Goal: Task Accomplishment & Management: Manage account settings

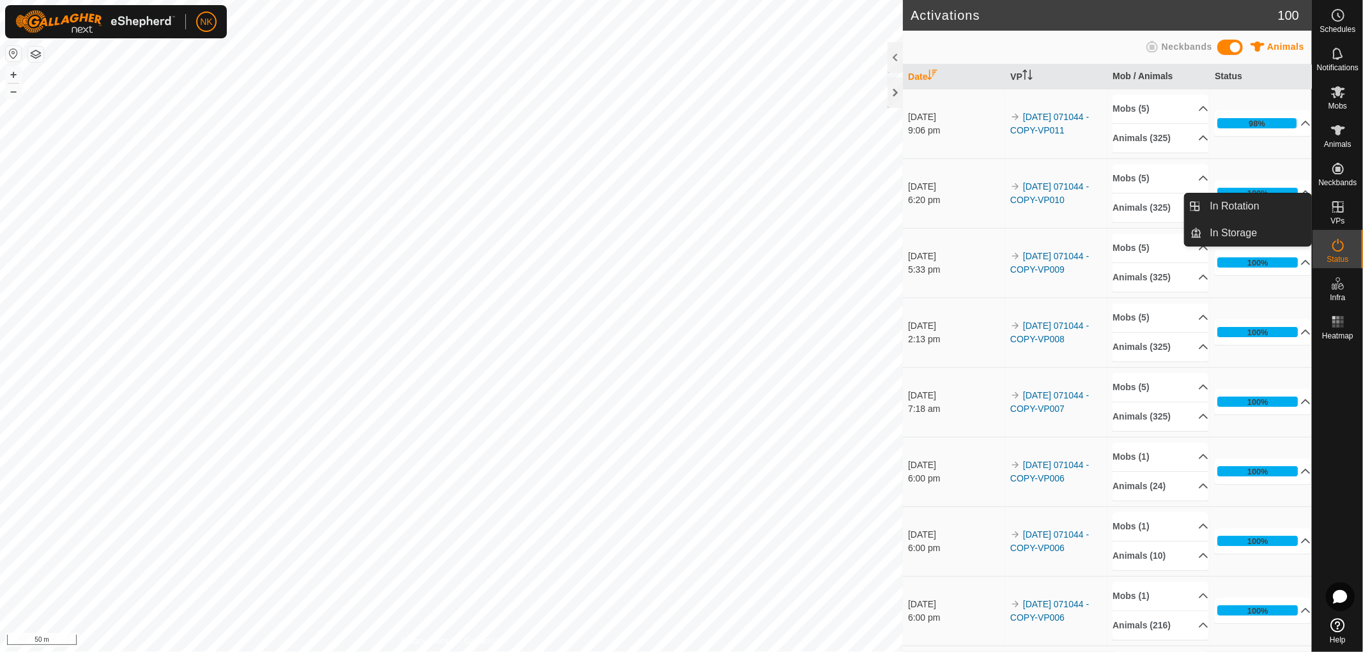
click at [1334, 218] on span "VPs" at bounding box center [1337, 221] width 14 height 8
click at [1212, 204] on link "In Rotation" at bounding box center [1256, 207] width 109 height 26
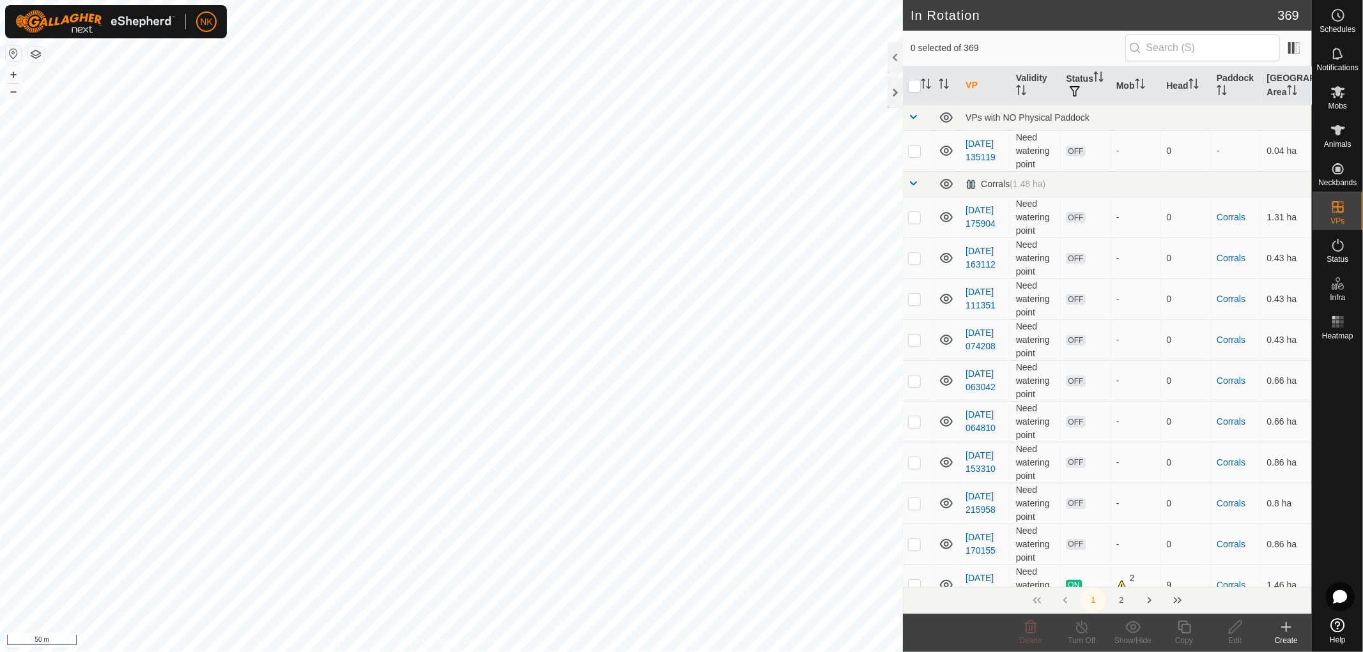
click at [1289, 627] on icon at bounding box center [1286, 627] width 9 height 0
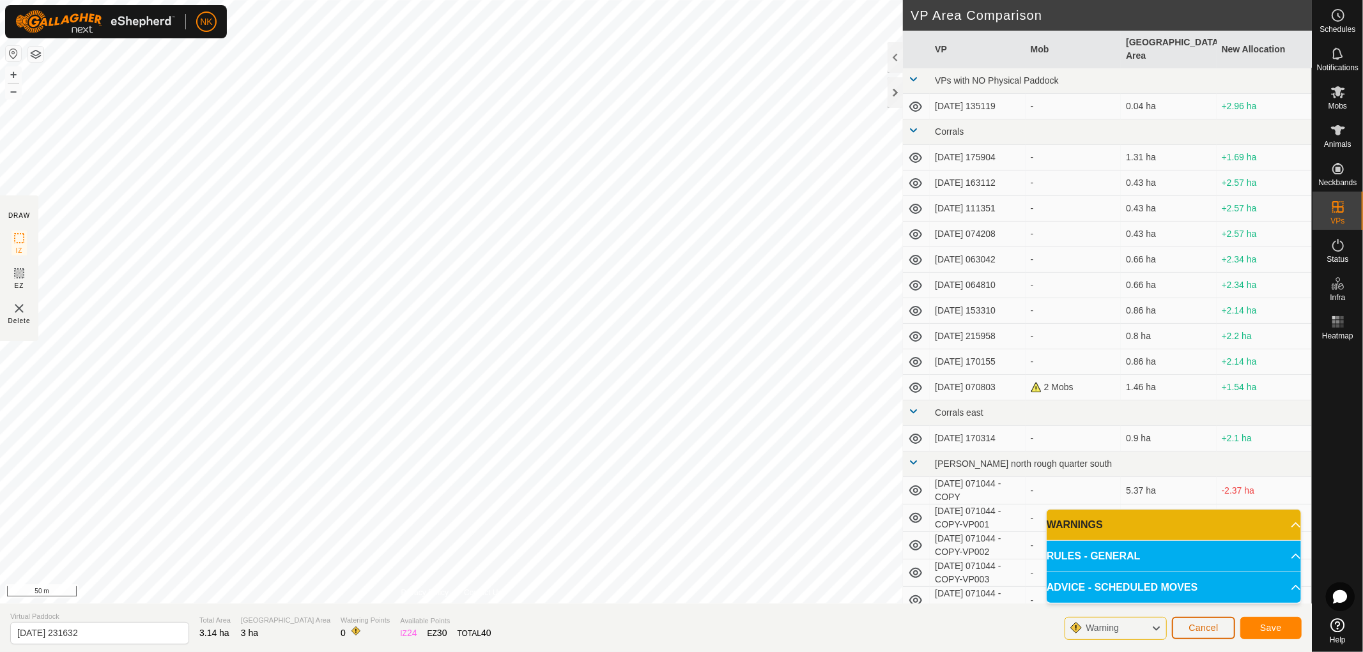
click at [1203, 631] on span "Cancel" at bounding box center [1203, 628] width 30 height 10
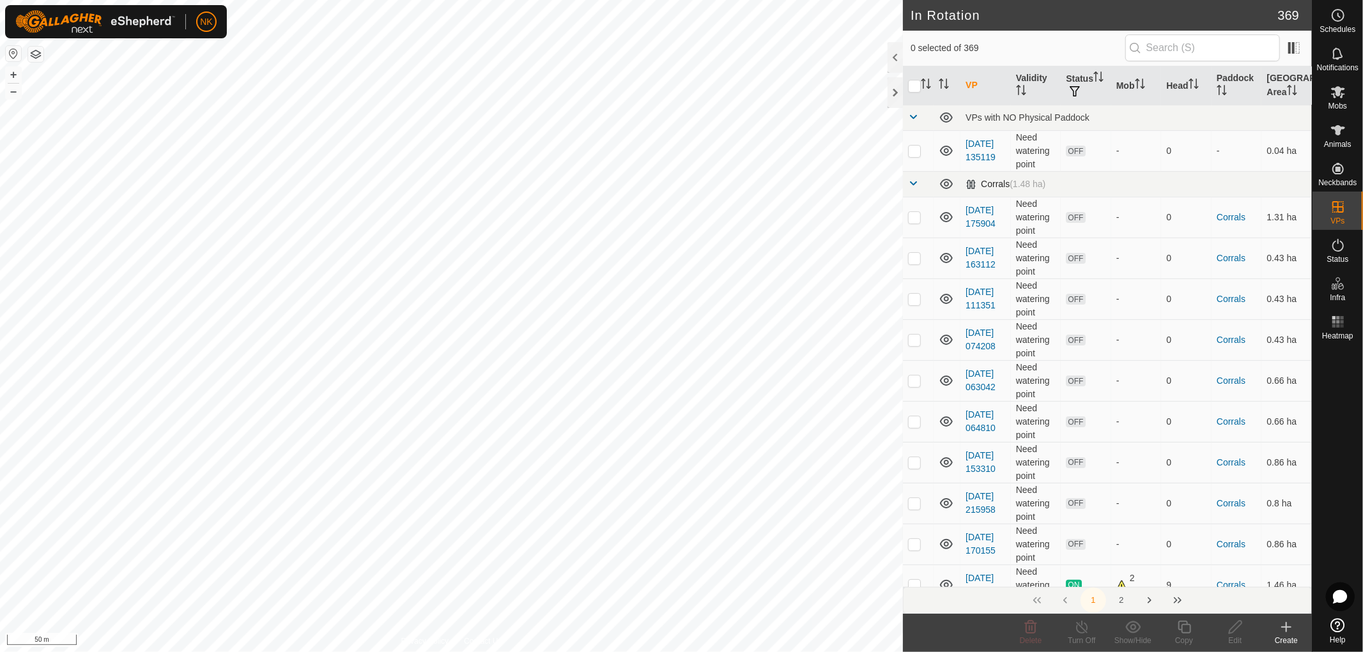
click at [914, 183] on span at bounding box center [913, 183] width 10 height 10
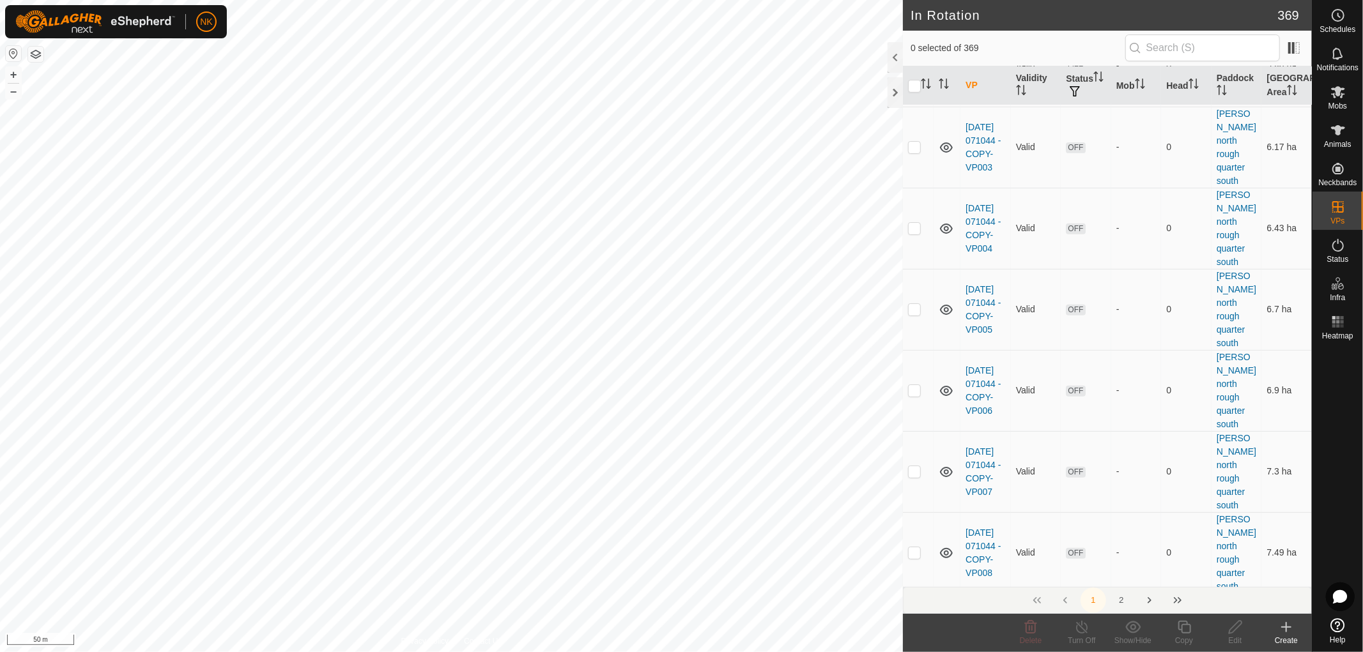
scroll to position [639, 0]
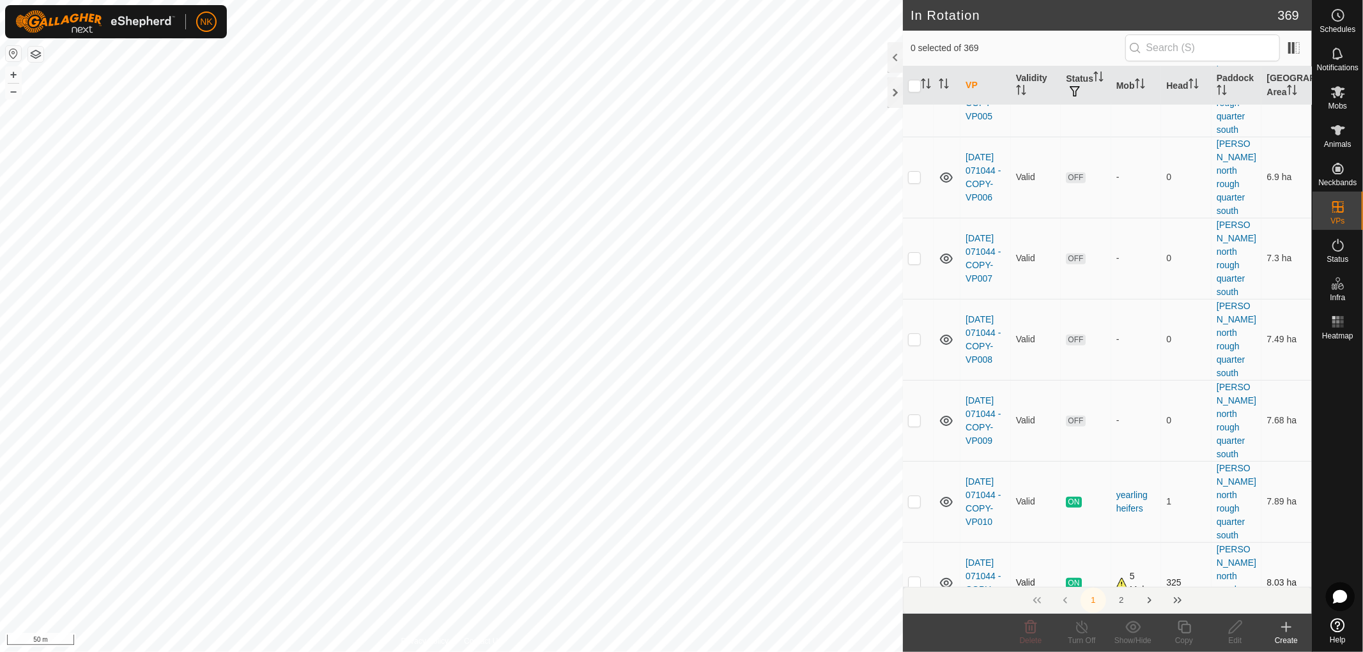
click at [914, 578] on p-checkbox at bounding box center [914, 583] width 13 height 10
checkbox input "true"
click at [1183, 627] on icon at bounding box center [1184, 627] width 16 height 15
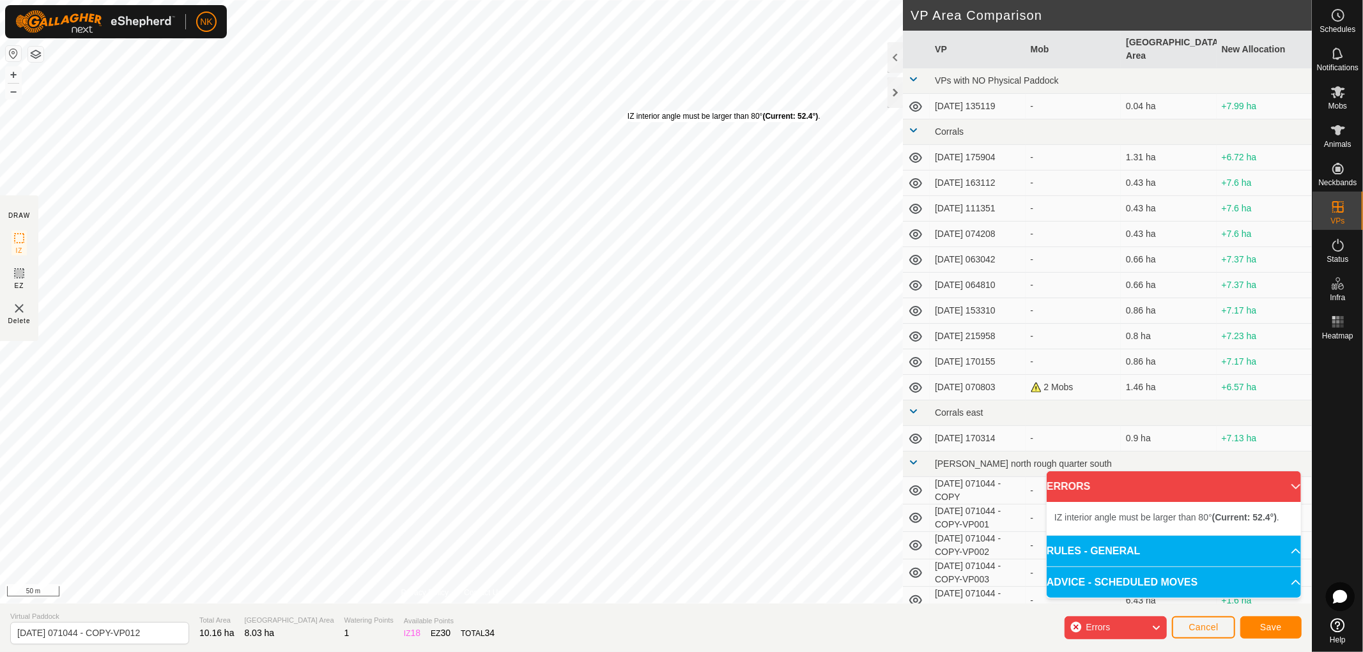
click at [627, 111] on div "IZ interior angle must be larger than 80° (Current: 52.4°) ." at bounding box center [723, 117] width 193 height 12
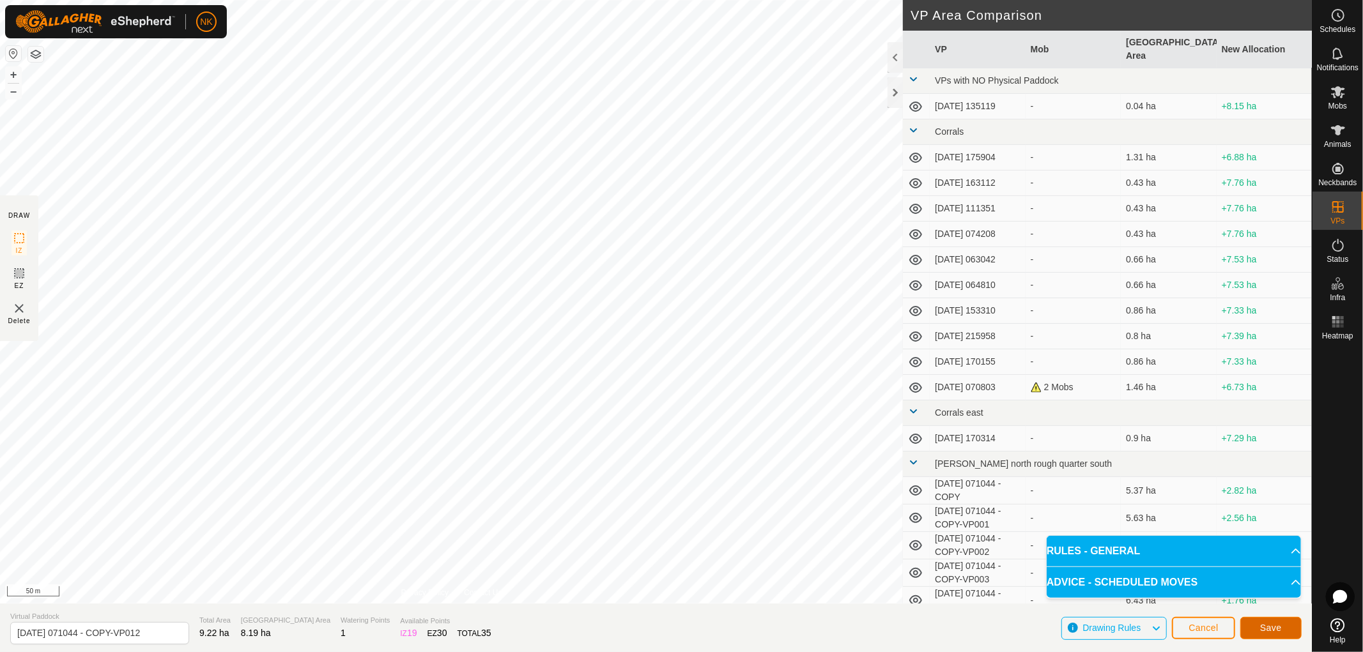
click at [1269, 625] on span "Save" at bounding box center [1271, 628] width 22 height 10
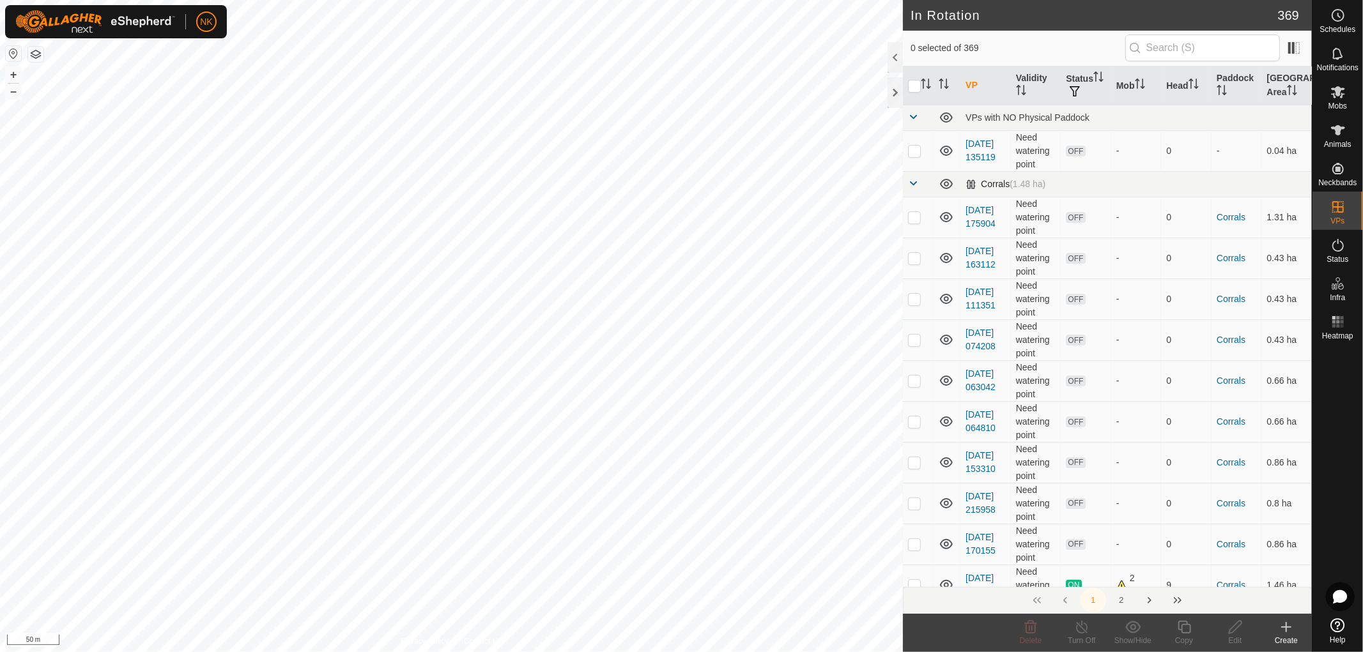
click at [910, 183] on span at bounding box center [913, 183] width 10 height 10
click at [916, 183] on span at bounding box center [913, 183] width 10 height 10
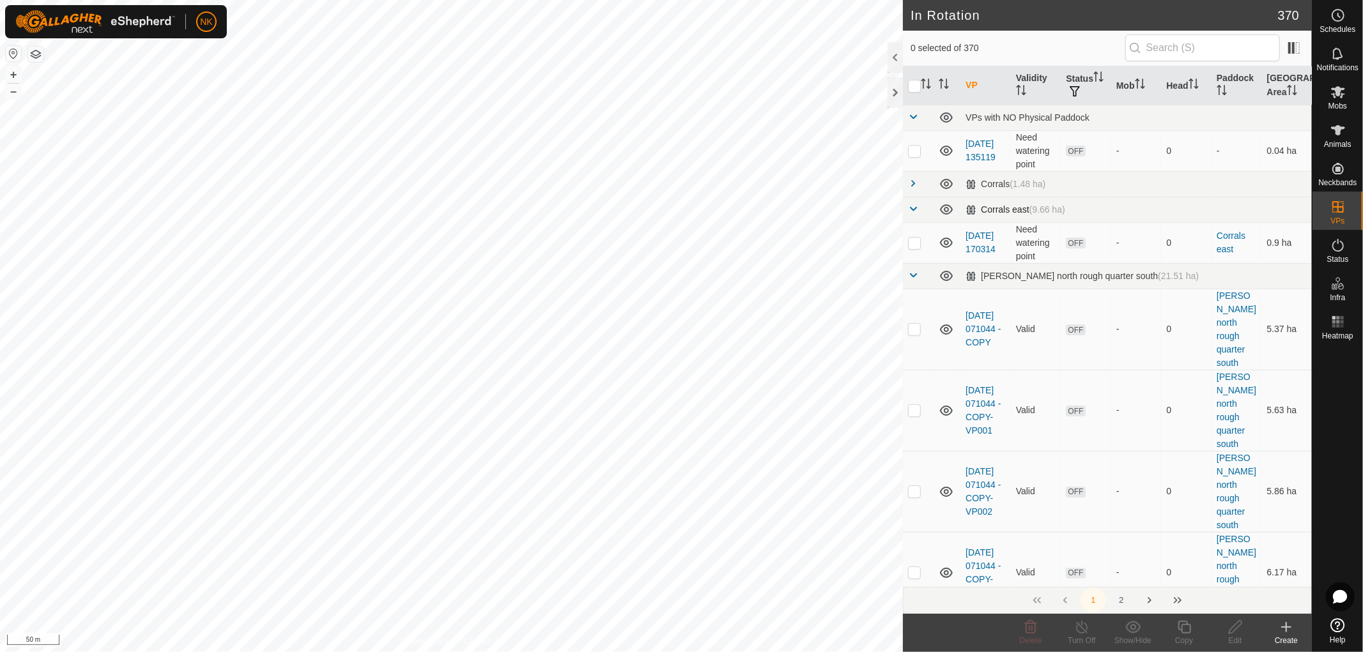
click at [909, 208] on span at bounding box center [913, 209] width 10 height 10
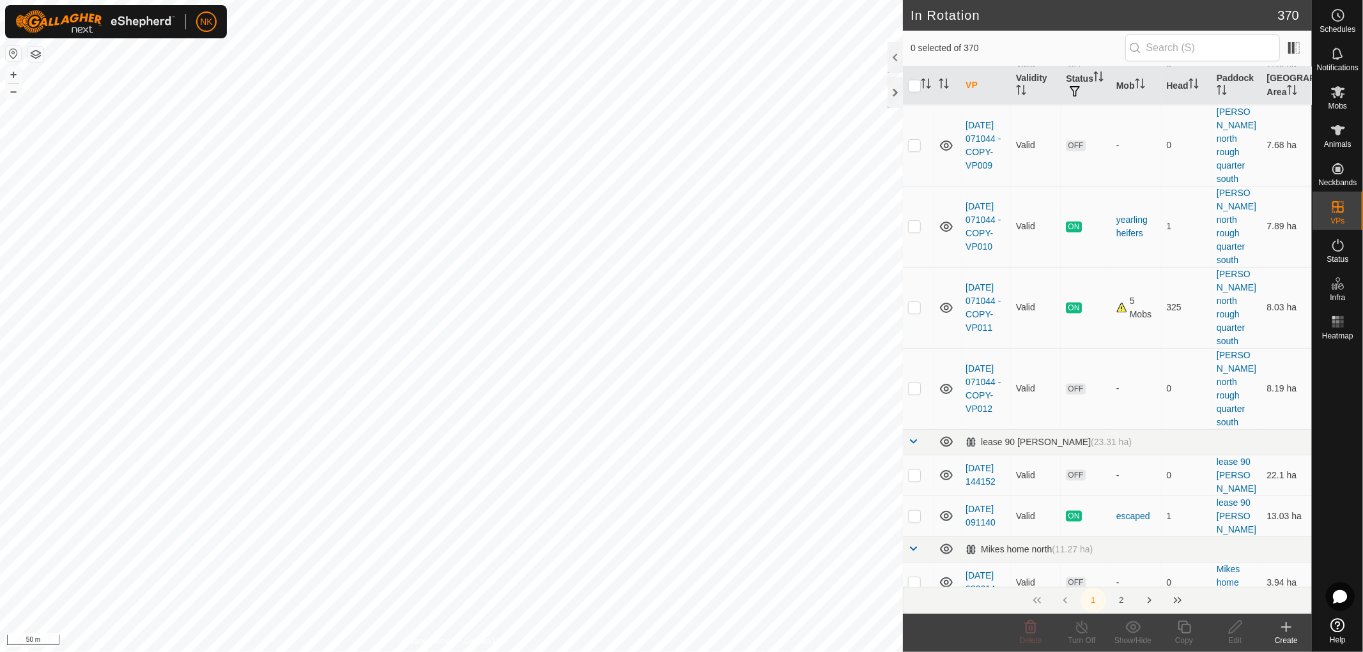
scroll to position [1491, 0]
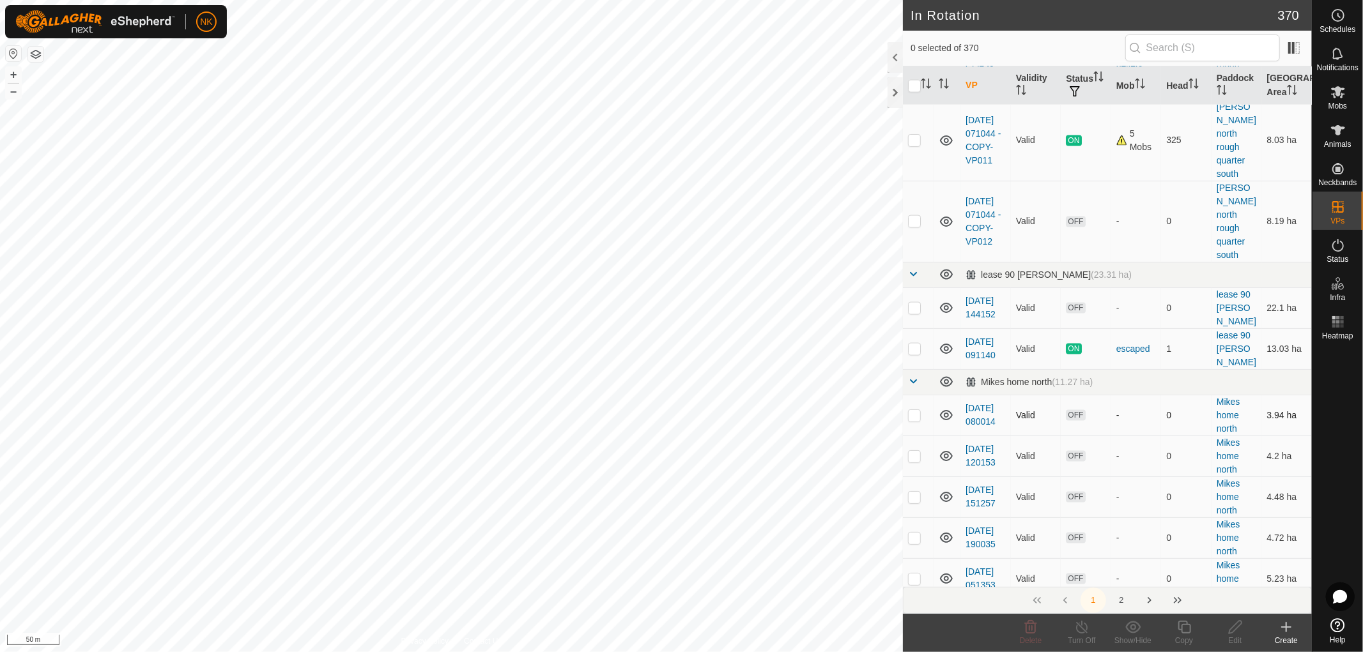
click at [917, 410] on p-checkbox at bounding box center [914, 415] width 13 height 10
checkbox input "true"
click at [920, 436] on td at bounding box center [918, 456] width 31 height 41
checkbox input "true"
click at [911, 492] on p-checkbox at bounding box center [914, 497] width 13 height 10
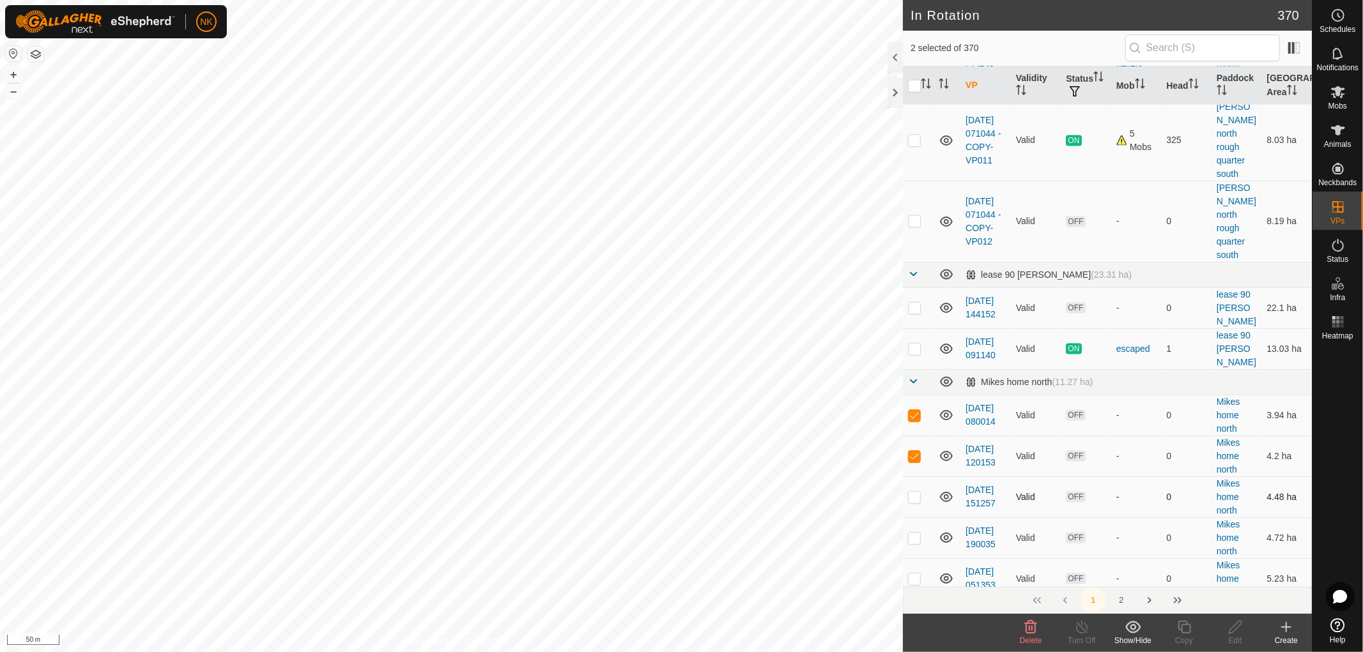
checkbox input "true"
click at [918, 518] on td at bounding box center [918, 538] width 31 height 41
checkbox input "true"
click at [920, 558] on td at bounding box center [918, 578] width 31 height 41
checkbox input "true"
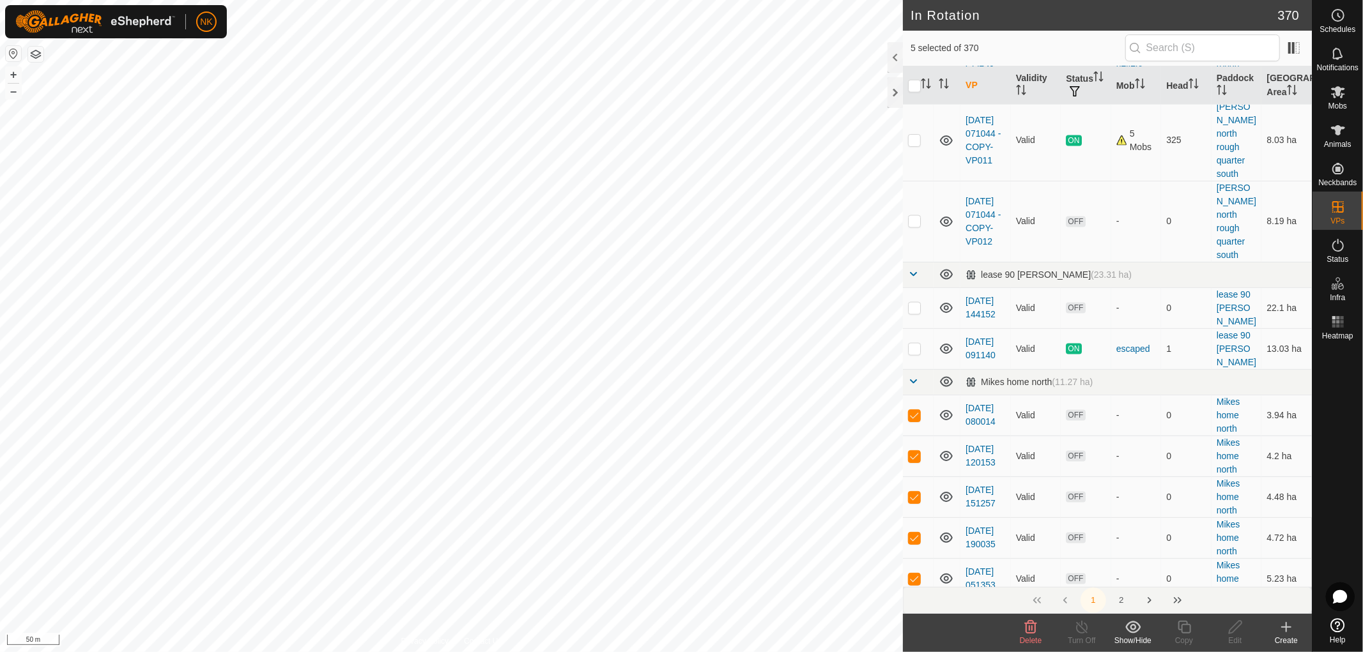
click at [1136, 630] on icon at bounding box center [1133, 627] width 16 height 15
click at [1135, 602] on link "Move to 'In Storage'" at bounding box center [1171, 600] width 127 height 26
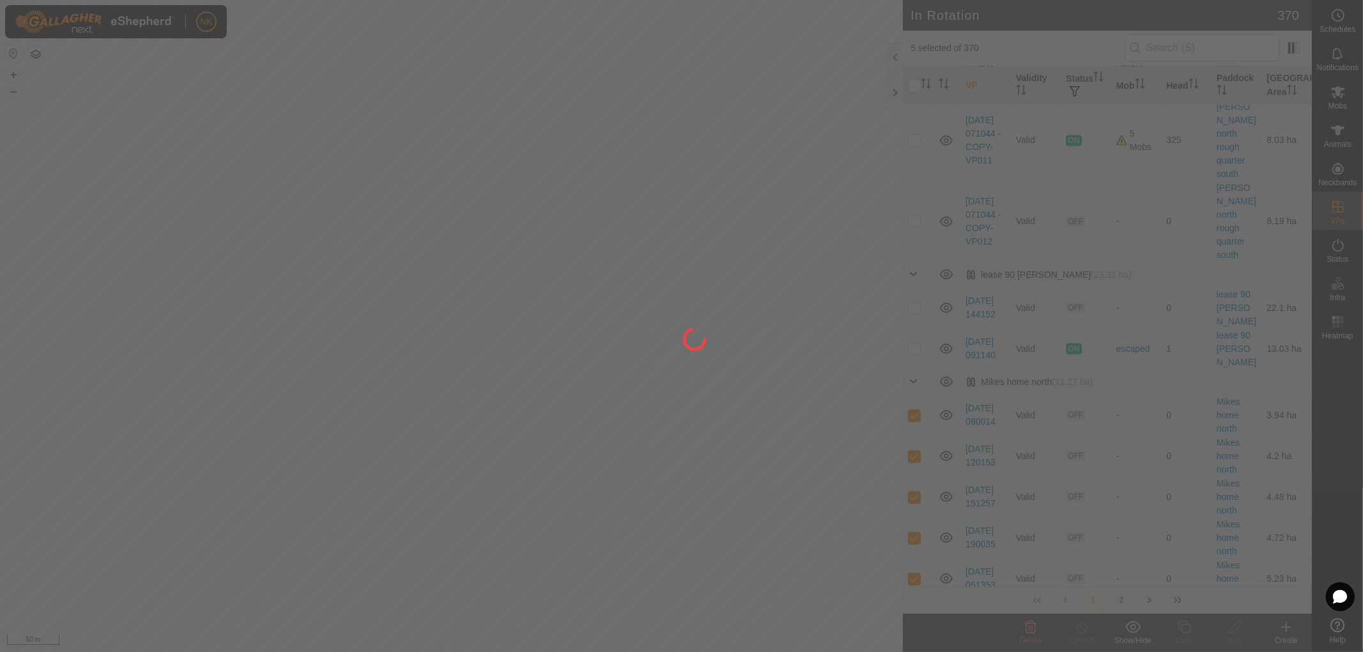
checkbox input "false"
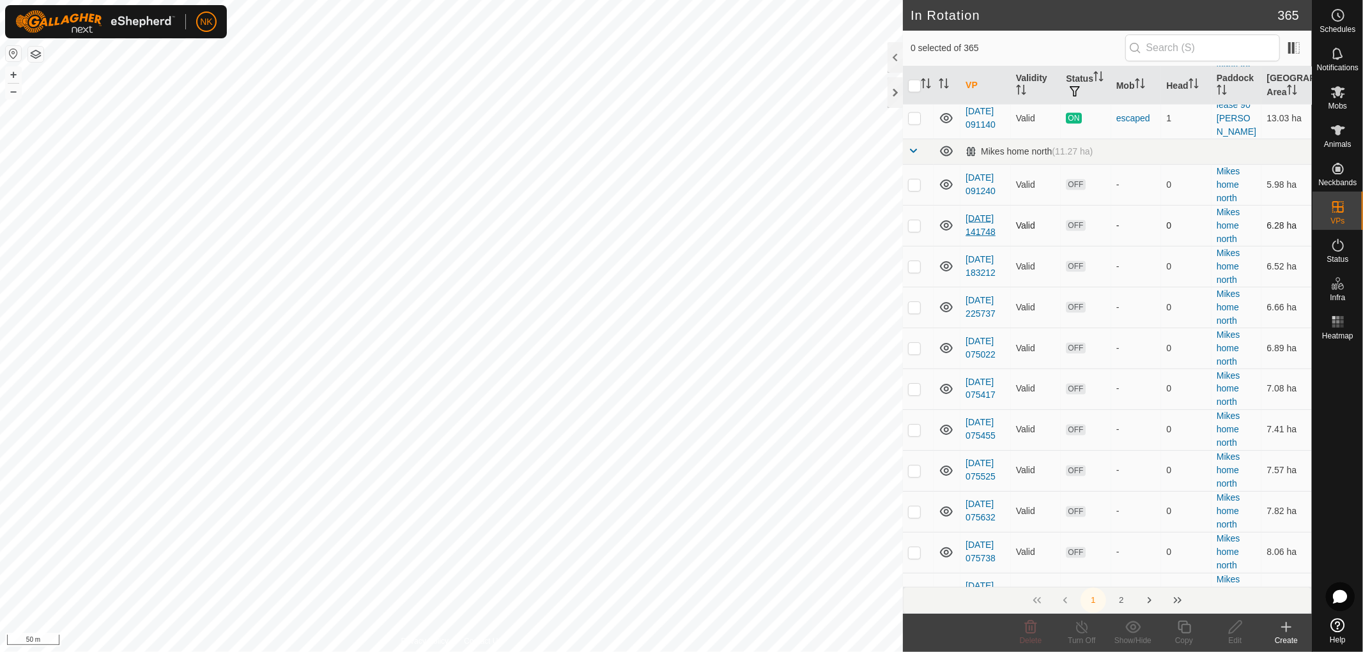
scroll to position [1845, 0]
click at [1124, 601] on button "2" at bounding box center [1121, 601] width 26 height 26
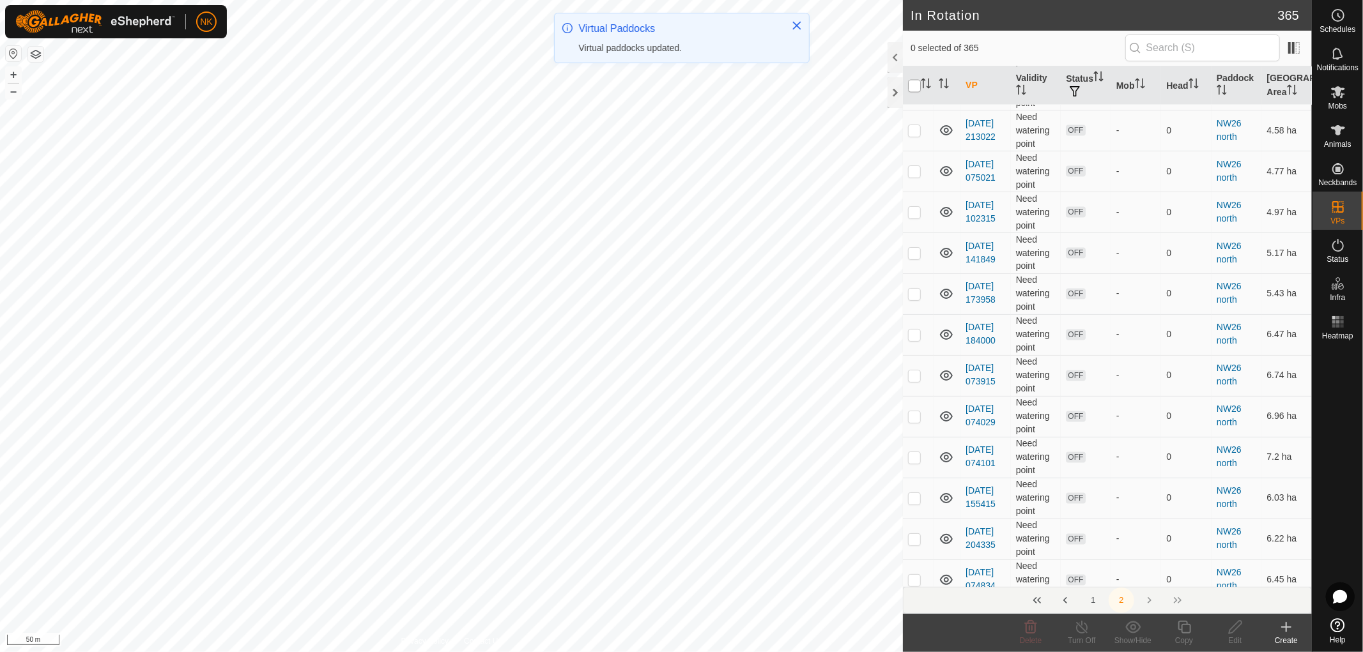
scroll to position [0, 0]
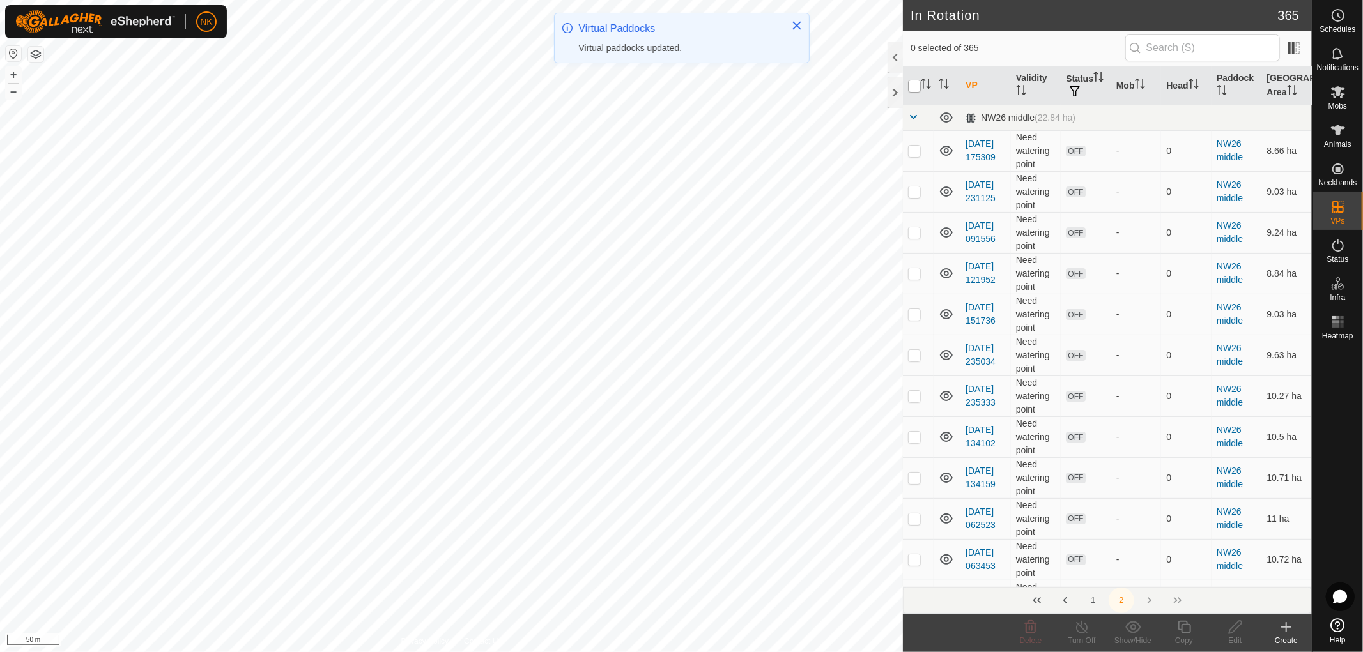
click at [915, 91] on input "checkbox" at bounding box center [914, 86] width 13 height 13
checkbox input "true"
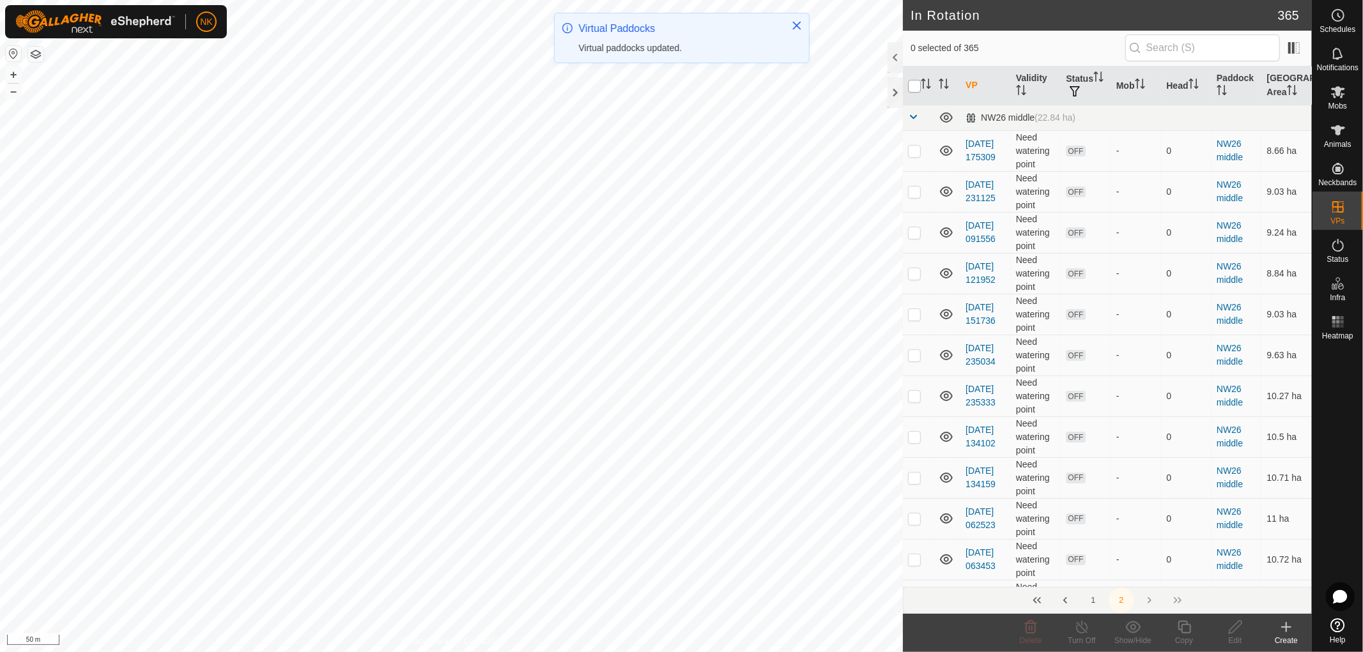
checkbox input "true"
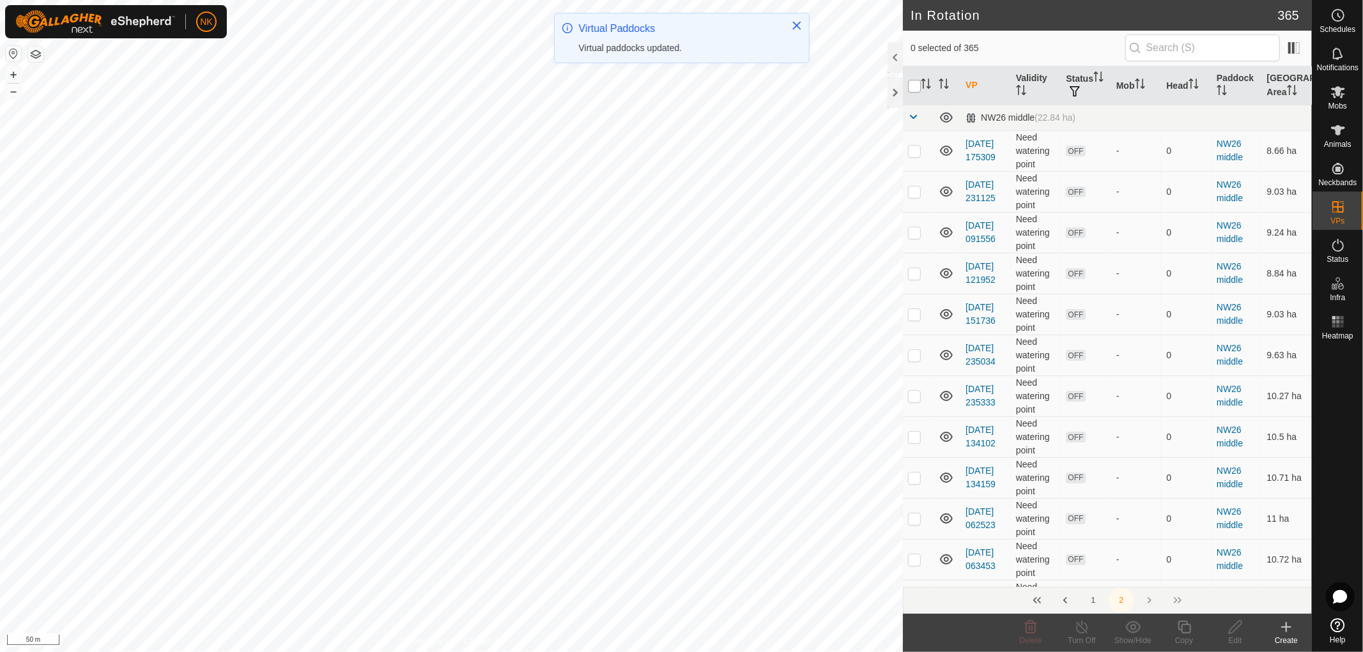
checkbox input "true"
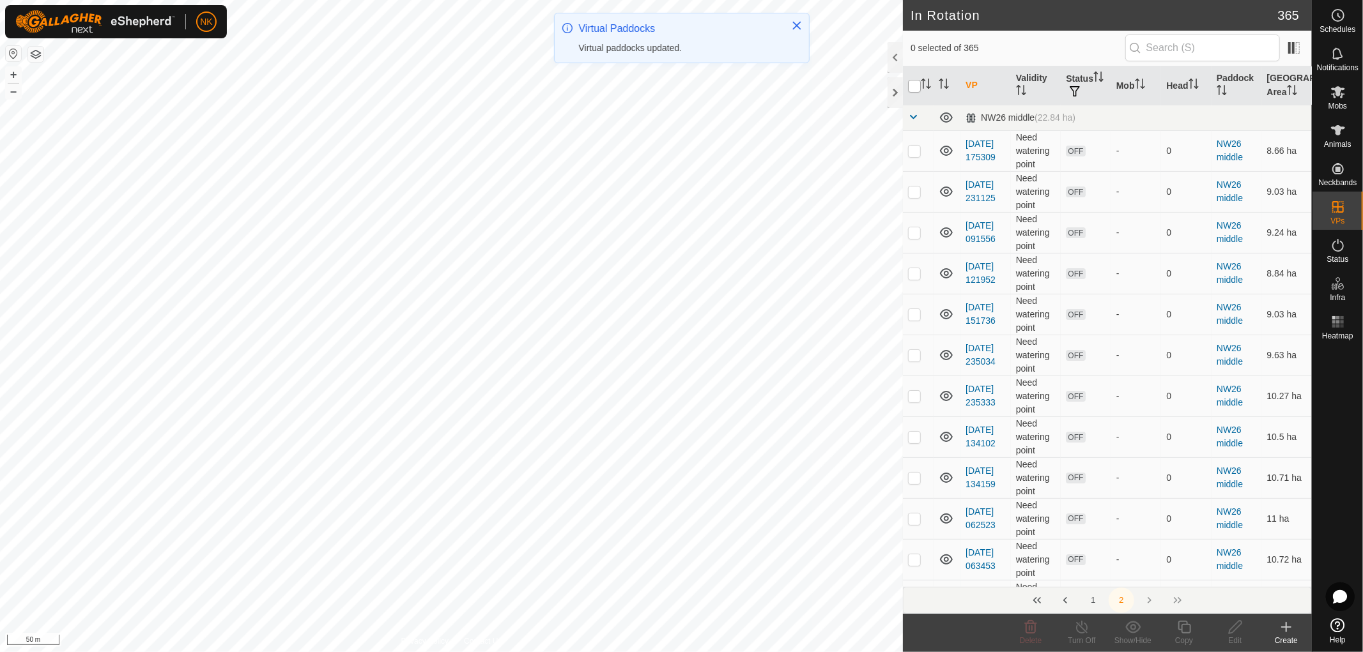
checkbox input "true"
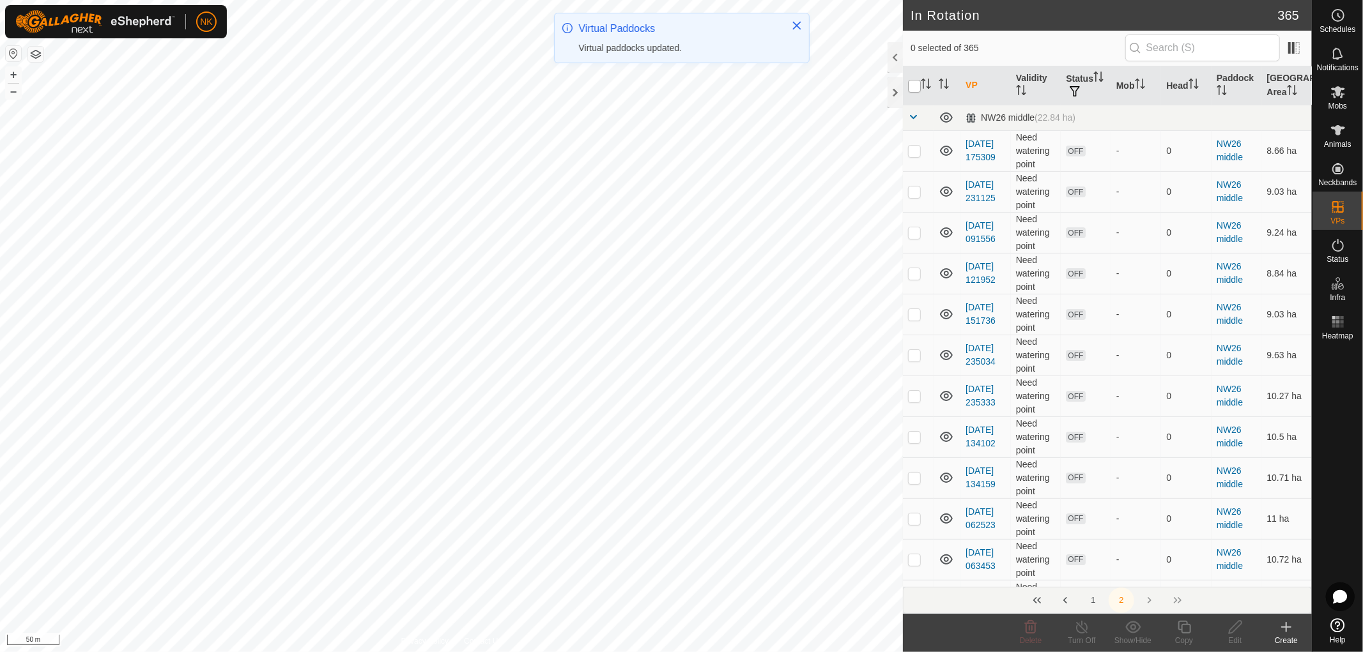
checkbox input "true"
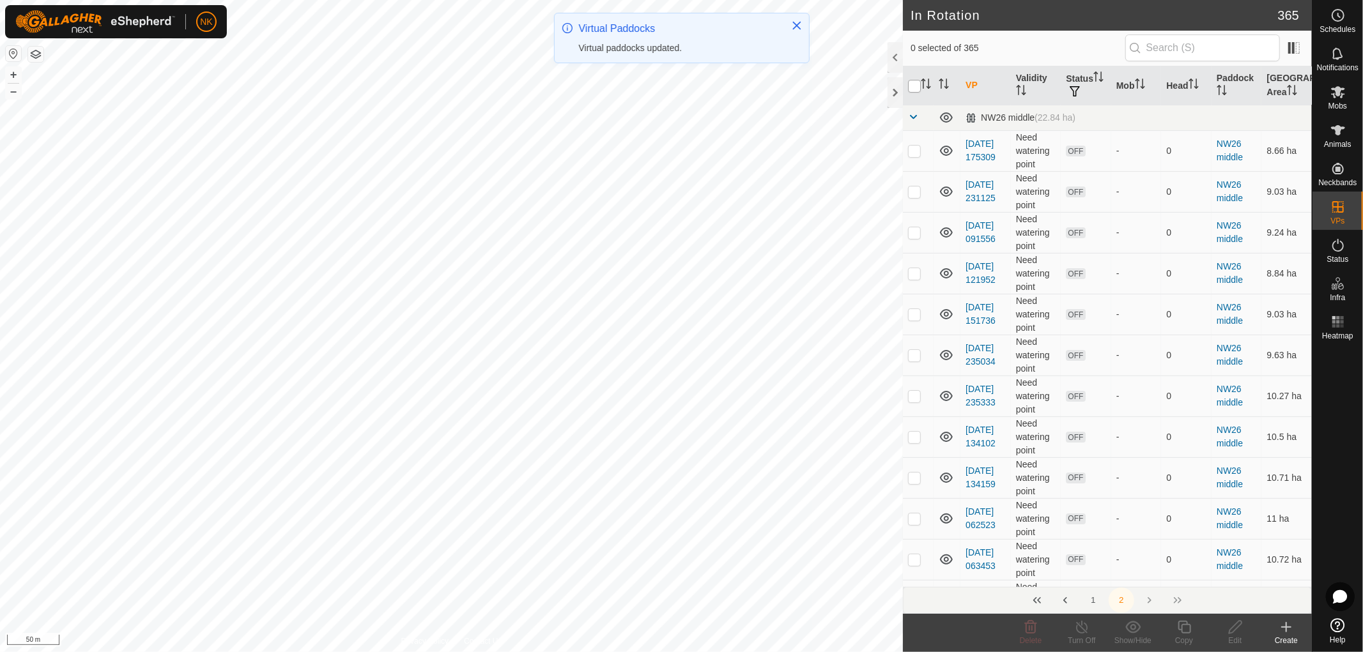
checkbox input "true"
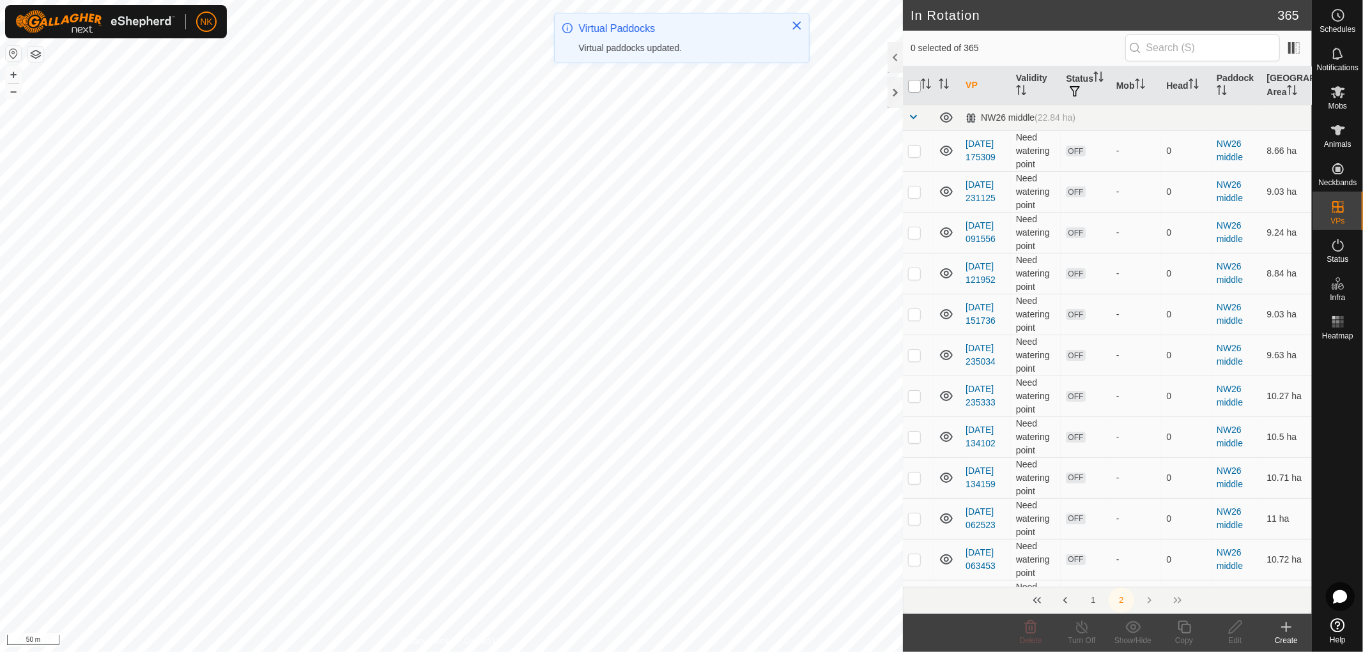
checkbox input "true"
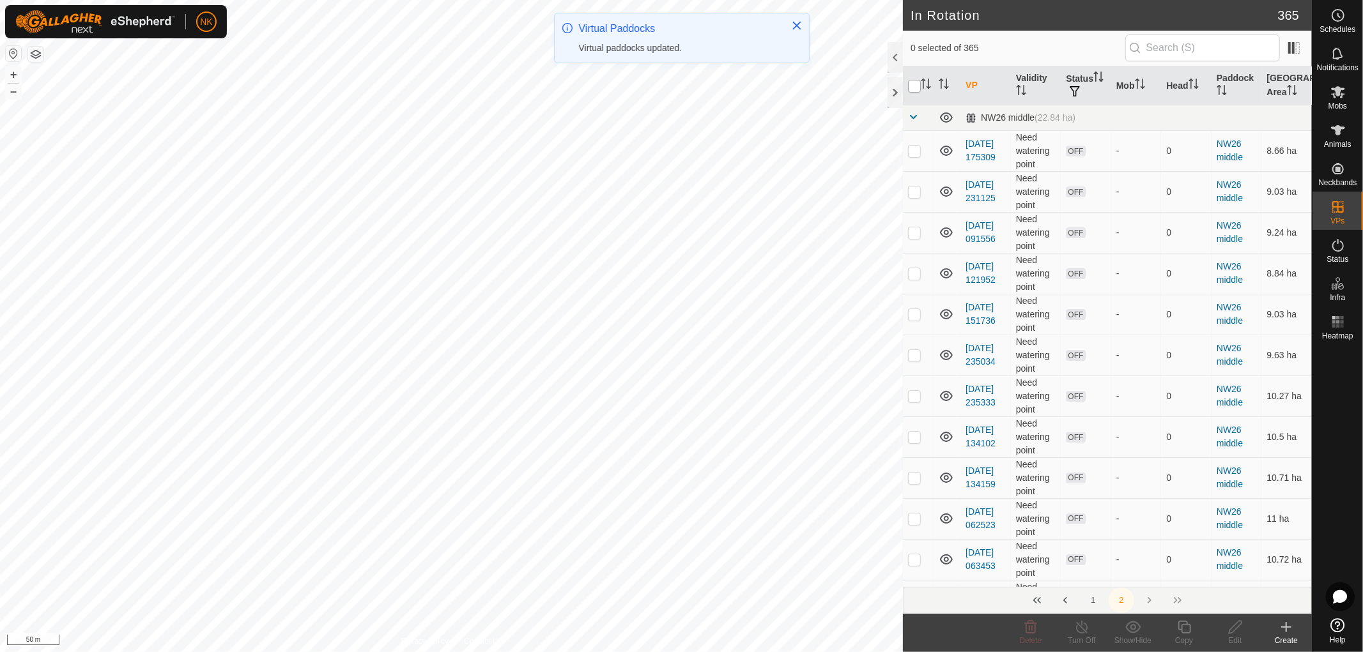
checkbox input "true"
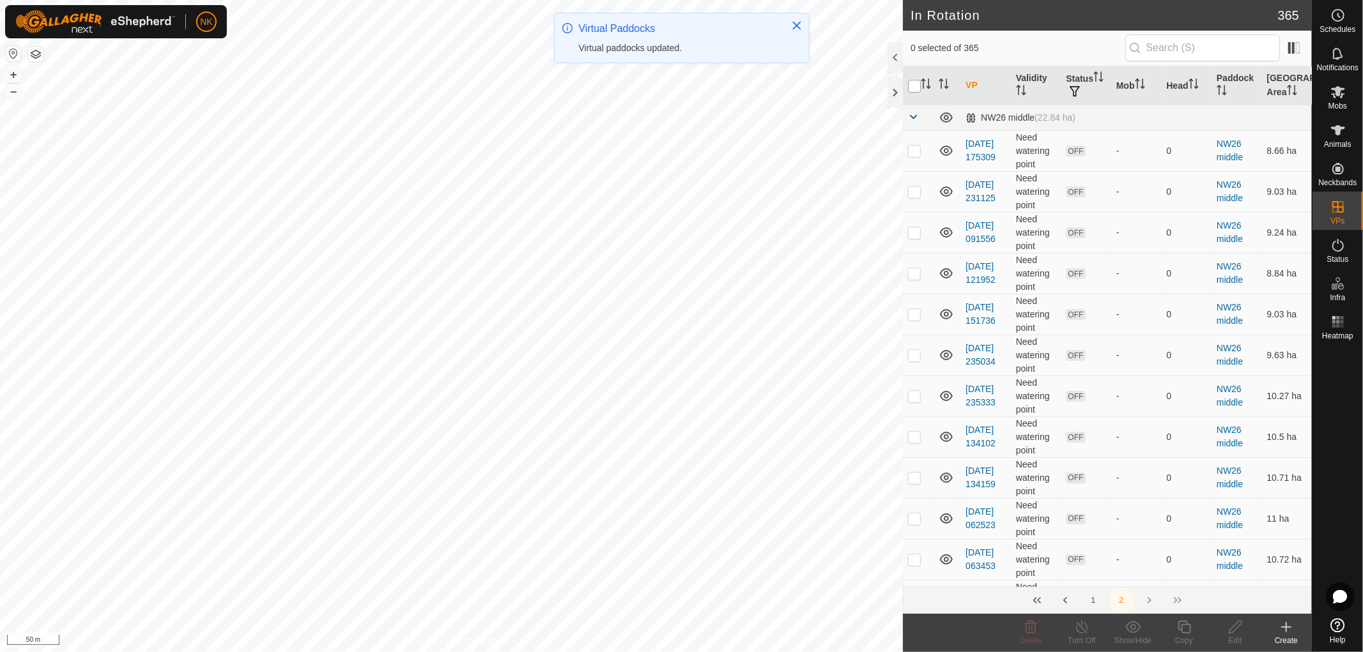
checkbox input "true"
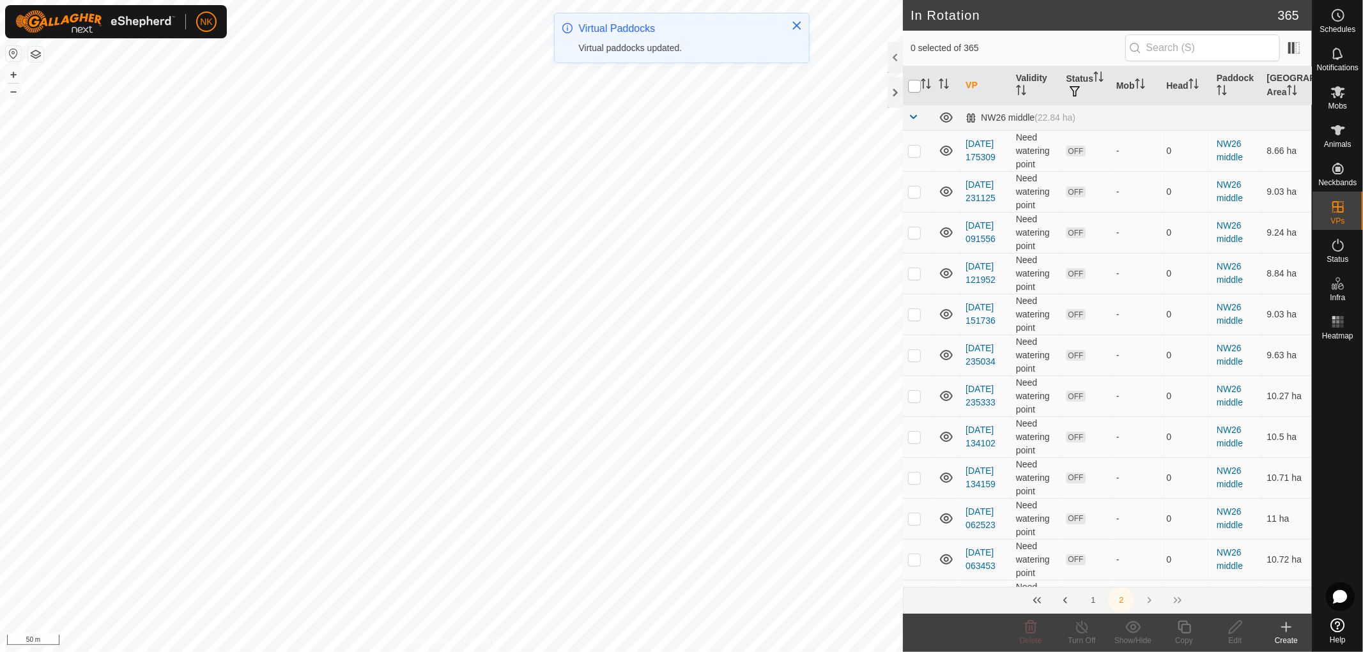
checkbox input "true"
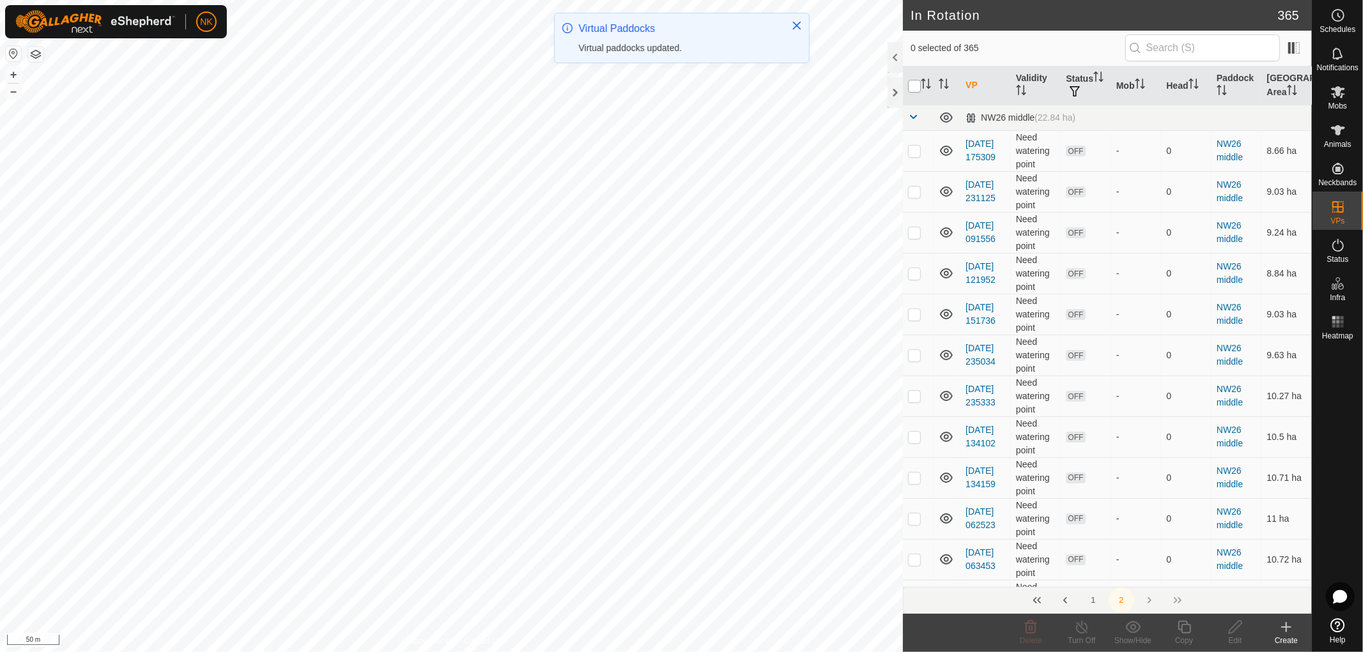
checkbox input "true"
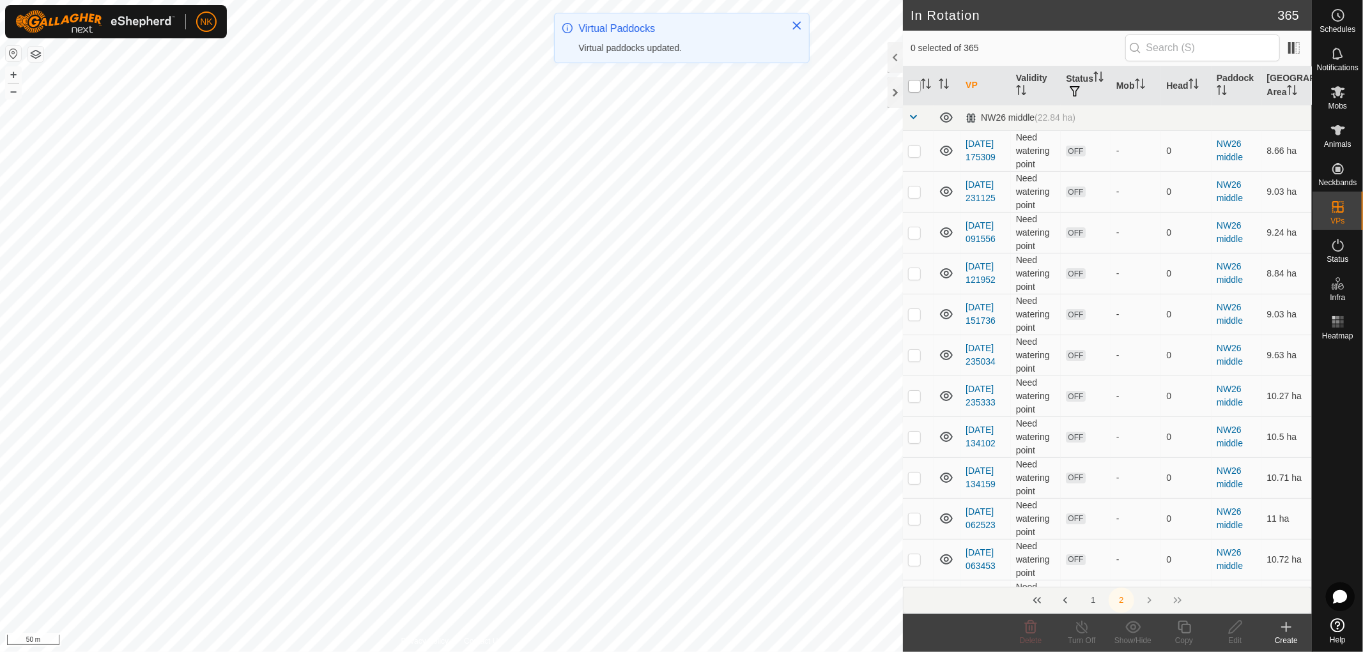
checkbox input "true"
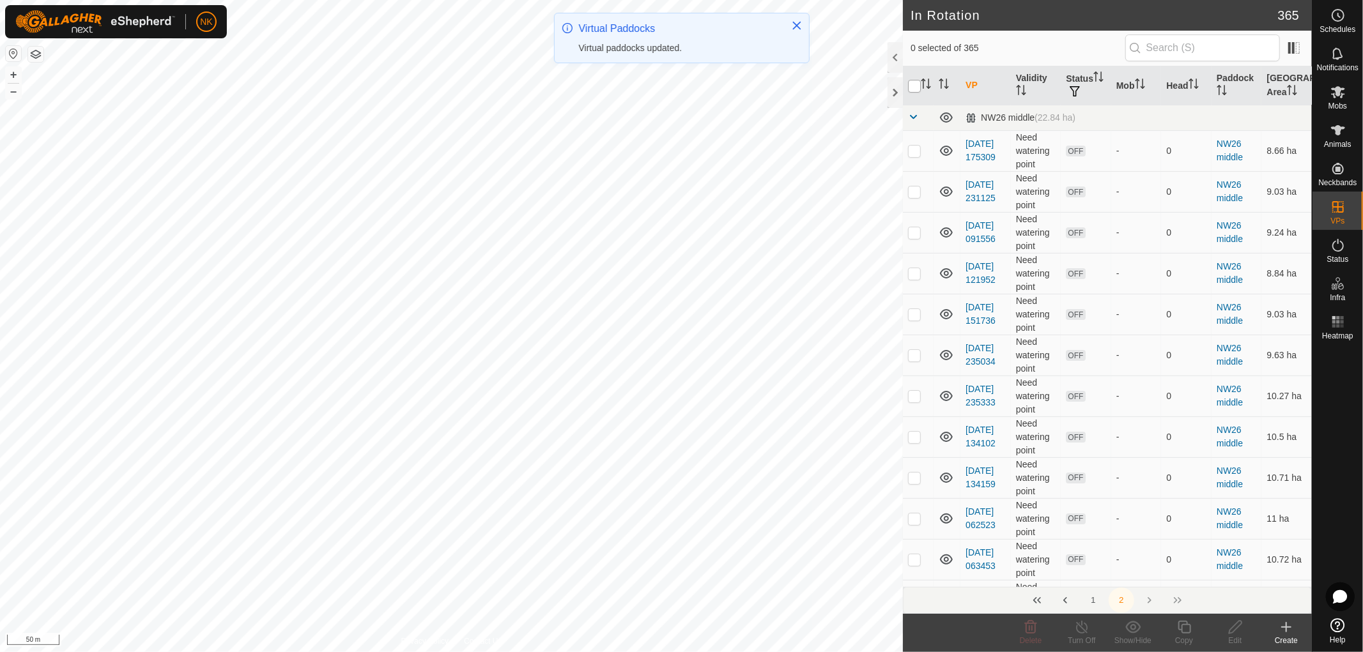
checkbox input "true"
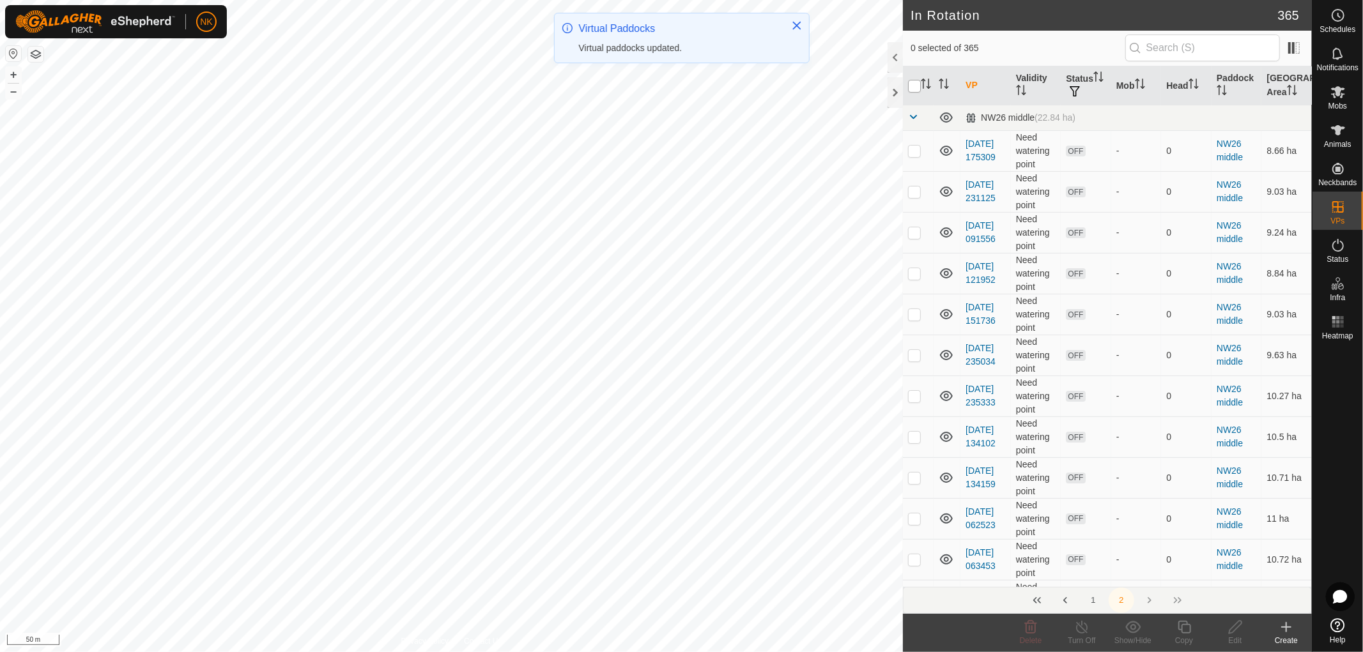
checkbox input "true"
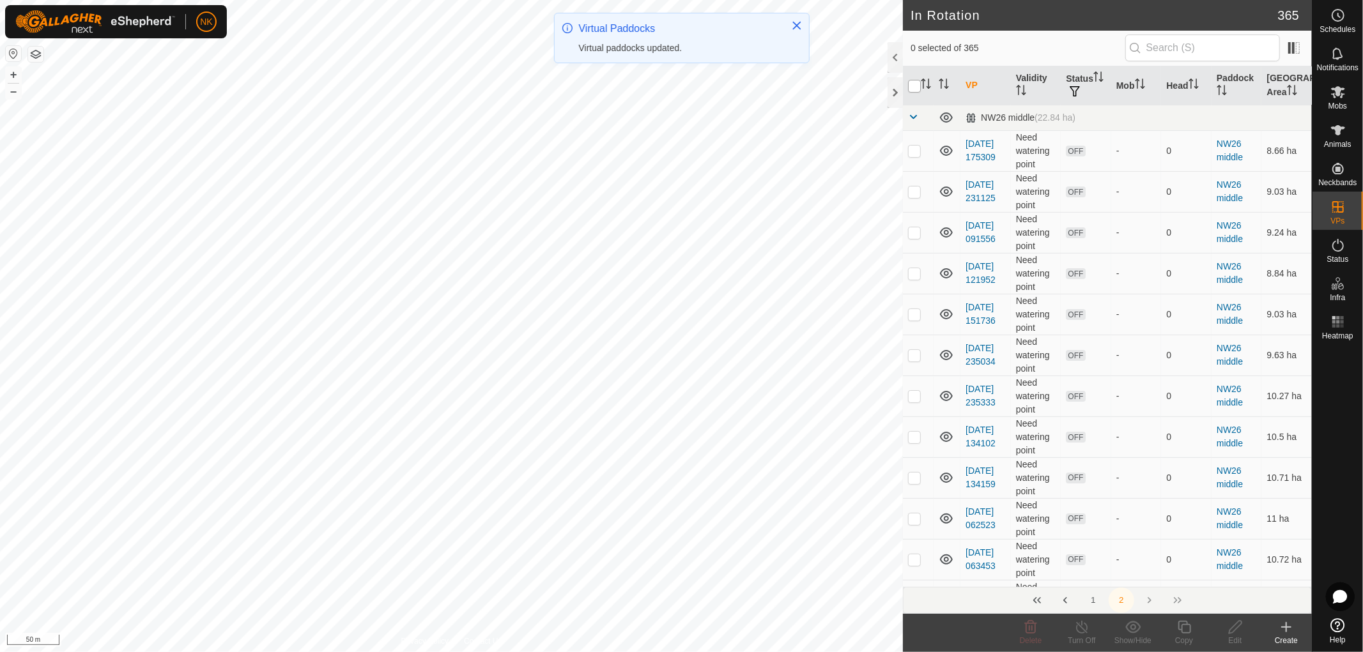
checkbox input "true"
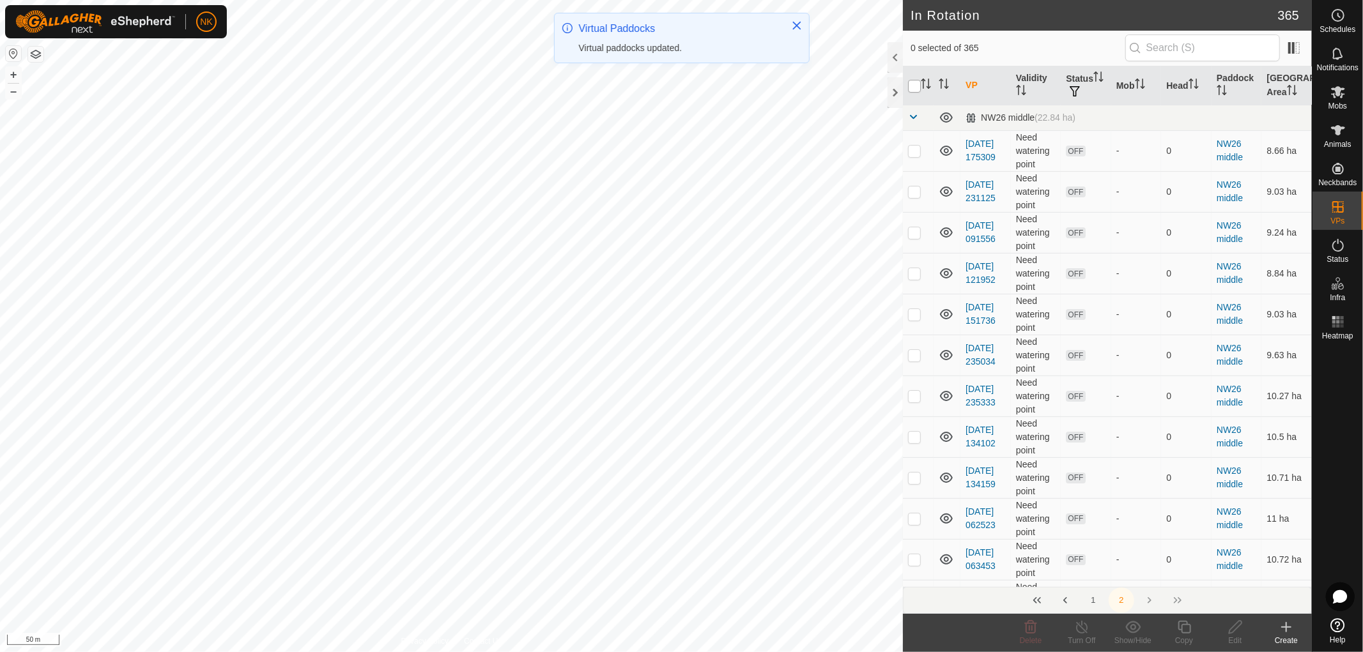
checkbox input "true"
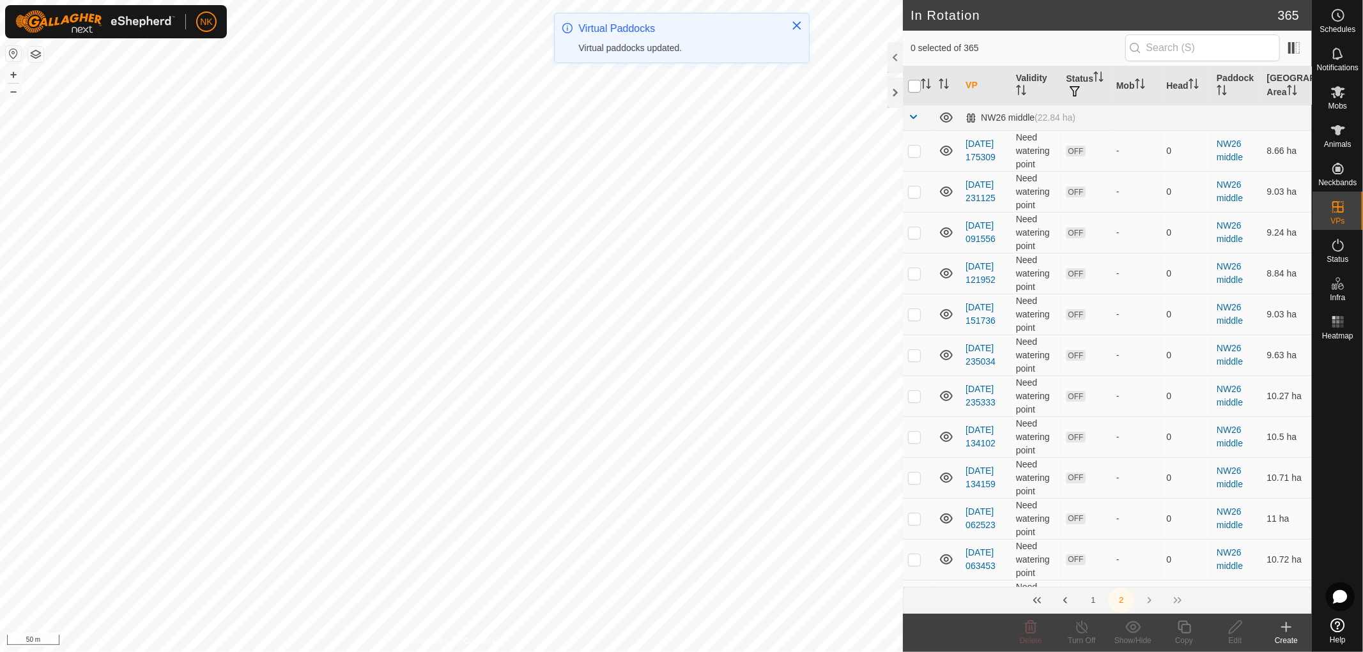
checkbox input "true"
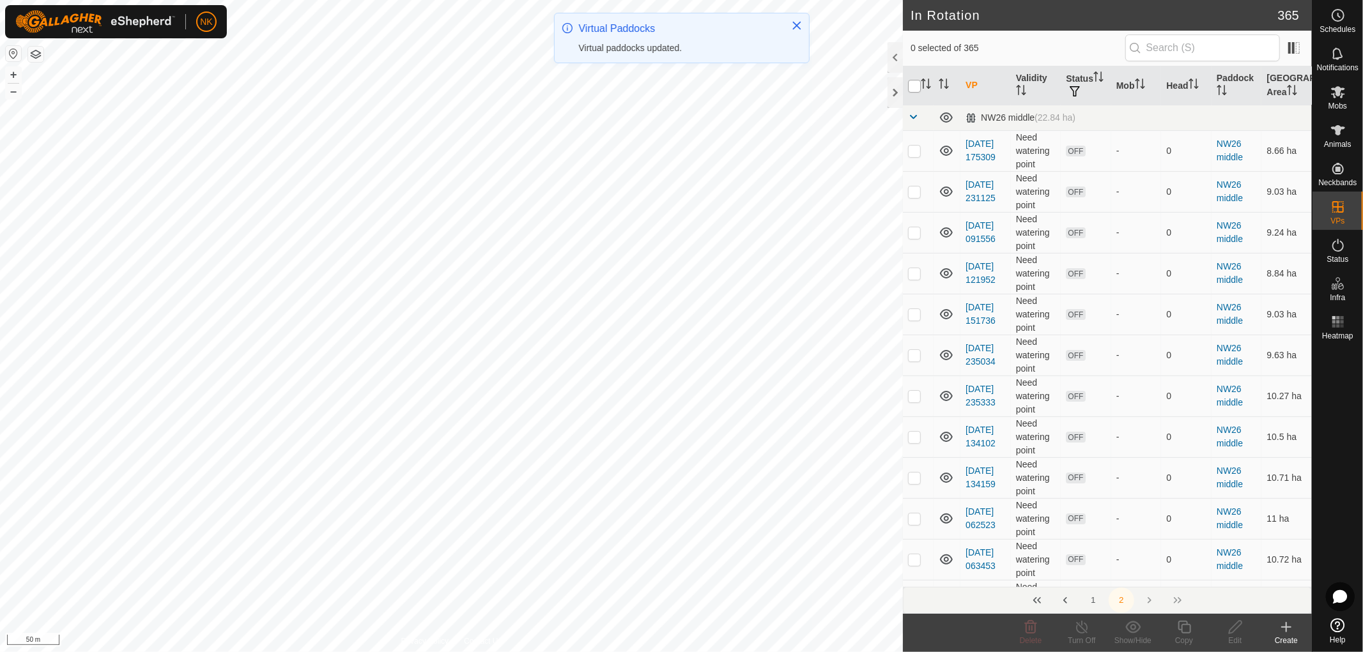
checkbox input "true"
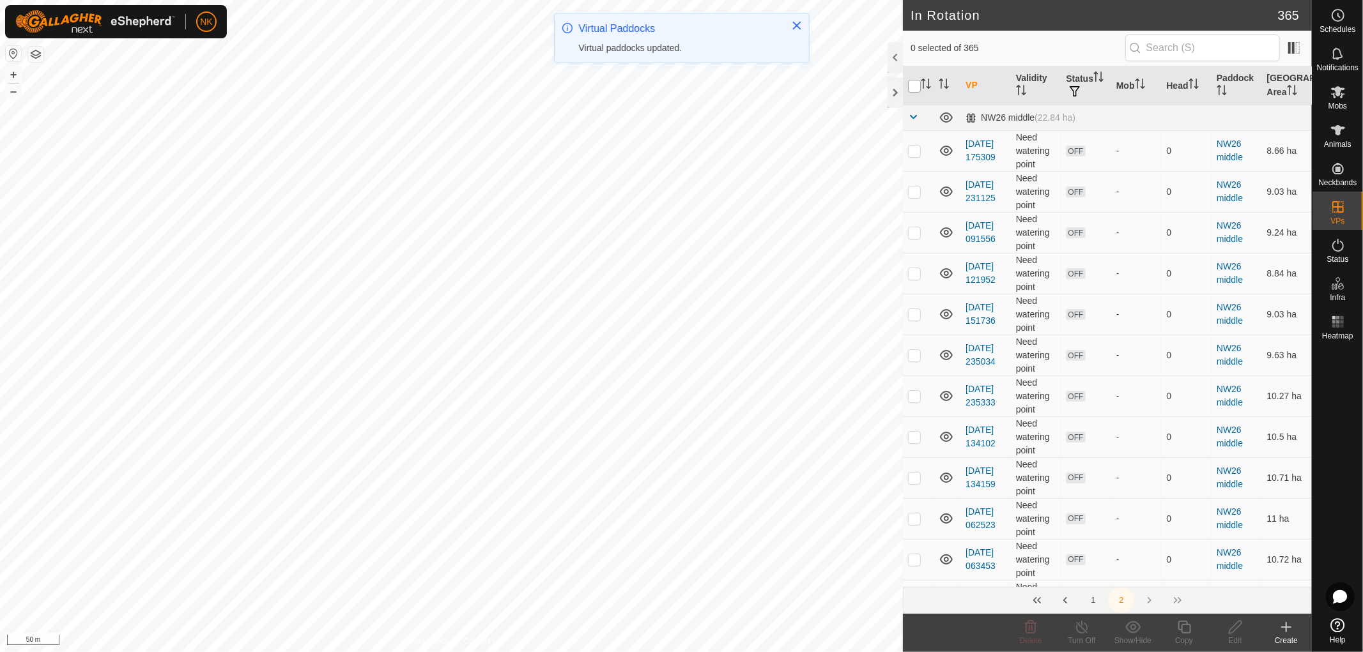
checkbox input "true"
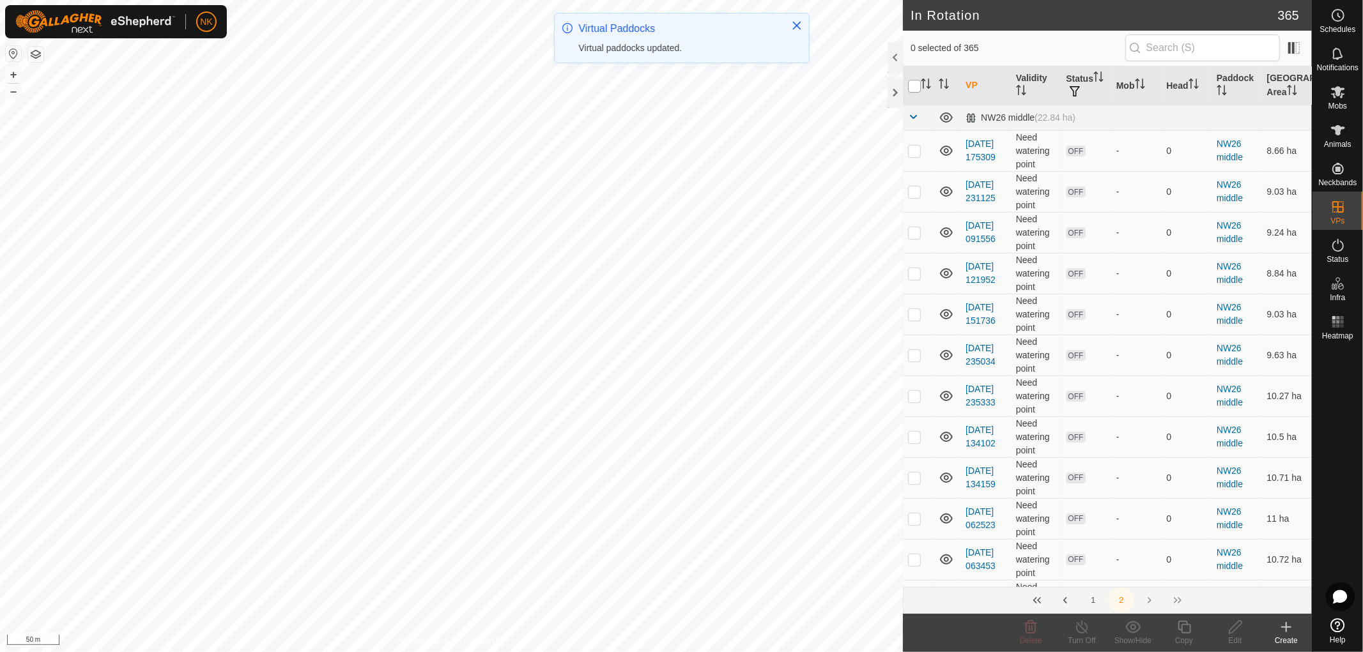
checkbox input "true"
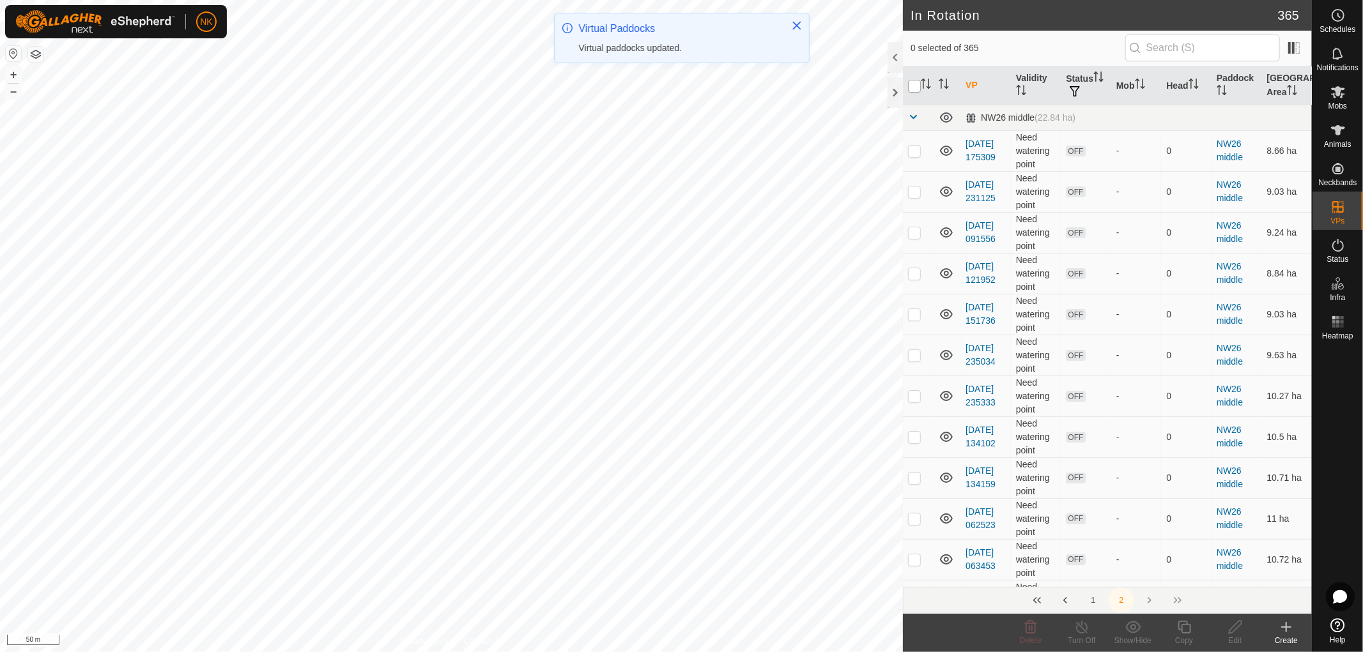
checkbox input "true"
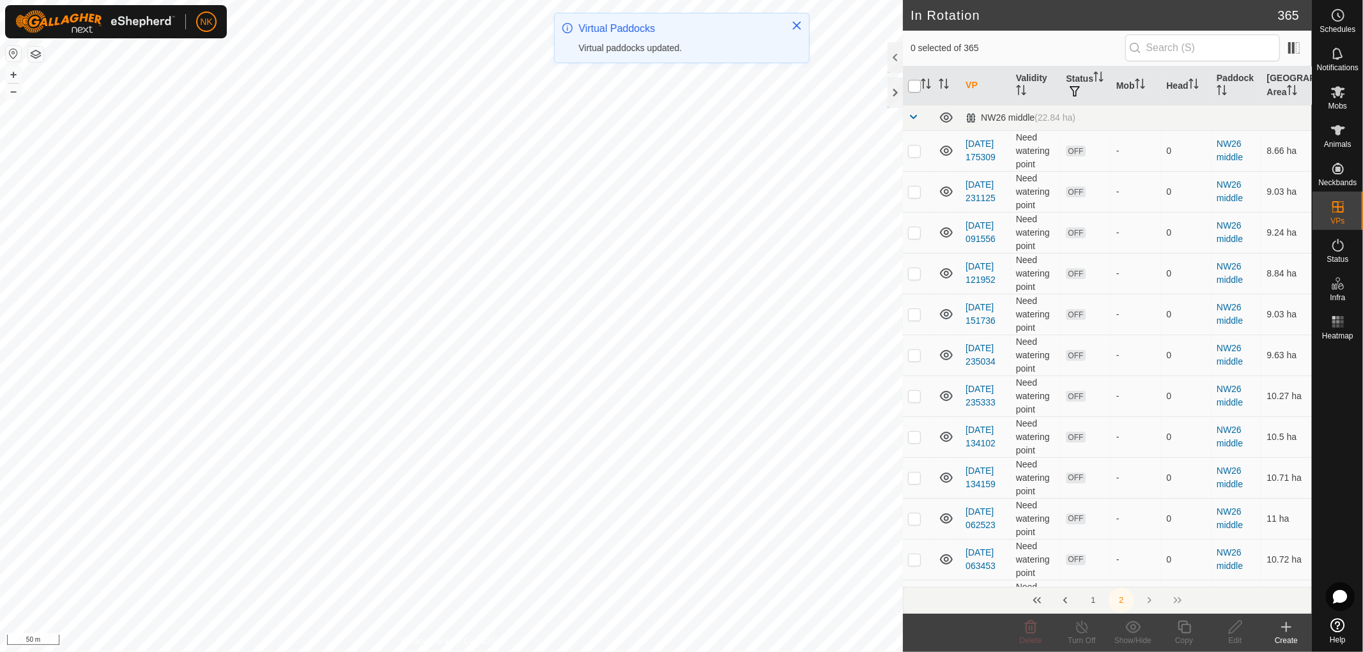
checkbox input "true"
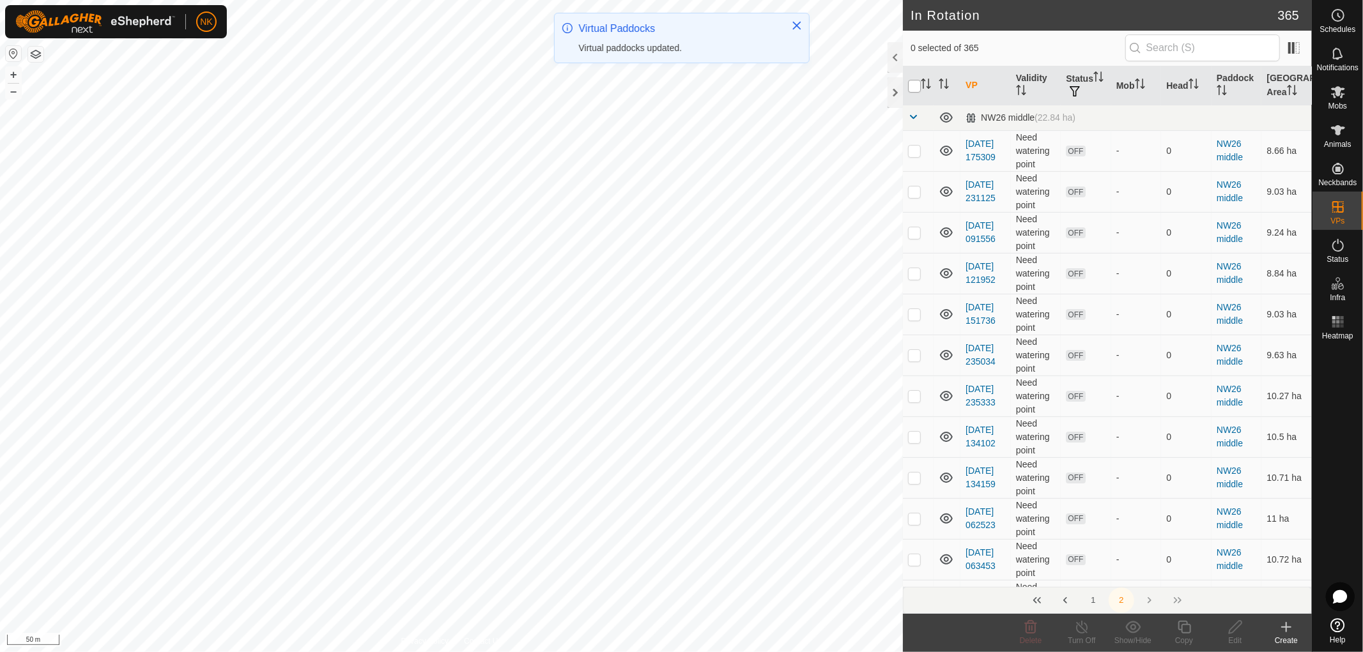
checkbox input "true"
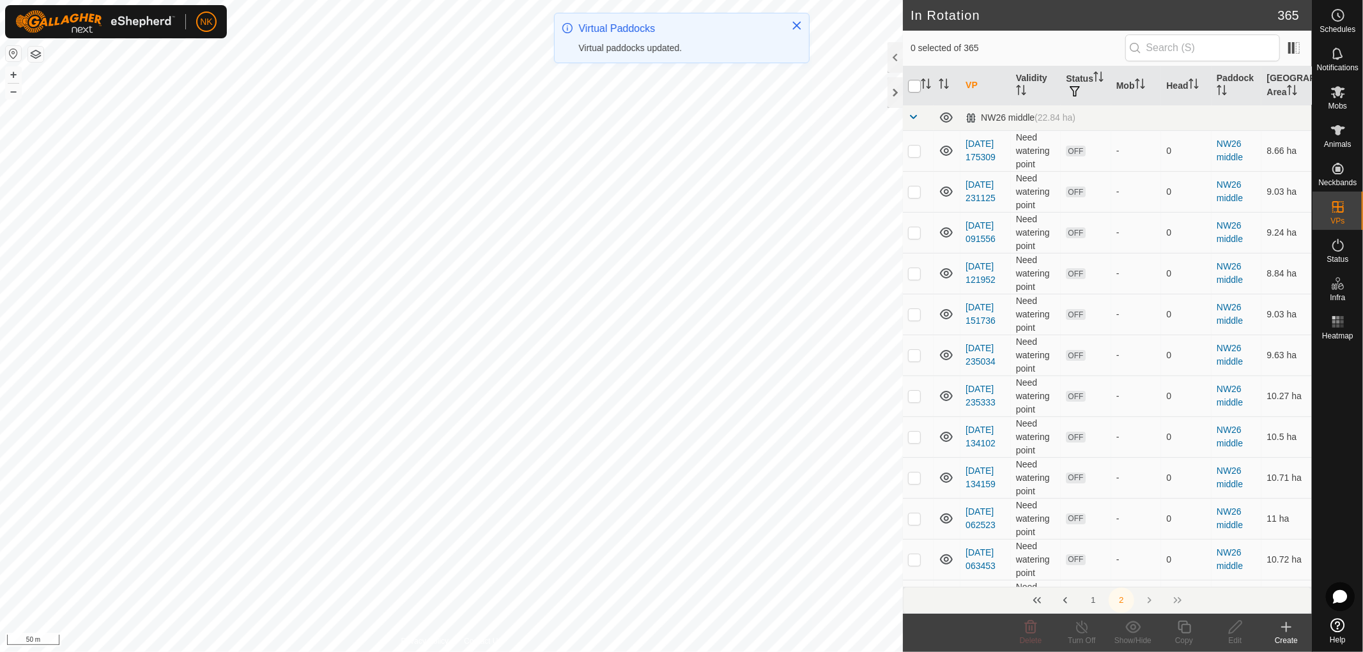
checkbox input "true"
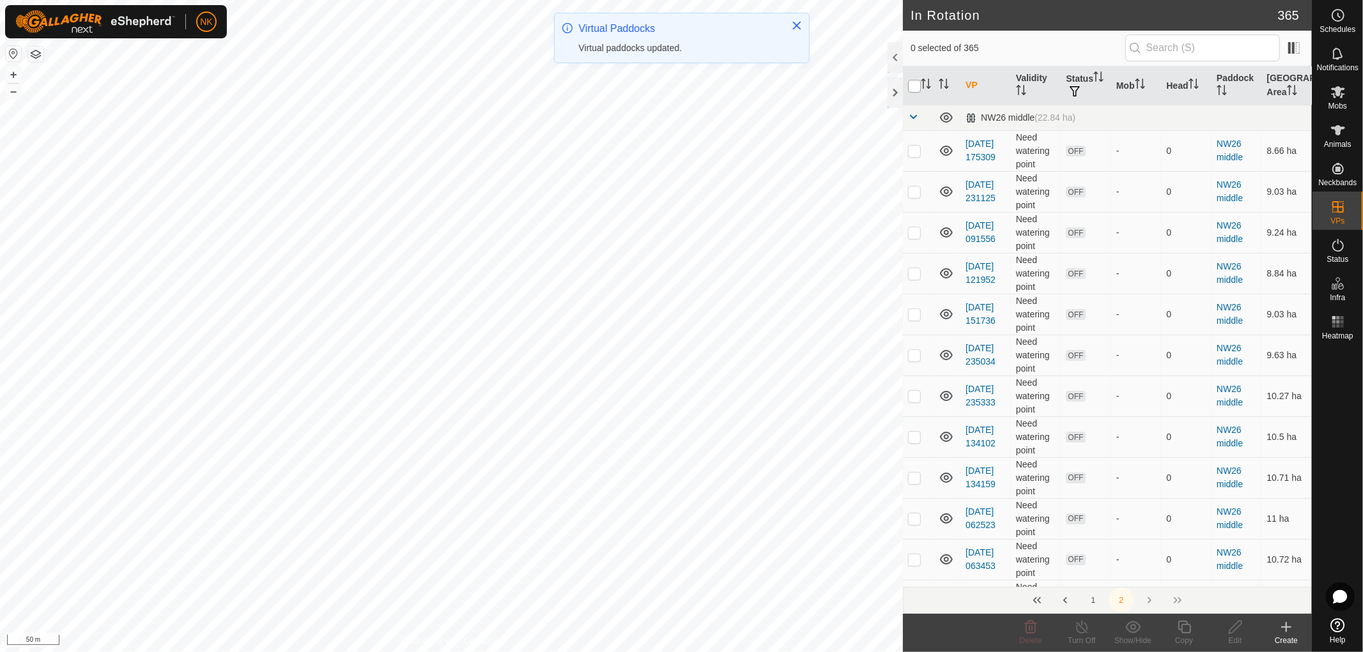
checkbox input "true"
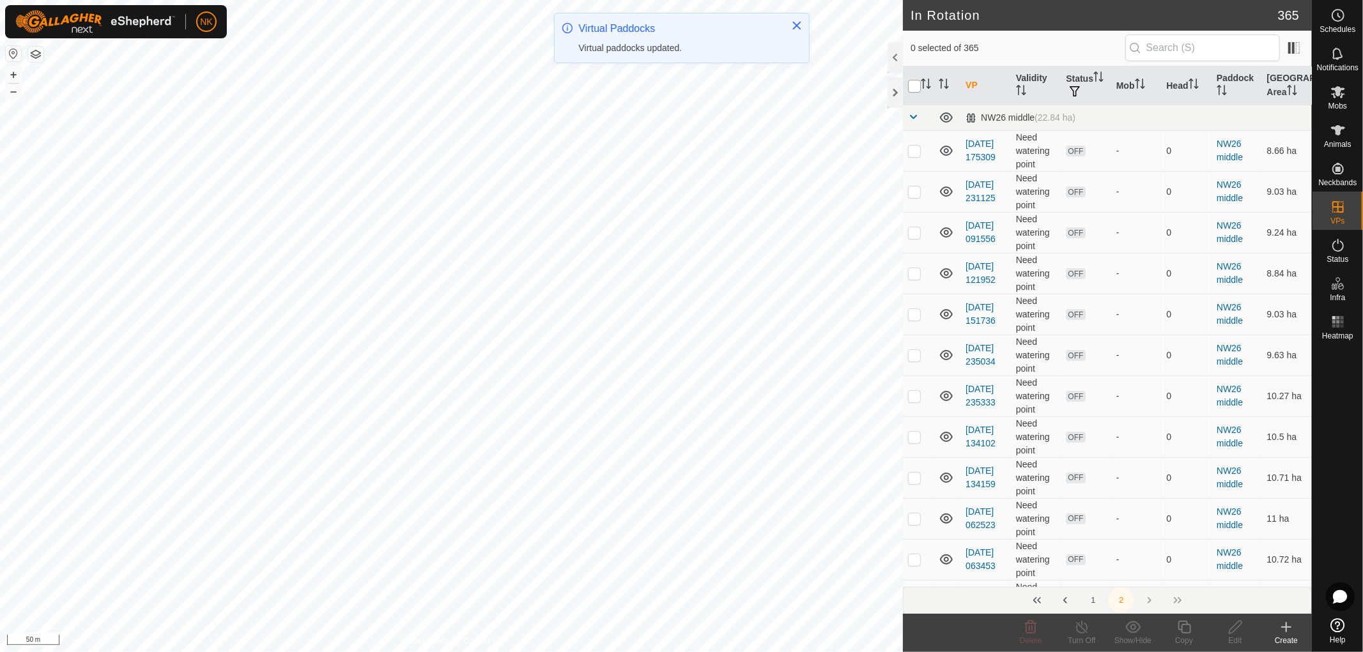
checkbox input "true"
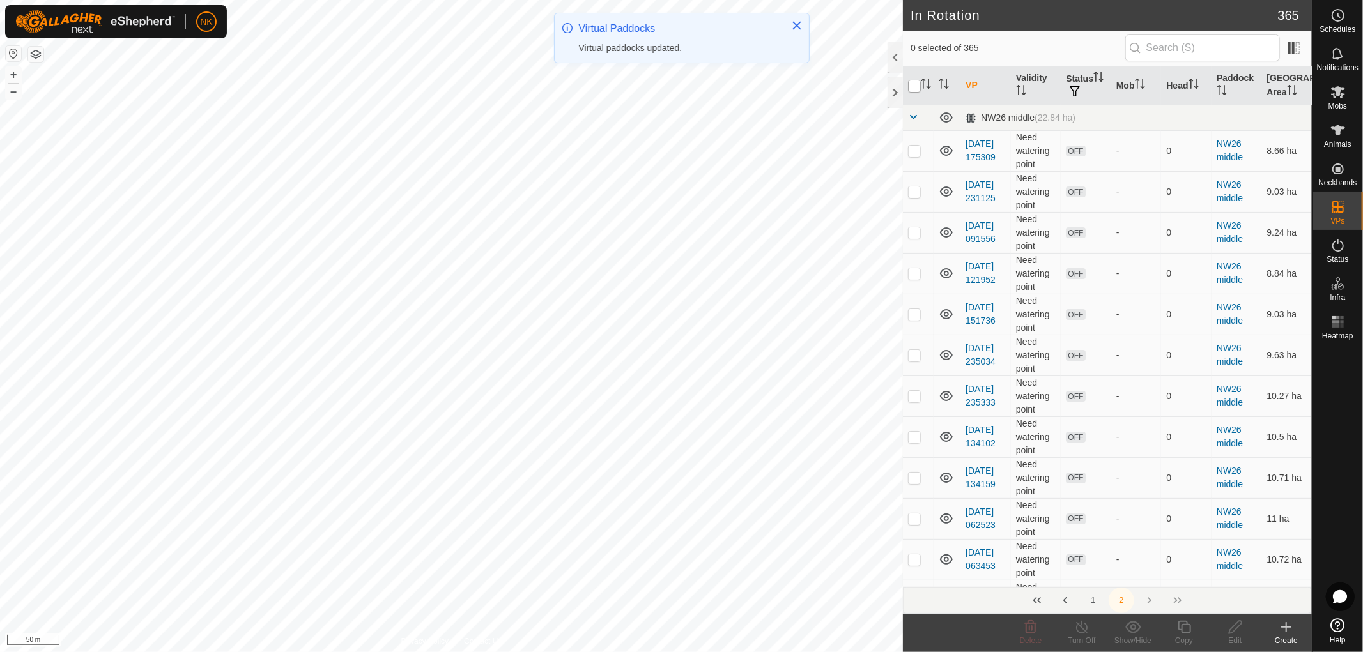
checkbox input "true"
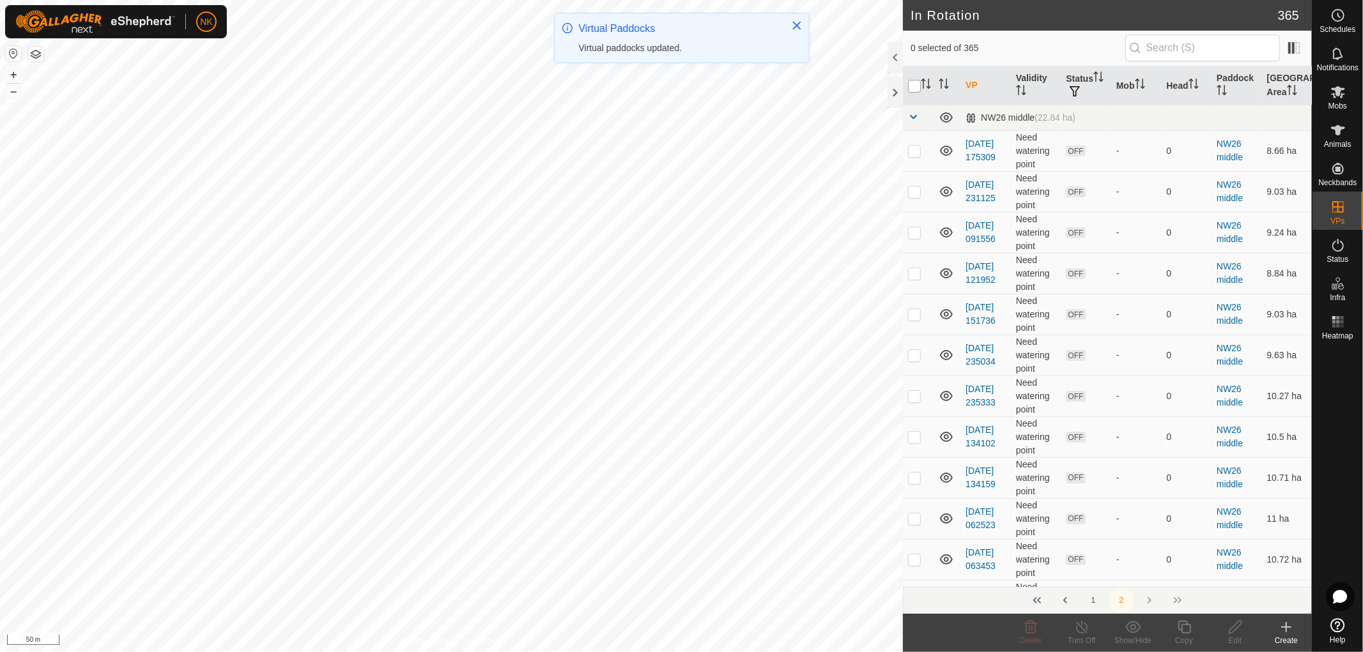
checkbox input "true"
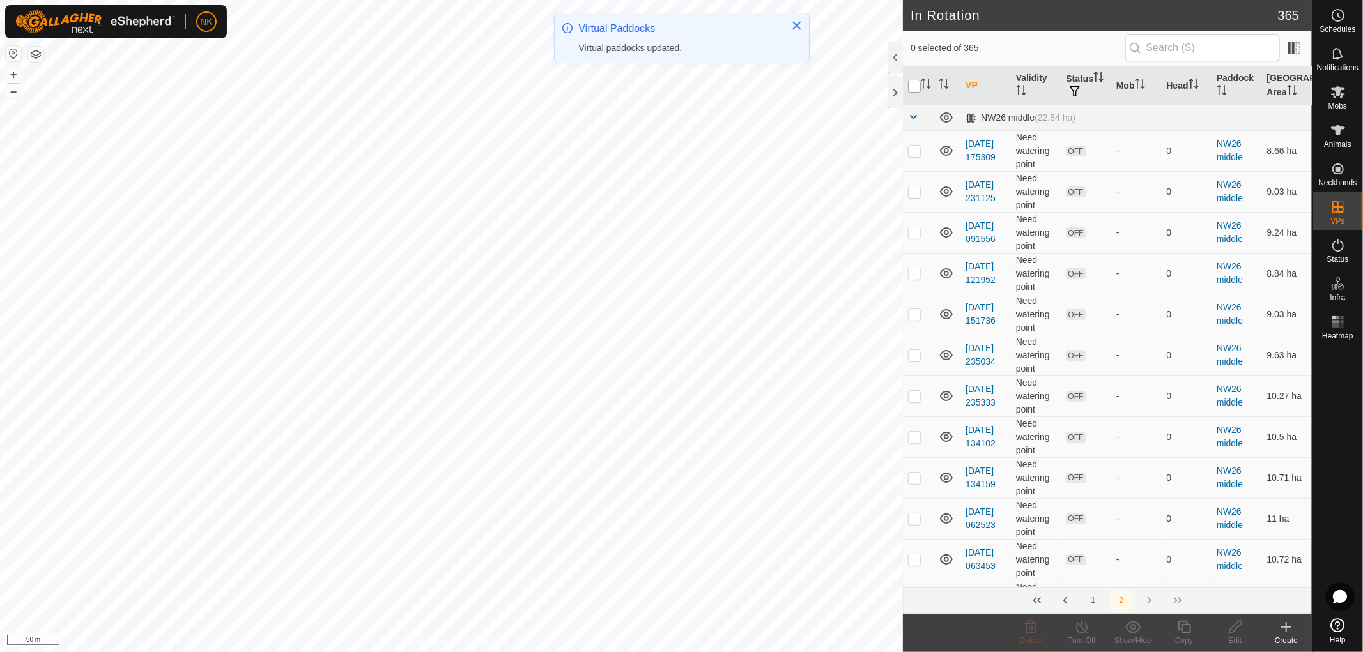
checkbox input "true"
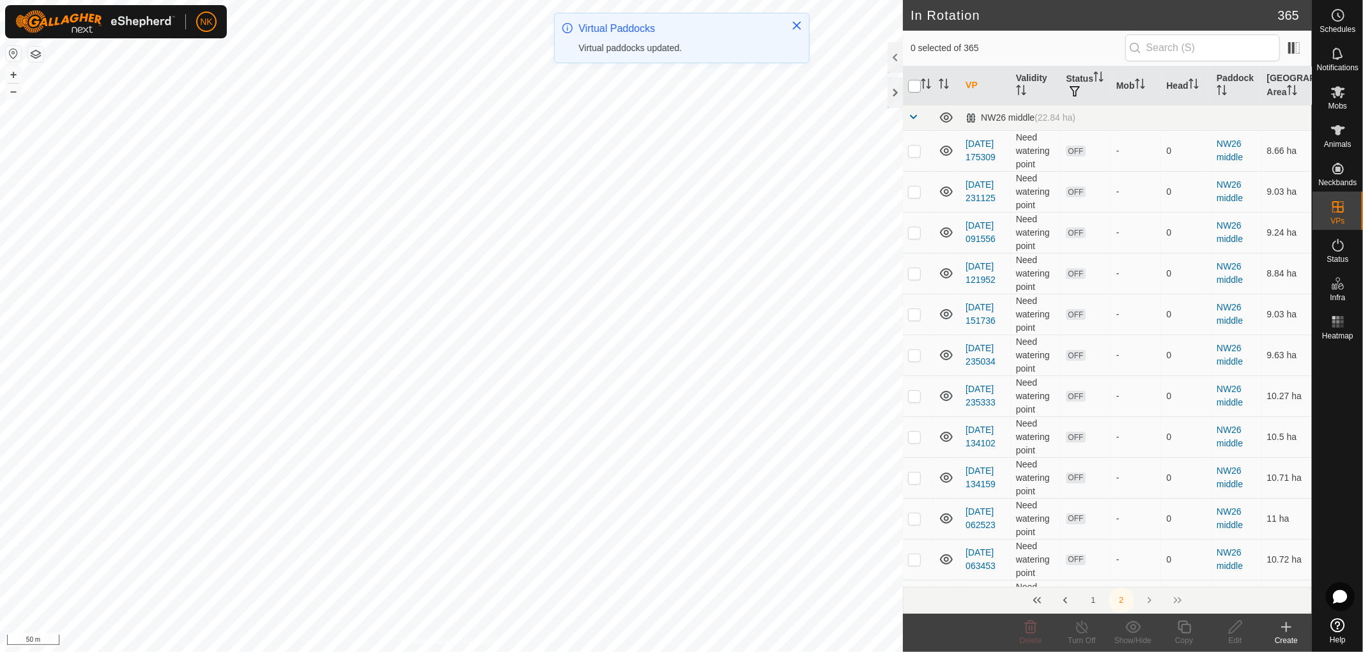
checkbox input "true"
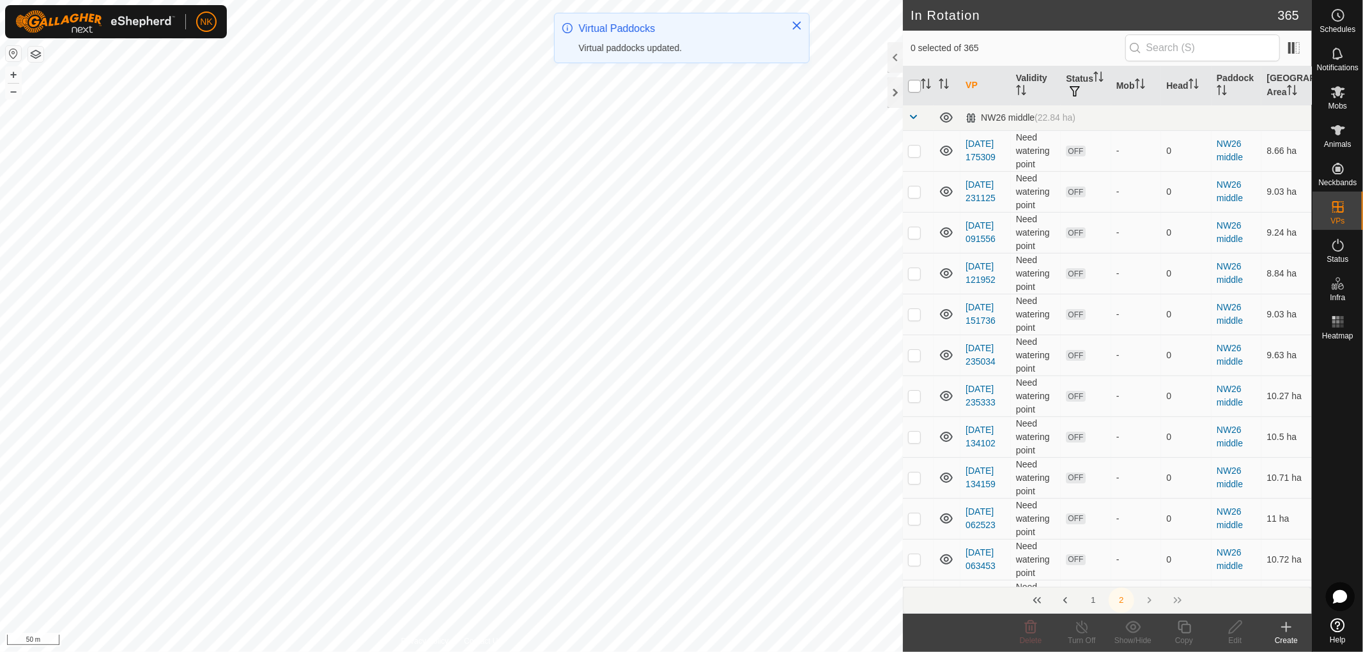
checkbox input "true"
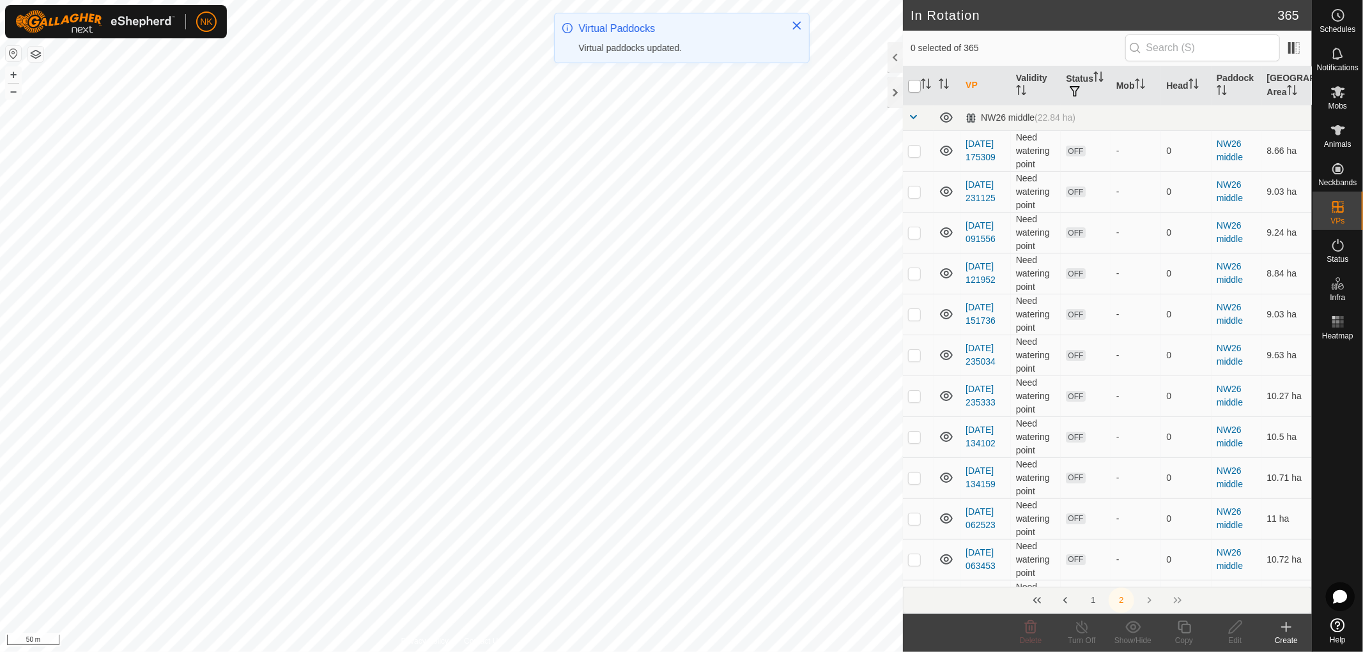
checkbox input "true"
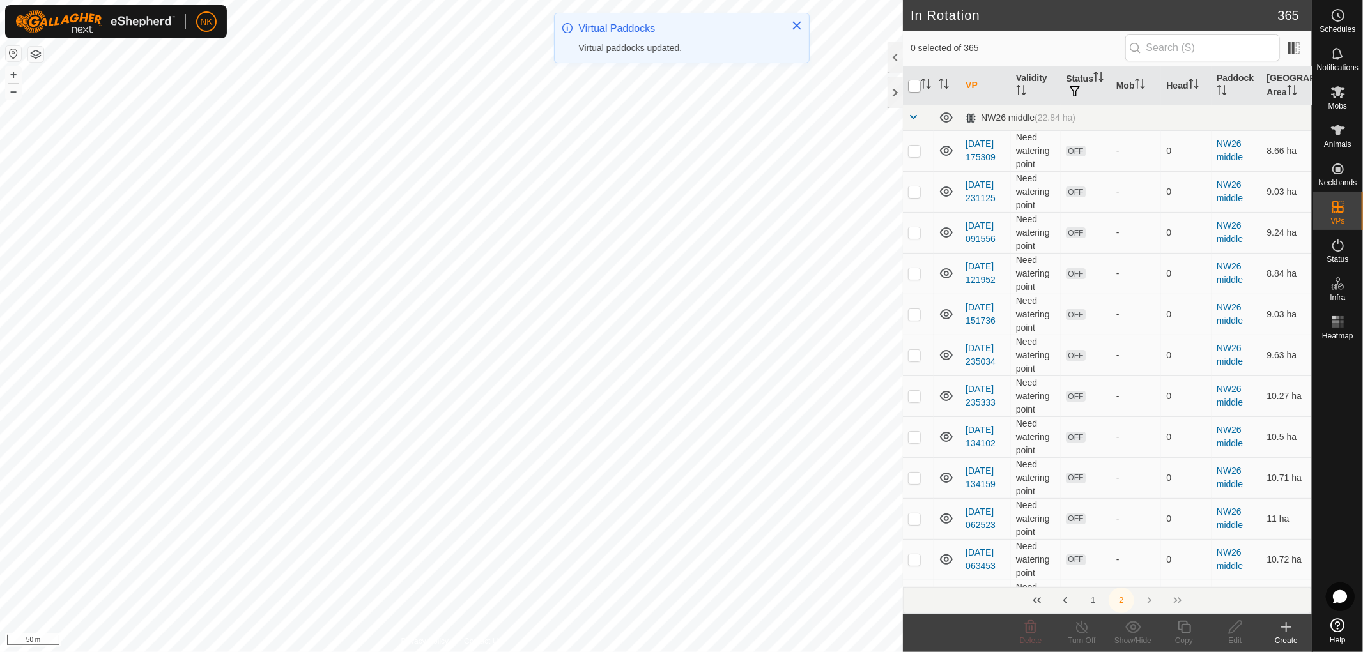
checkbox input "true"
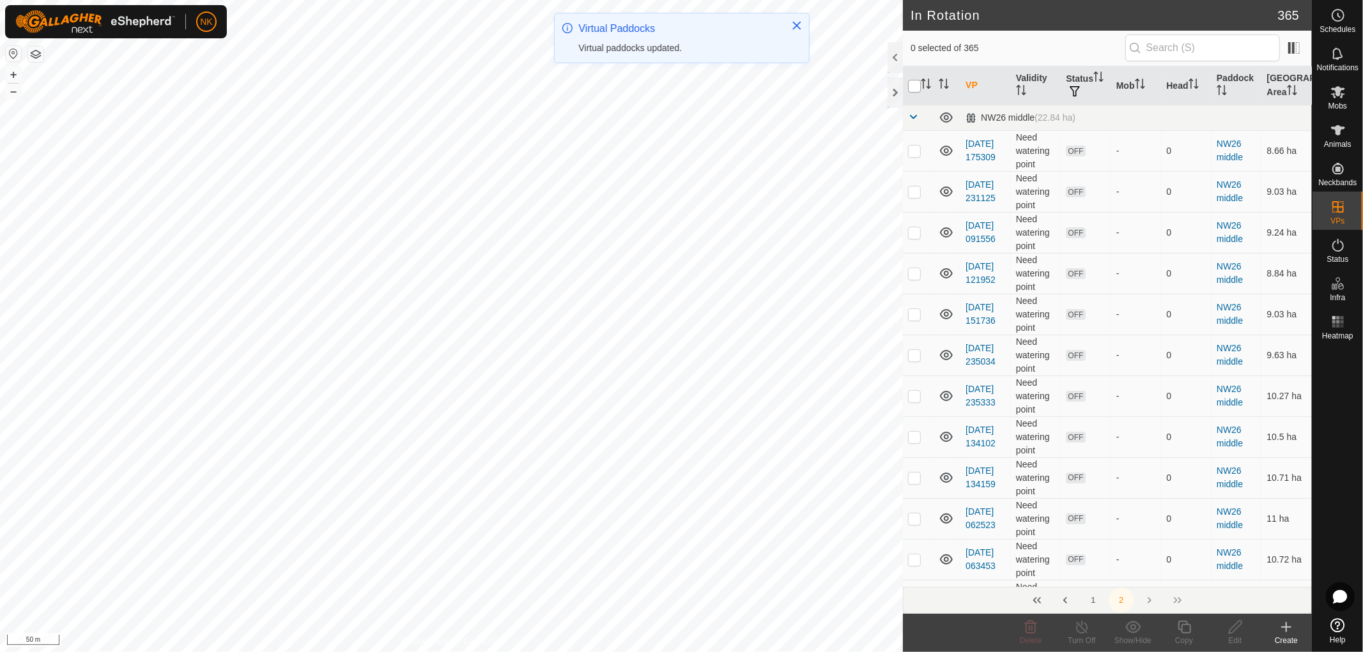
checkbox input "true"
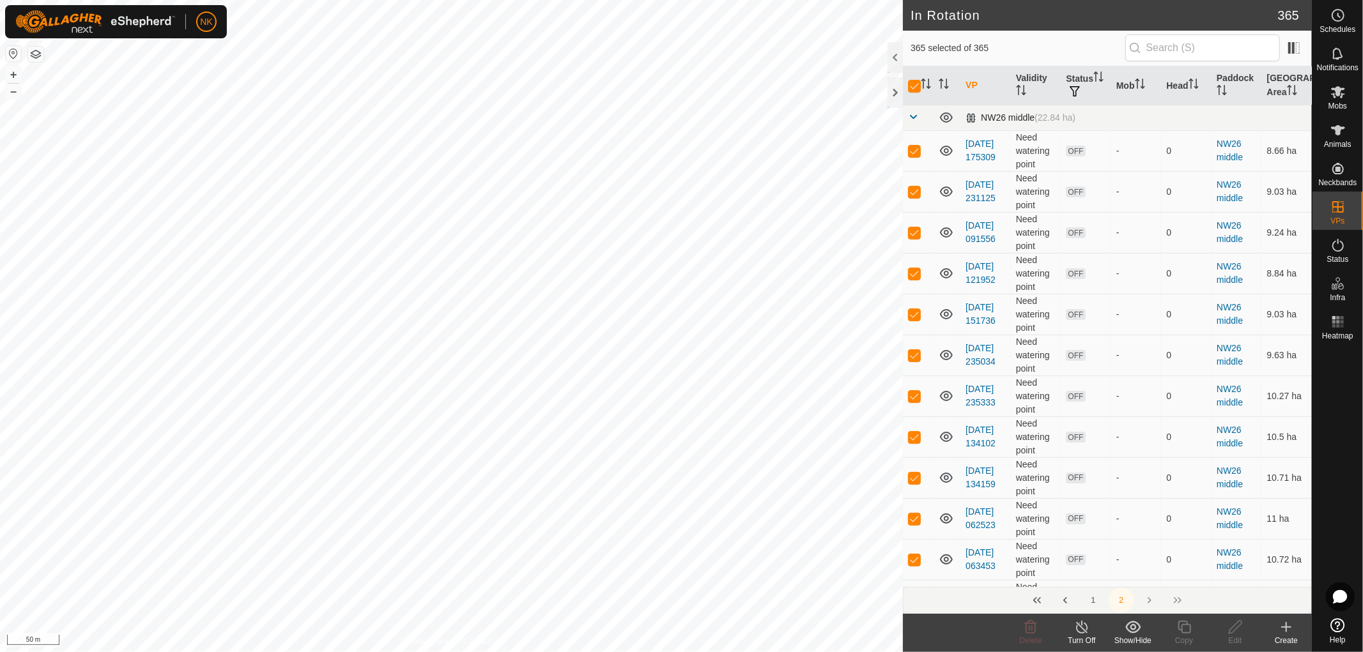
click at [910, 118] on span at bounding box center [913, 117] width 10 height 10
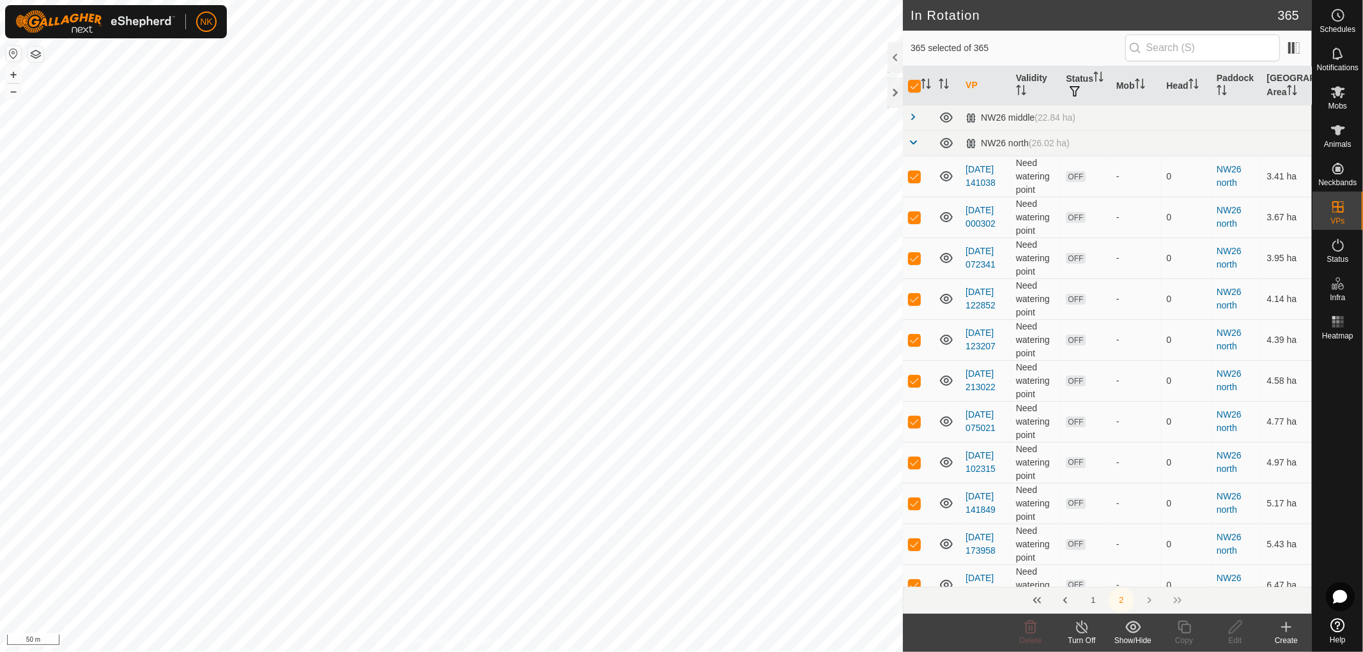
click at [1096, 601] on button "1" at bounding box center [1093, 601] width 26 height 26
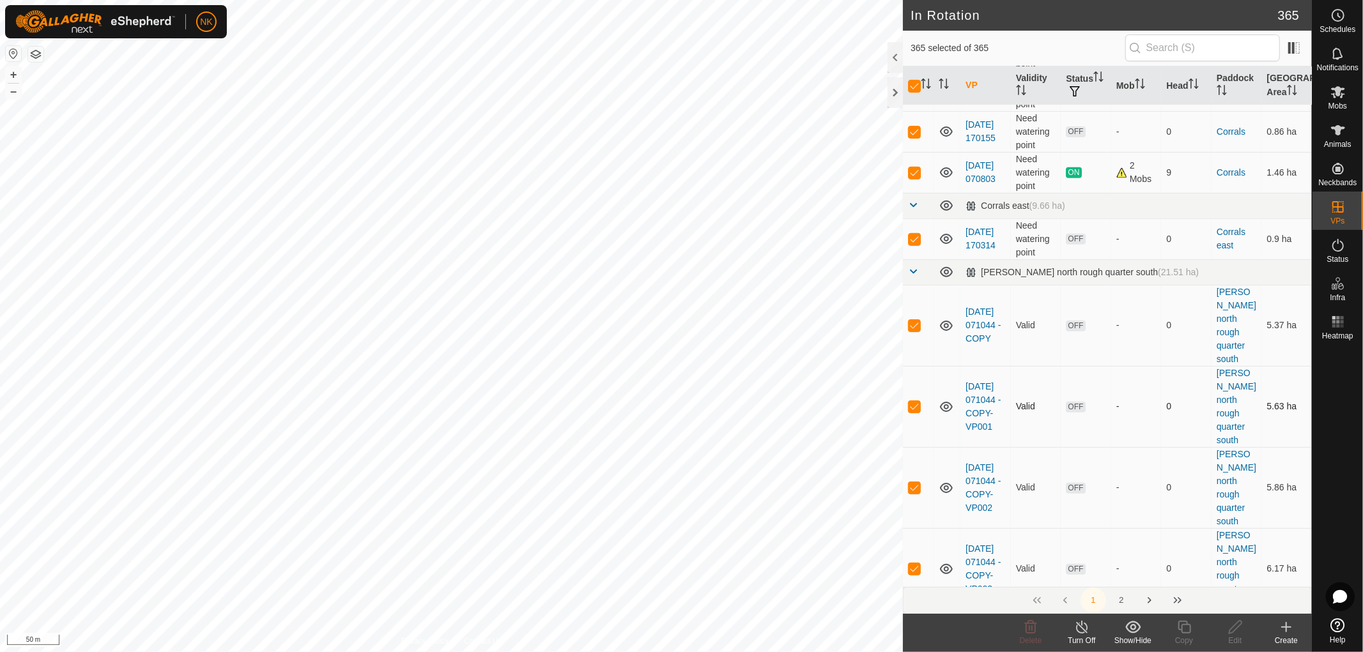
scroll to position [426, 0]
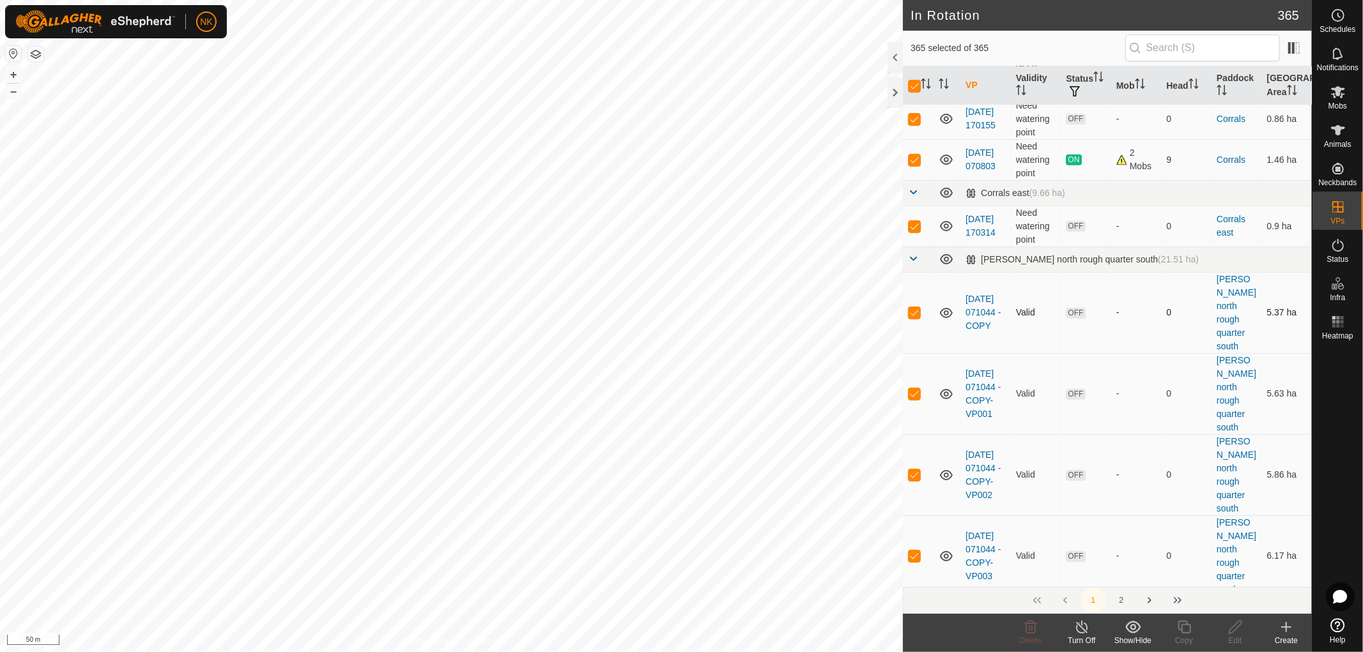
click at [917, 307] on p-checkbox at bounding box center [914, 312] width 13 height 10
checkbox input "false"
click at [912, 388] on p-checkbox at bounding box center [914, 393] width 13 height 10
checkbox input "false"
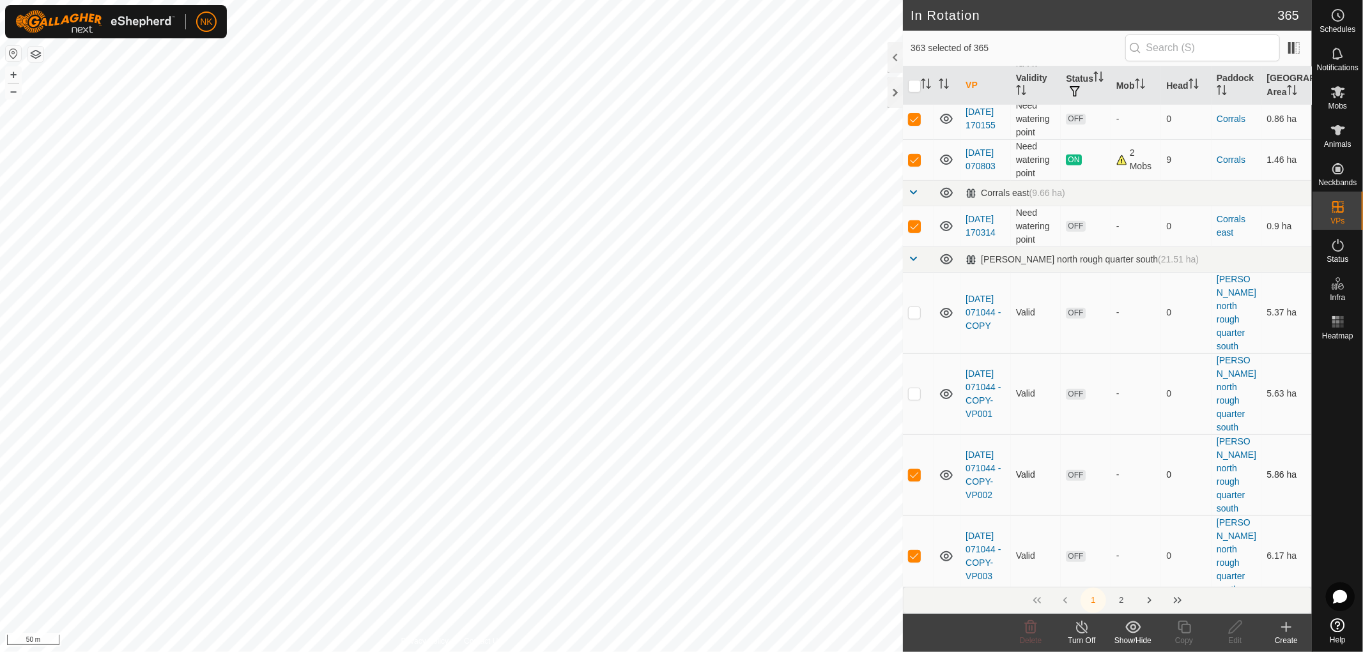
click at [917, 470] on p-checkbox at bounding box center [914, 475] width 13 height 10
checkbox input "false"
click at [912, 551] on p-checkbox at bounding box center [914, 556] width 13 height 10
checkbox input "false"
click at [917, 632] on p-checkbox at bounding box center [914, 637] width 13 height 10
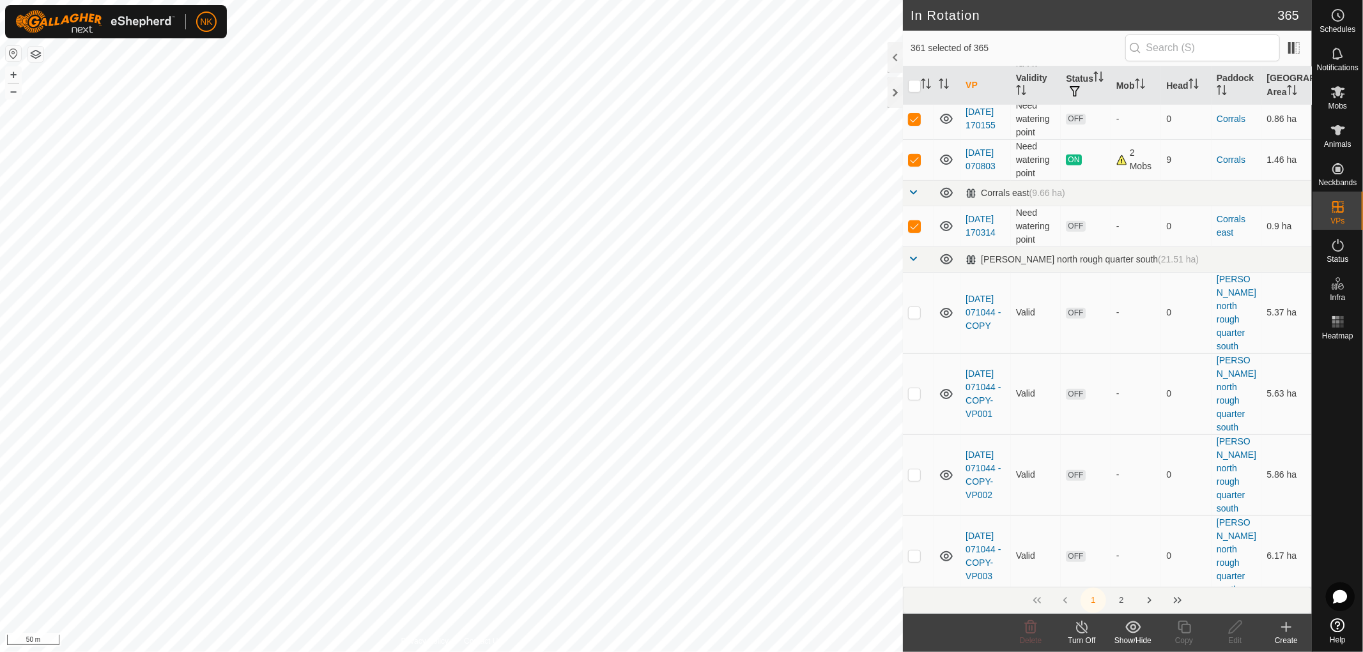
checkbox input "false"
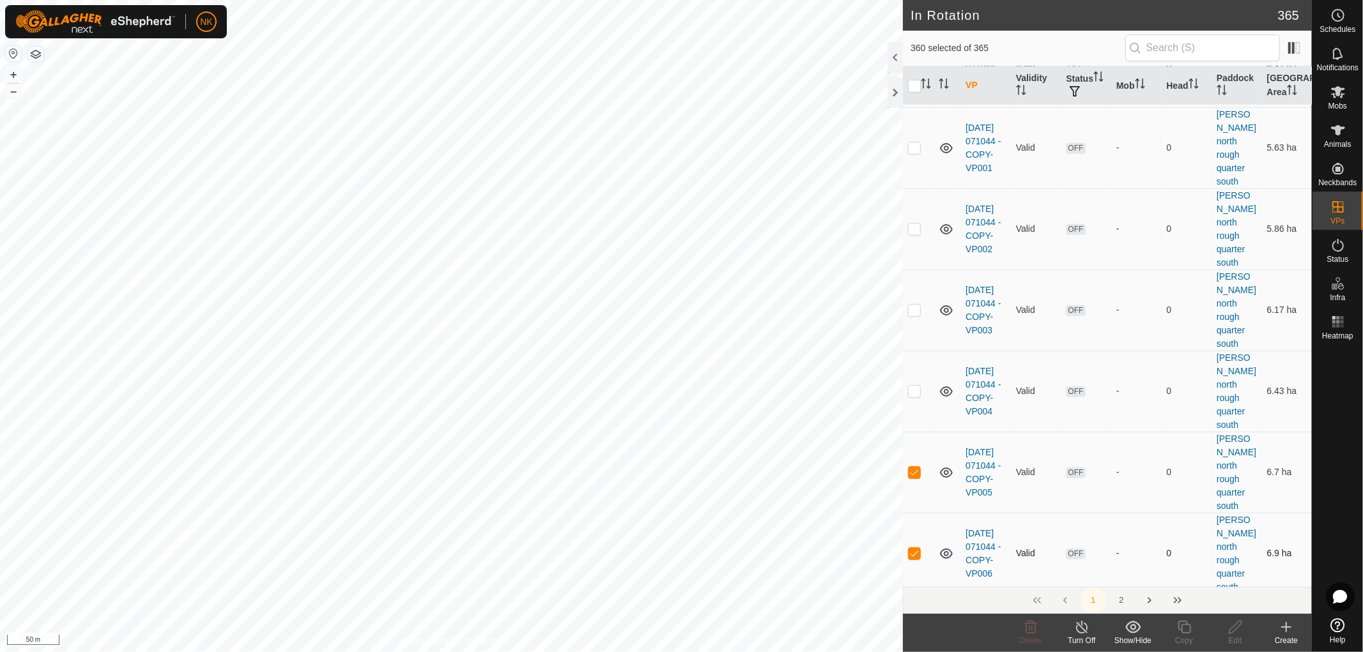
scroll to position [710, 0]
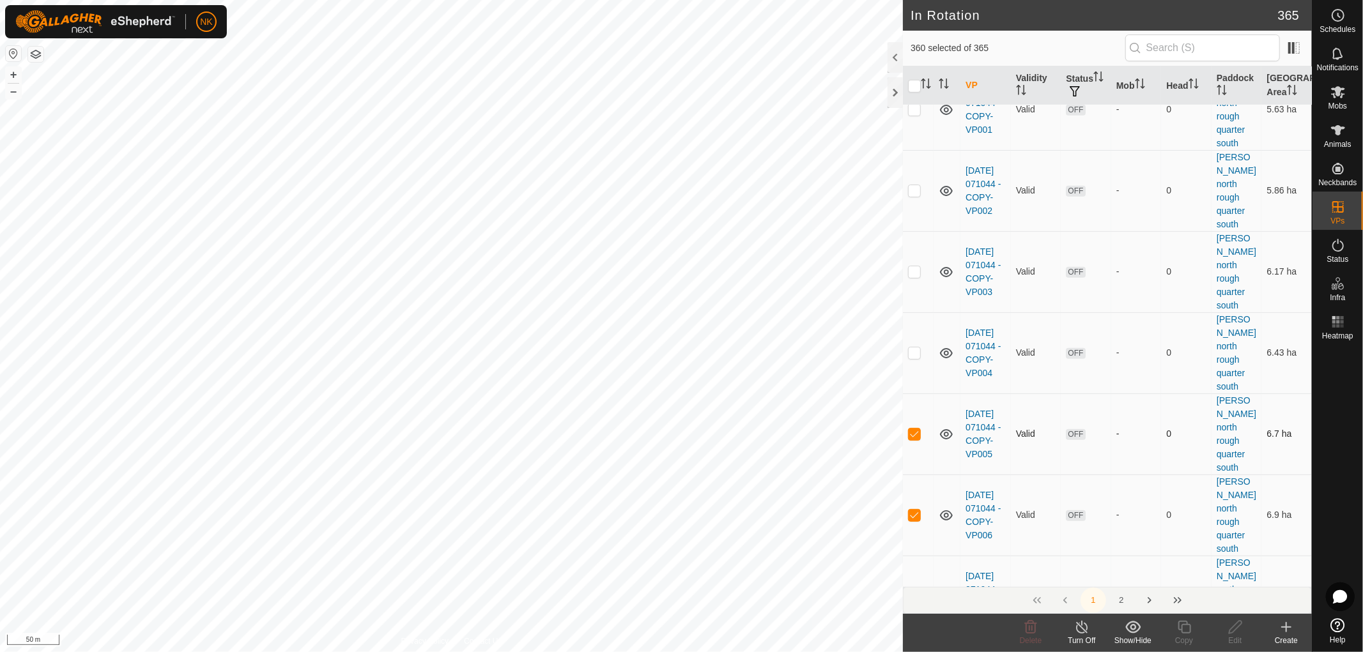
click at [917, 429] on p-checkbox at bounding box center [914, 434] width 13 height 10
checkbox input "false"
click at [914, 510] on p-checkbox at bounding box center [914, 515] width 13 height 10
checkbox input "false"
click at [917, 591] on p-checkbox at bounding box center [914, 596] width 13 height 10
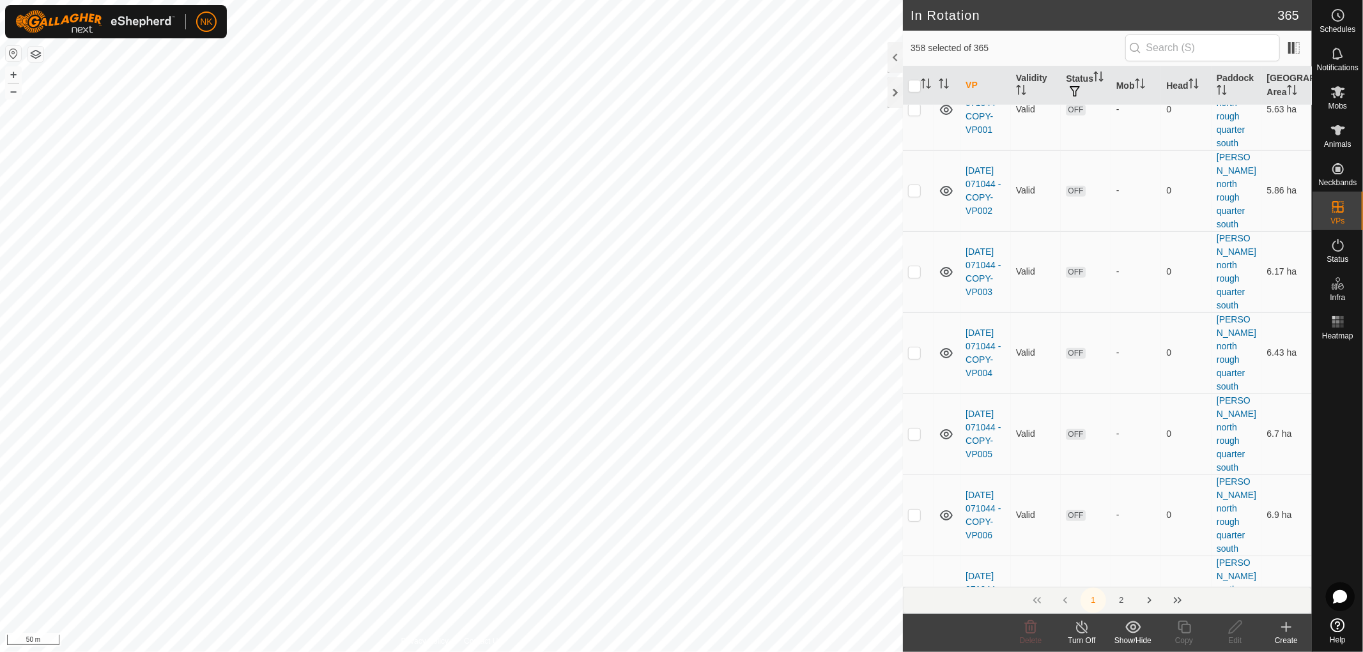
checkbox input "false"
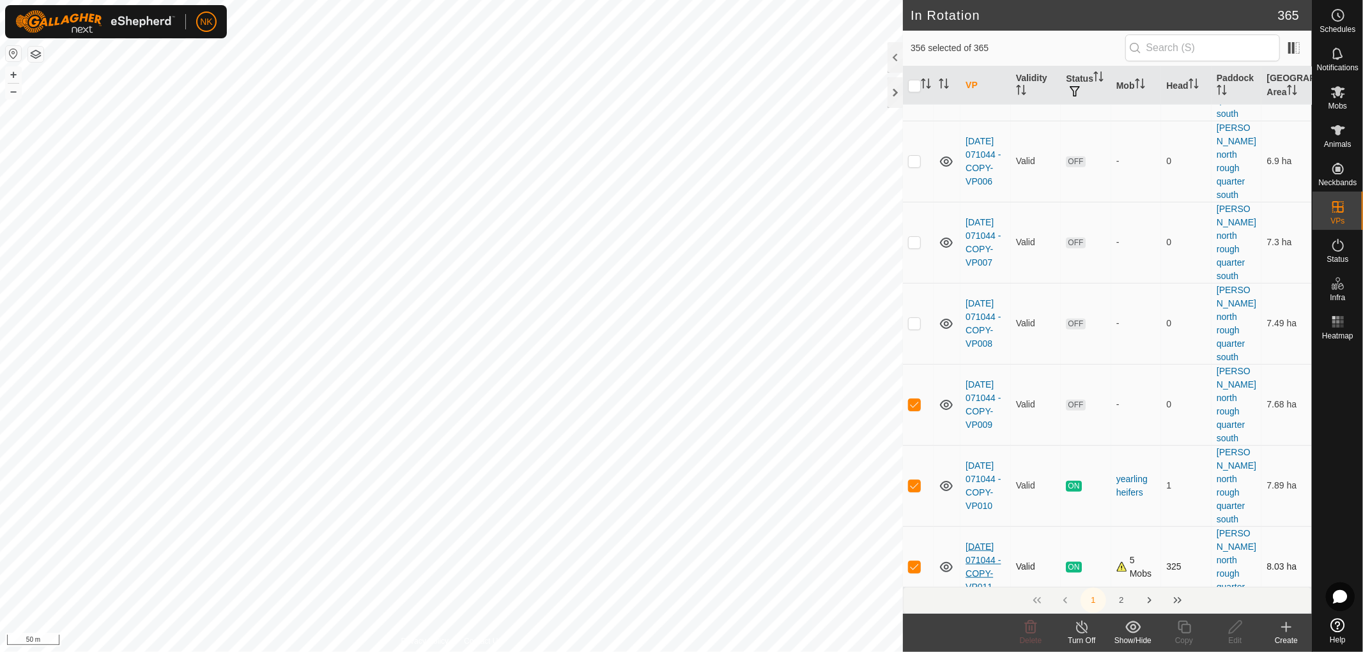
scroll to position [1064, 0]
click at [910, 642] on p-checkbox at bounding box center [914, 647] width 13 height 10
checkbox input "false"
click at [912, 526] on td at bounding box center [918, 566] width 31 height 81
checkbox input "false"
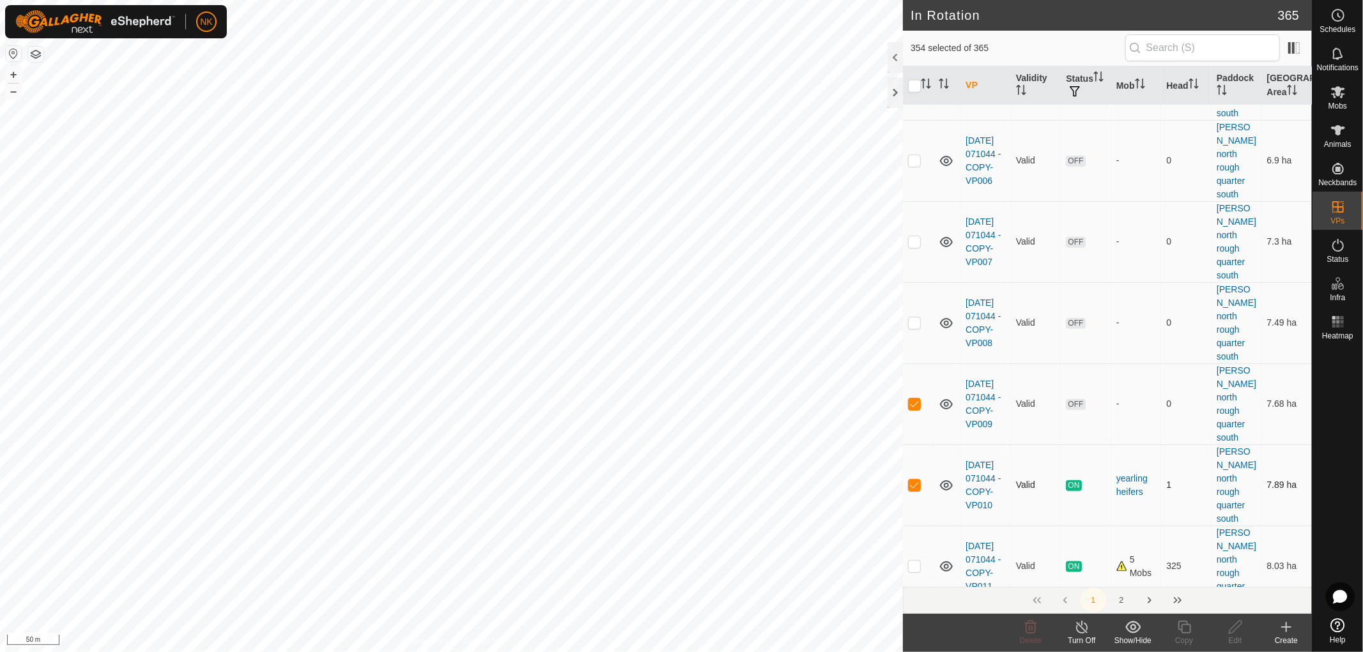
click at [915, 480] on p-checkbox at bounding box center [914, 485] width 13 height 10
checkbox input "false"
click at [917, 399] on p-checkbox at bounding box center [914, 404] width 13 height 10
checkbox input "false"
click at [1130, 633] on icon at bounding box center [1133, 627] width 16 height 15
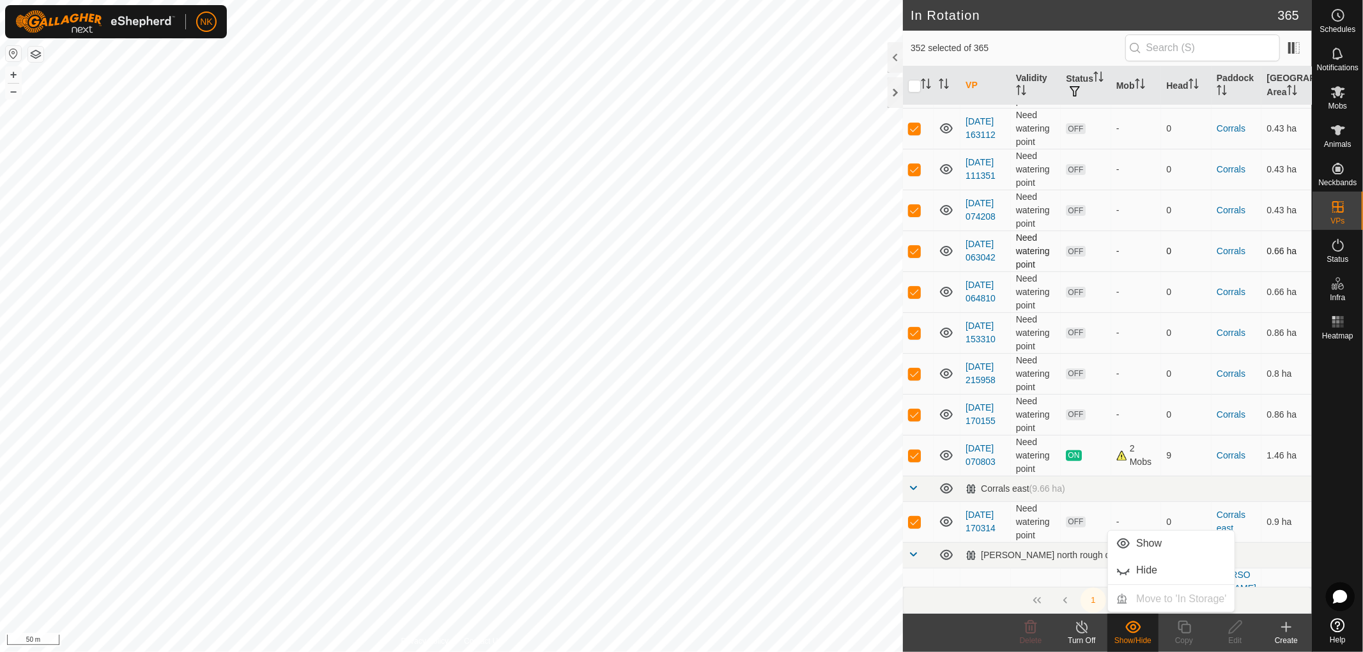
scroll to position [142, 0]
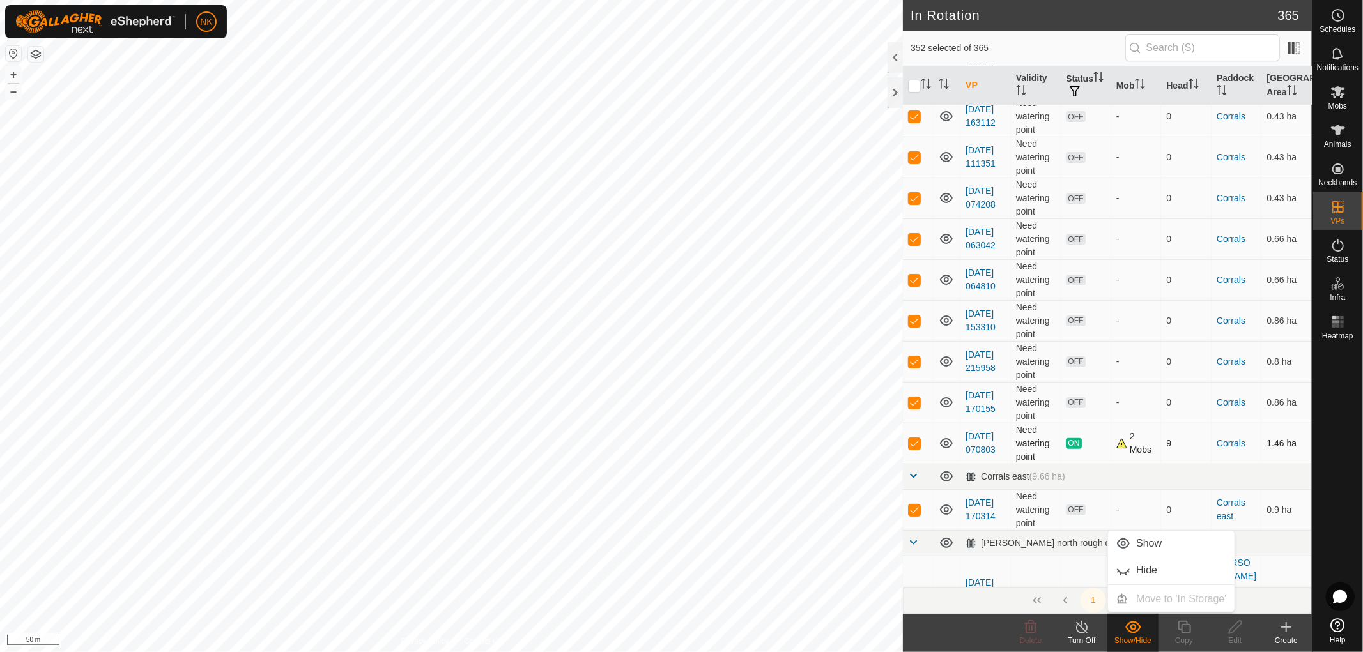
click at [915, 441] on p-checkbox at bounding box center [914, 443] width 13 height 10
checkbox input "false"
click at [1133, 634] on icon at bounding box center [1133, 627] width 16 height 15
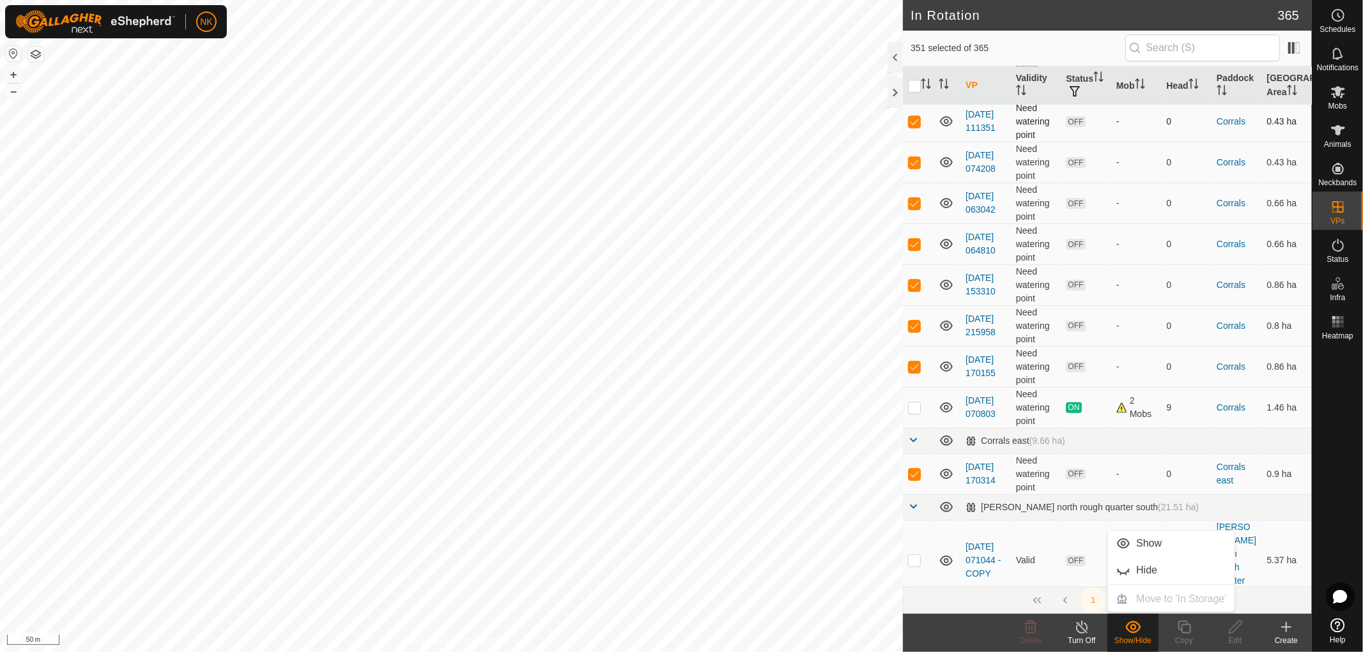
scroll to position [71, 0]
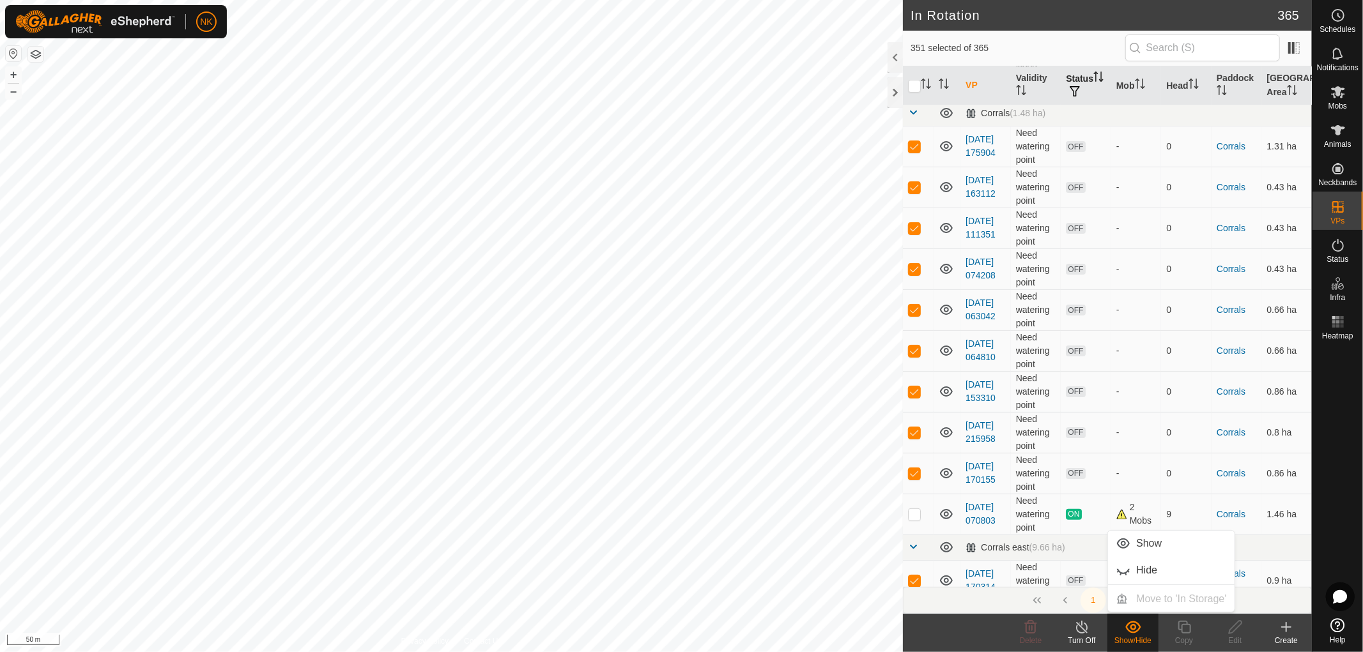
click at [1080, 86] on span "button" at bounding box center [1075, 91] width 10 height 10
click at [1088, 158] on input "ON" at bounding box center [1086, 159] width 13 height 13
checkbox input "true"
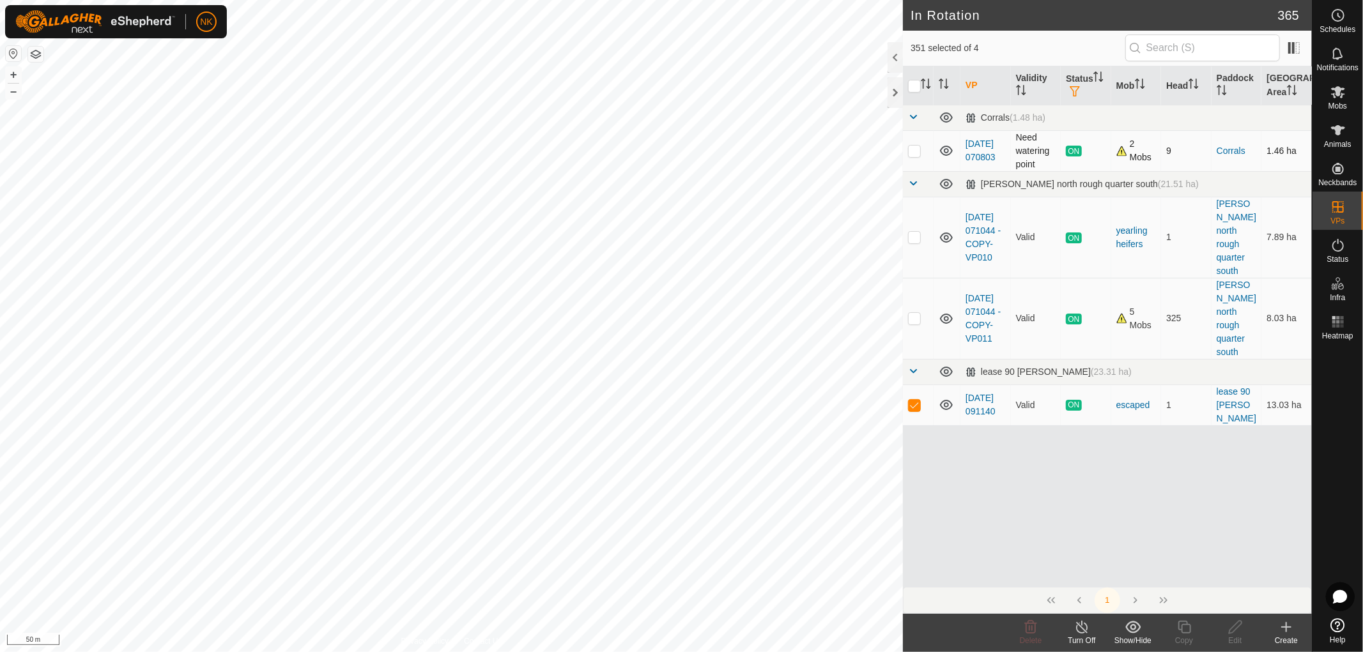
scroll to position [0, 0]
click at [916, 400] on p-checkbox at bounding box center [914, 405] width 13 height 10
checkbox input "false"
click at [1132, 627] on icon at bounding box center [1133, 627] width 16 height 15
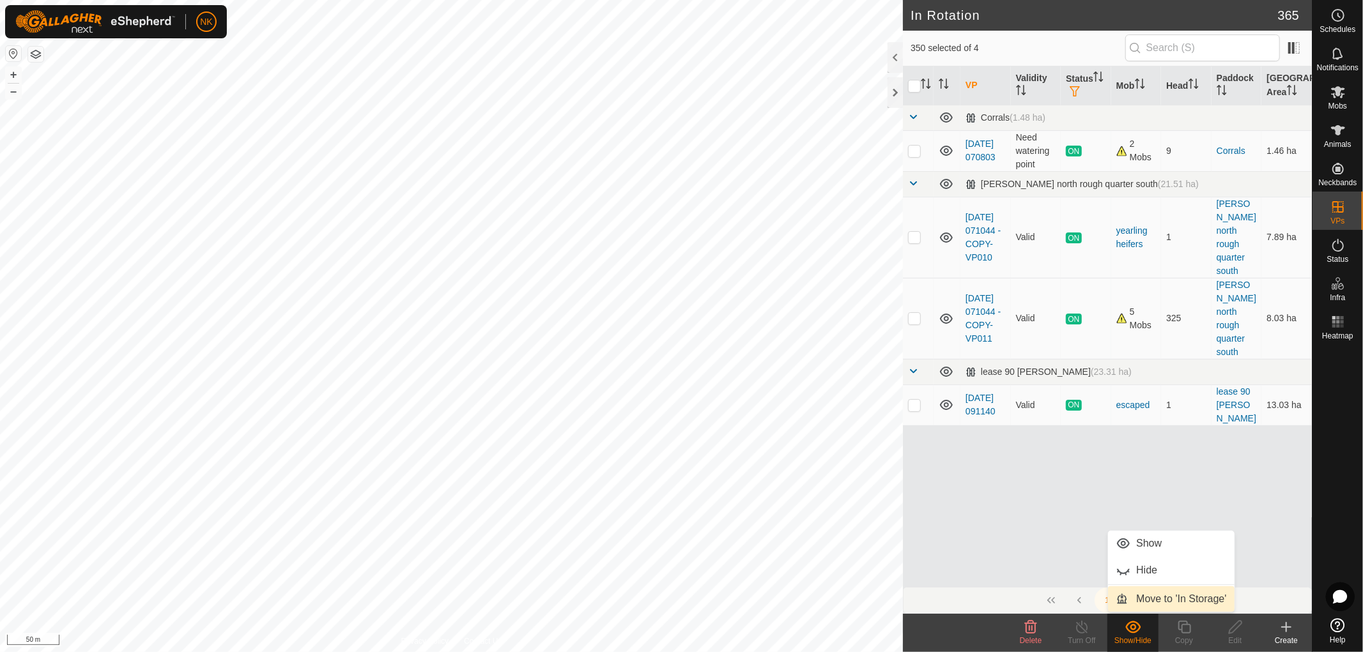
click at [1149, 604] on link "Move to 'In Storage'" at bounding box center [1171, 600] width 127 height 26
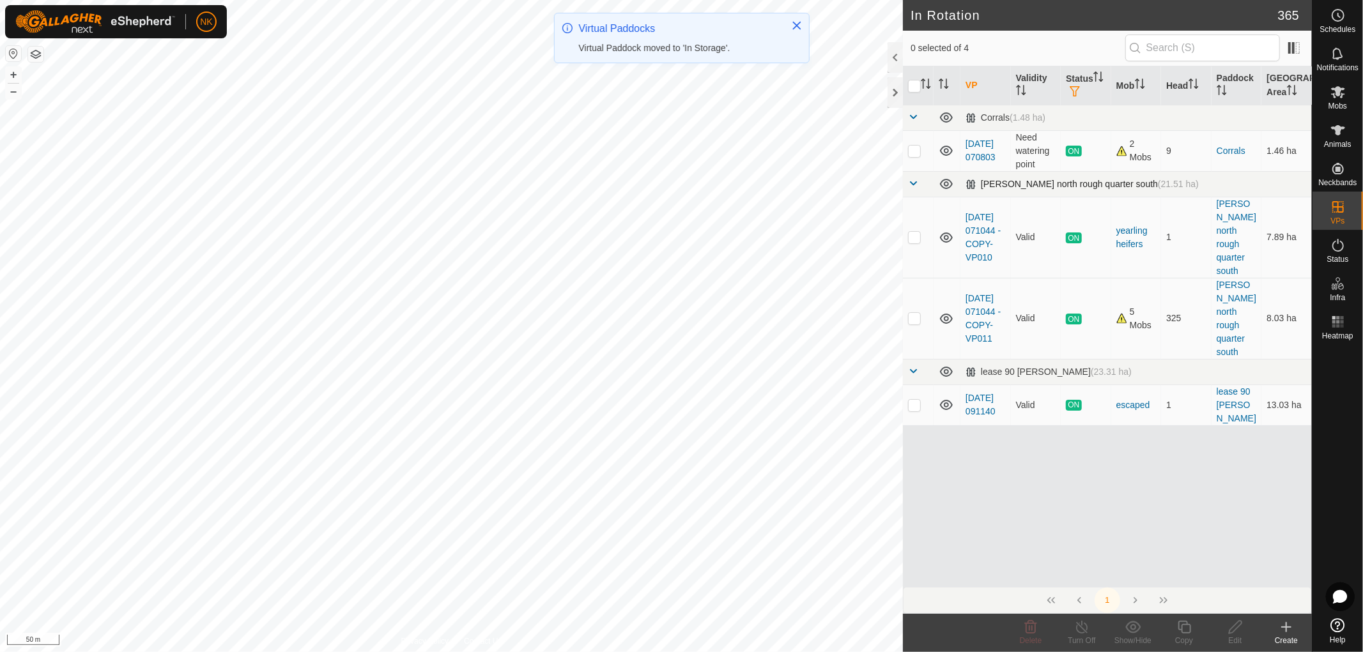
click at [912, 185] on span at bounding box center [913, 183] width 10 height 10
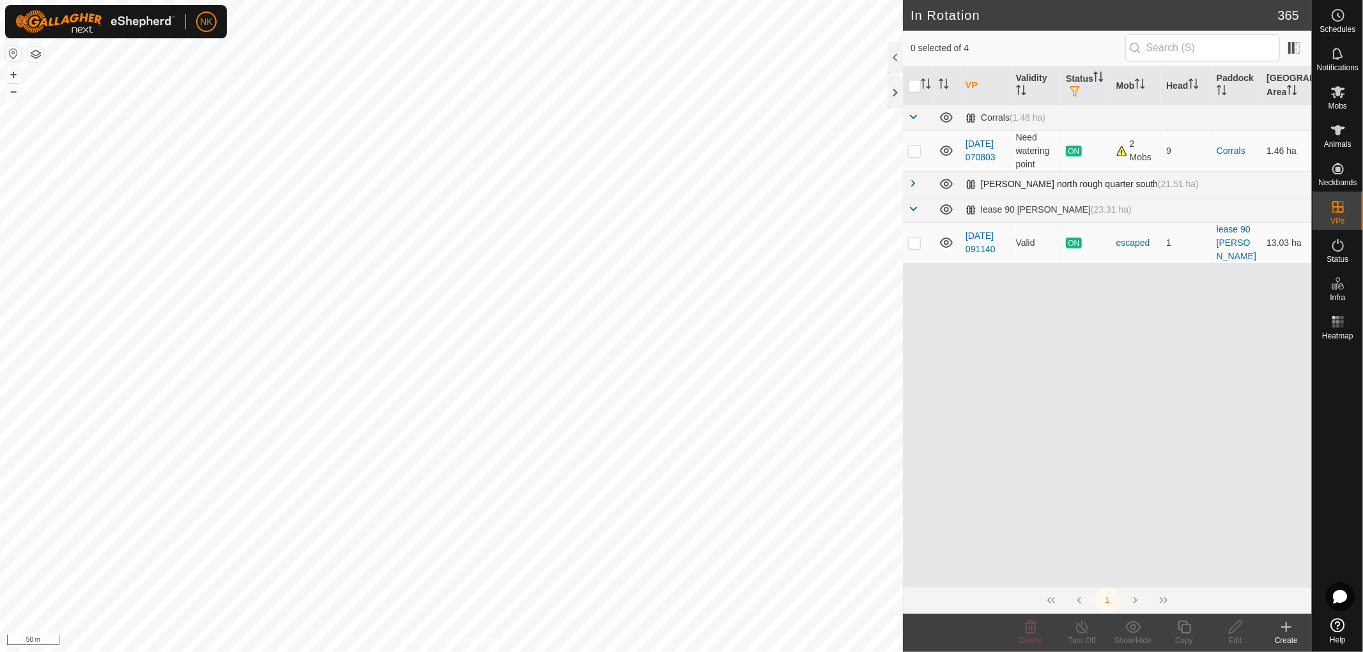
click at [912, 185] on span at bounding box center [913, 183] width 10 height 10
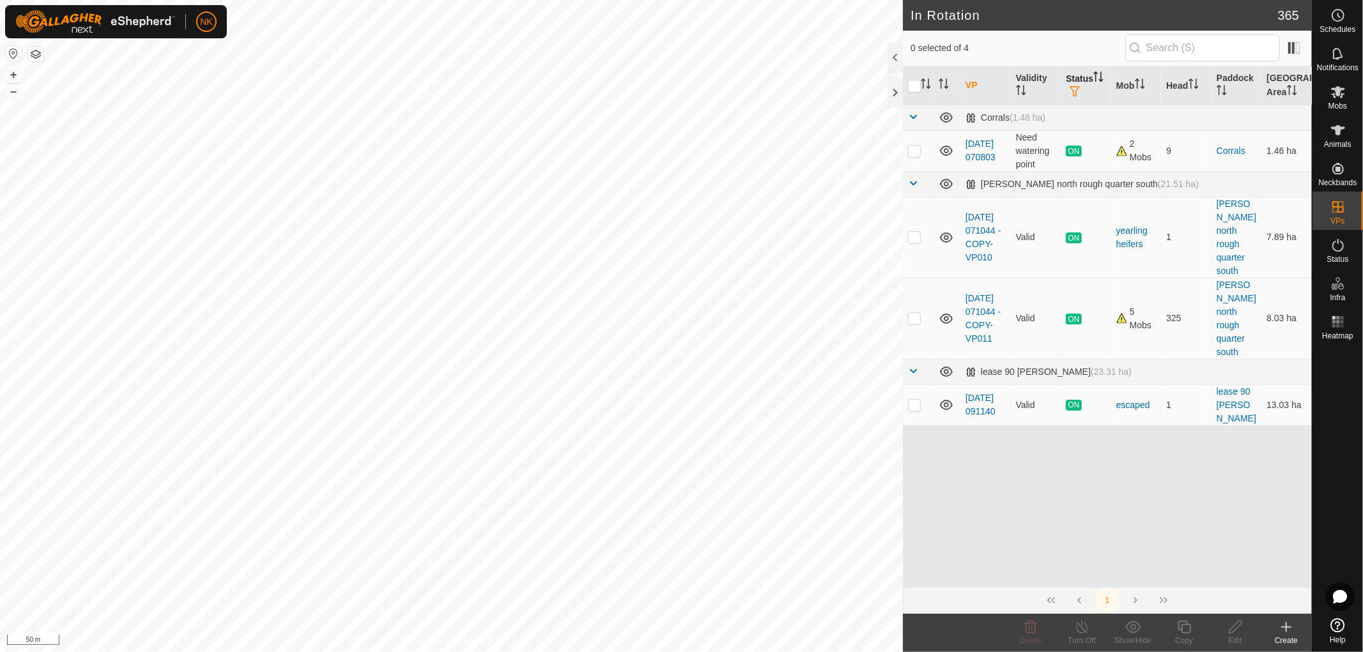
click at [1080, 87] on span "button" at bounding box center [1075, 91] width 10 height 10
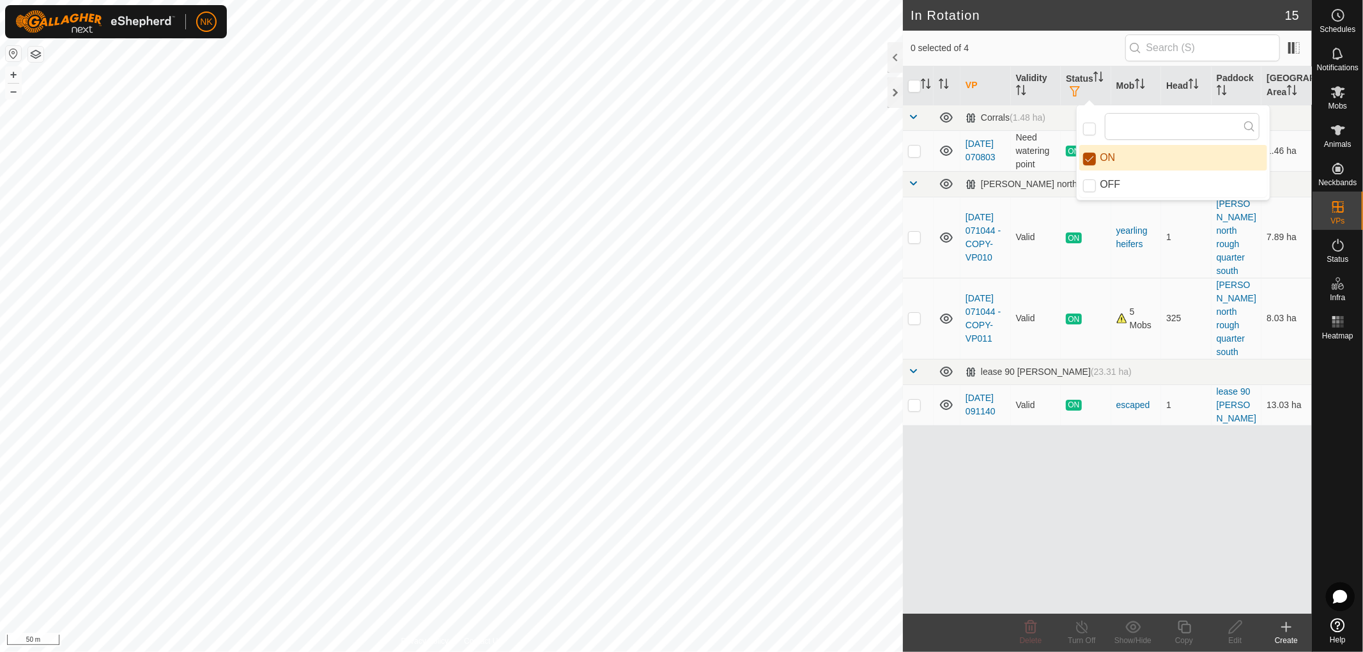
click at [1091, 158] on input "ON" at bounding box center [1089, 159] width 13 height 13
checkbox input "false"
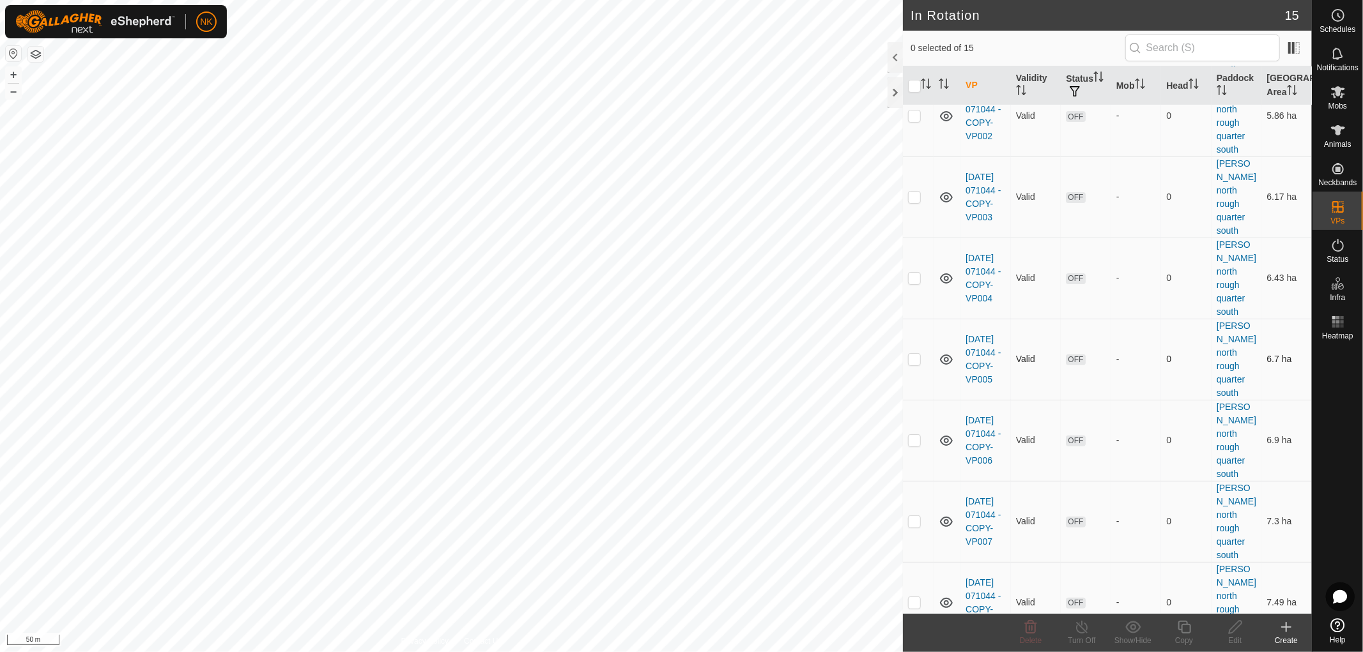
scroll to position [530, 0]
checkbox input "true"
click at [1181, 631] on icon at bounding box center [1184, 627] width 13 height 13
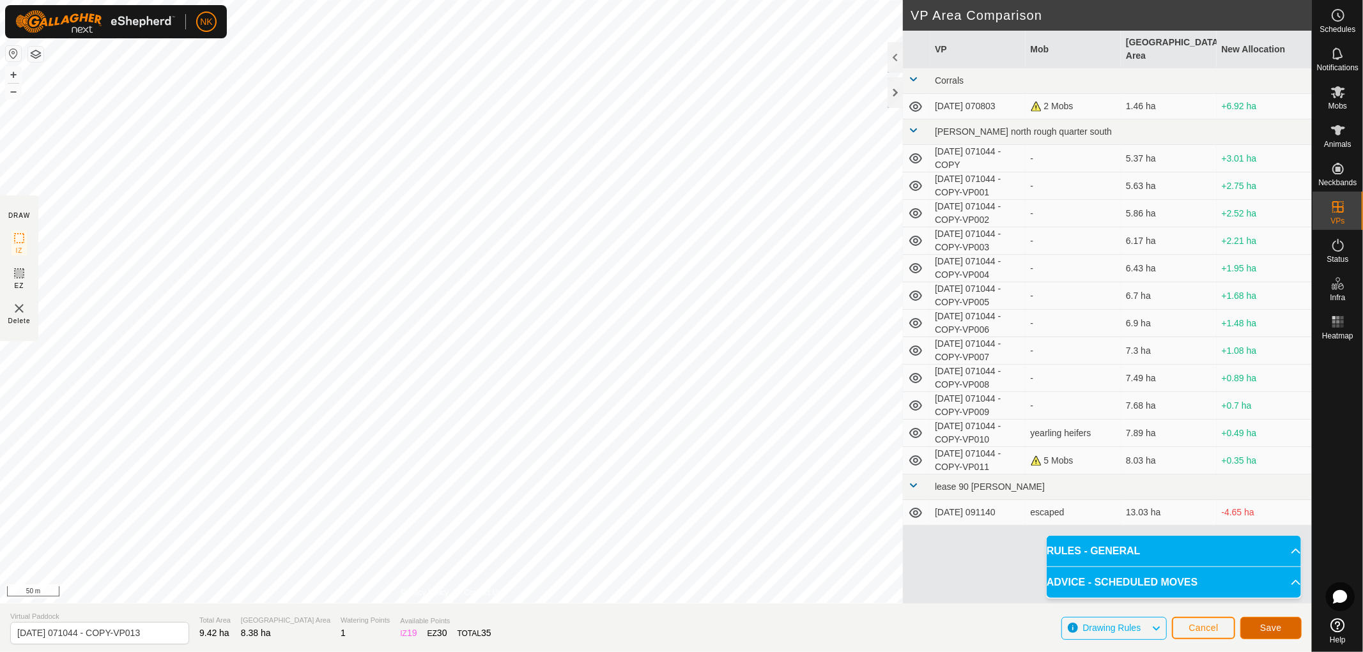
click at [1261, 627] on span "Save" at bounding box center [1271, 628] width 22 height 10
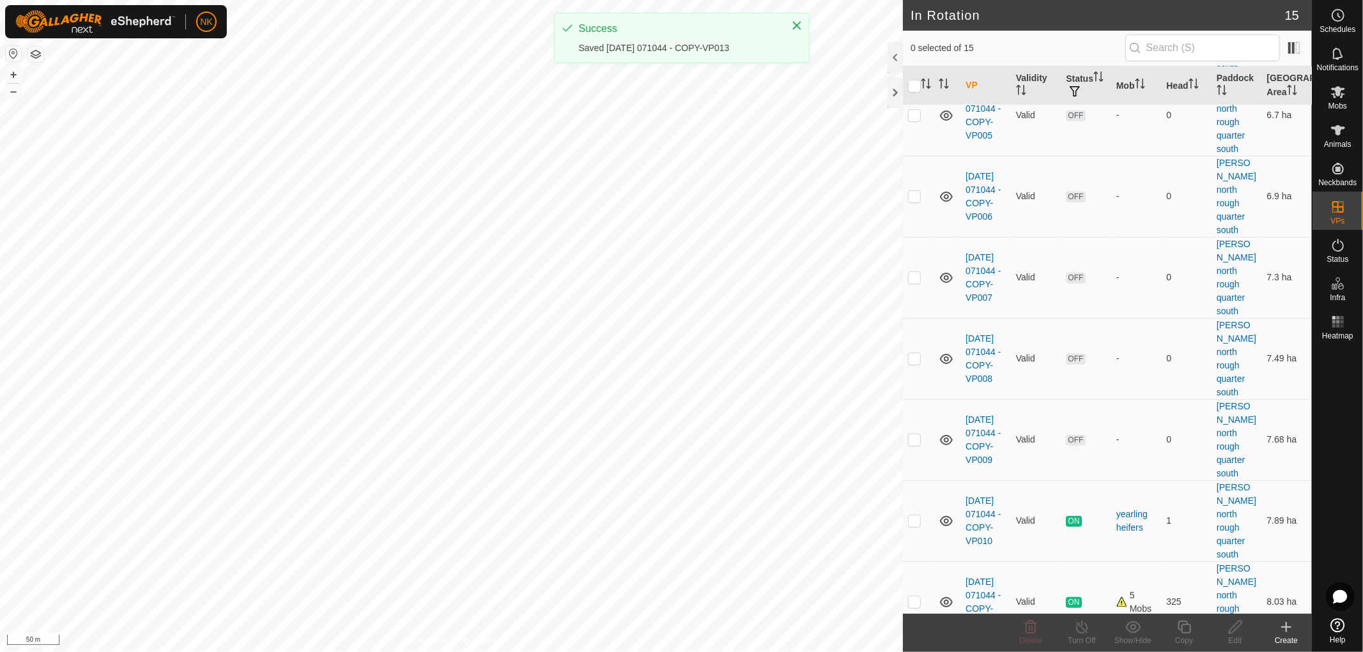
scroll to position [530, 0]
checkbox input "true"
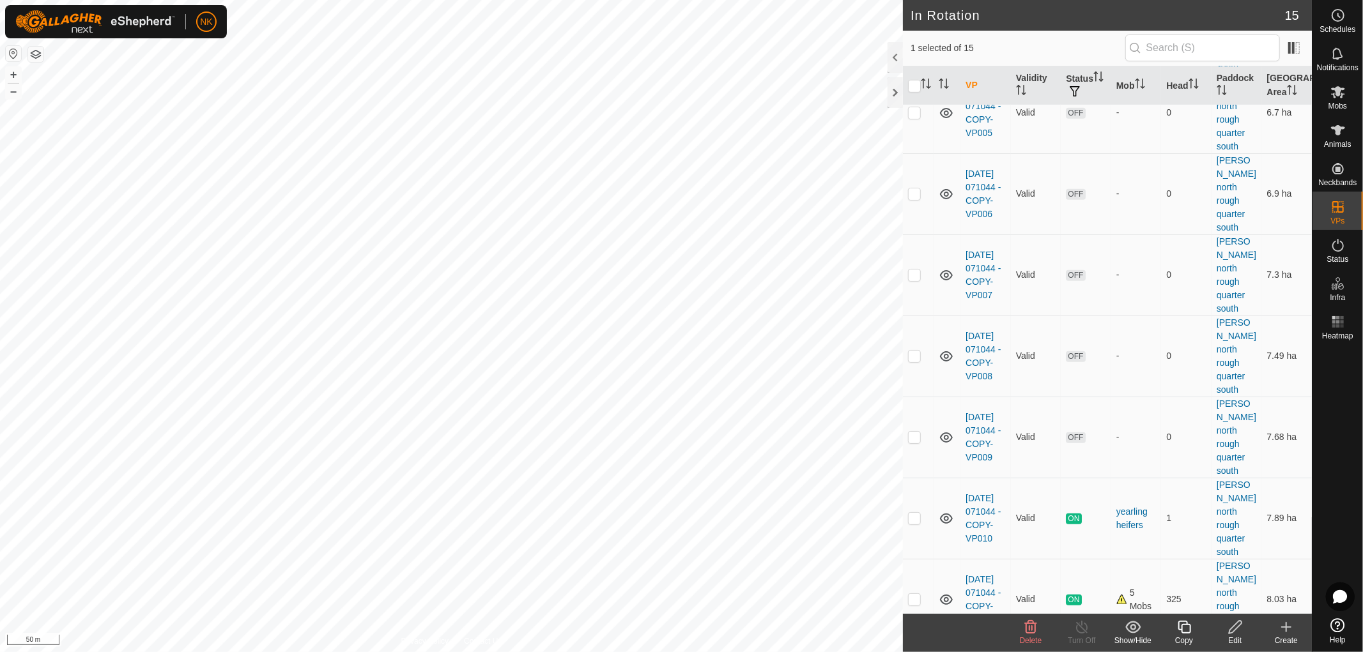
click at [1188, 630] on icon at bounding box center [1184, 627] width 16 height 15
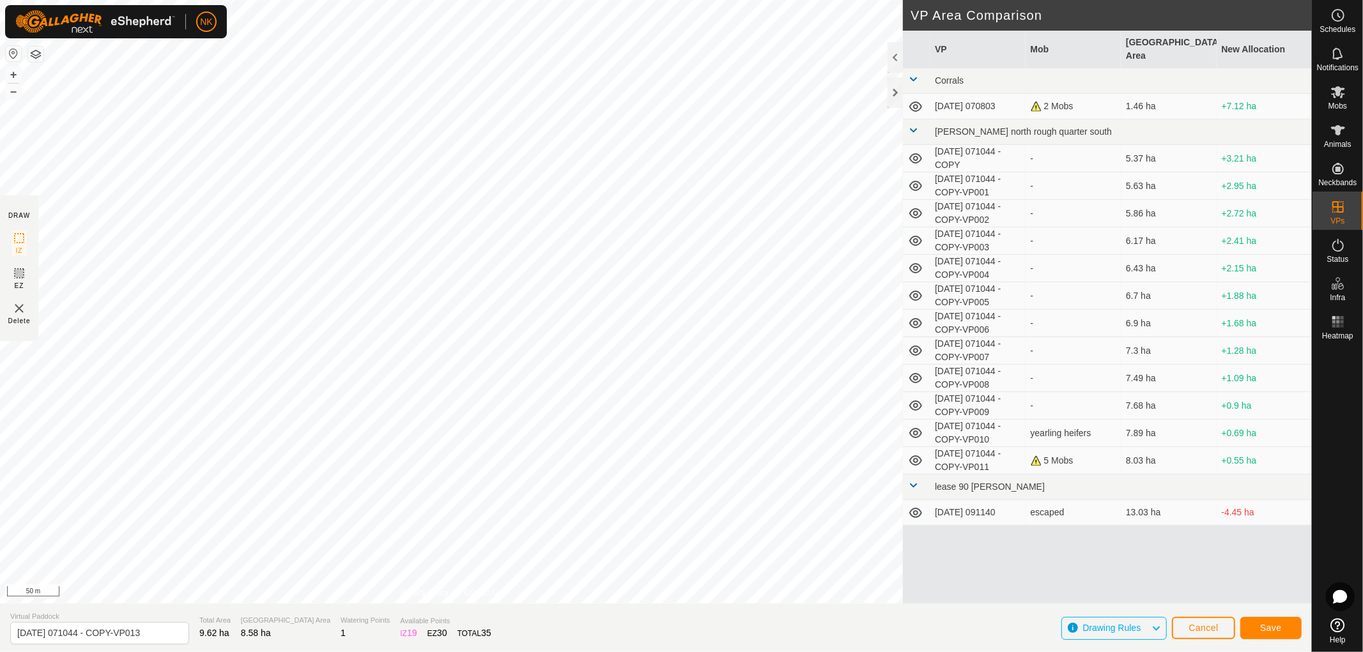
type input "2025-08-13 071044 - COPY-VP014"
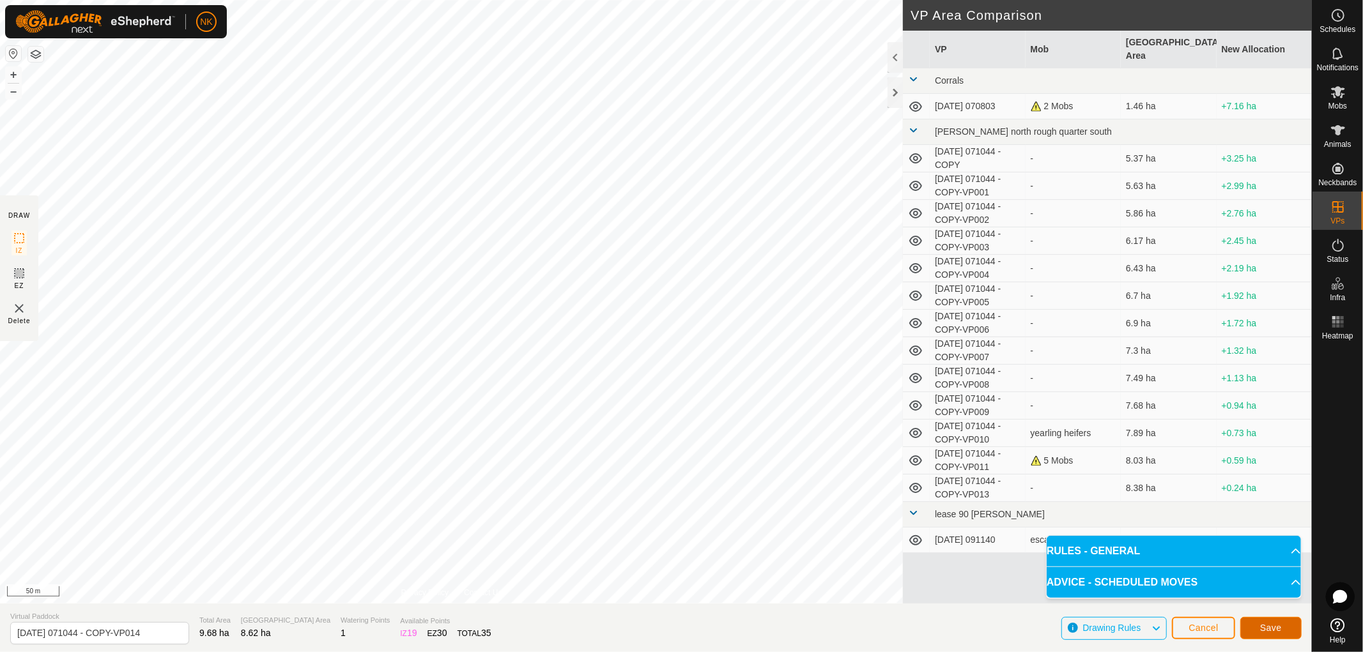
click at [1276, 629] on span "Save" at bounding box center [1271, 628] width 22 height 10
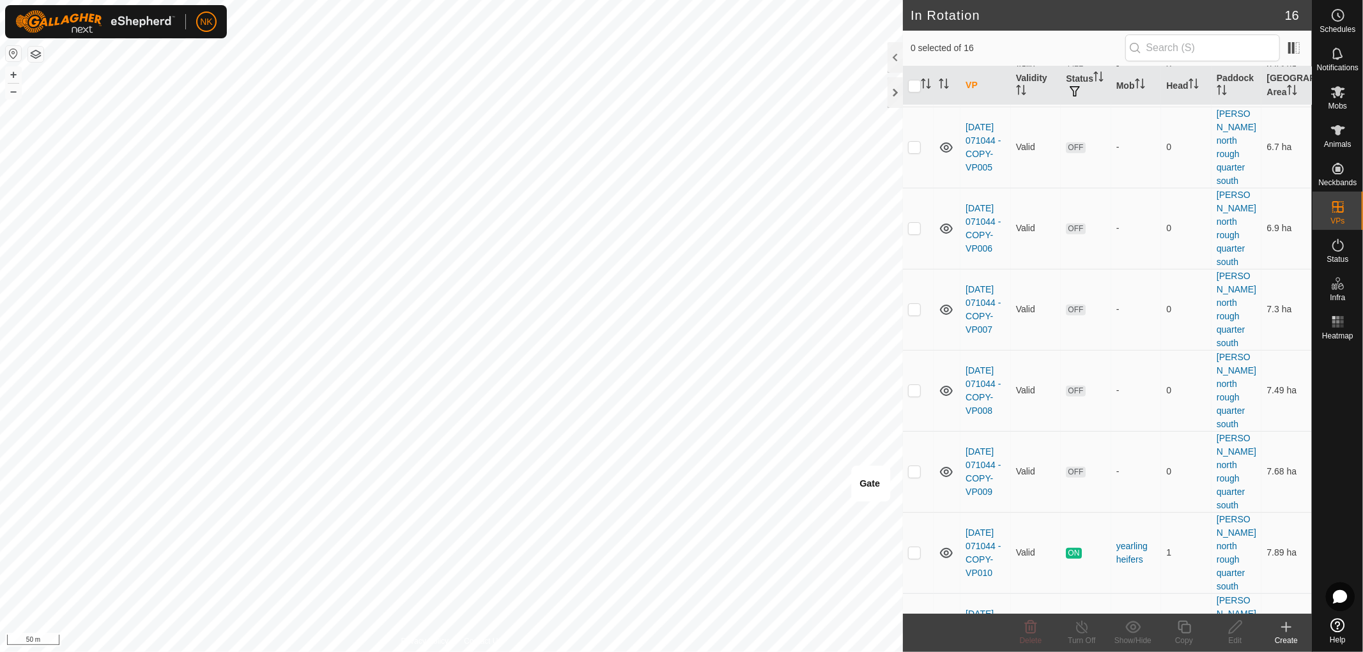
scroll to position [598, 0]
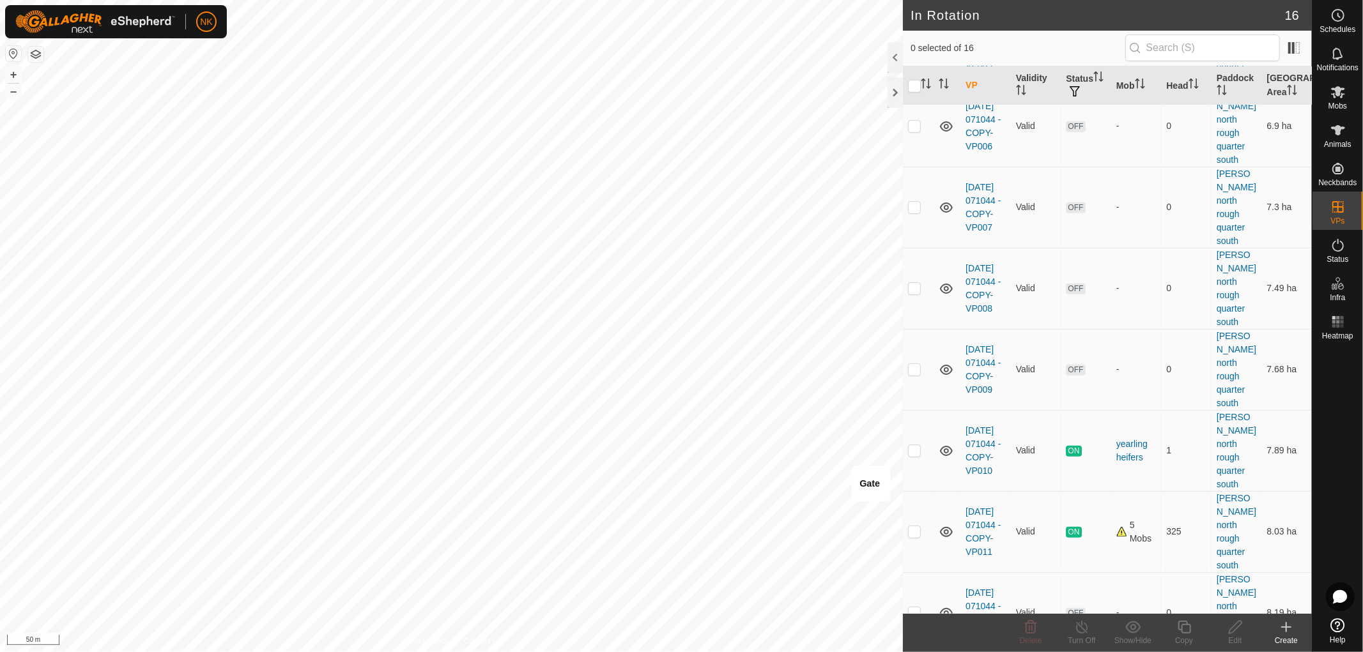
checkbox input "false"
click at [917, 608] on p-checkbox at bounding box center [914, 613] width 13 height 10
checkbox input "true"
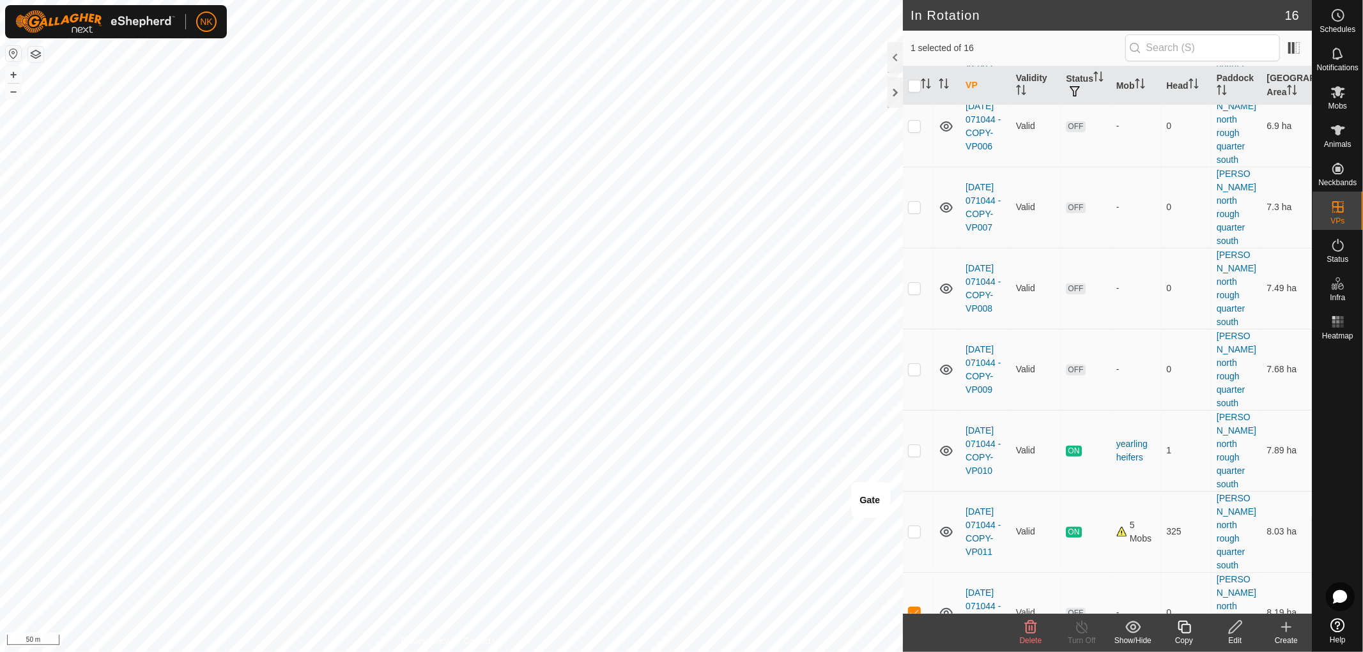
click at [1184, 631] on icon at bounding box center [1184, 627] width 16 height 15
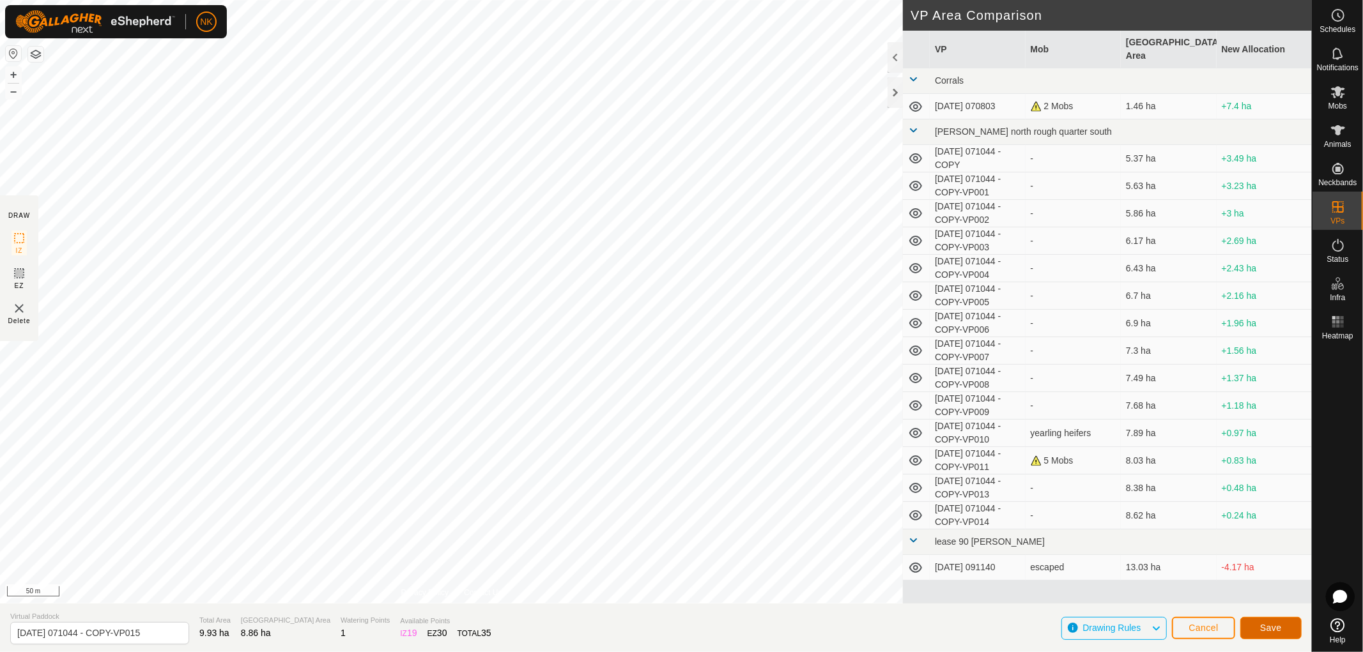
click at [1280, 628] on span "Save" at bounding box center [1271, 628] width 22 height 10
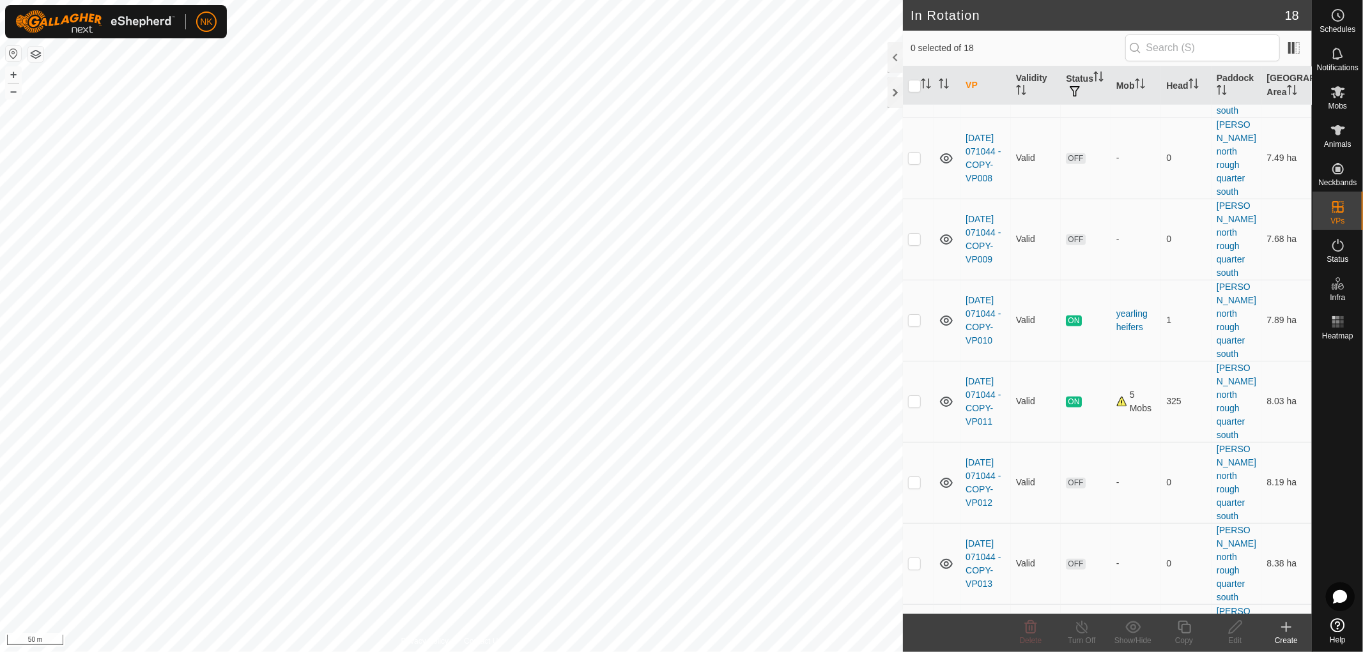
scroll to position [733, 0]
click at [1185, 627] on icon at bounding box center [1184, 627] width 16 height 15
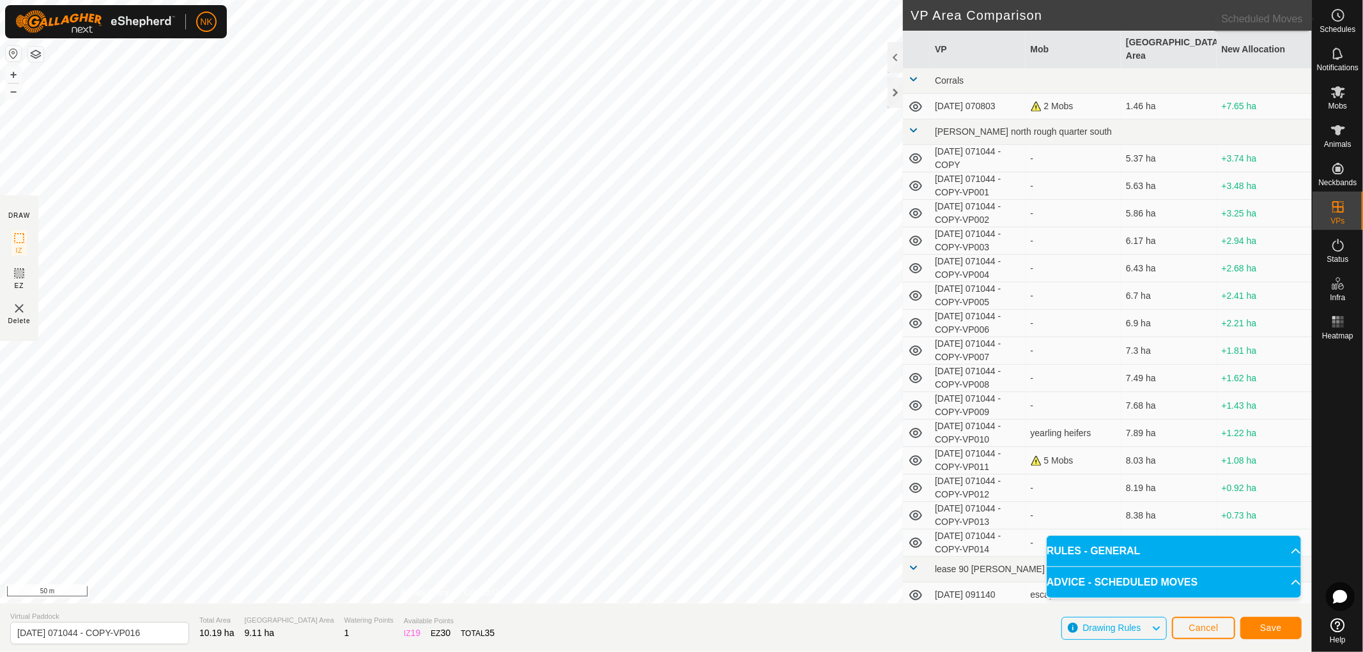
click at [1339, 22] on icon at bounding box center [1337, 15] width 15 height 15
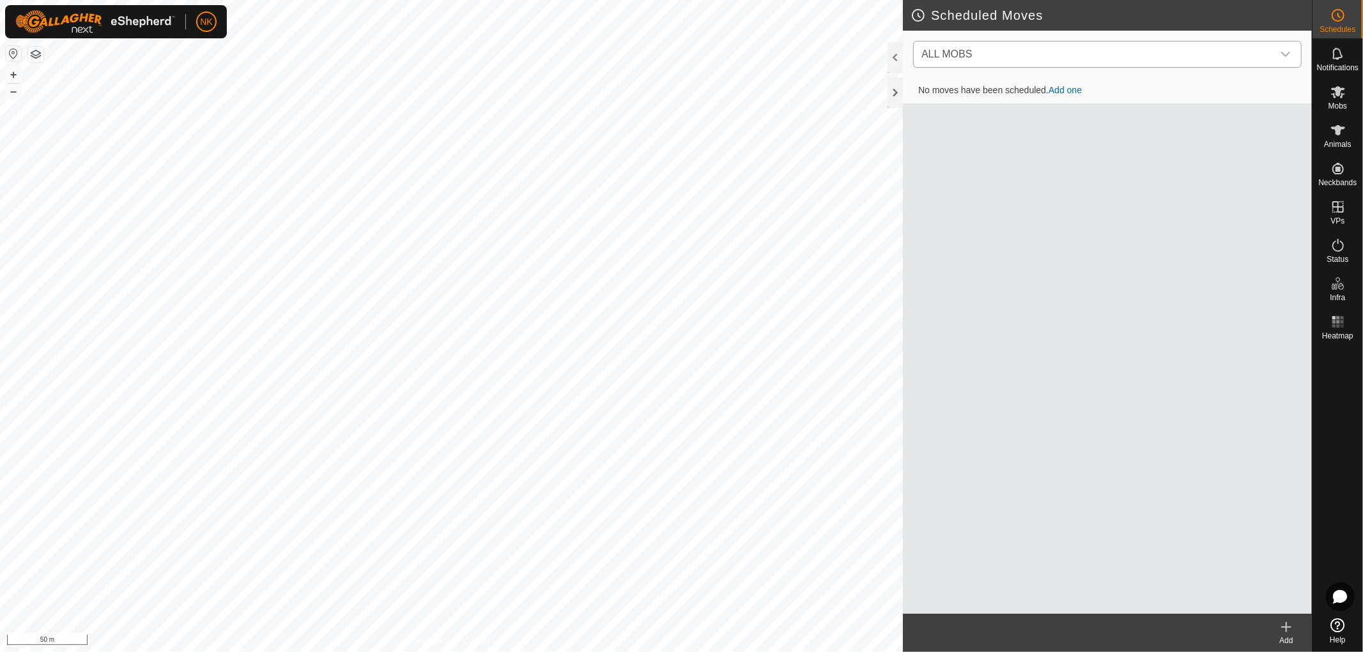
click at [1287, 58] on icon "dropdown trigger" at bounding box center [1285, 54] width 10 height 10
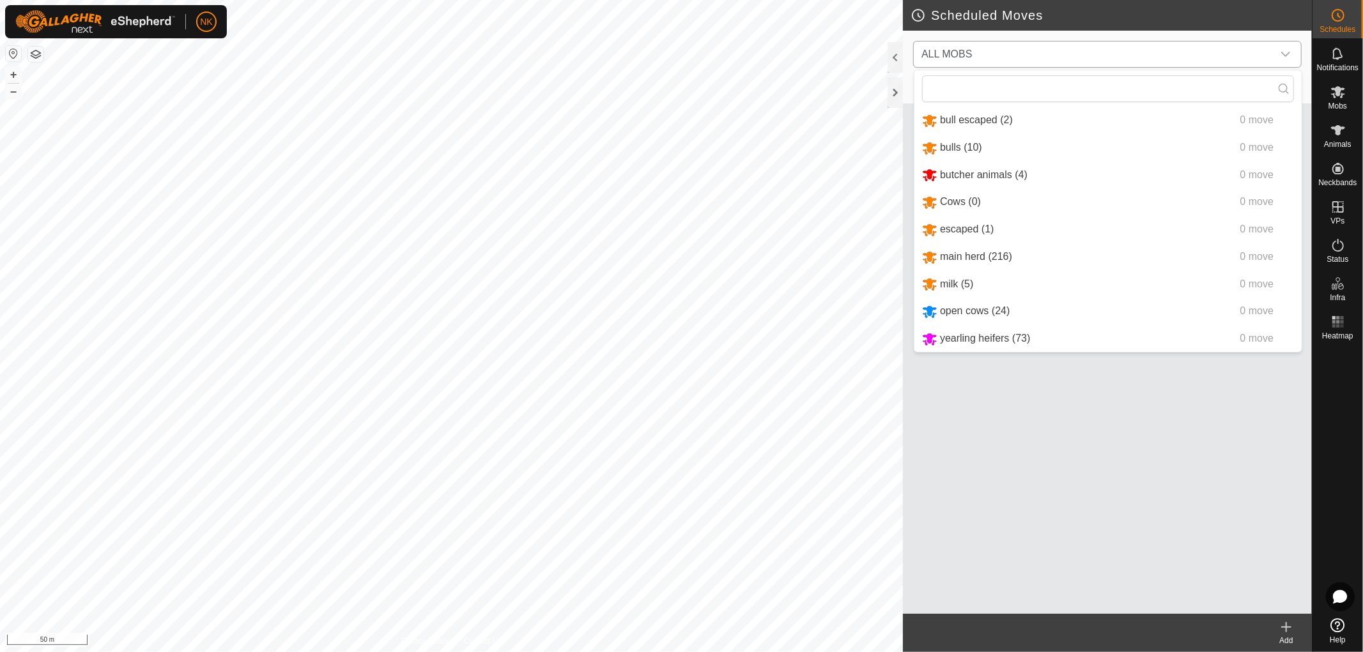
click at [961, 252] on li "main herd (216) 0 move" at bounding box center [1107, 257] width 387 height 26
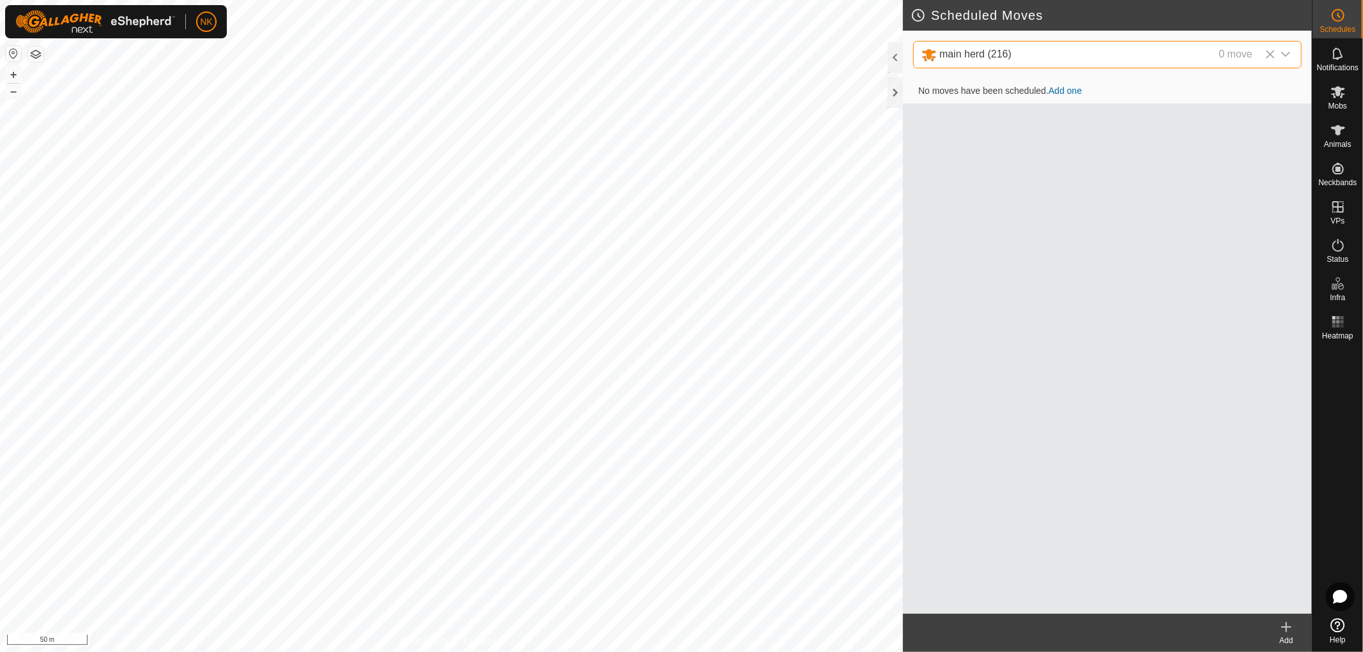
click at [1287, 629] on icon at bounding box center [1285, 627] width 15 height 15
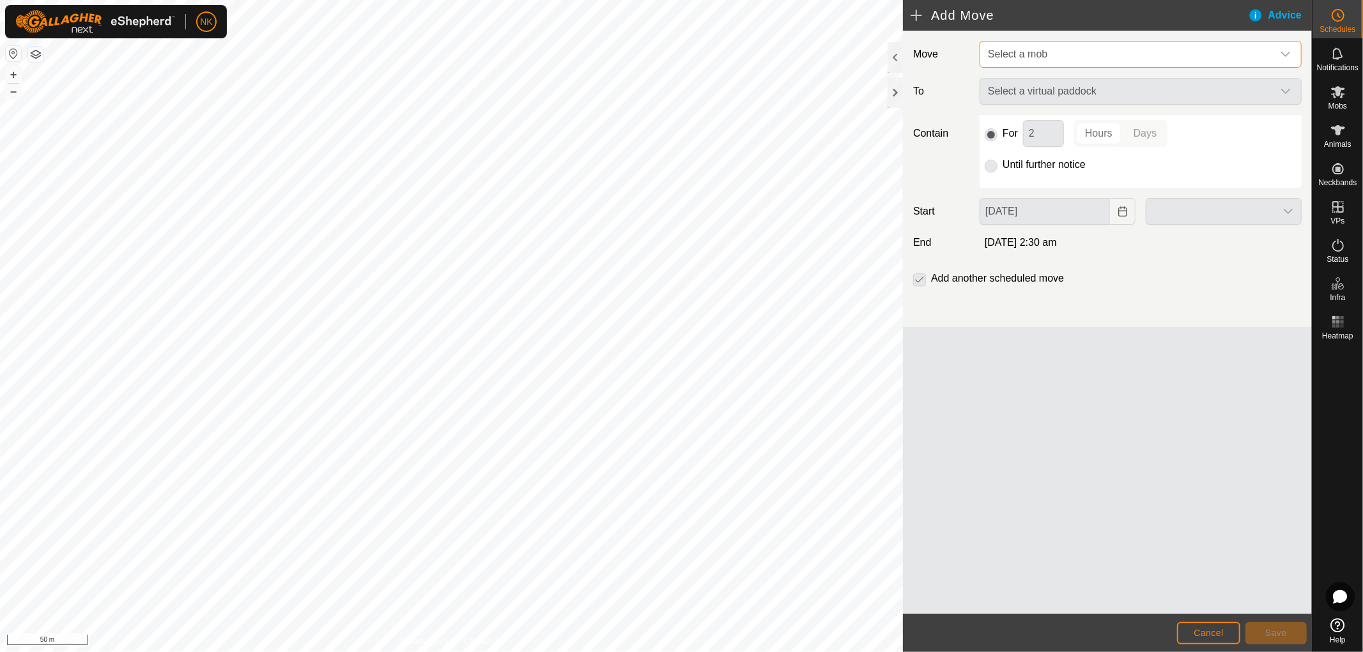
click at [1089, 54] on span "Select a mob" at bounding box center [1128, 55] width 290 height 26
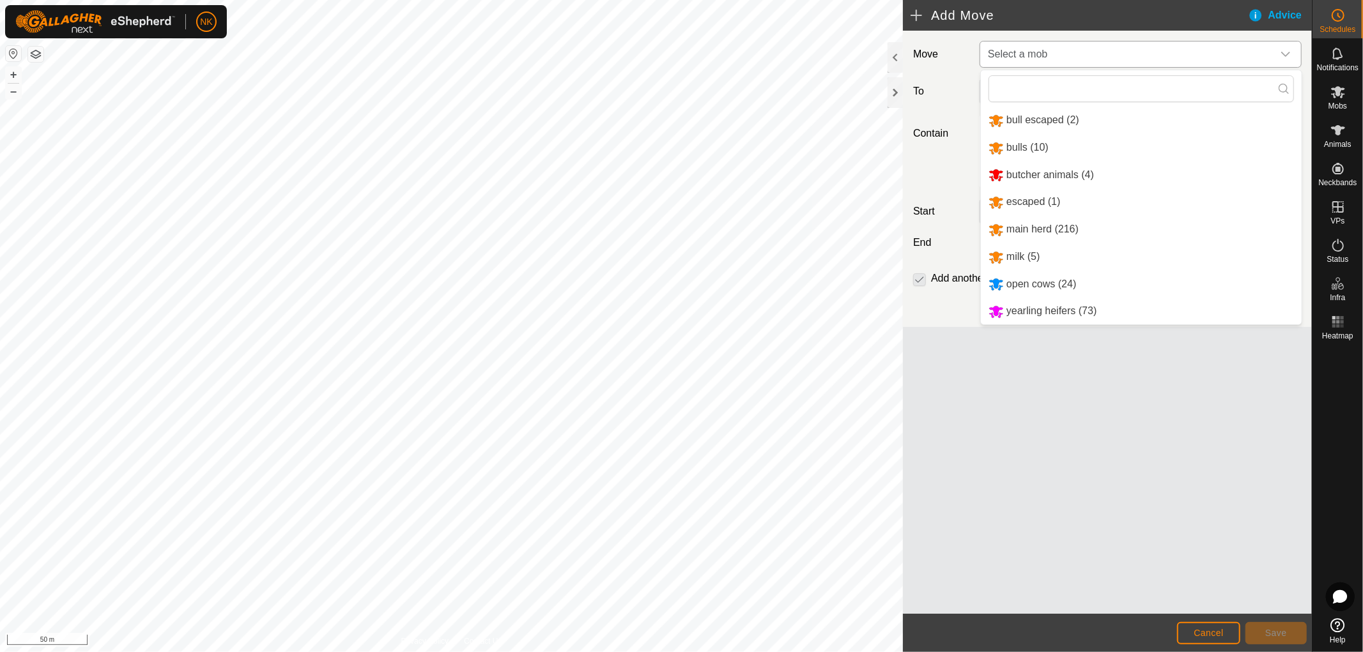
click at [1034, 226] on li "main herd (216)" at bounding box center [1141, 230] width 321 height 26
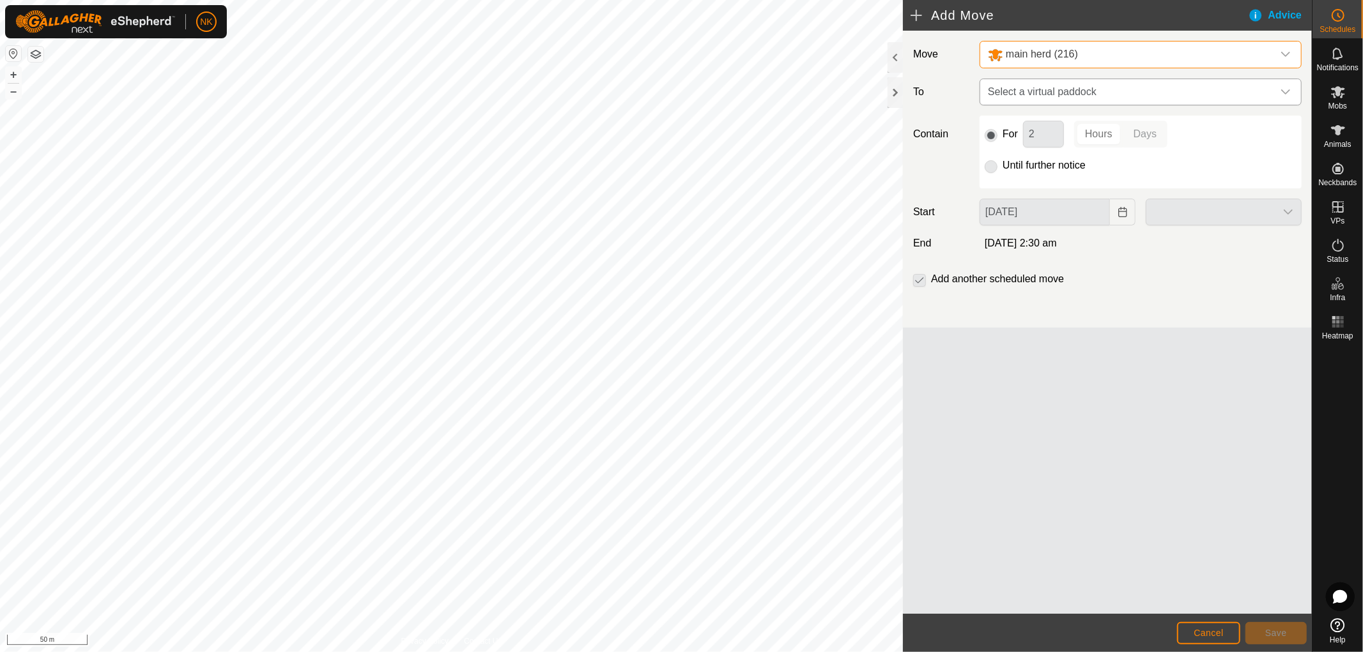
click at [1057, 88] on span "Select a virtual paddock" at bounding box center [1128, 92] width 290 height 26
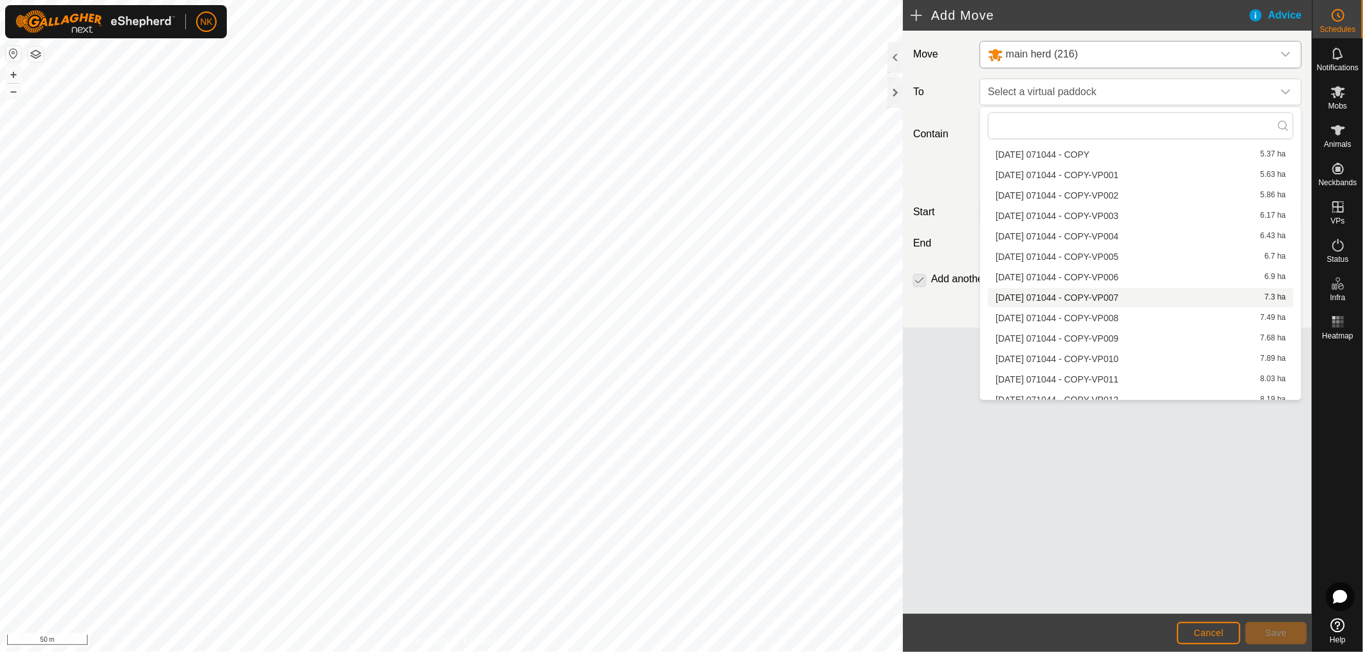
scroll to position [148, 0]
click at [1064, 329] on li "2025-08-13 071044 - COPY-VP012 8.19 ha" at bounding box center [1140, 330] width 305 height 19
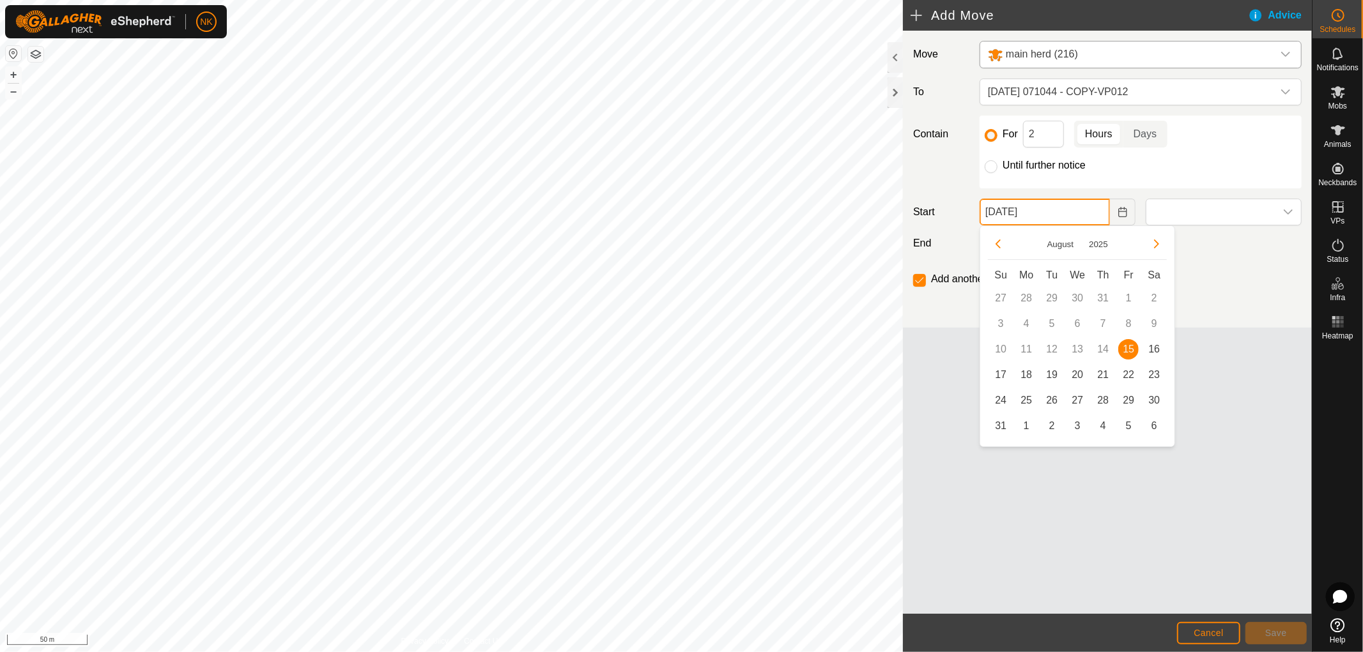
click at [1048, 215] on input "15 Aug, 2025" at bounding box center [1044, 212] width 130 height 27
click at [1151, 351] on span "16" at bounding box center [1154, 349] width 20 height 20
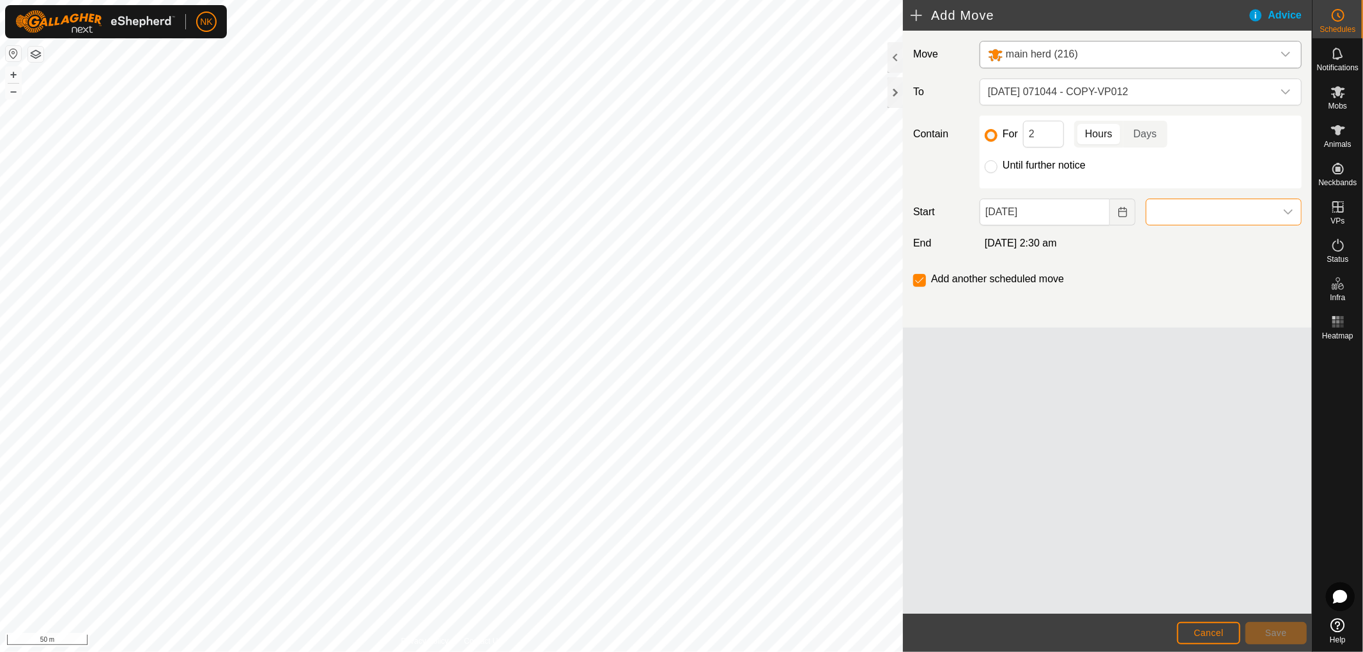
click at [1199, 213] on span at bounding box center [1210, 212] width 129 height 26
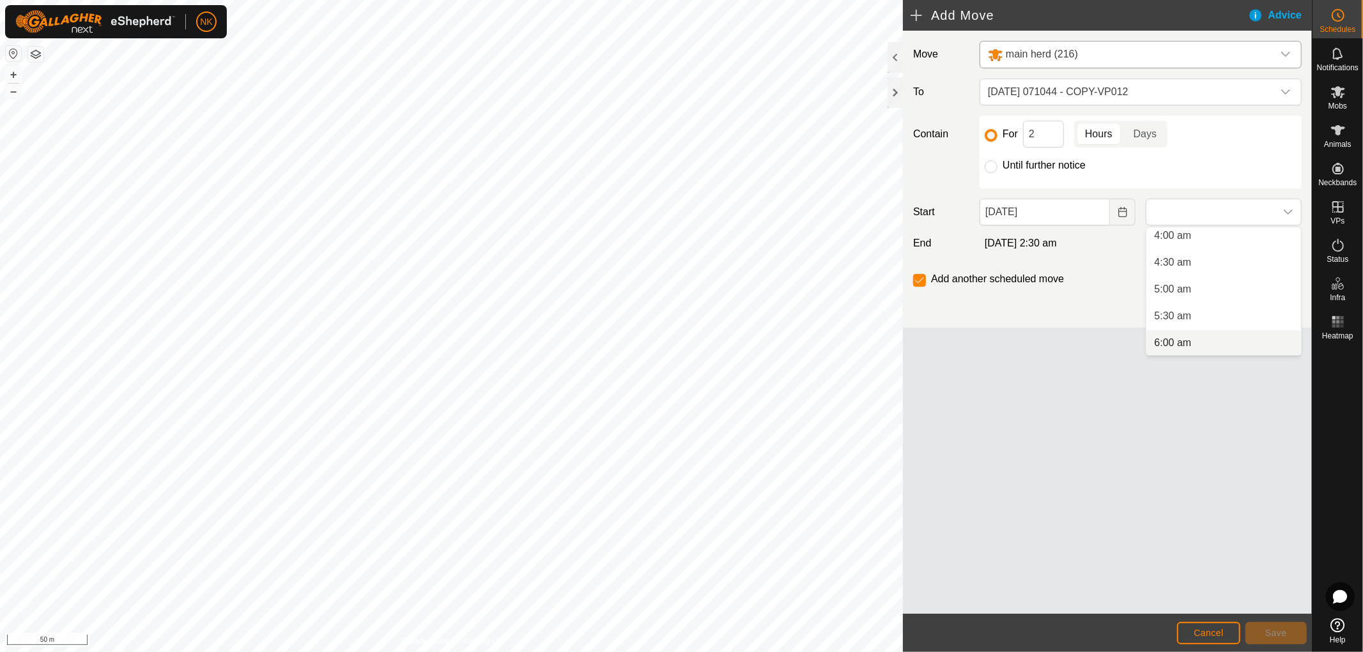
click at [1170, 340] on li "6:00 am" at bounding box center [1223, 343] width 155 height 26
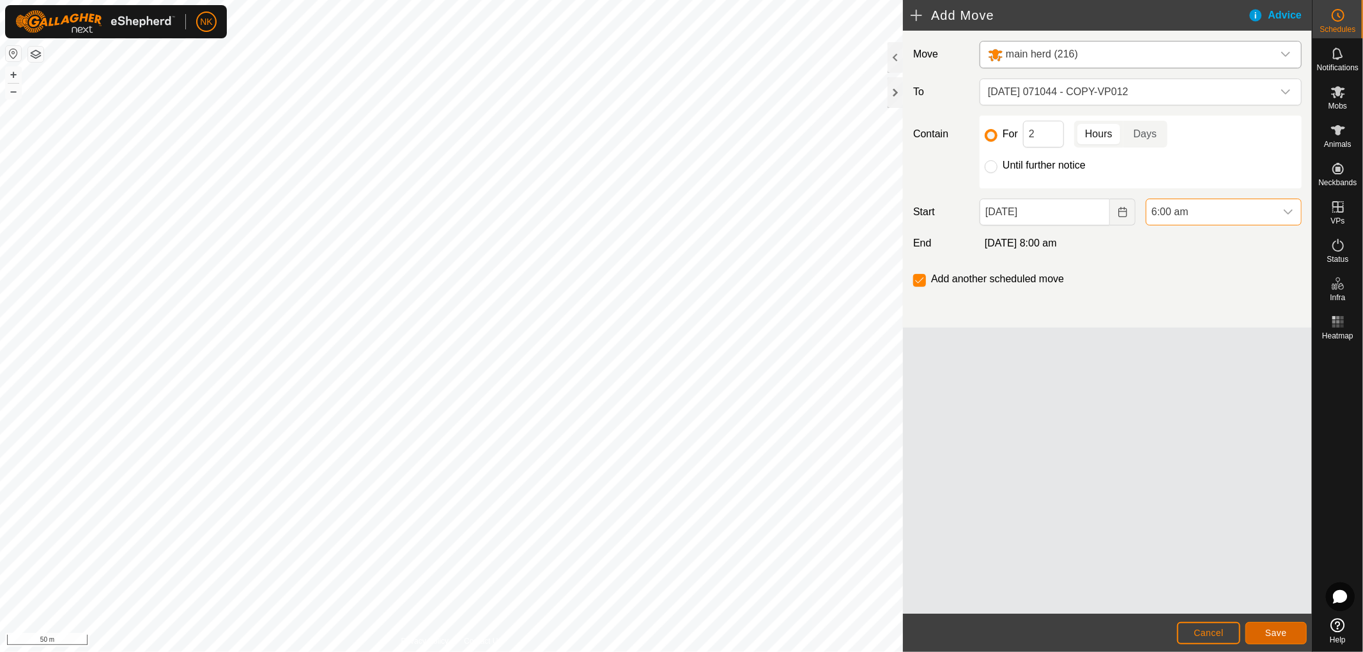
click at [1280, 636] on span "Save" at bounding box center [1276, 633] width 22 height 10
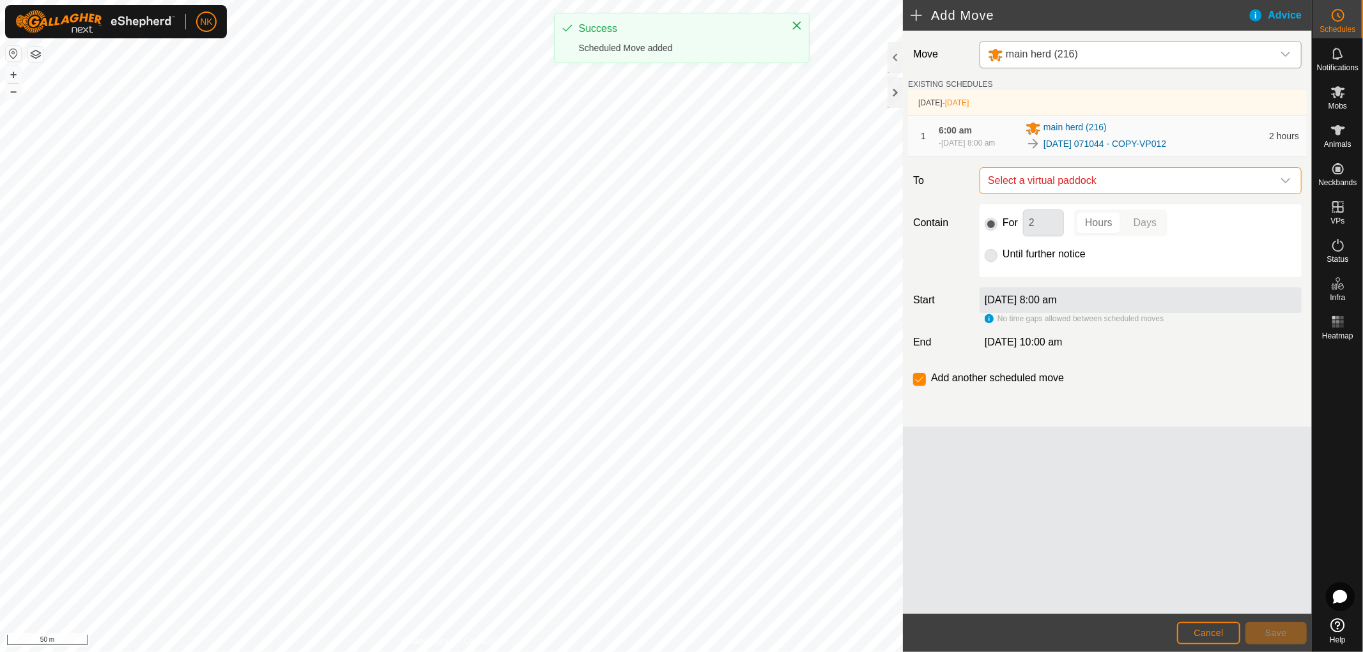
click at [1078, 192] on span "Select a virtual paddock" at bounding box center [1128, 181] width 290 height 26
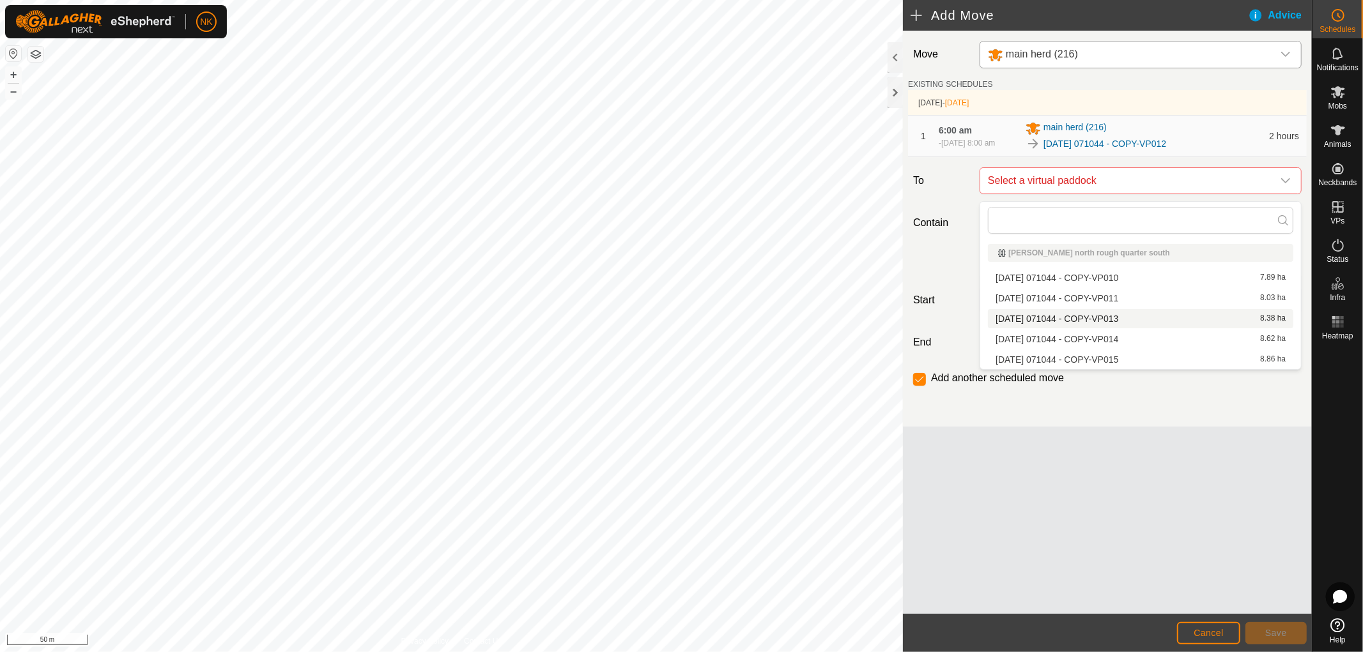
click at [1084, 318] on li "2025-08-13 071044 - COPY-VP013 8.38 ha" at bounding box center [1140, 318] width 305 height 19
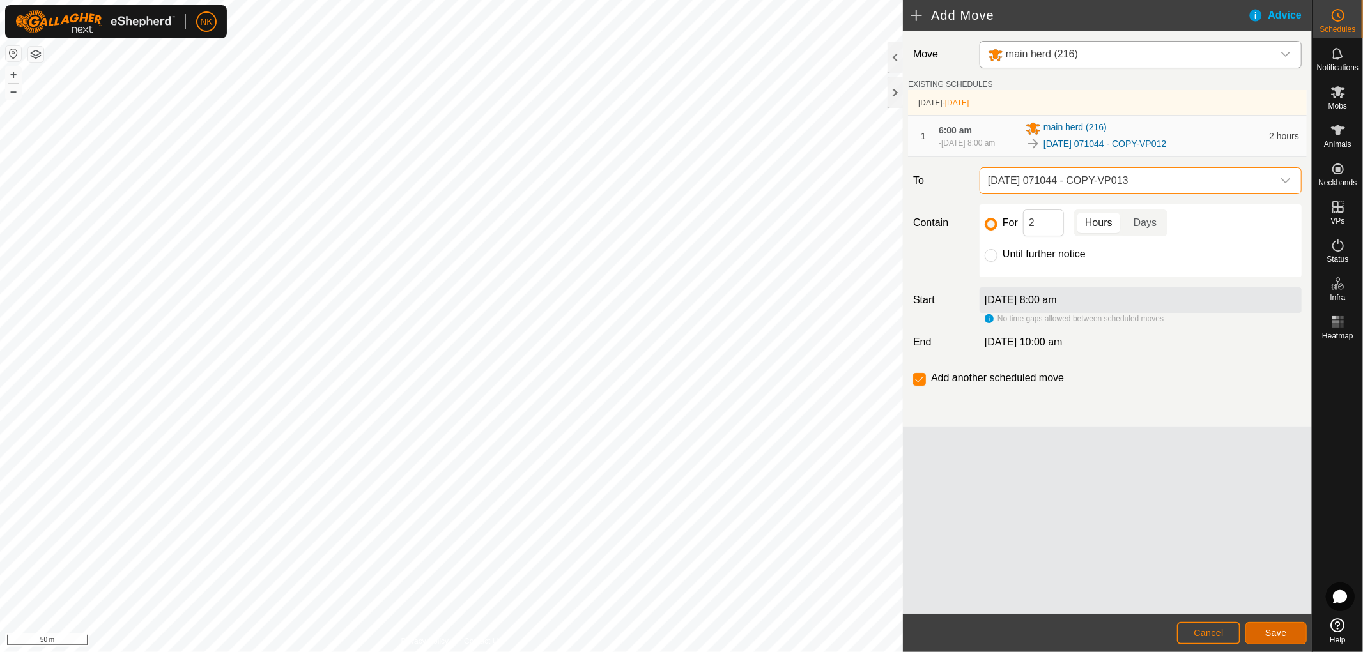
click at [1279, 631] on span "Save" at bounding box center [1276, 633] width 22 height 10
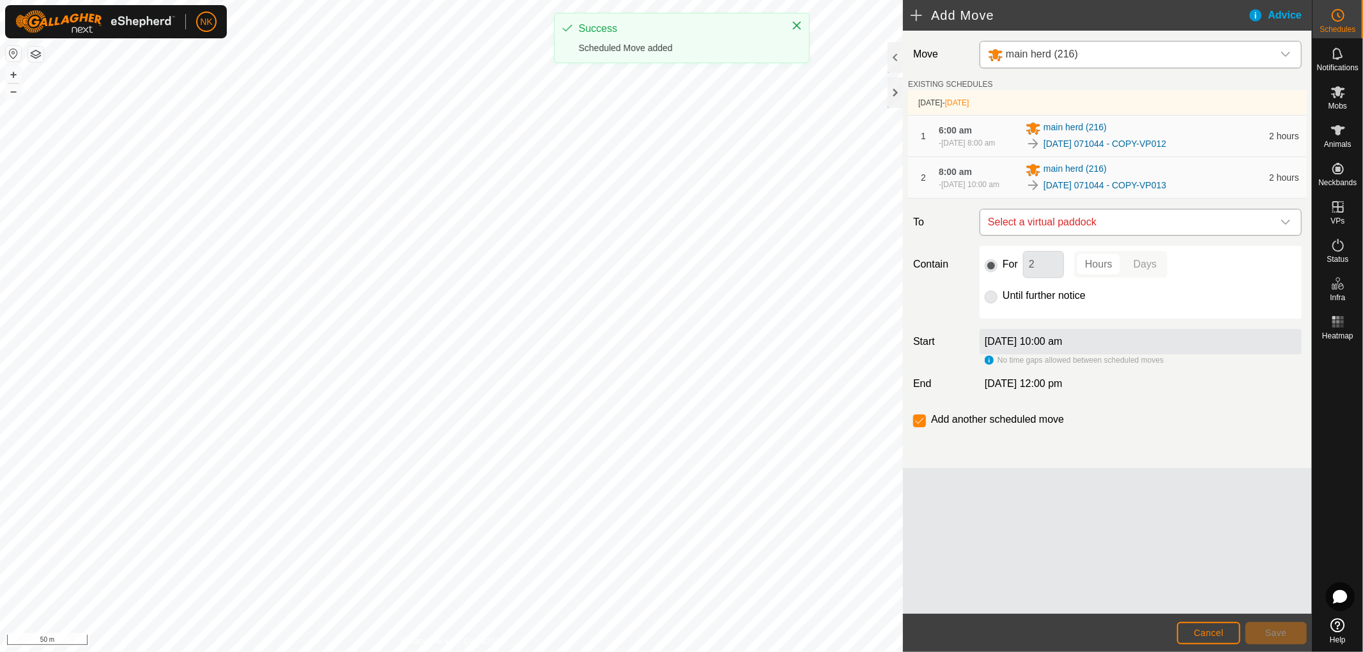
click at [1061, 233] on span "Select a virtual paddock" at bounding box center [1128, 223] width 290 height 26
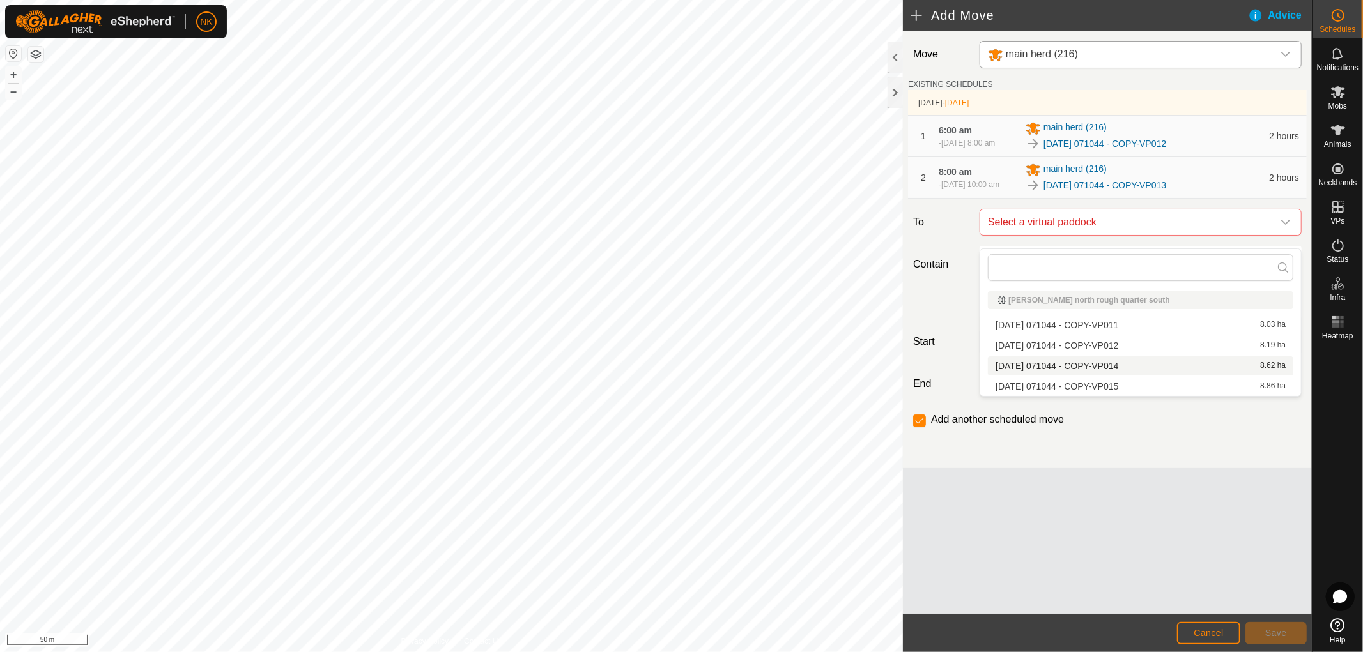
click at [1064, 364] on li "2025-08-13 071044 - COPY-VP014 8.62 ha" at bounding box center [1140, 366] width 305 height 19
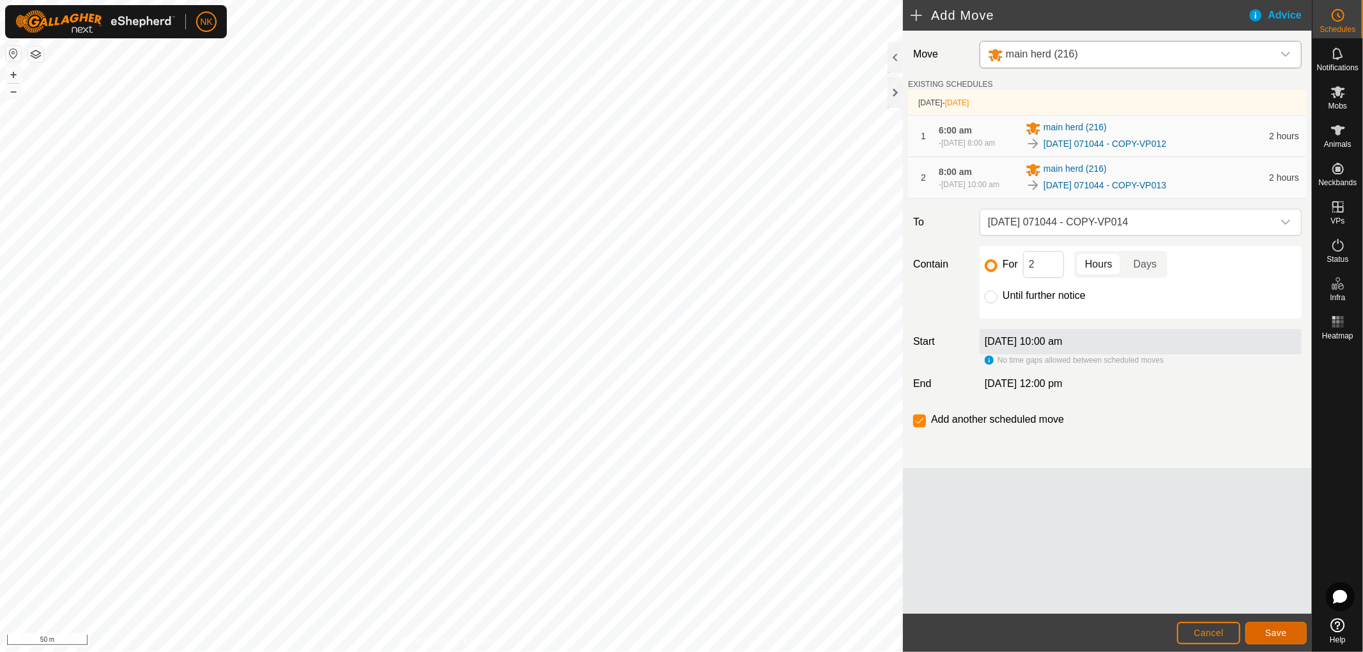
click at [1288, 634] on button "Save" at bounding box center [1275, 633] width 61 height 22
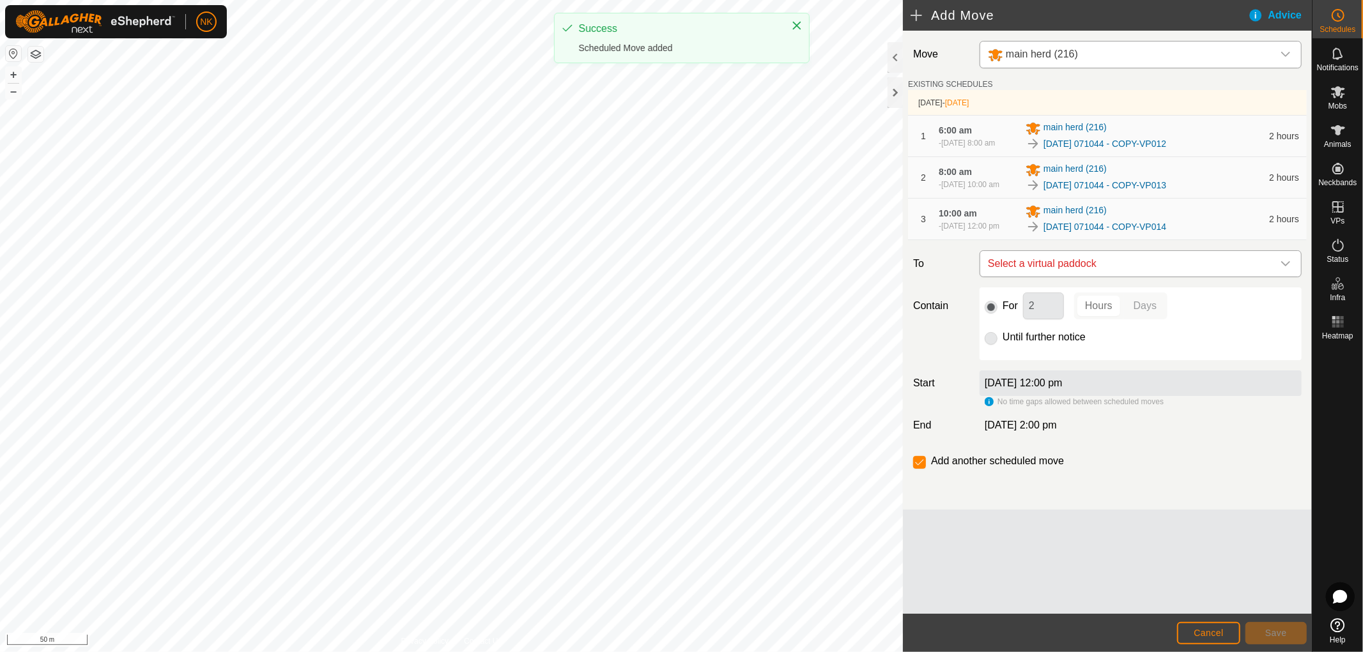
click at [1077, 277] on span "Select a virtual paddock" at bounding box center [1128, 264] width 290 height 26
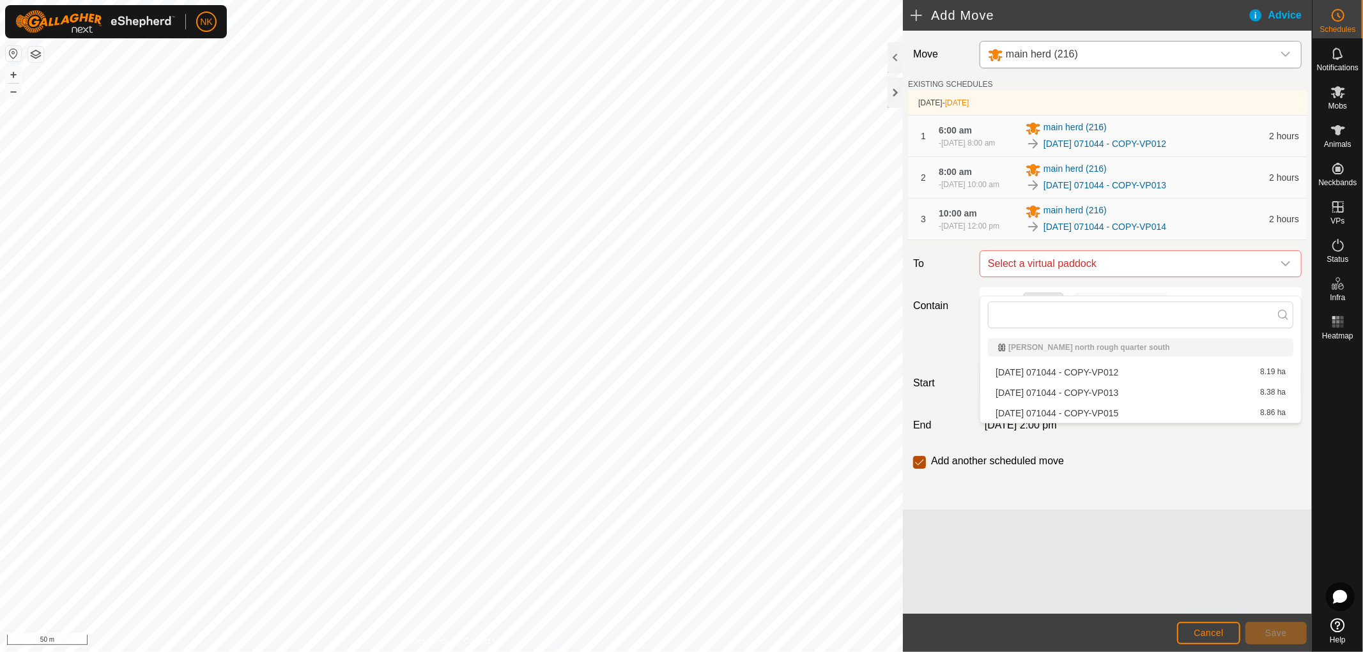
click at [917, 469] on input "checkbox" at bounding box center [919, 462] width 13 height 13
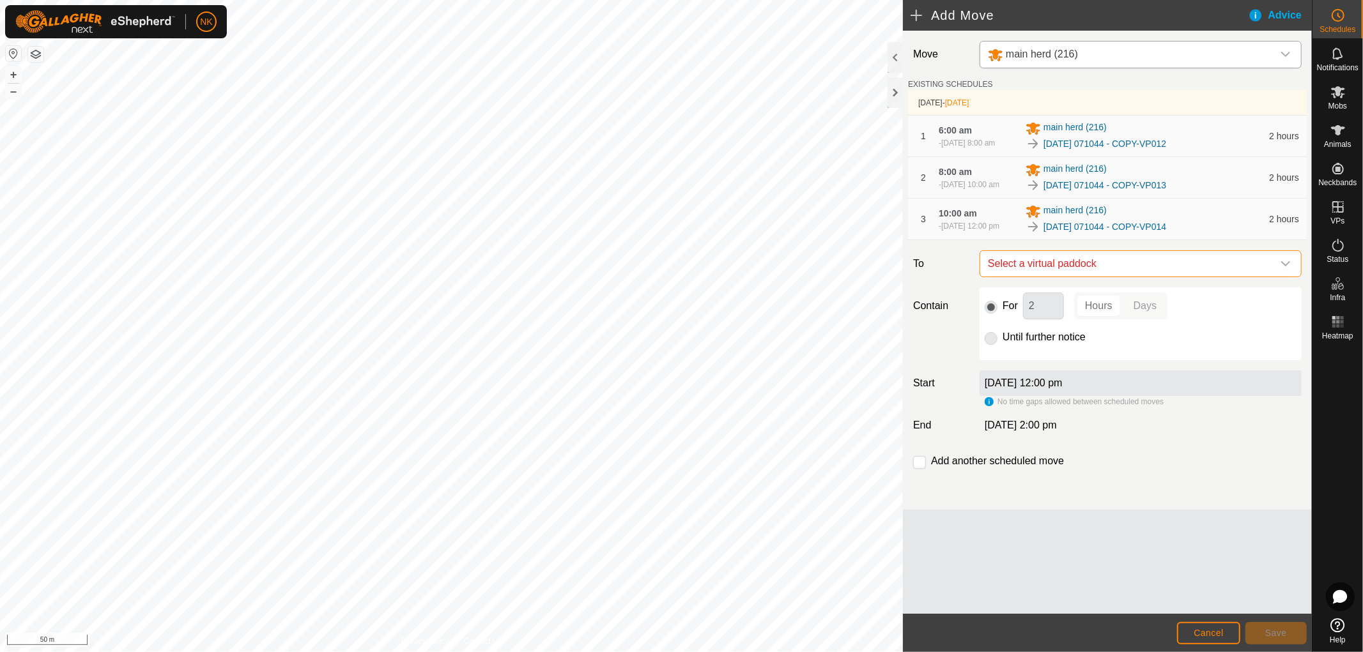
click at [1083, 277] on span "Select a virtual paddock" at bounding box center [1128, 264] width 290 height 26
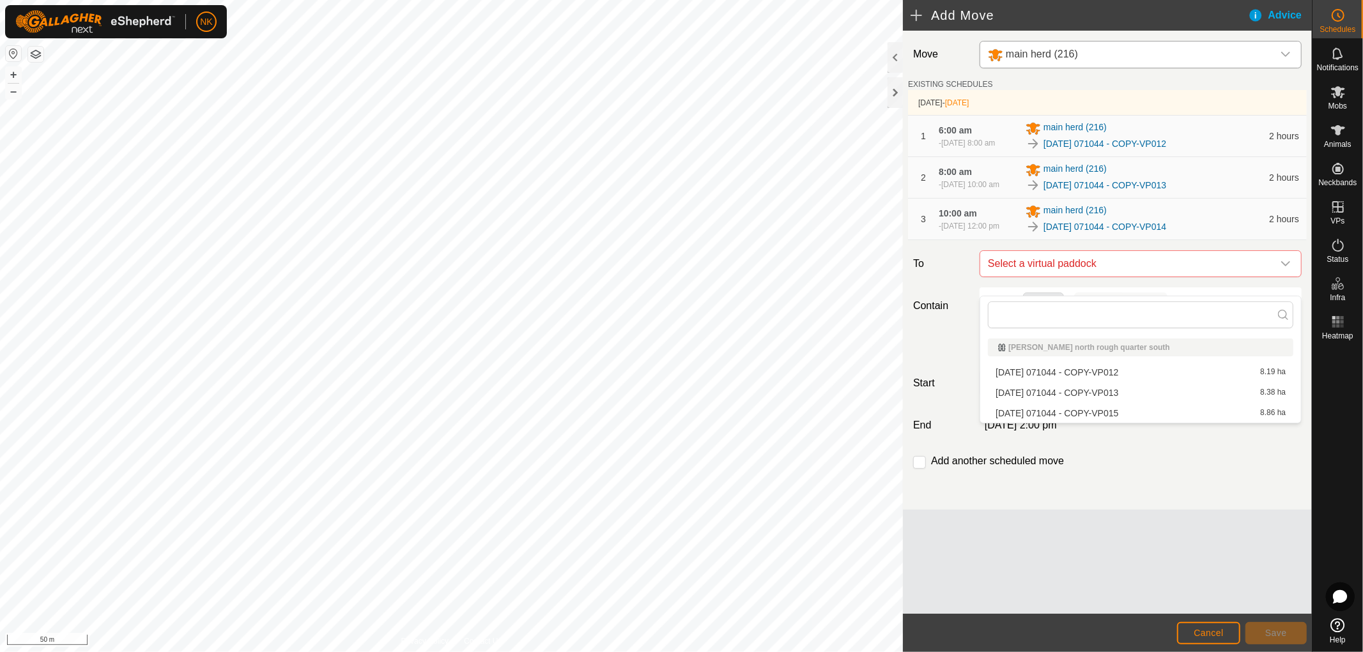
click at [1052, 408] on li "2025-08-13 071044 - COPY-VP015 8.86 ha" at bounding box center [1140, 413] width 305 height 19
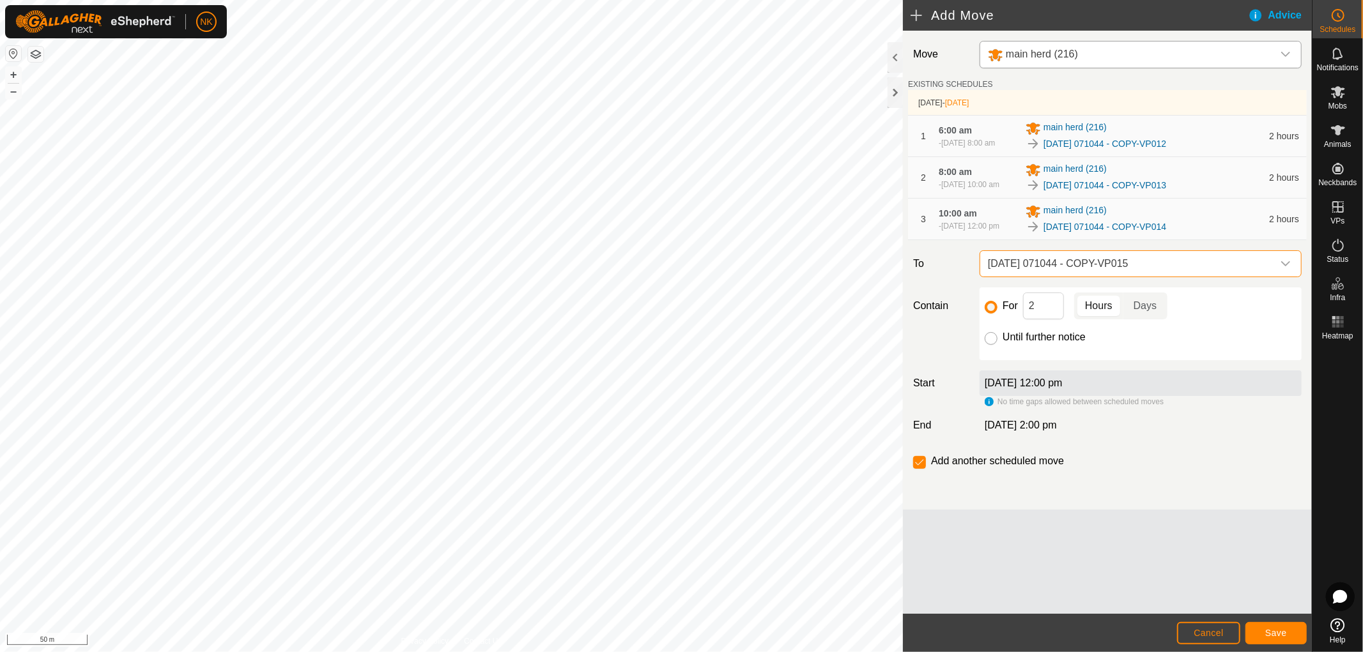
click at [993, 345] on input "Until further notice" at bounding box center [991, 338] width 13 height 13
click at [1280, 631] on span "Save" at bounding box center [1276, 633] width 22 height 10
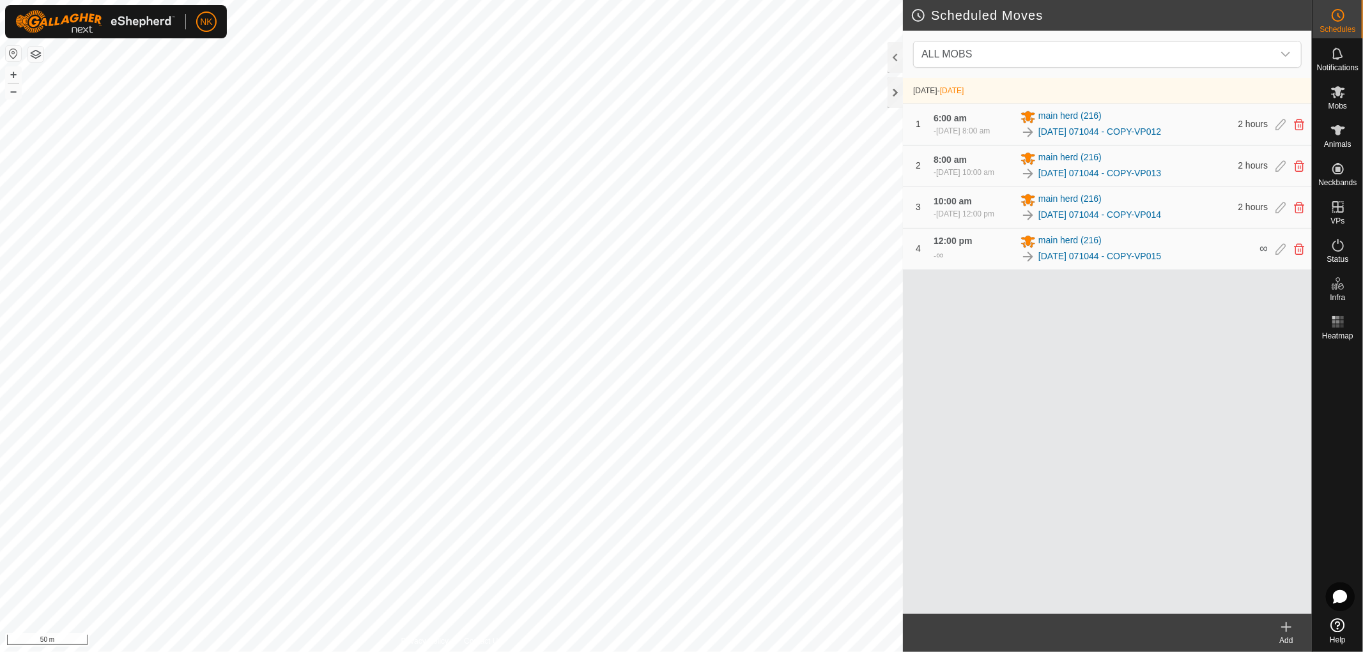
click at [1286, 629] on icon at bounding box center [1286, 627] width 0 height 9
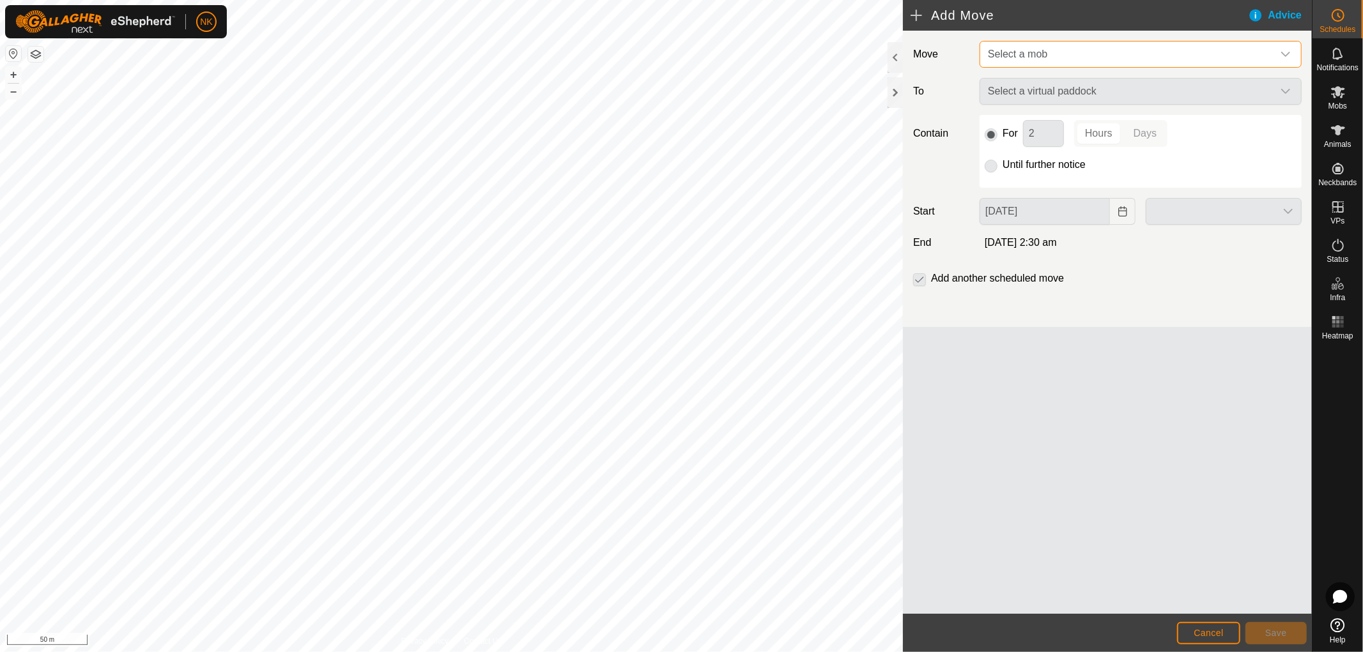
click at [1172, 43] on span "Select a mob" at bounding box center [1128, 55] width 290 height 26
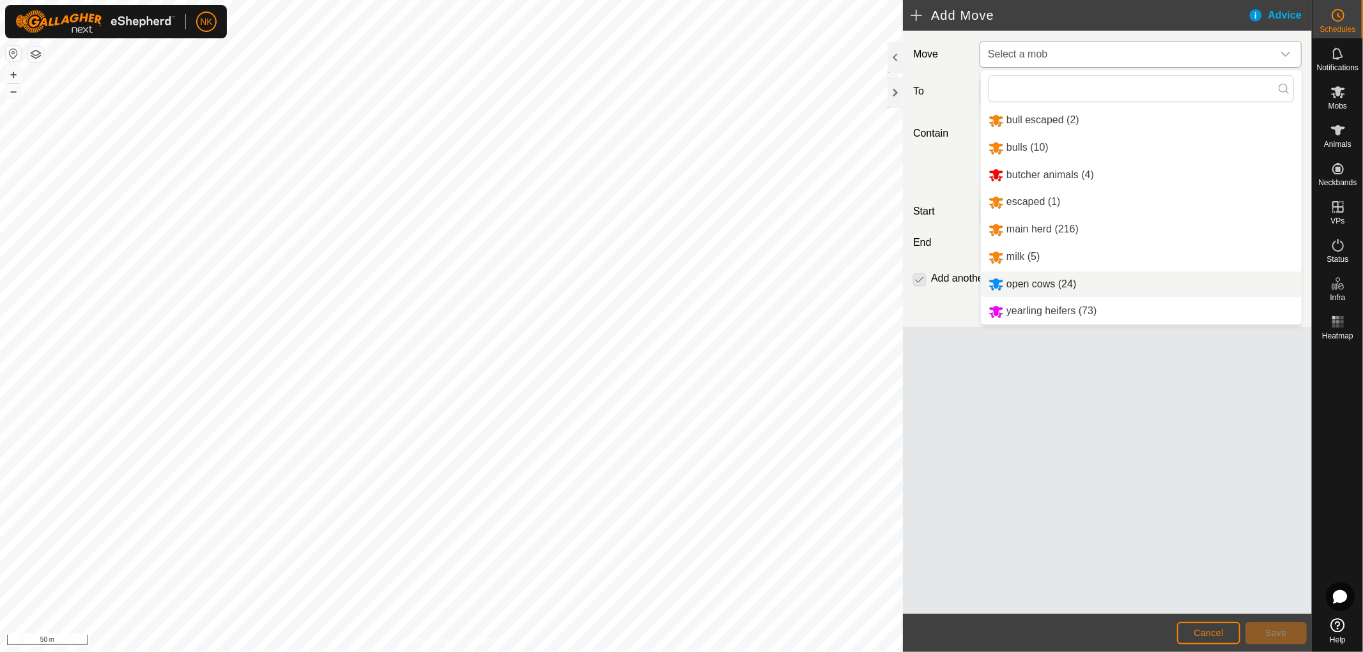
click at [1026, 279] on li "open cows (24)" at bounding box center [1141, 285] width 321 height 26
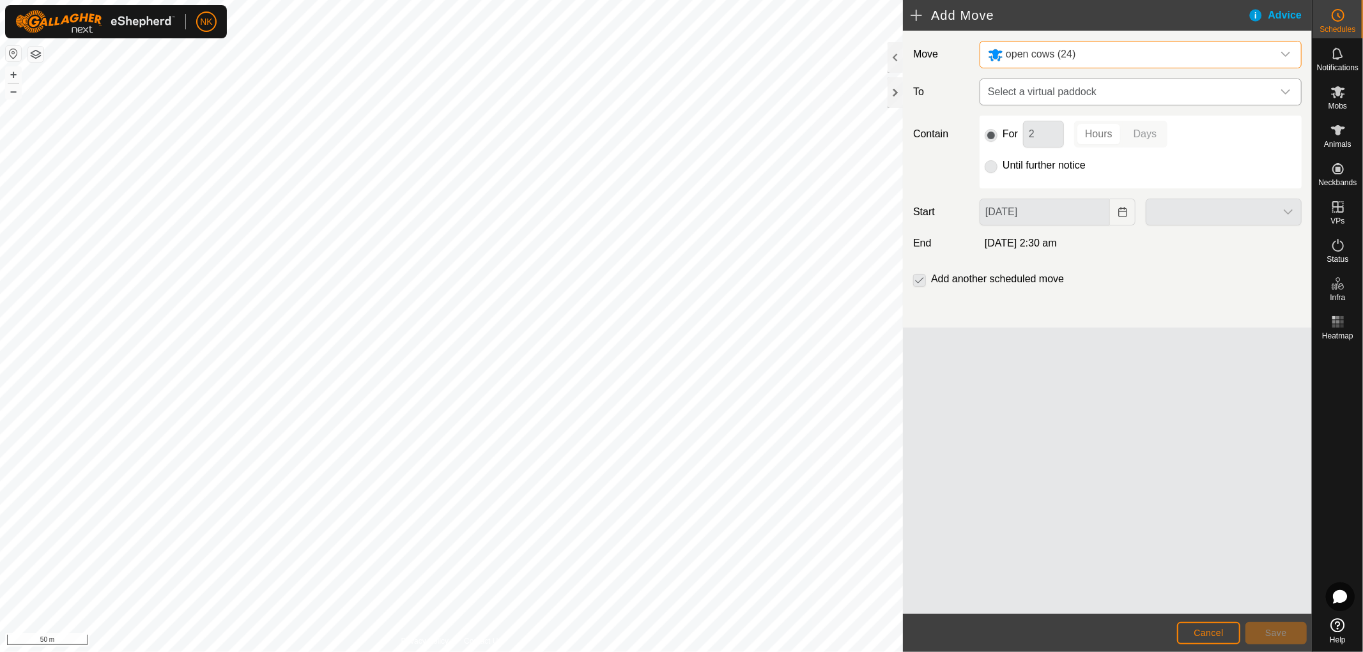
click at [1153, 95] on span "Select a virtual paddock" at bounding box center [1128, 92] width 290 height 26
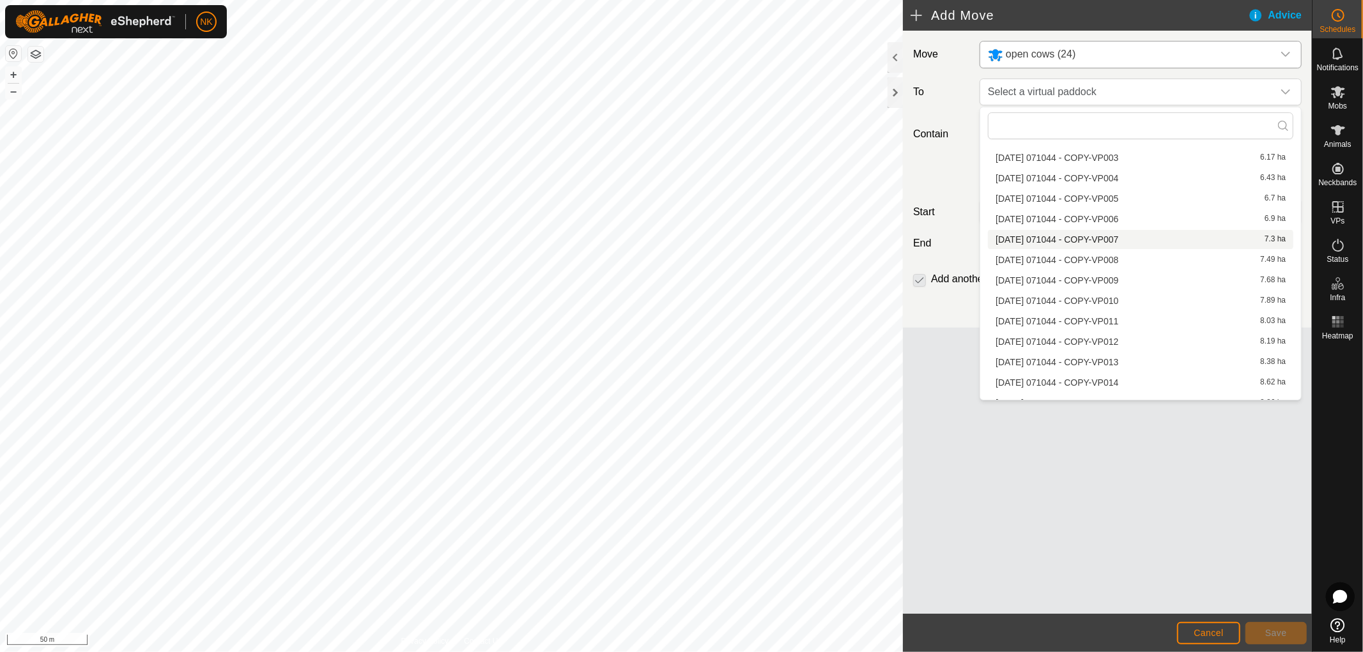
scroll to position [148, 0]
click at [1070, 326] on li "2025-08-13 071044 - COPY-VP012 8.19 ha" at bounding box center [1140, 330] width 305 height 19
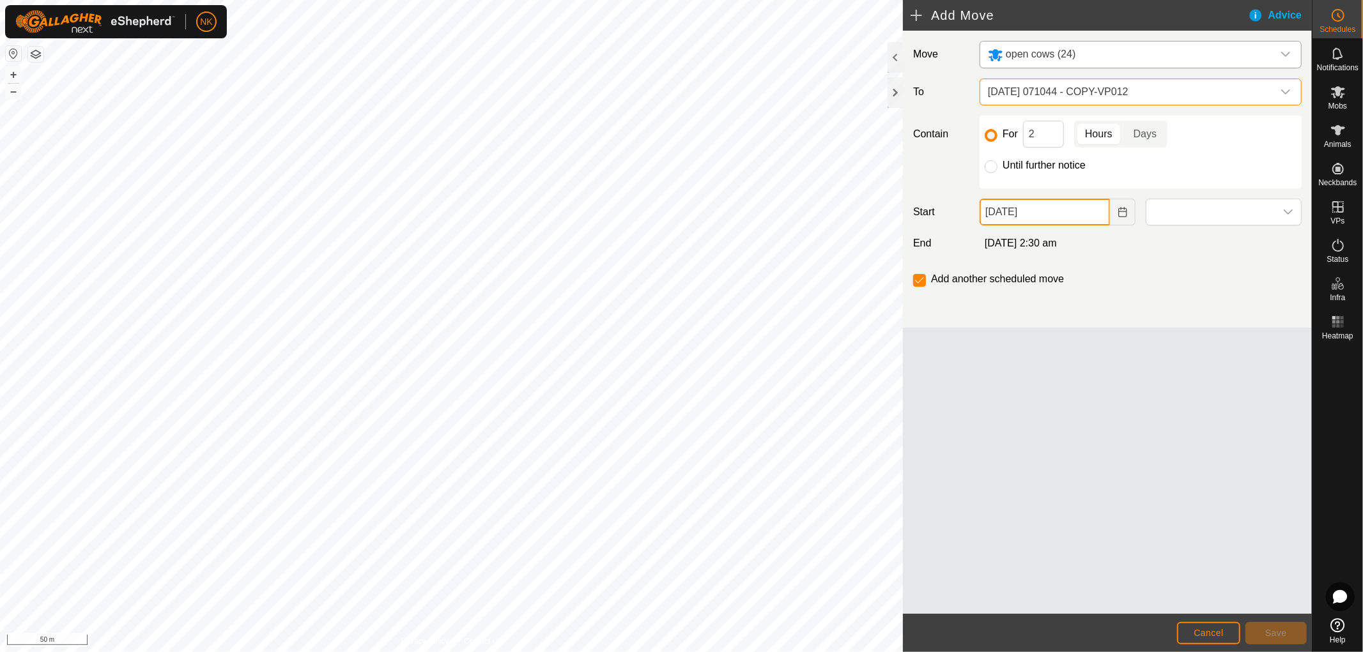
click at [1094, 215] on input "15 Aug, 2025" at bounding box center [1044, 212] width 130 height 27
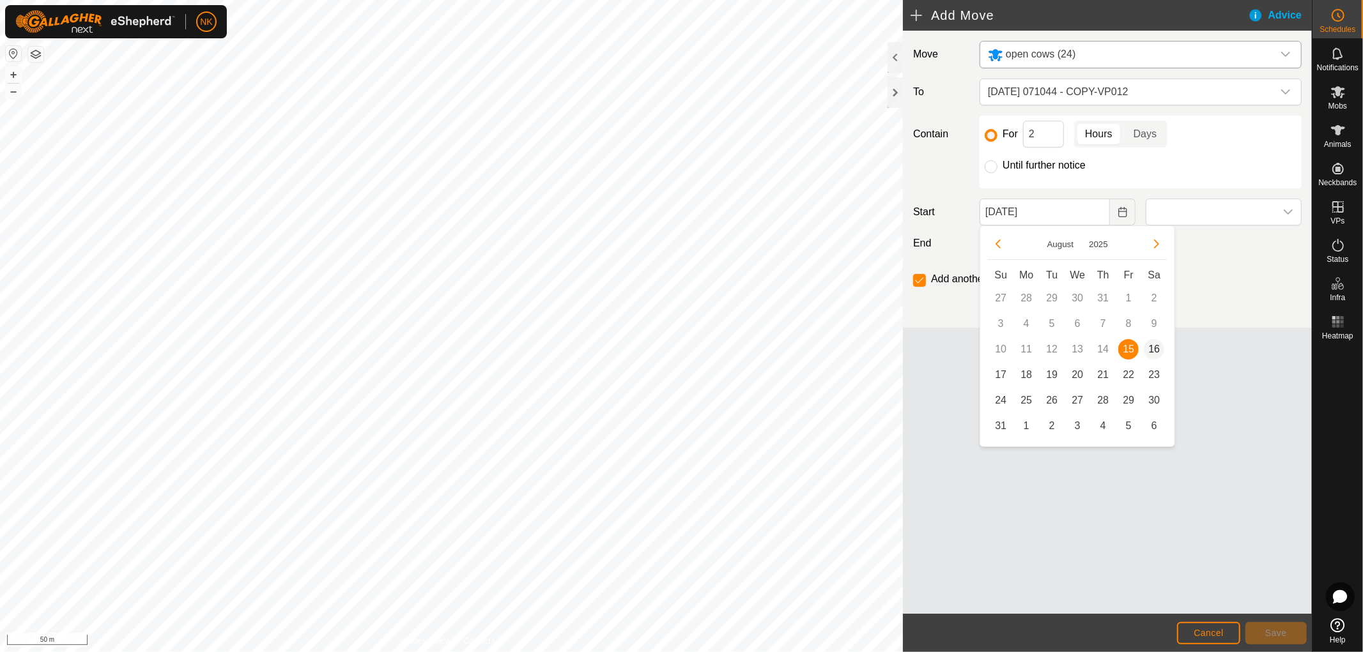
click at [1150, 350] on span "16" at bounding box center [1154, 349] width 20 height 20
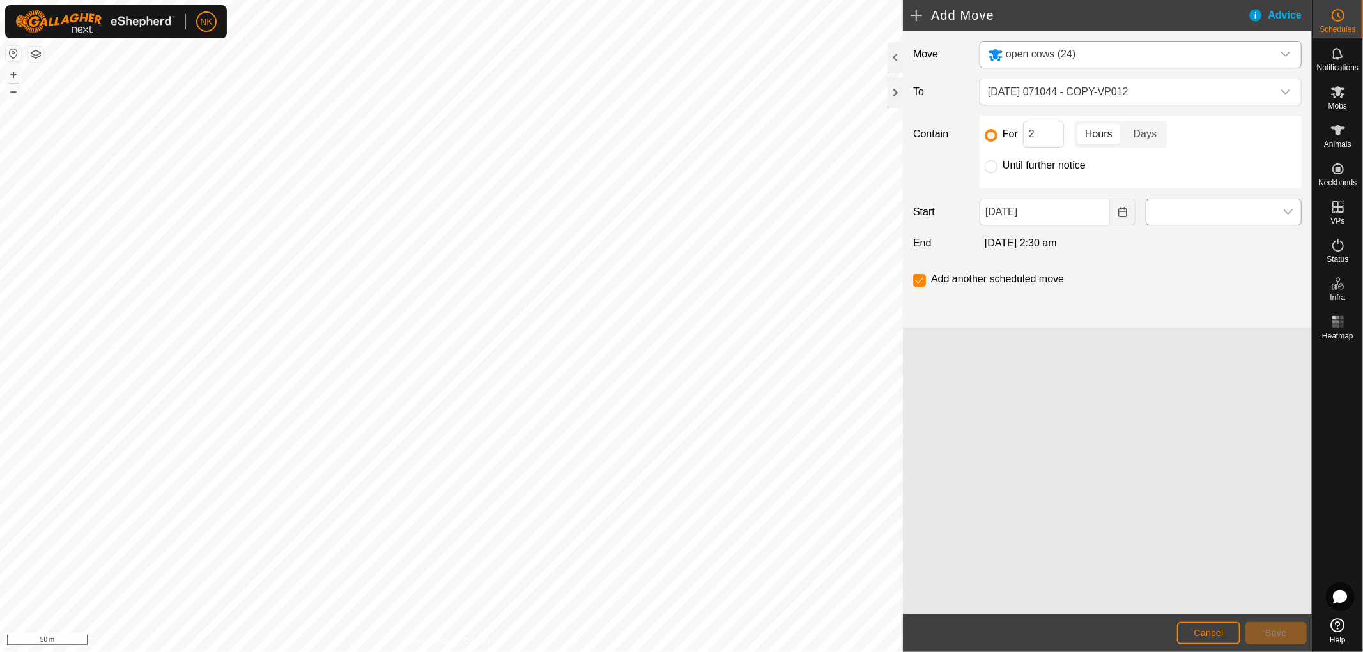
click at [1200, 217] on span at bounding box center [1210, 212] width 129 height 26
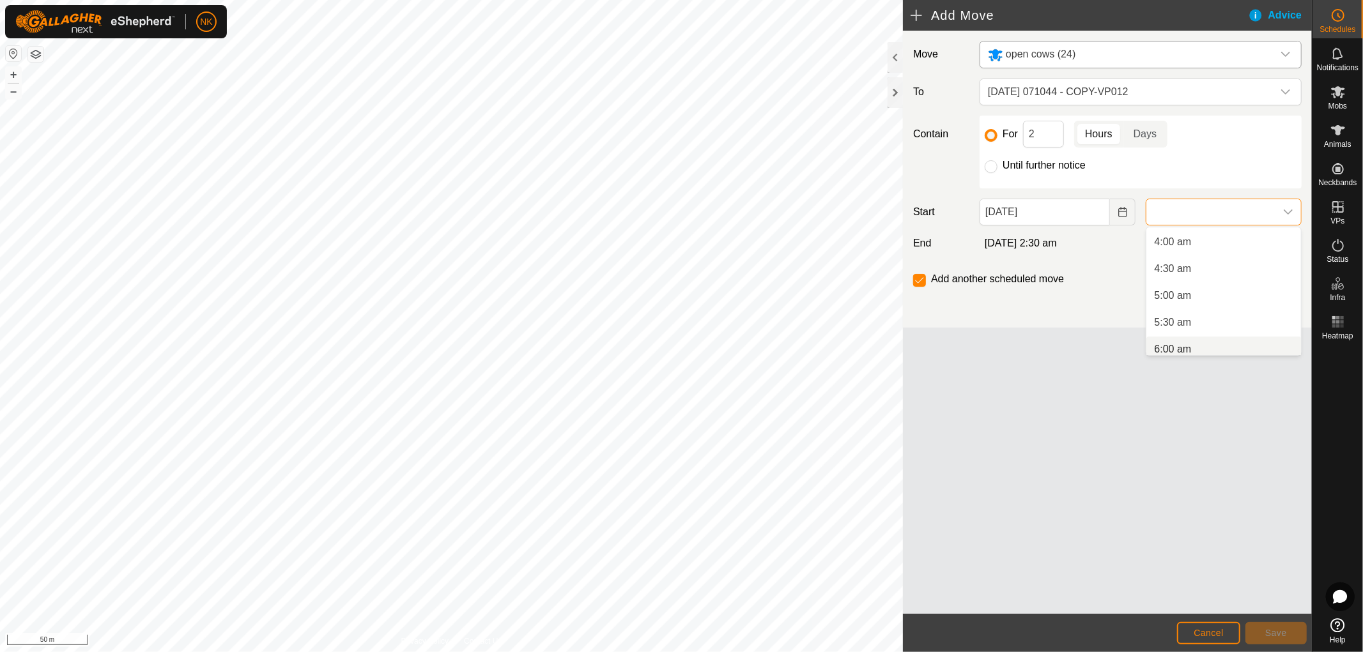
scroll to position [219, 0]
click at [1167, 335] on li "6:00 am" at bounding box center [1223, 343] width 155 height 26
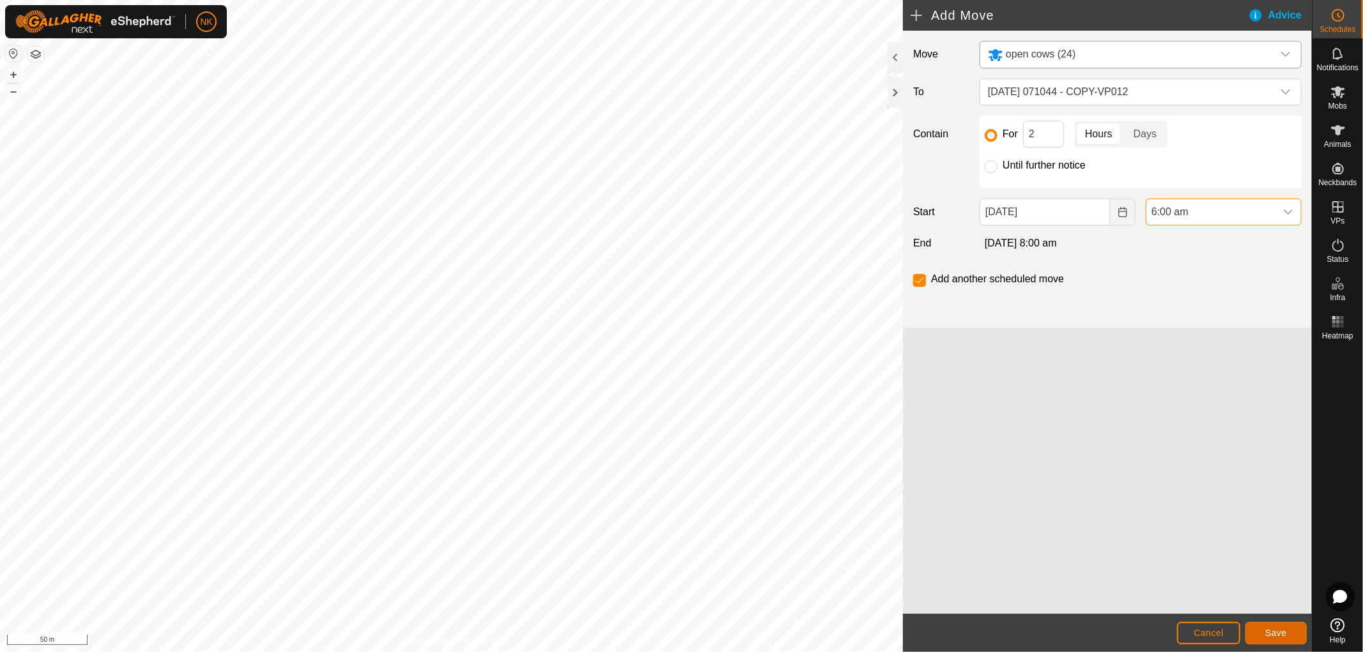
click at [1273, 629] on span "Save" at bounding box center [1276, 633] width 22 height 10
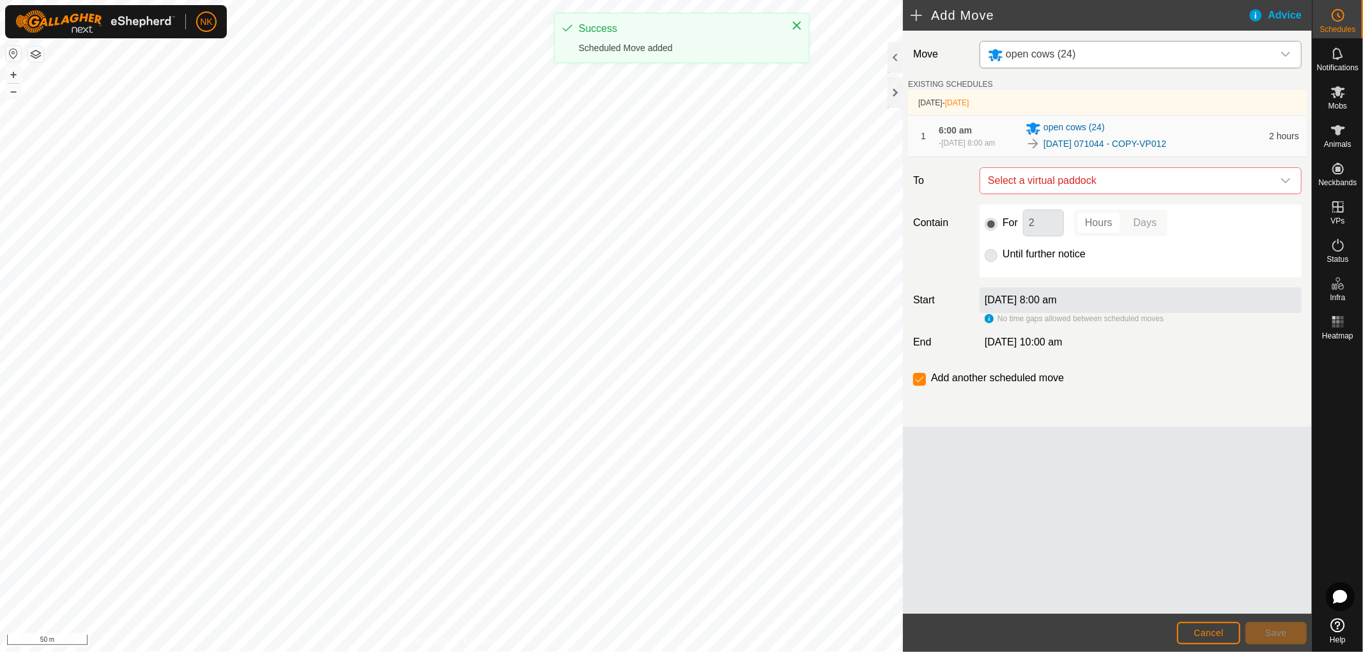
click at [1105, 188] on span "Select a virtual paddock" at bounding box center [1128, 181] width 290 height 26
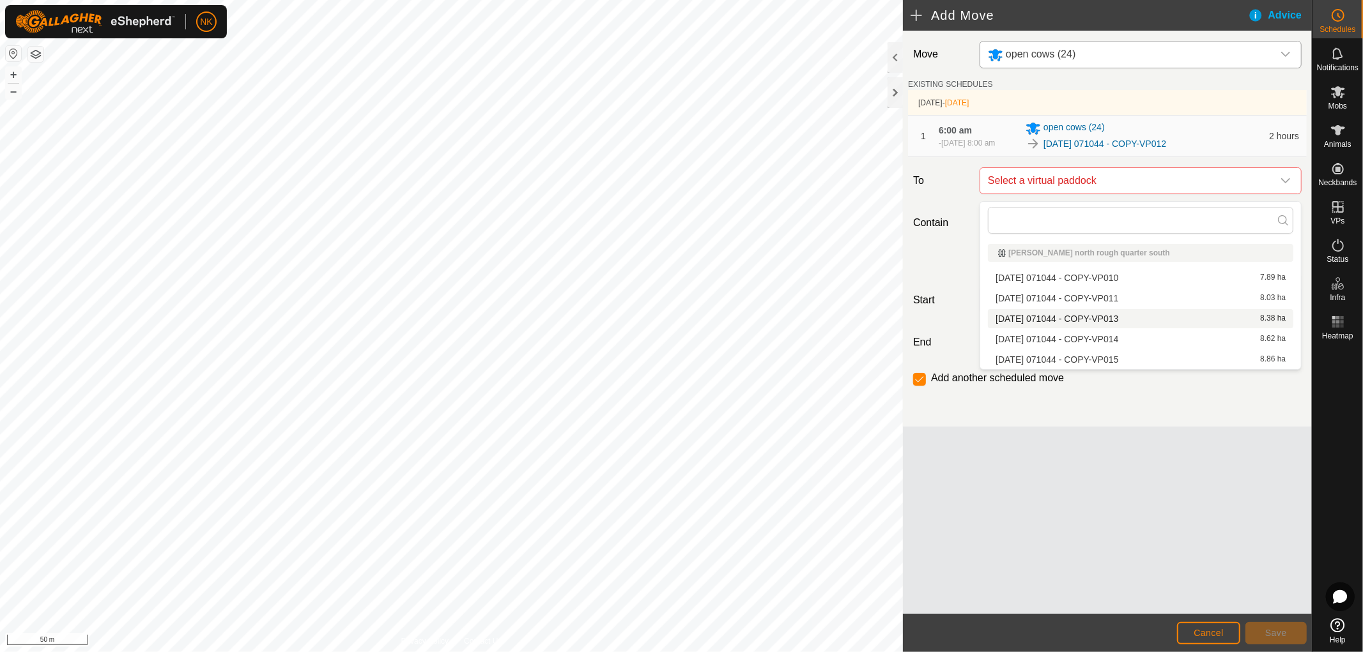
click at [1073, 321] on li "2025-08-13 071044 - COPY-VP013 8.38 ha" at bounding box center [1140, 318] width 305 height 19
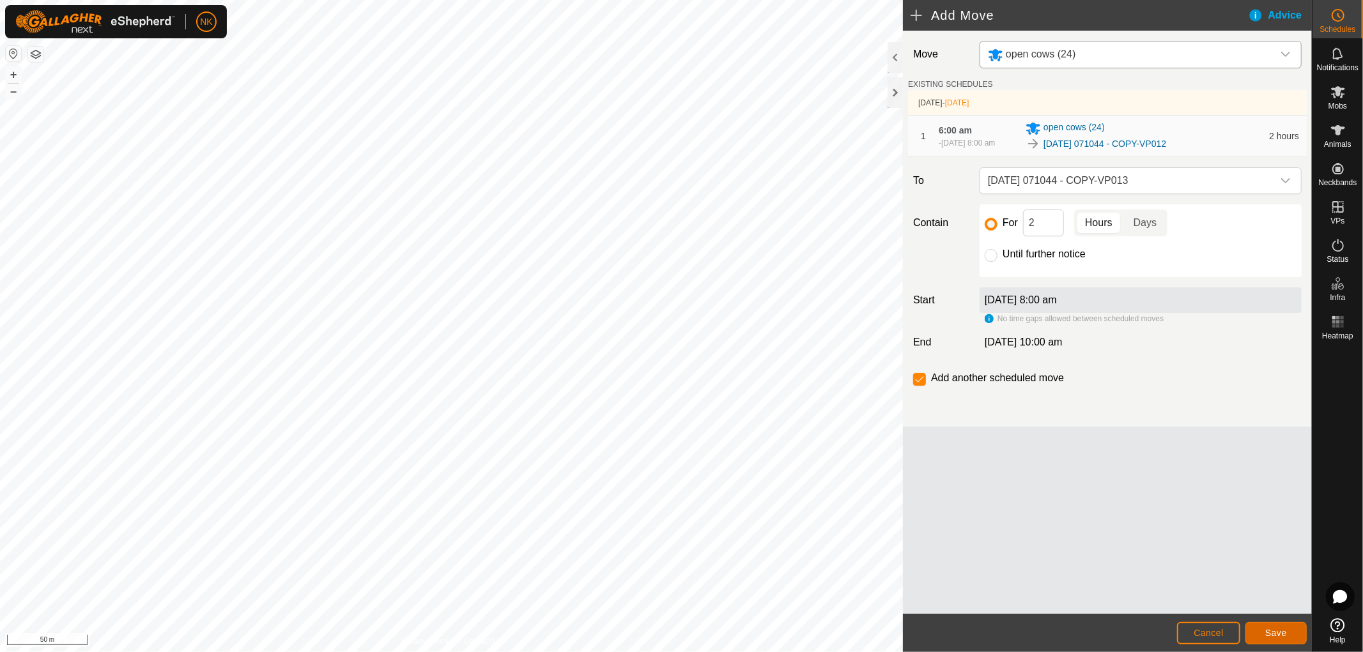
click at [1270, 631] on span "Save" at bounding box center [1276, 633] width 22 height 10
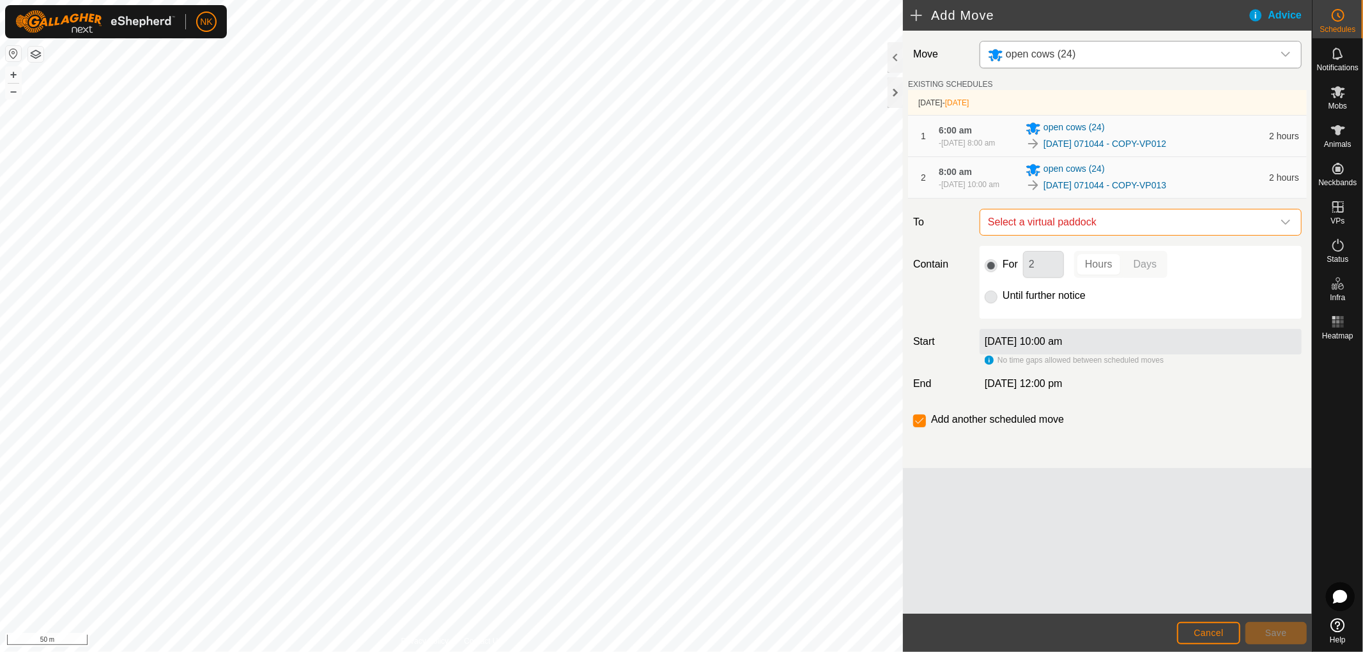
click at [1125, 229] on span "Select a virtual paddock" at bounding box center [1128, 223] width 290 height 26
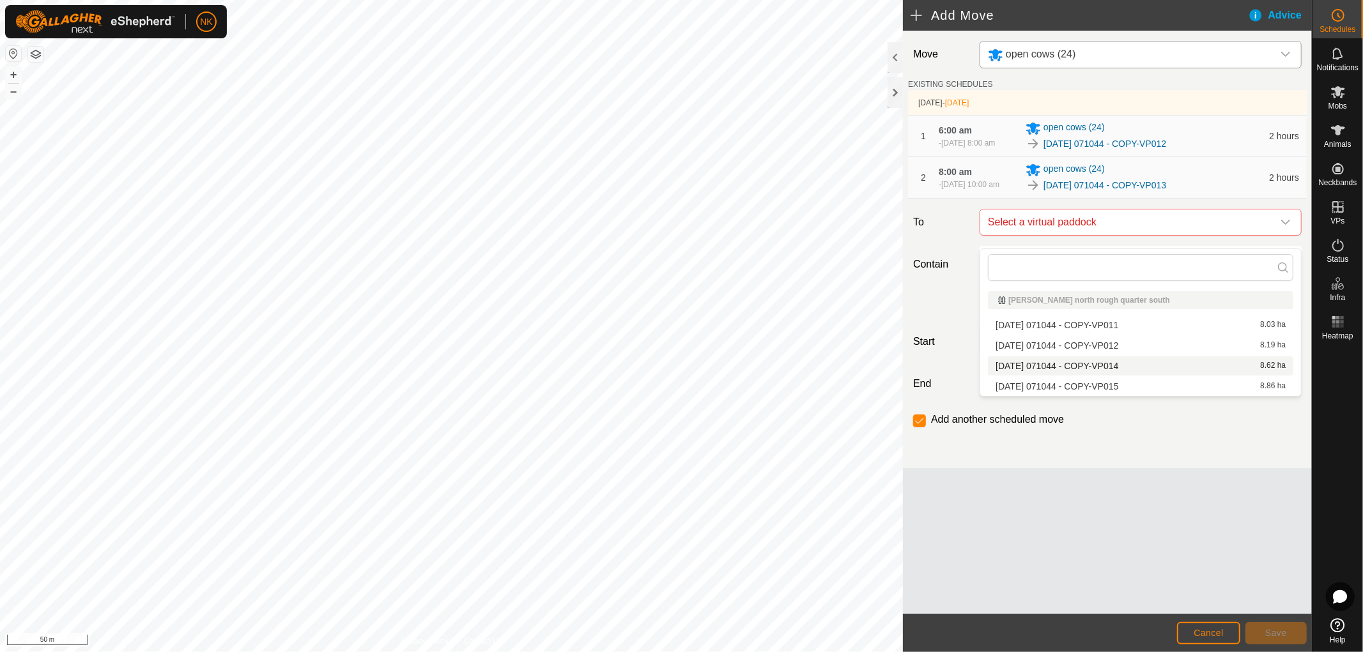
click at [1103, 361] on li "2025-08-13 071044 - COPY-VP014 8.62 ha" at bounding box center [1140, 366] width 305 height 19
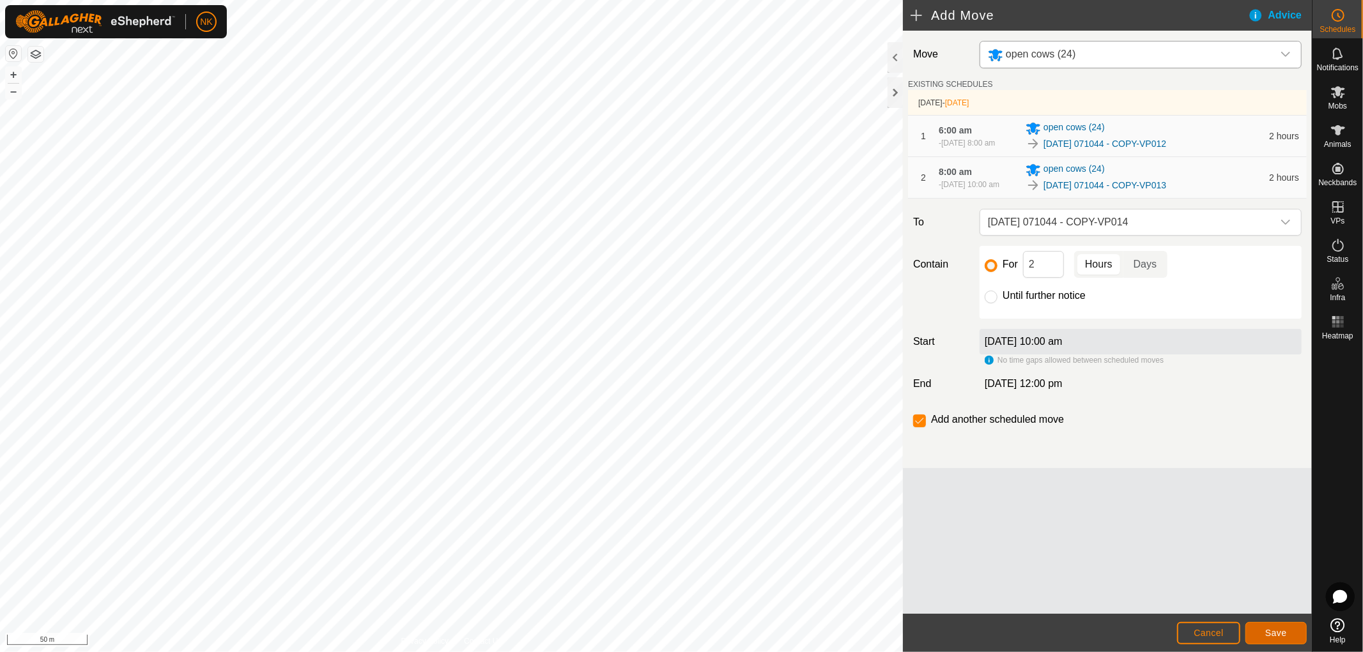
click at [1269, 634] on span "Save" at bounding box center [1276, 633] width 22 height 10
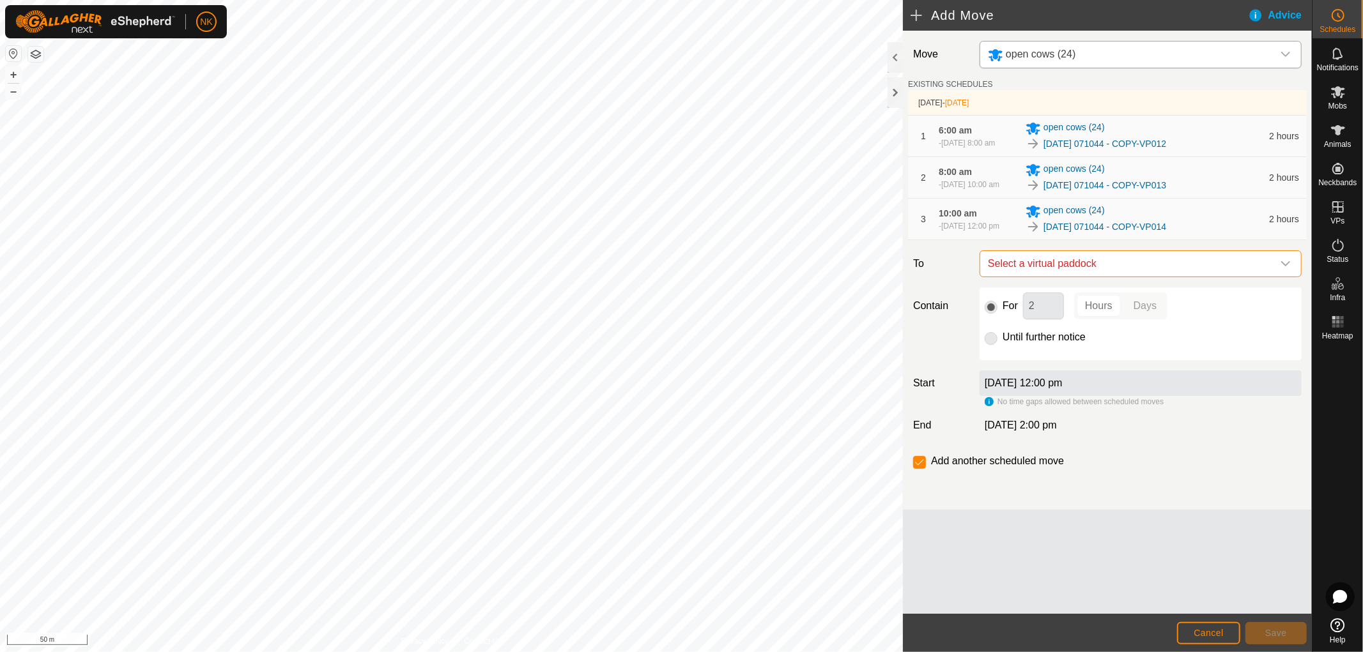
click at [1108, 277] on span "Select a virtual paddock" at bounding box center [1128, 264] width 290 height 26
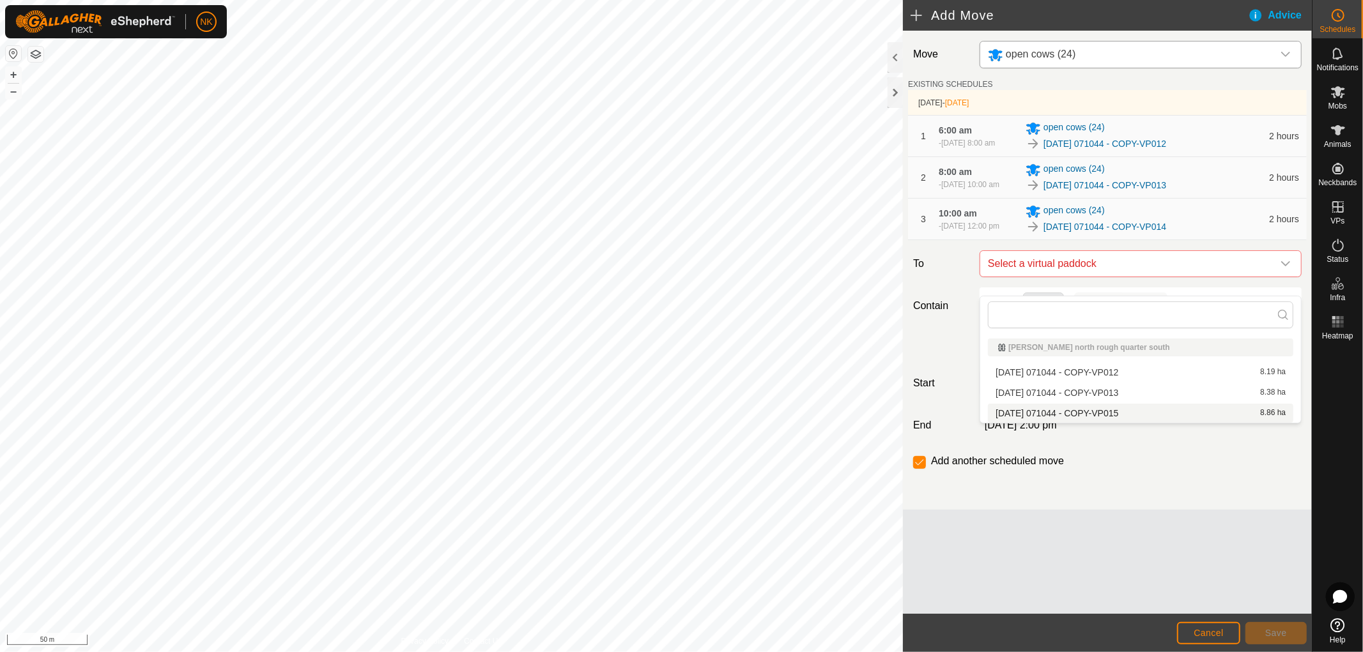
click at [1074, 411] on li "2025-08-13 071044 - COPY-VP015 8.86 ha" at bounding box center [1140, 413] width 305 height 19
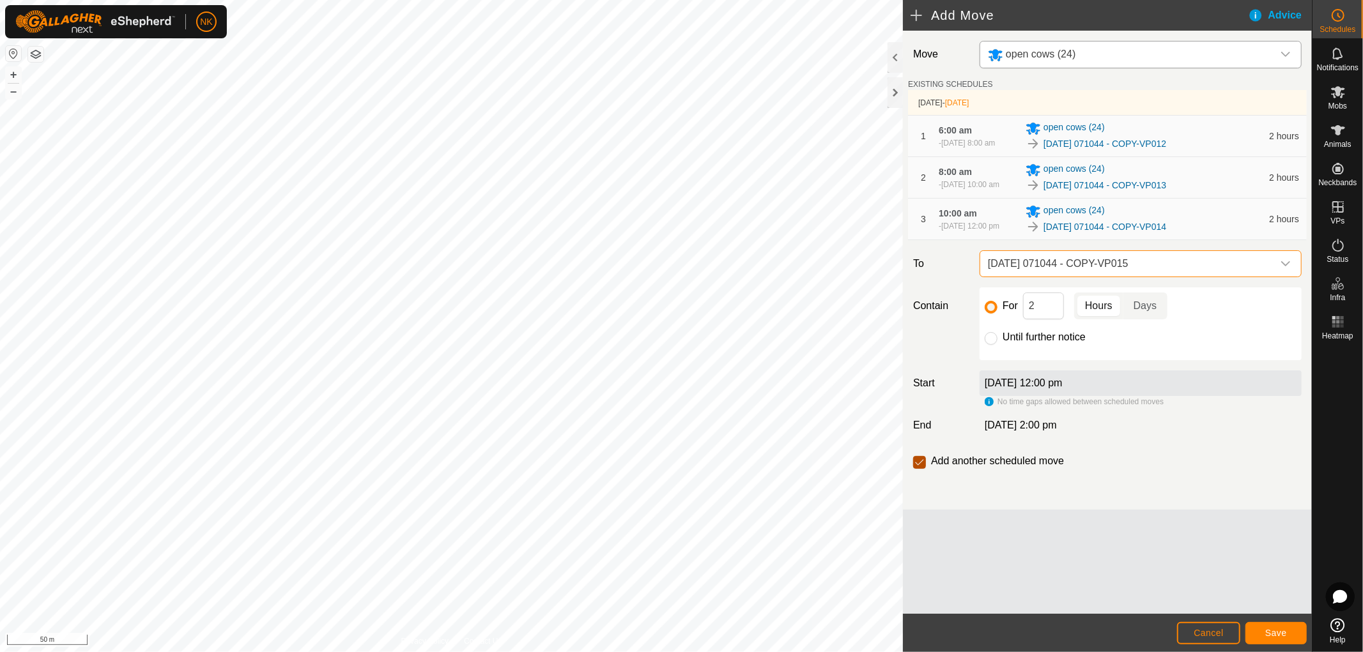
click at [915, 469] on input "checkbox" at bounding box center [919, 462] width 13 height 13
click at [991, 345] on input "Until further notice" at bounding box center [991, 338] width 13 height 13
click at [1281, 636] on span "Save" at bounding box center [1276, 633] width 22 height 10
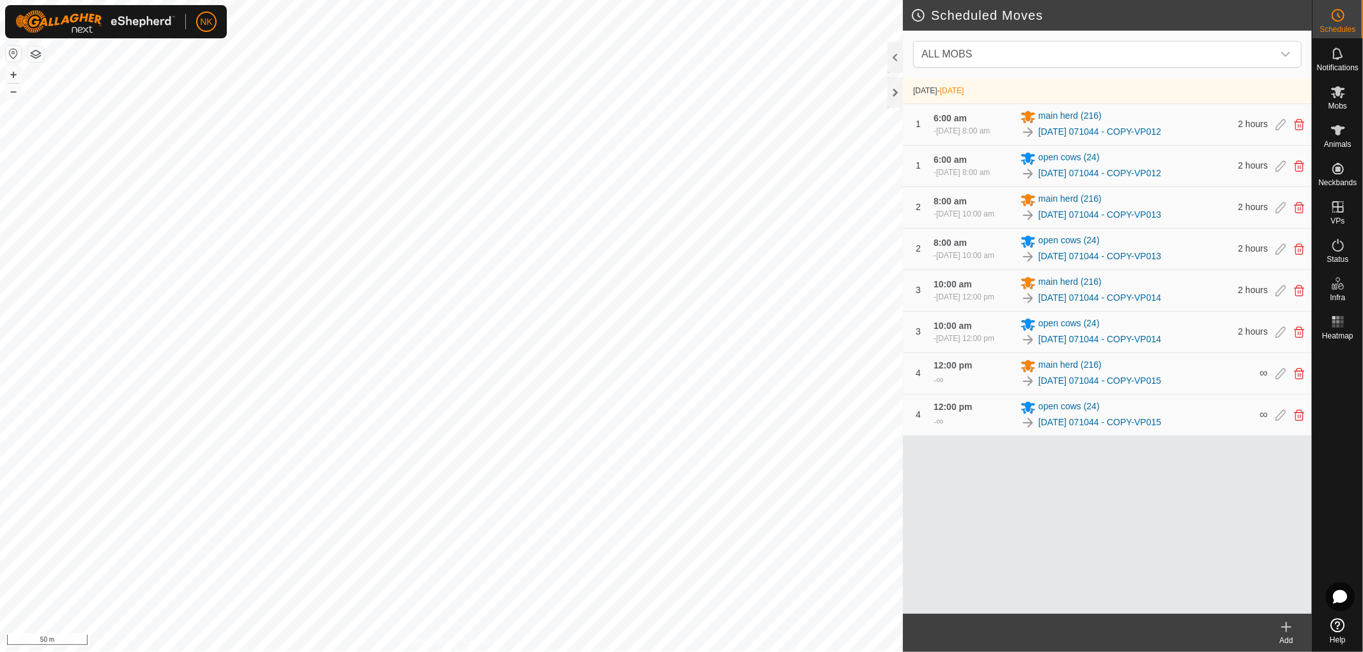
click at [1282, 629] on icon at bounding box center [1285, 627] width 15 height 15
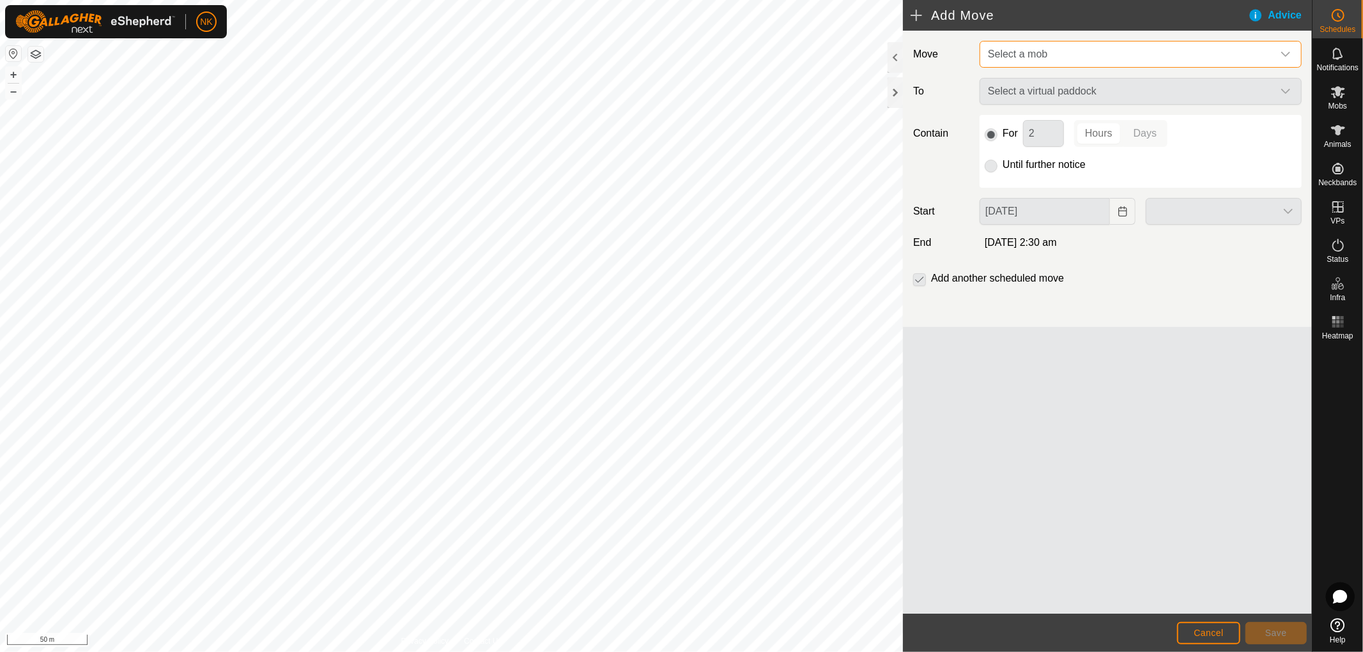
click at [1158, 55] on span "Select a mob" at bounding box center [1128, 55] width 290 height 26
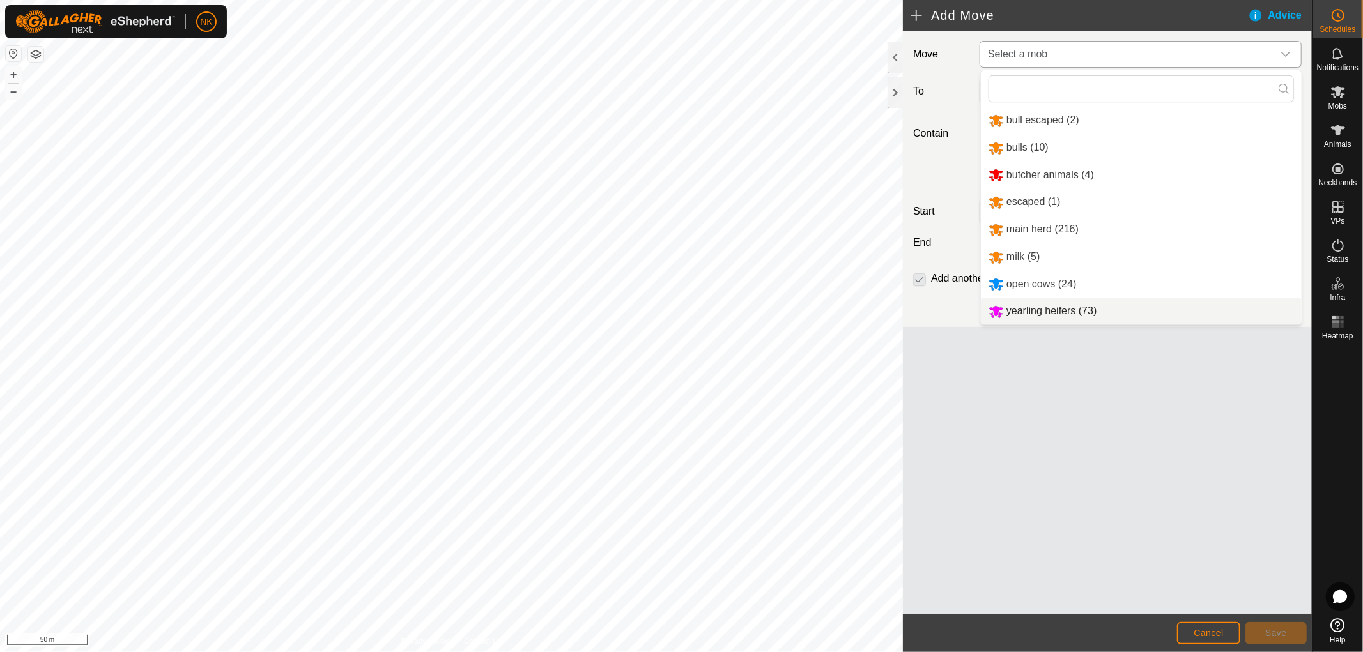
click at [1054, 313] on li "yearling heifers (73)" at bounding box center [1141, 311] width 321 height 26
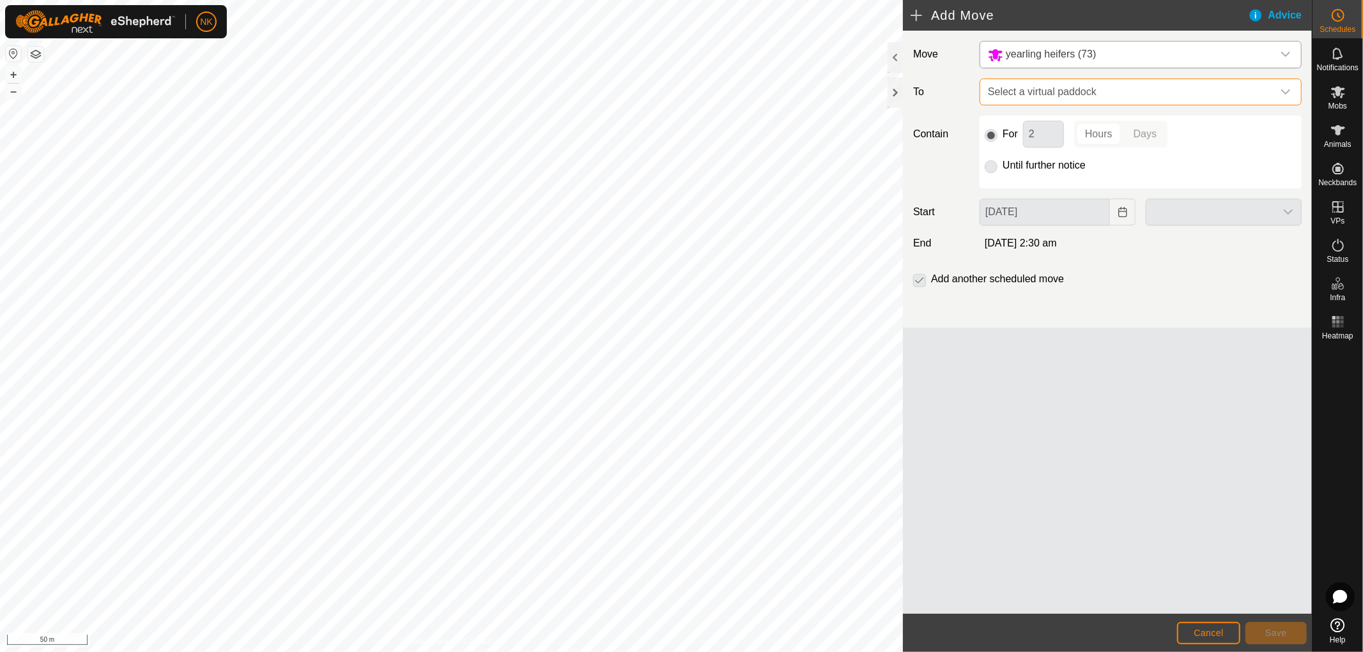
click at [1097, 88] on span "Select a virtual paddock" at bounding box center [1128, 92] width 290 height 26
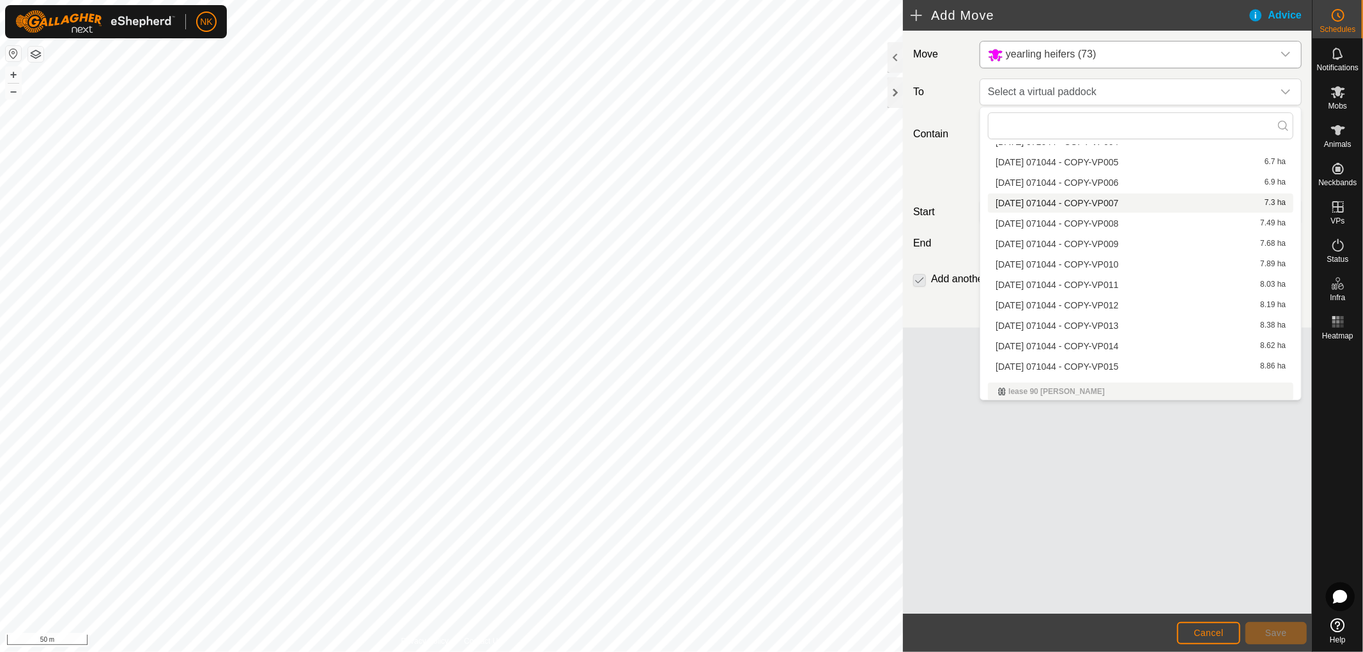
scroll to position [199, 0]
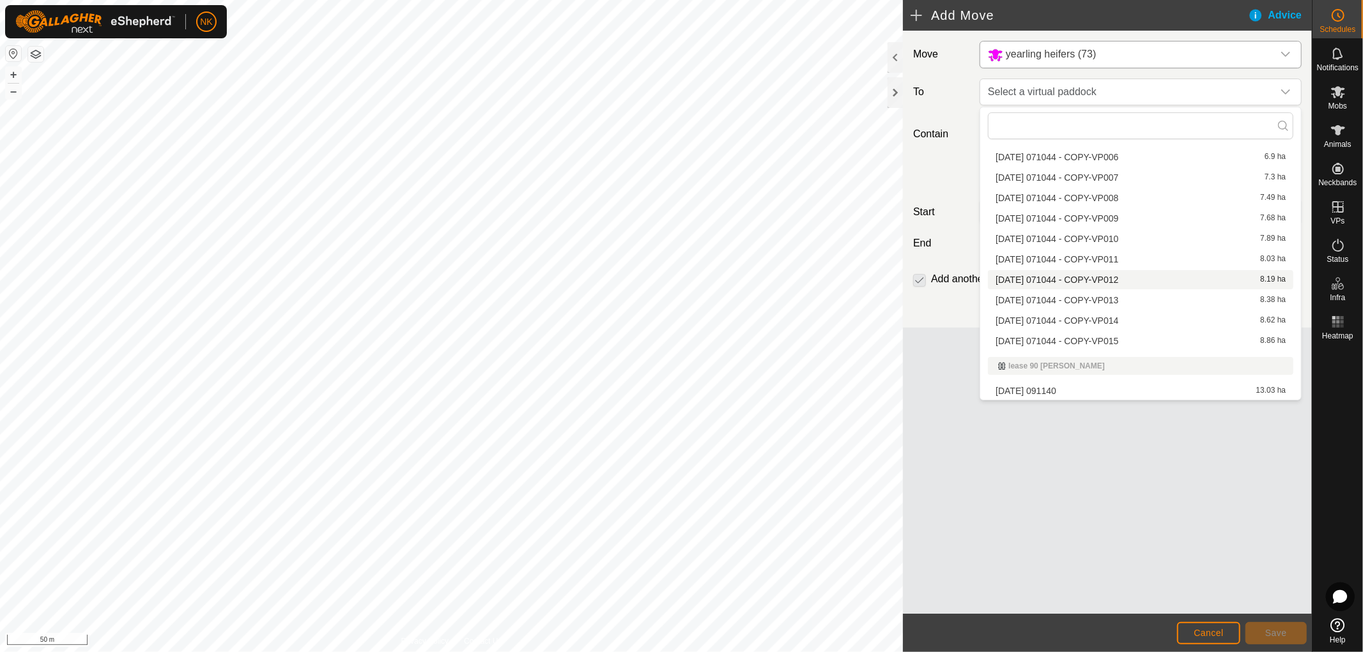
click at [1093, 275] on li "2025-08-13 071044 - COPY-VP012 8.19 ha" at bounding box center [1140, 279] width 305 height 19
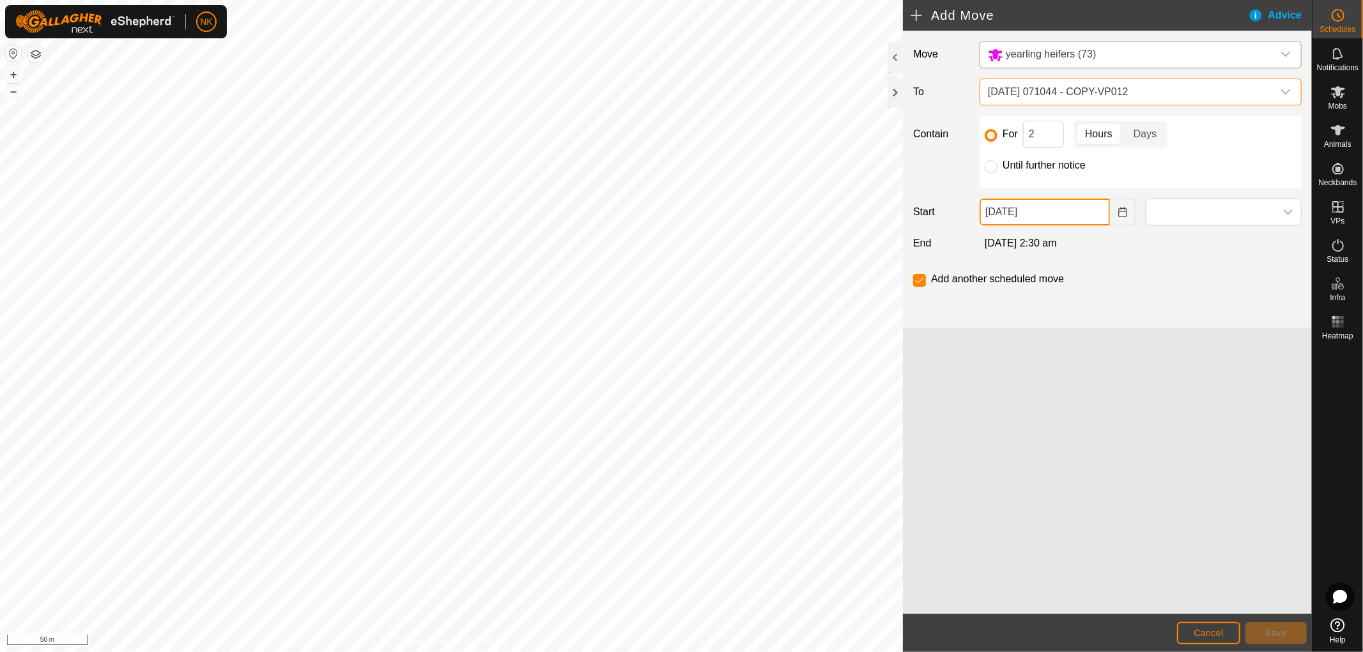
click at [1080, 221] on input "15 Aug, 2025" at bounding box center [1044, 212] width 130 height 27
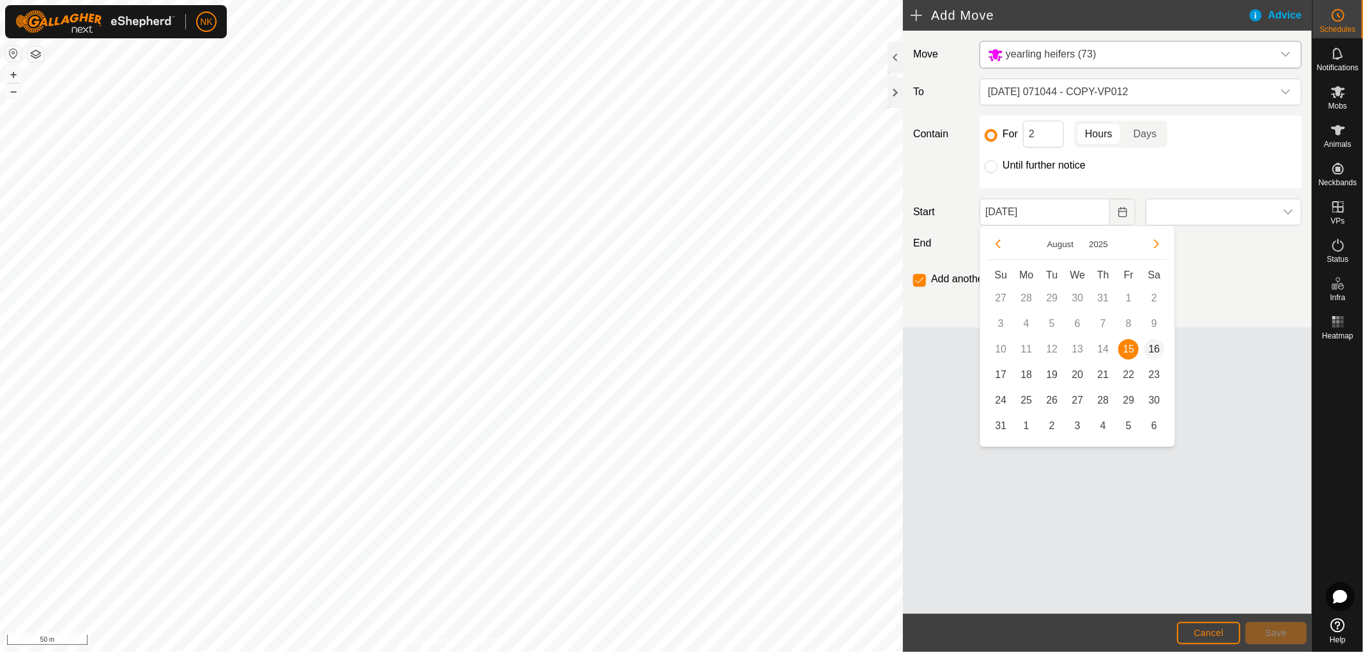
click at [1153, 346] on span "16" at bounding box center [1154, 349] width 20 height 20
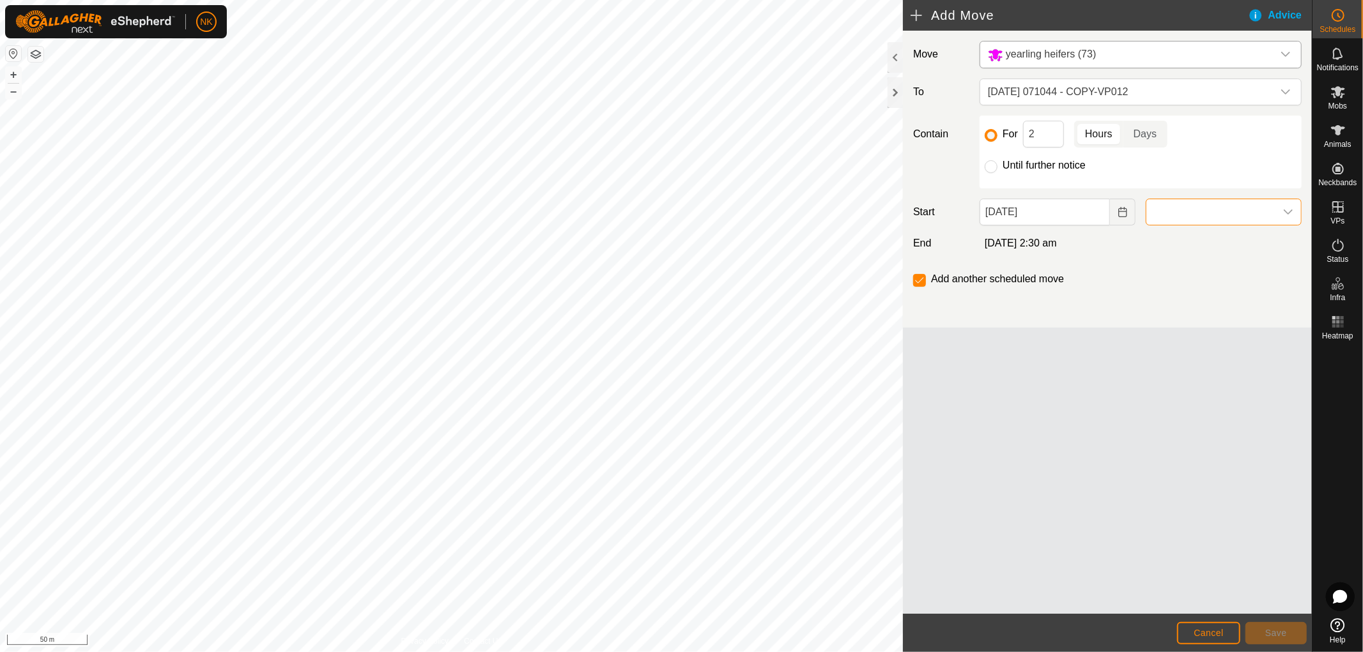
click at [1179, 209] on span at bounding box center [1210, 212] width 129 height 26
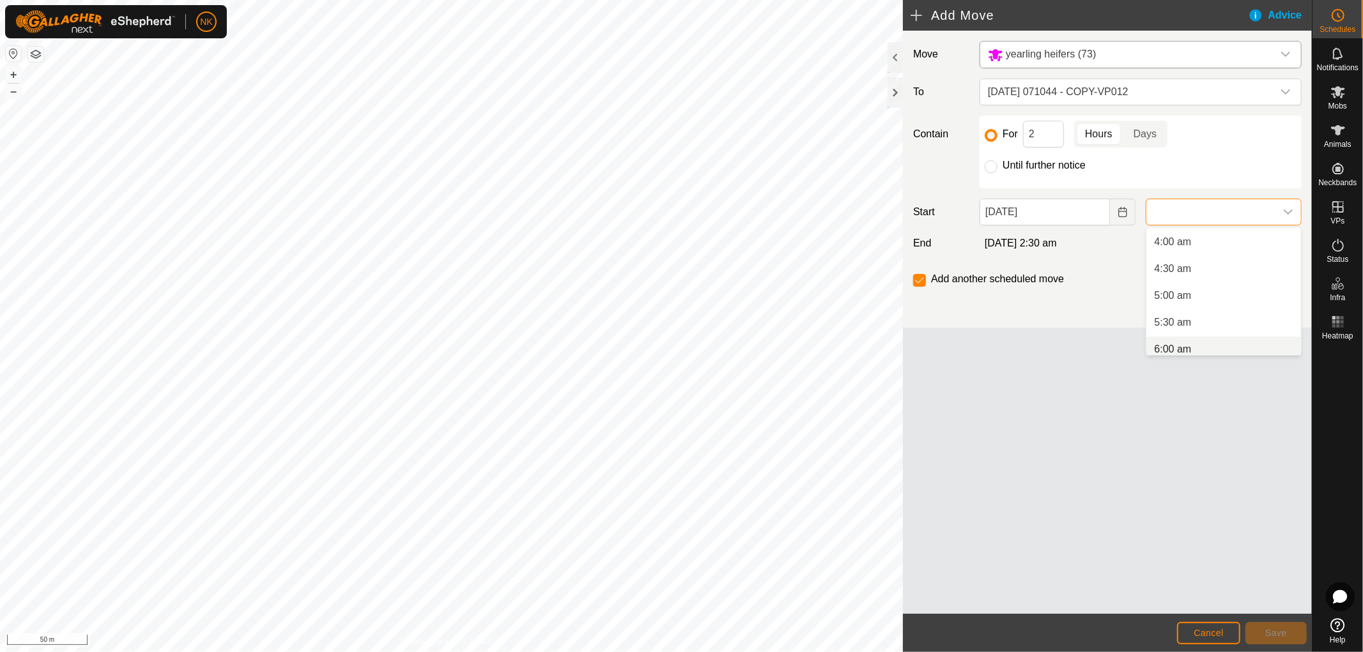
scroll to position [219, 0]
click at [1168, 340] on li "6:00 am" at bounding box center [1223, 343] width 155 height 26
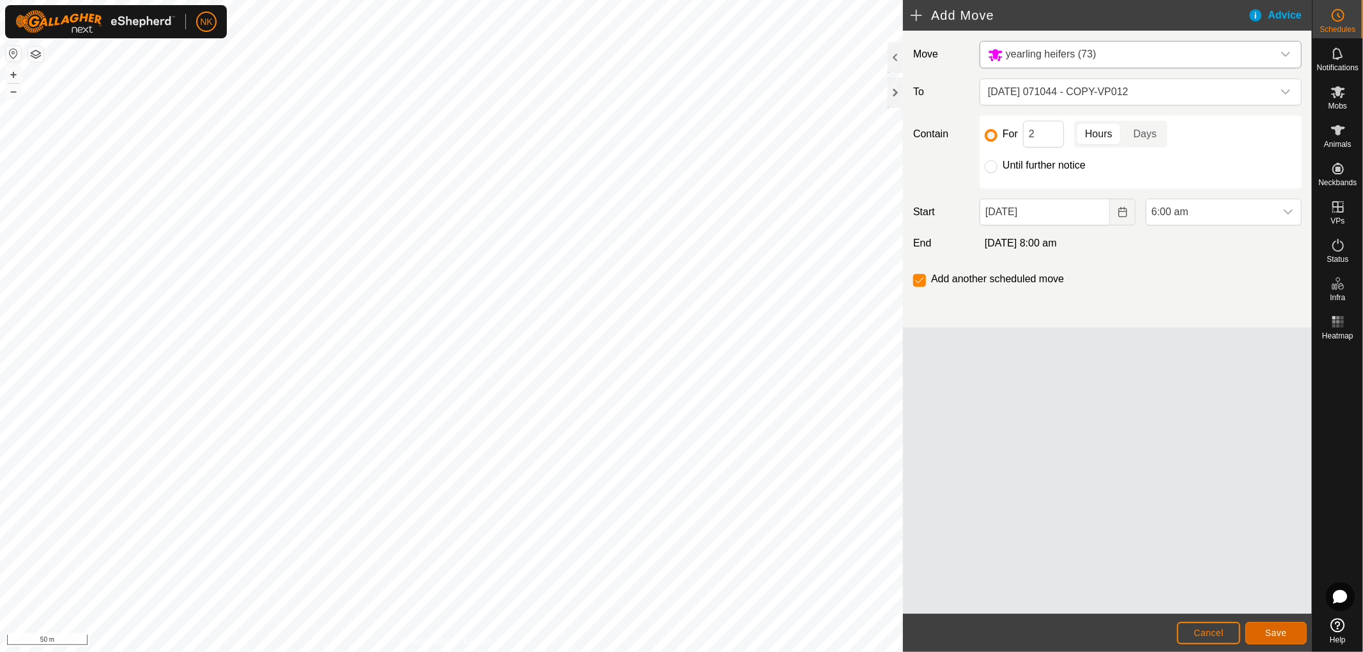
click at [1279, 629] on span "Save" at bounding box center [1276, 633] width 22 height 10
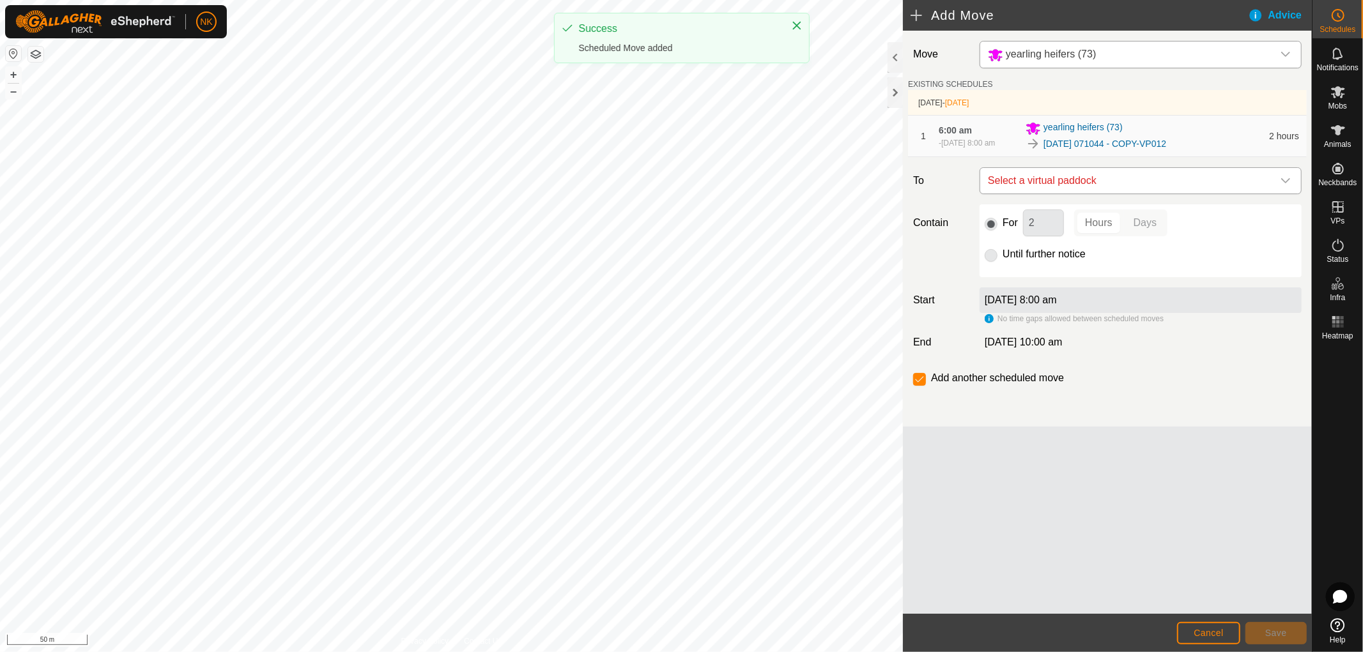
click at [1147, 187] on span "Select a virtual paddock" at bounding box center [1128, 181] width 290 height 26
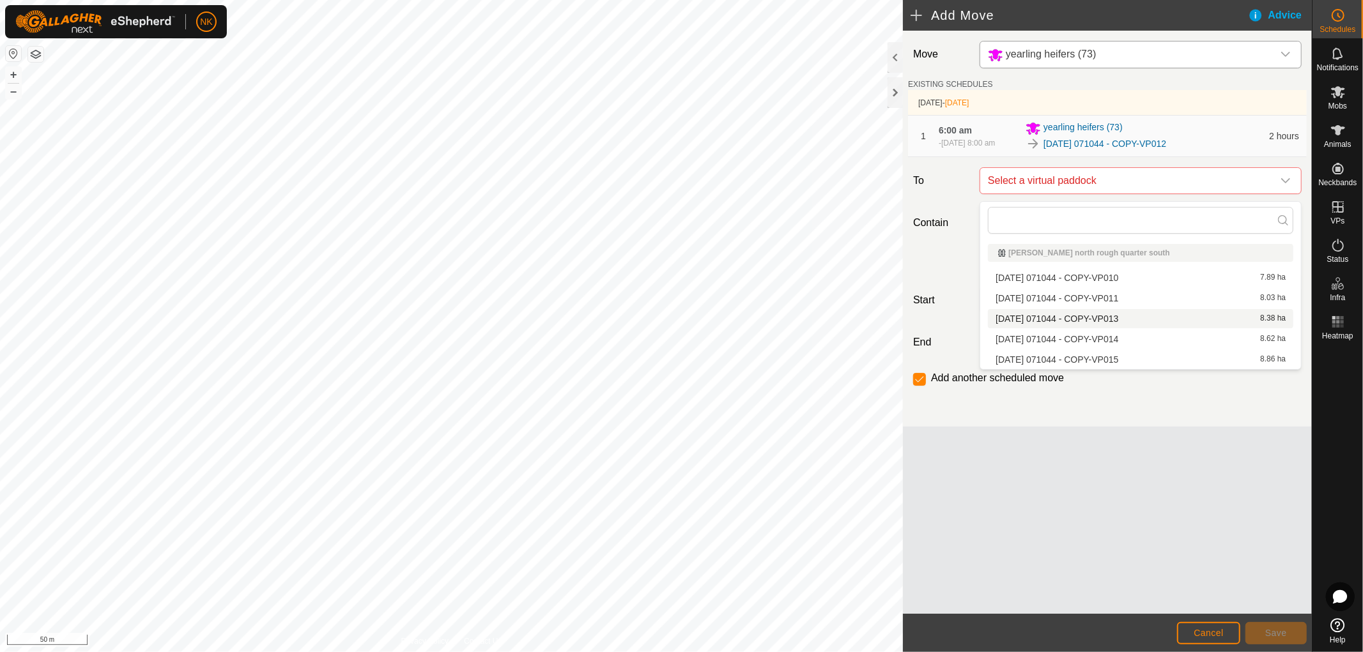
click at [1121, 318] on li "2025-08-13 071044 - COPY-VP013 8.38 ha" at bounding box center [1140, 318] width 305 height 19
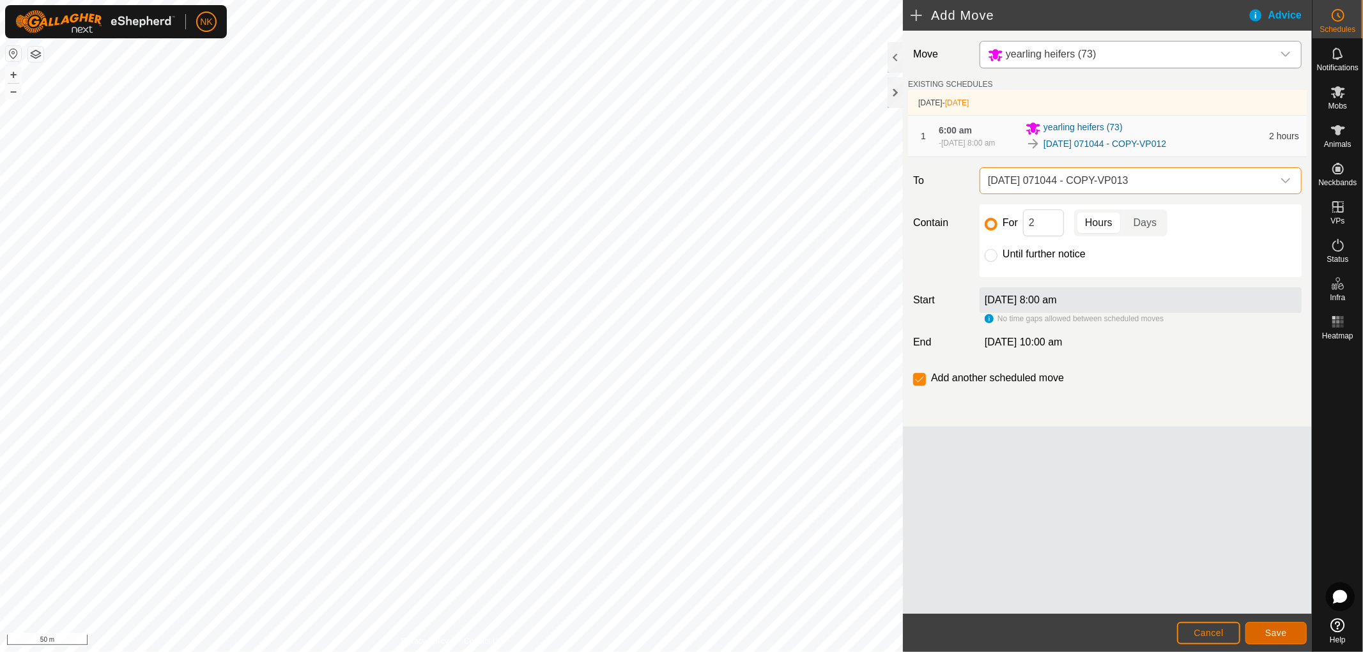
click at [1280, 626] on button "Save" at bounding box center [1275, 633] width 61 height 22
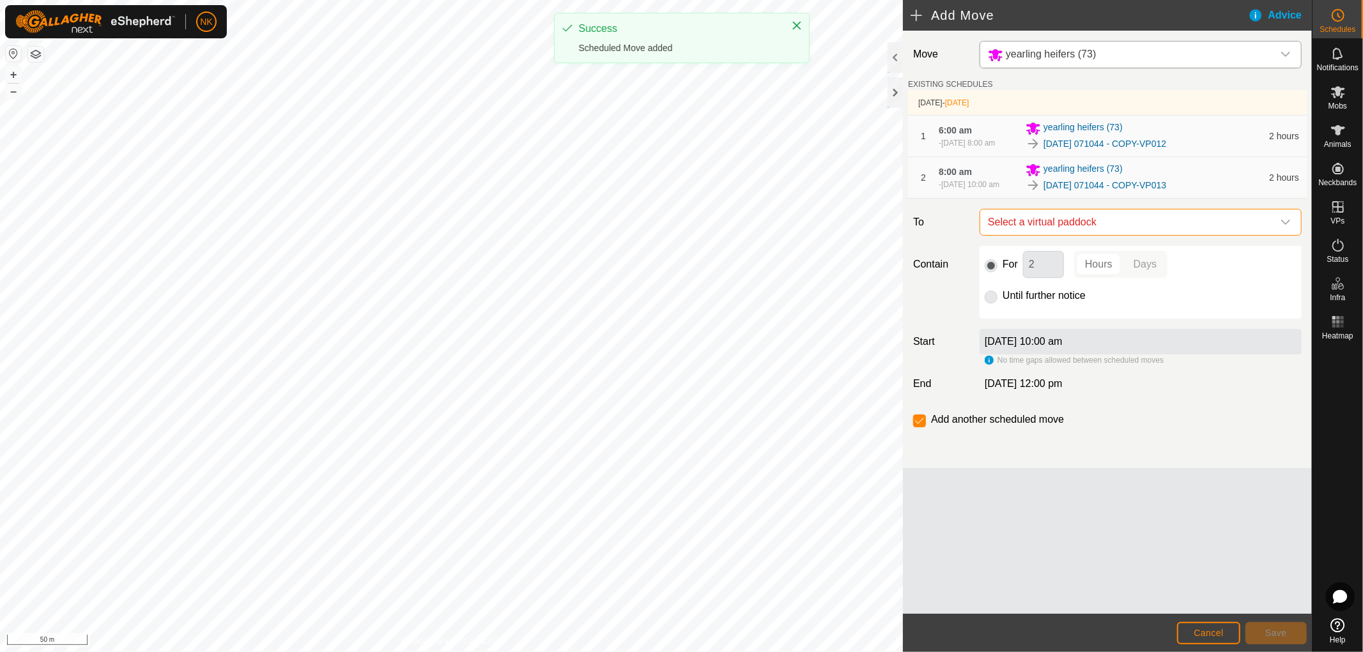
click at [1125, 235] on span "Select a virtual paddock" at bounding box center [1128, 223] width 290 height 26
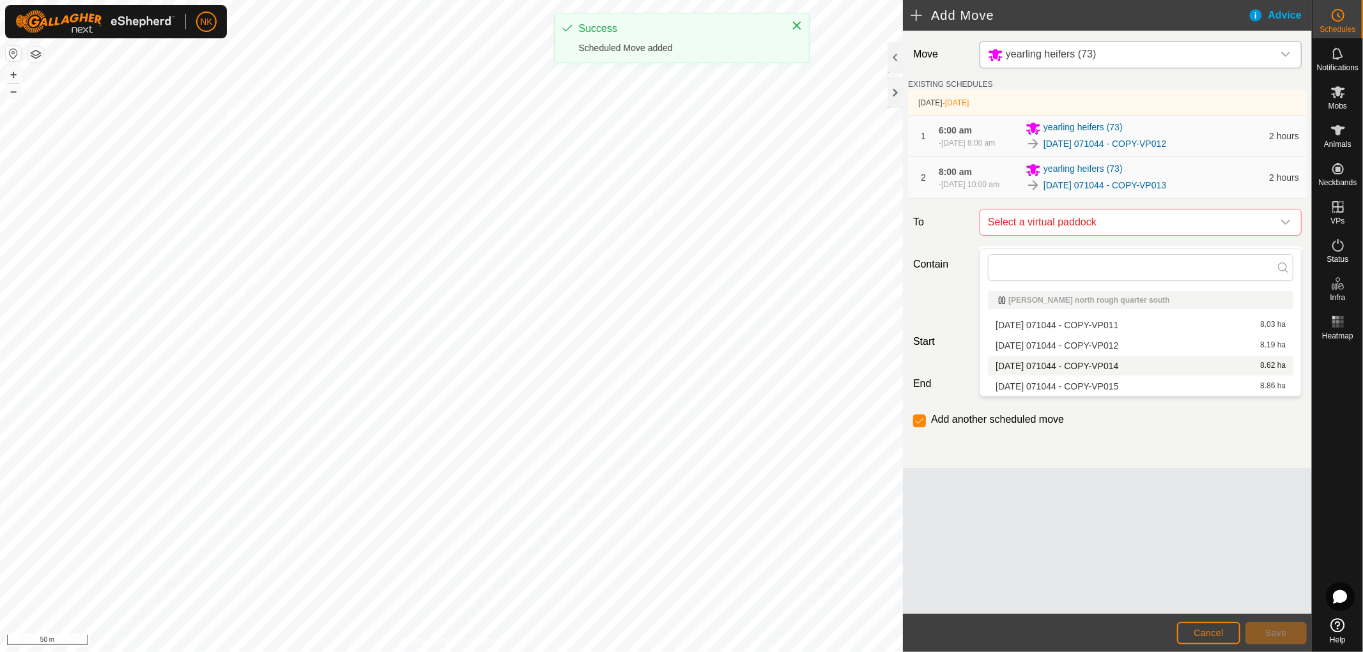
click at [1104, 365] on li "2025-08-13 071044 - COPY-VP014 8.62 ha" at bounding box center [1140, 366] width 305 height 19
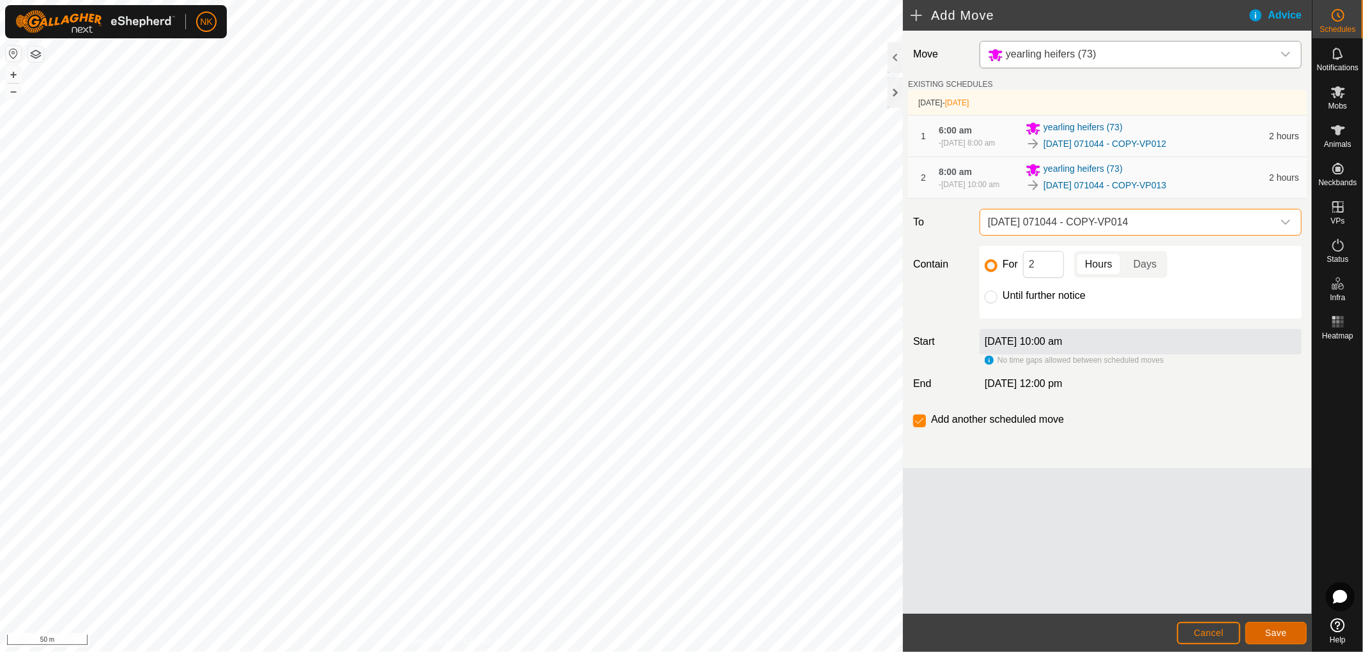
click at [1274, 627] on button "Save" at bounding box center [1275, 633] width 61 height 22
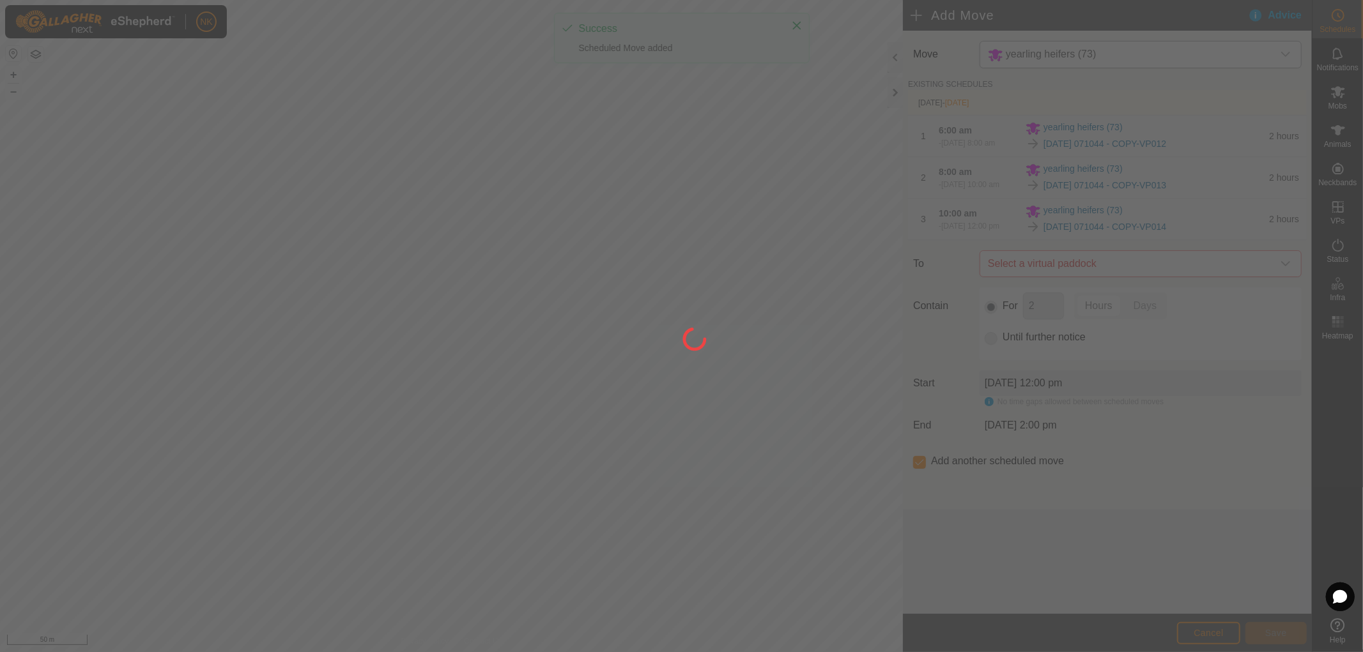
click at [1121, 266] on div at bounding box center [681, 326] width 1363 height 652
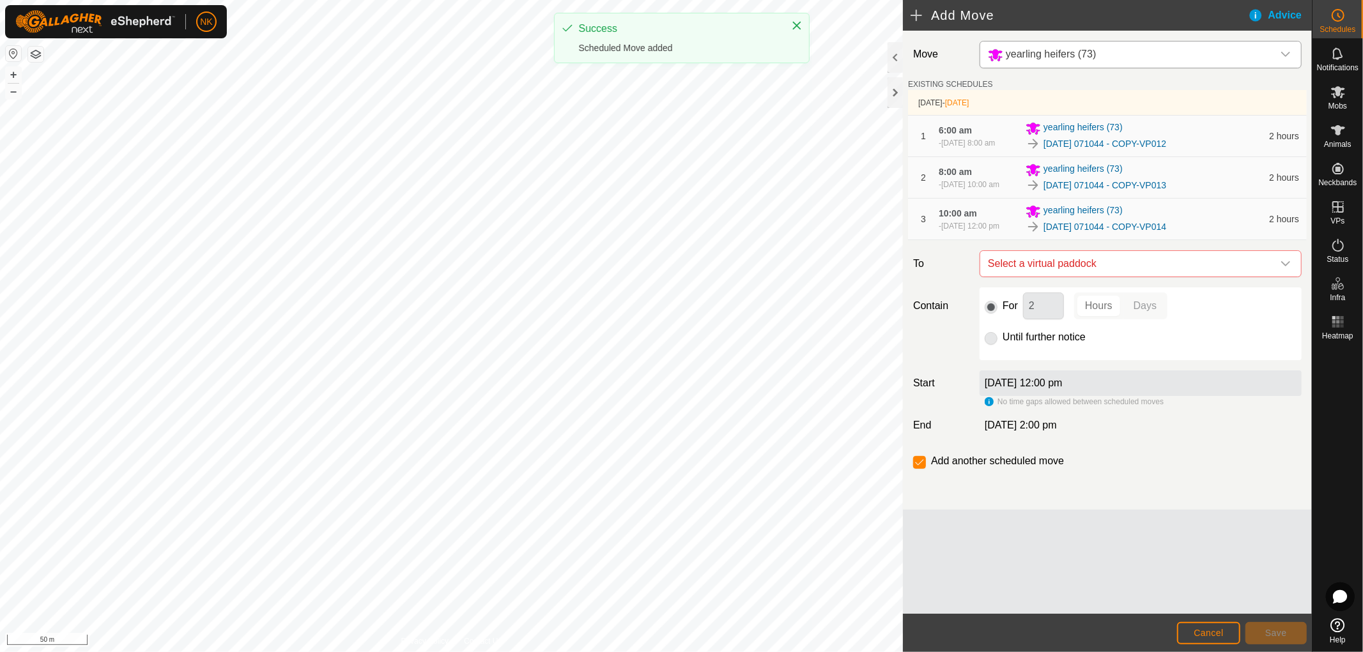
click at [1119, 275] on span "Select a virtual paddock" at bounding box center [1128, 264] width 290 height 26
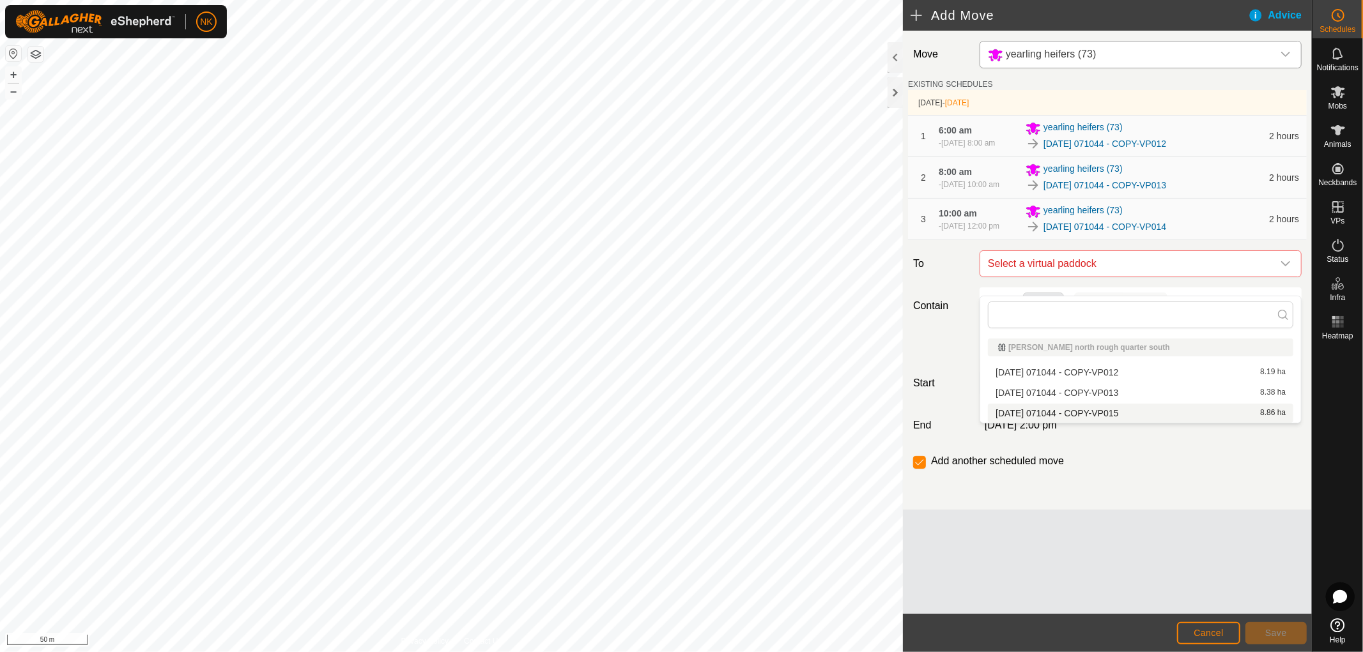
click at [1083, 410] on li "2025-08-13 071044 - COPY-VP015 8.86 ha" at bounding box center [1140, 413] width 305 height 19
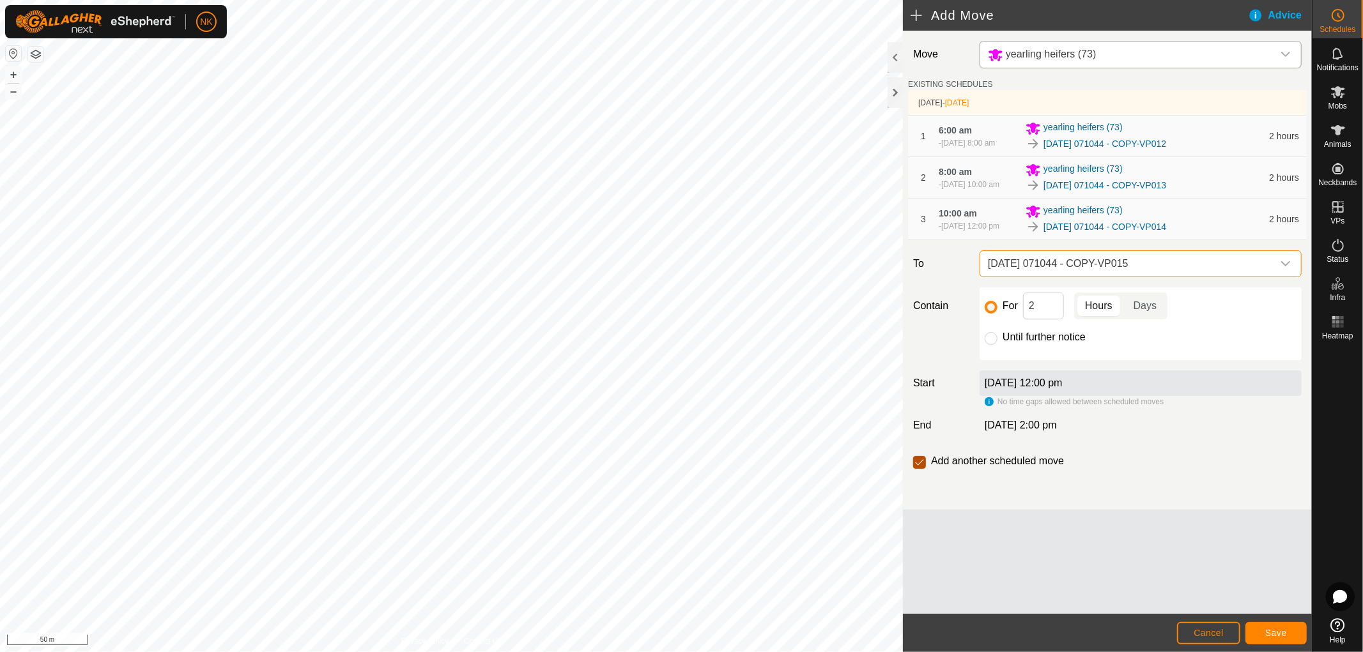
click at [919, 469] on input "checkbox" at bounding box center [919, 462] width 13 height 13
click at [993, 345] on input "Until further notice" at bounding box center [991, 338] width 13 height 13
click at [1279, 634] on span "Save" at bounding box center [1276, 633] width 22 height 10
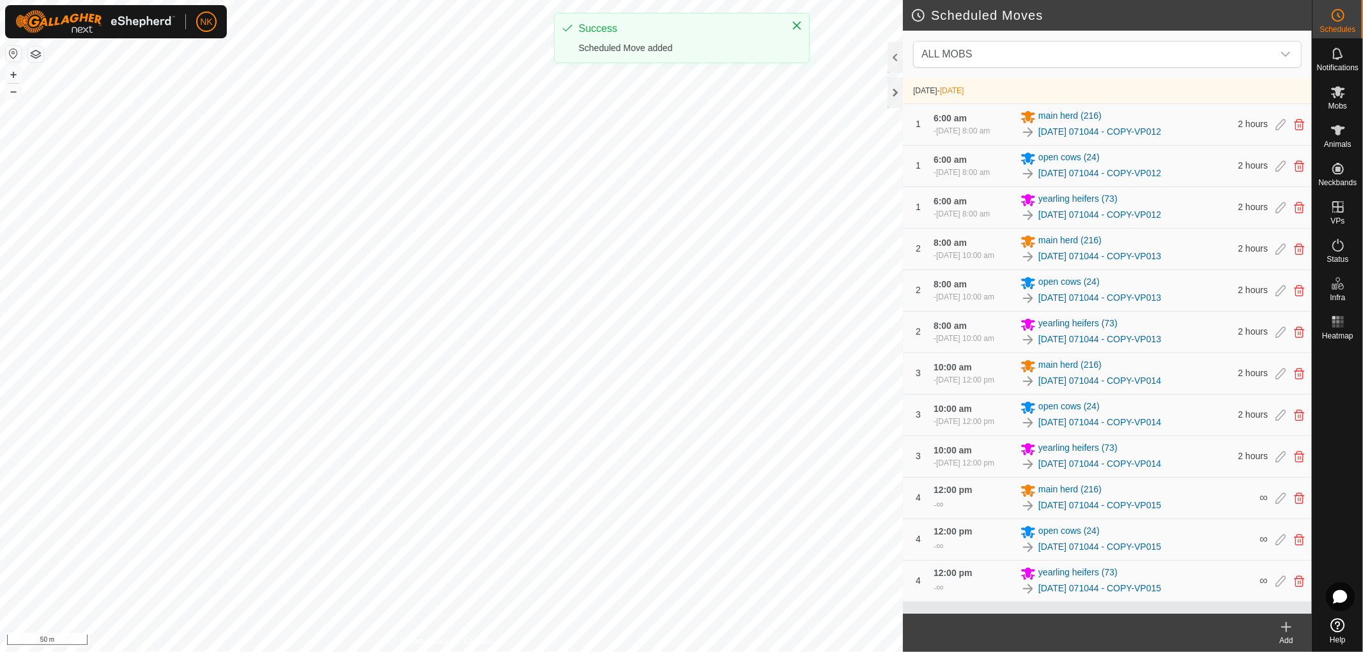
scroll to position [40, 0]
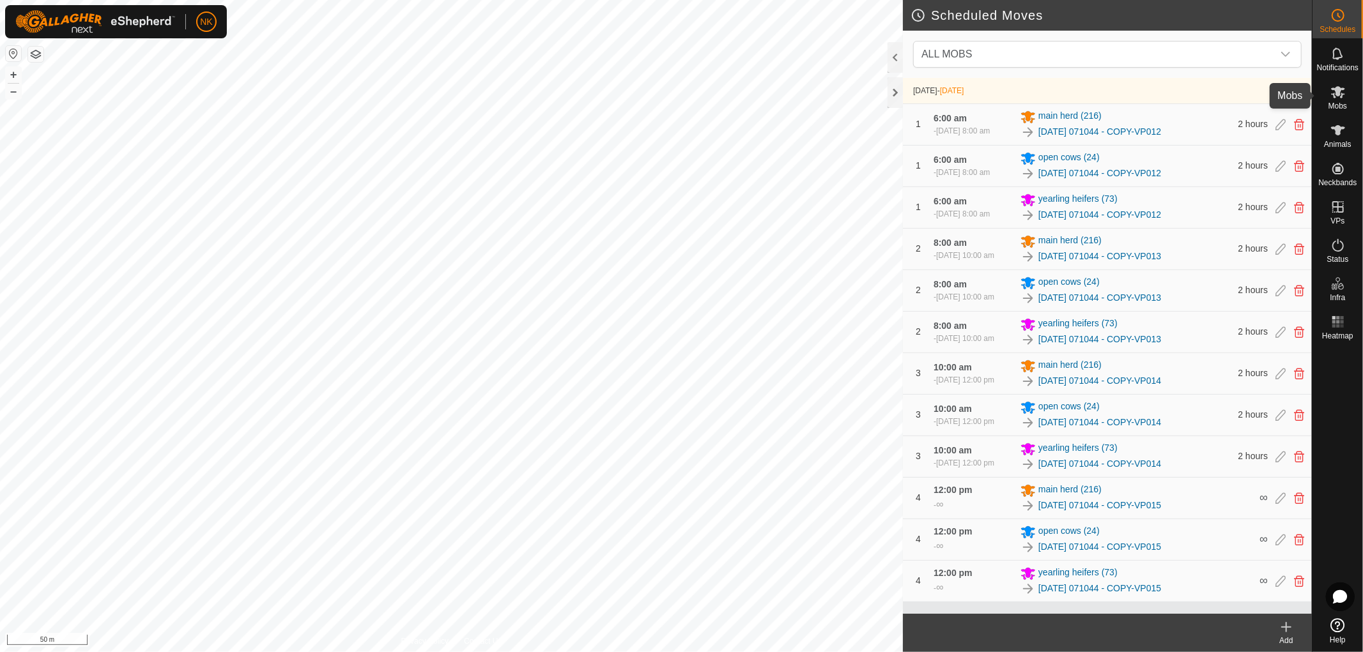
click at [1343, 107] on span "Mobs" at bounding box center [1337, 106] width 19 height 8
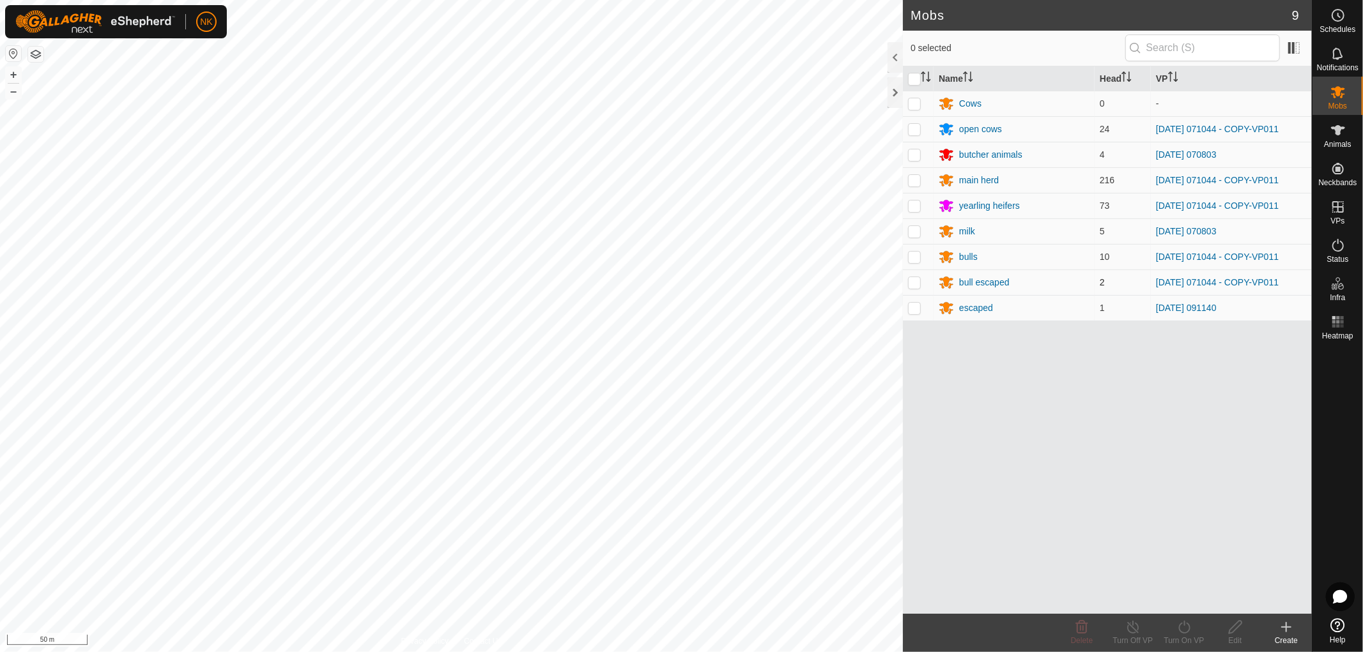
click at [916, 282] on p-checkbox at bounding box center [914, 282] width 13 height 10
click at [917, 282] on p-checkbox at bounding box center [914, 282] width 13 height 10
click at [1237, 634] on icon at bounding box center [1235, 627] width 16 height 15
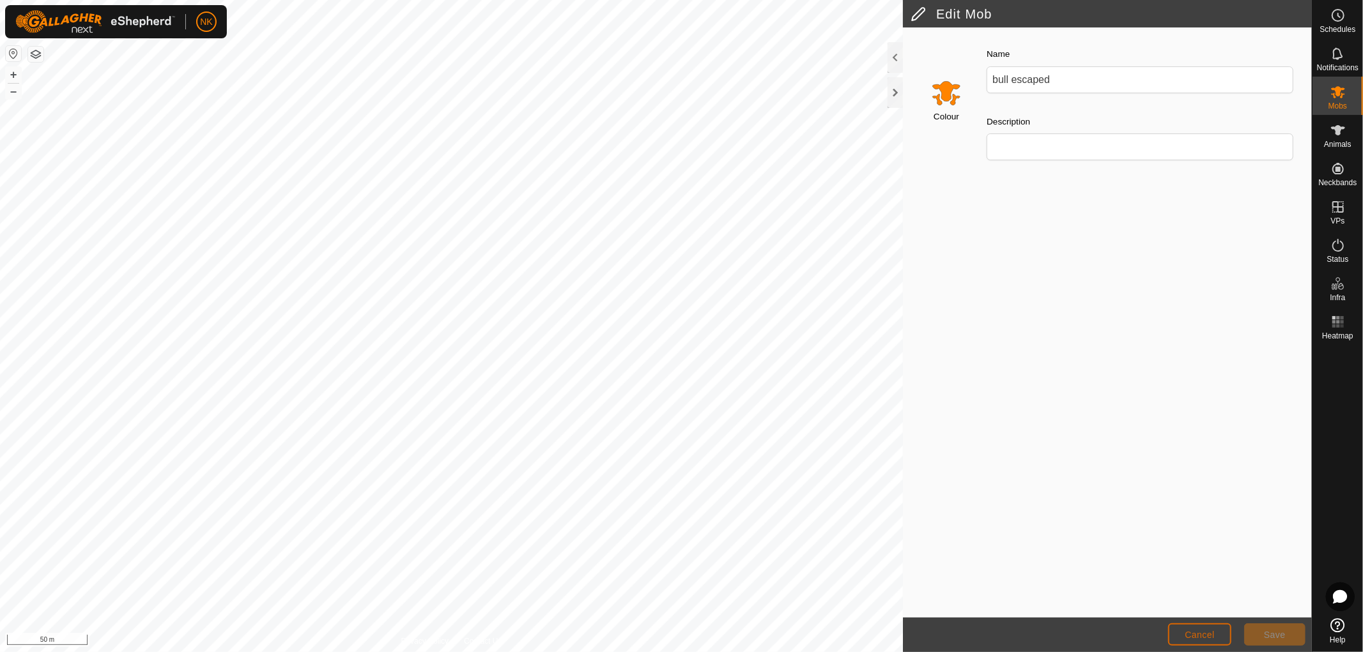
click at [1215, 641] on button "Cancel" at bounding box center [1199, 635] width 63 height 22
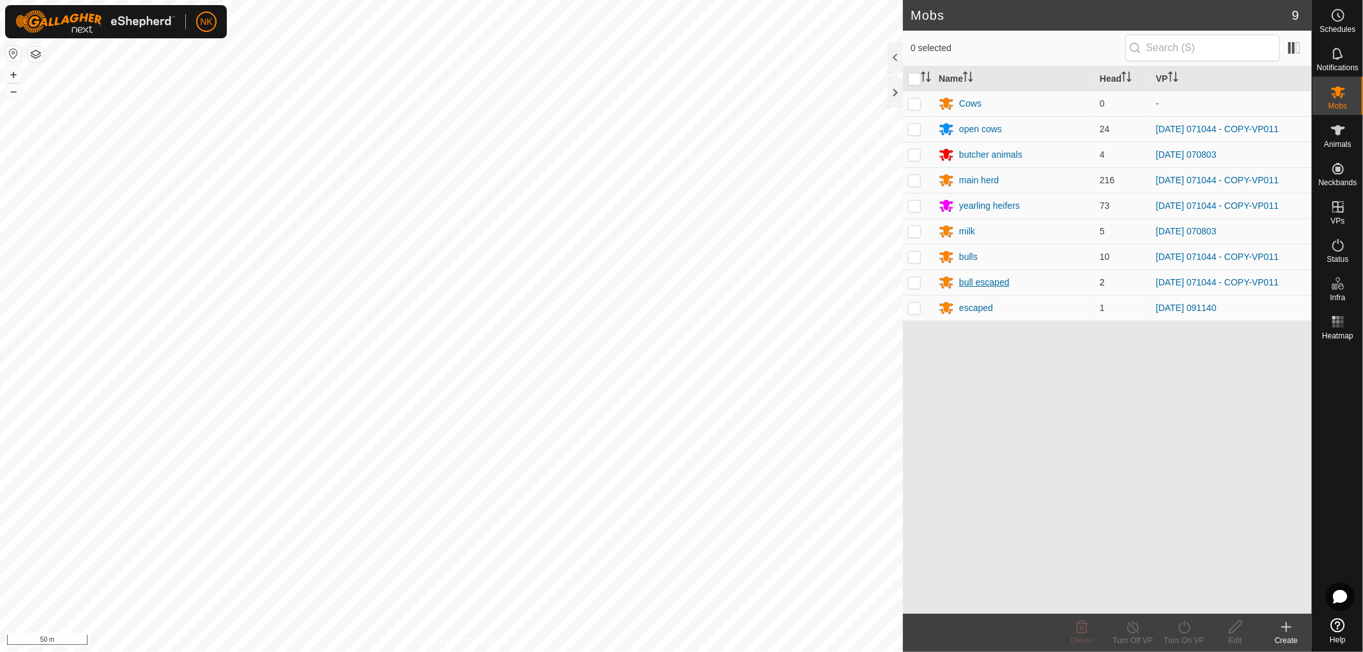
click at [992, 285] on div "bull escaped" at bounding box center [984, 282] width 50 height 13
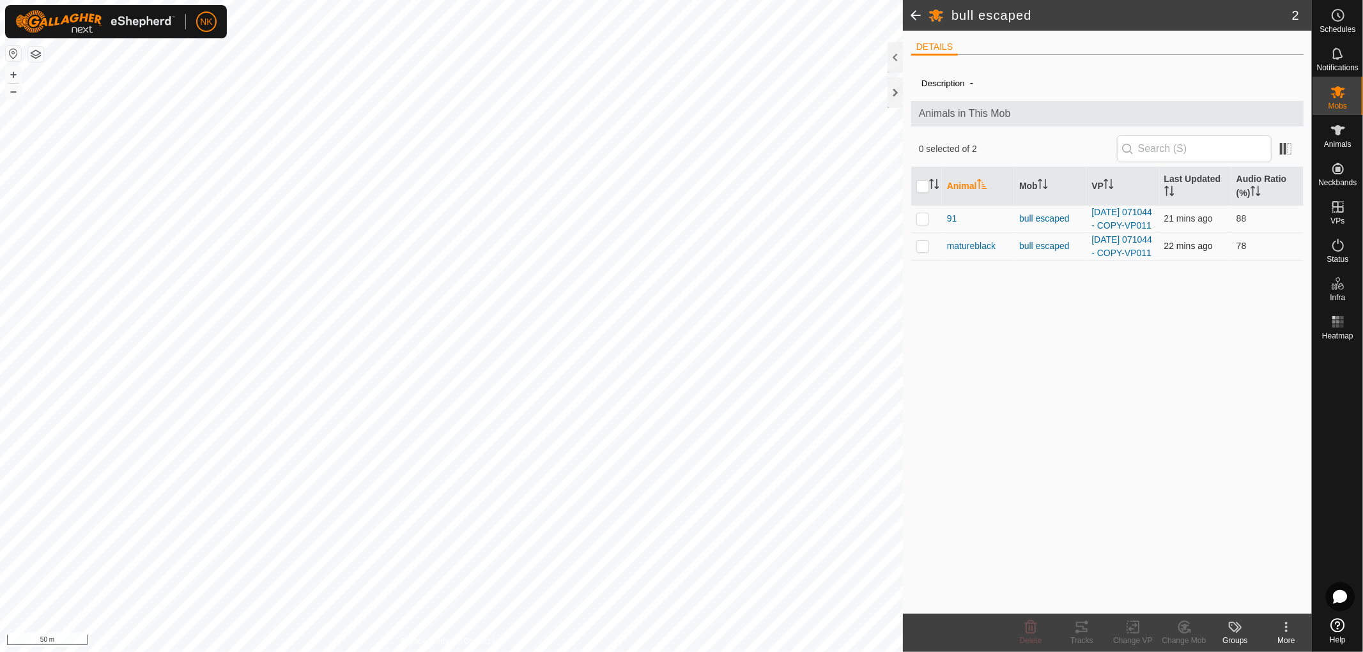
click at [924, 251] on p-checkbox at bounding box center [922, 246] width 13 height 10
click at [1183, 639] on div "Change Mob" at bounding box center [1183, 641] width 51 height 12
click at [1222, 572] on link "Choose Mob..." at bounding box center [1222, 573] width 127 height 26
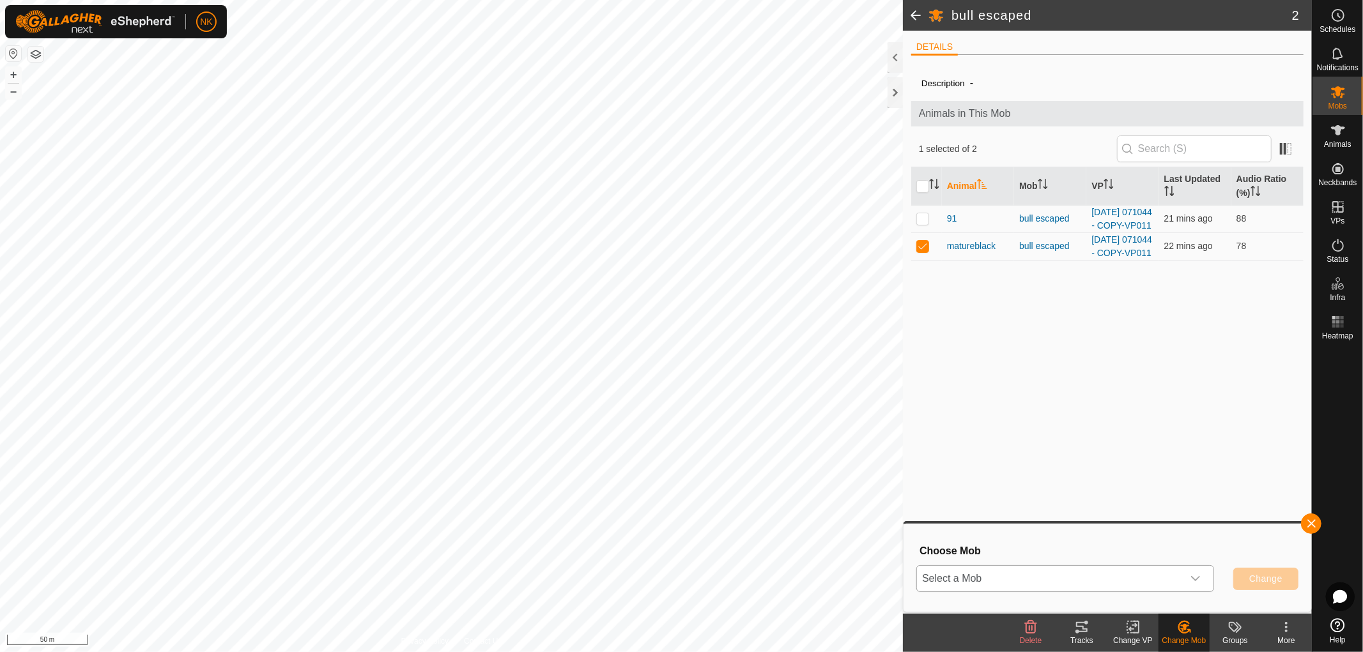
click at [1196, 574] on icon "dropdown trigger" at bounding box center [1195, 579] width 10 height 10
click at [969, 528] on li "bulls" at bounding box center [1065, 526] width 296 height 32
click at [924, 224] on p-checkbox at bounding box center [922, 218] width 13 height 10
click at [1274, 582] on span "Change" at bounding box center [1265, 579] width 33 height 10
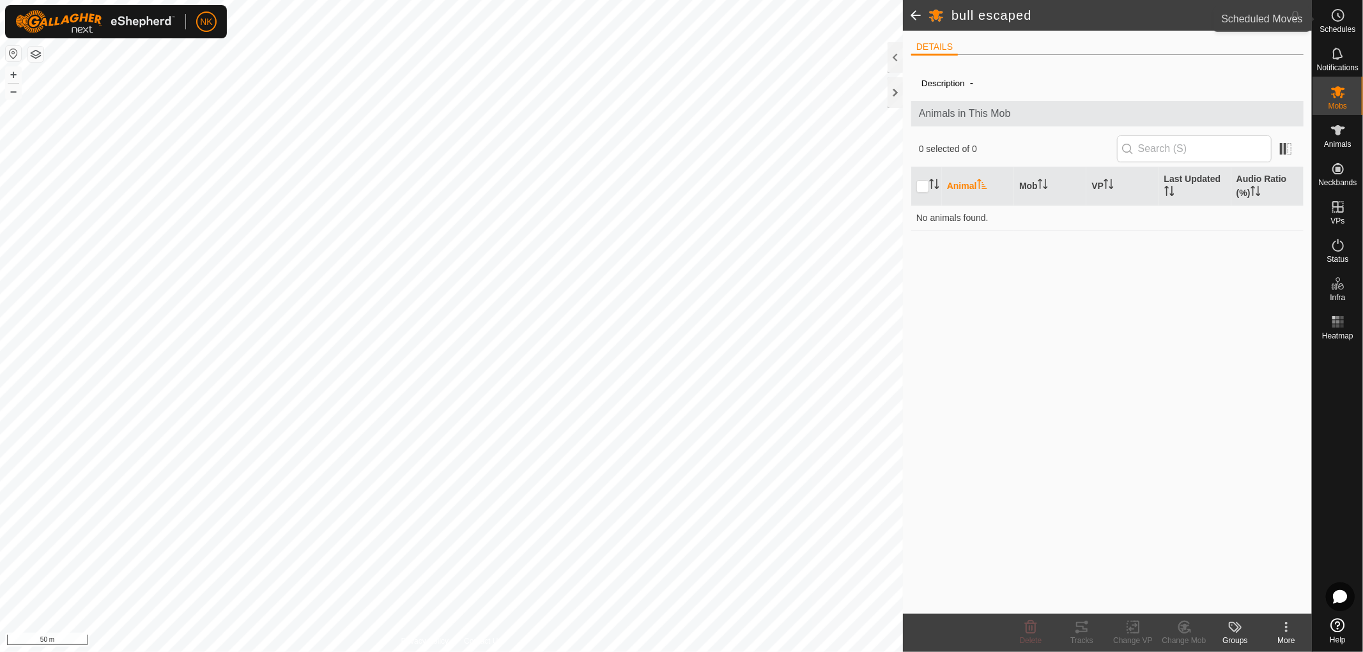
click at [1337, 23] on es-schedule-vp-svg-icon at bounding box center [1337, 15] width 23 height 20
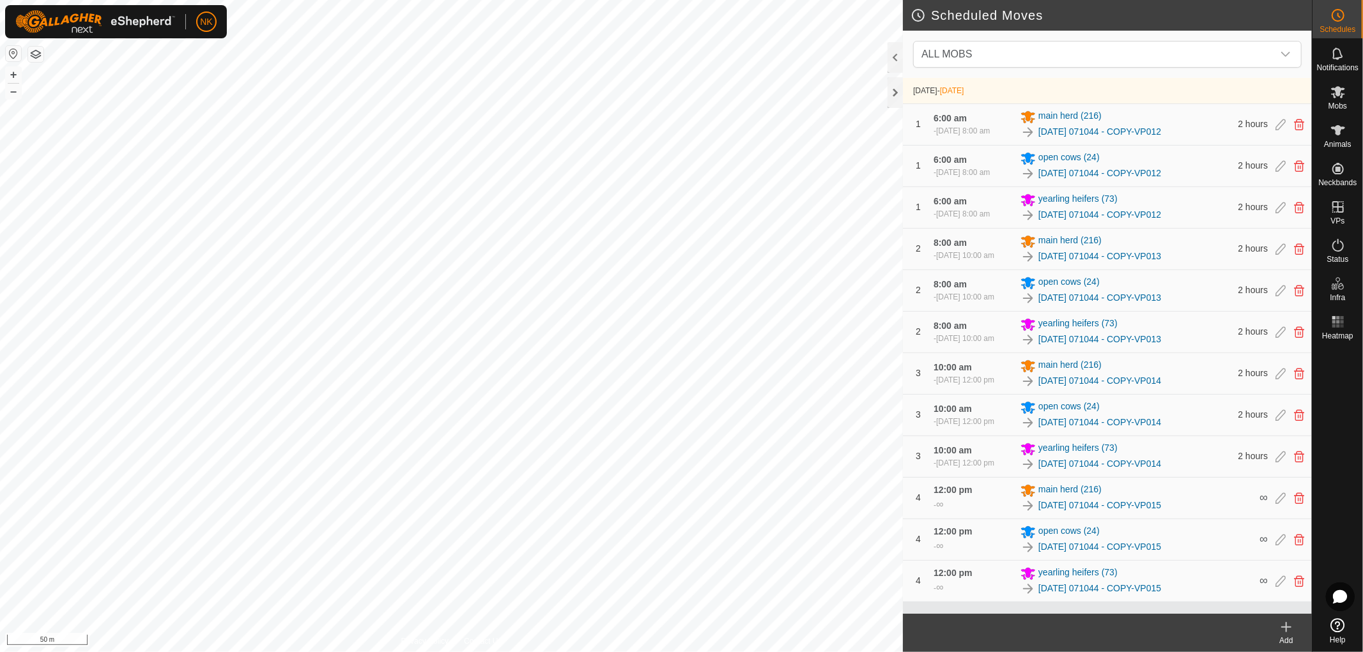
scroll to position [40, 0]
click at [1285, 631] on icon at bounding box center [1285, 627] width 15 height 15
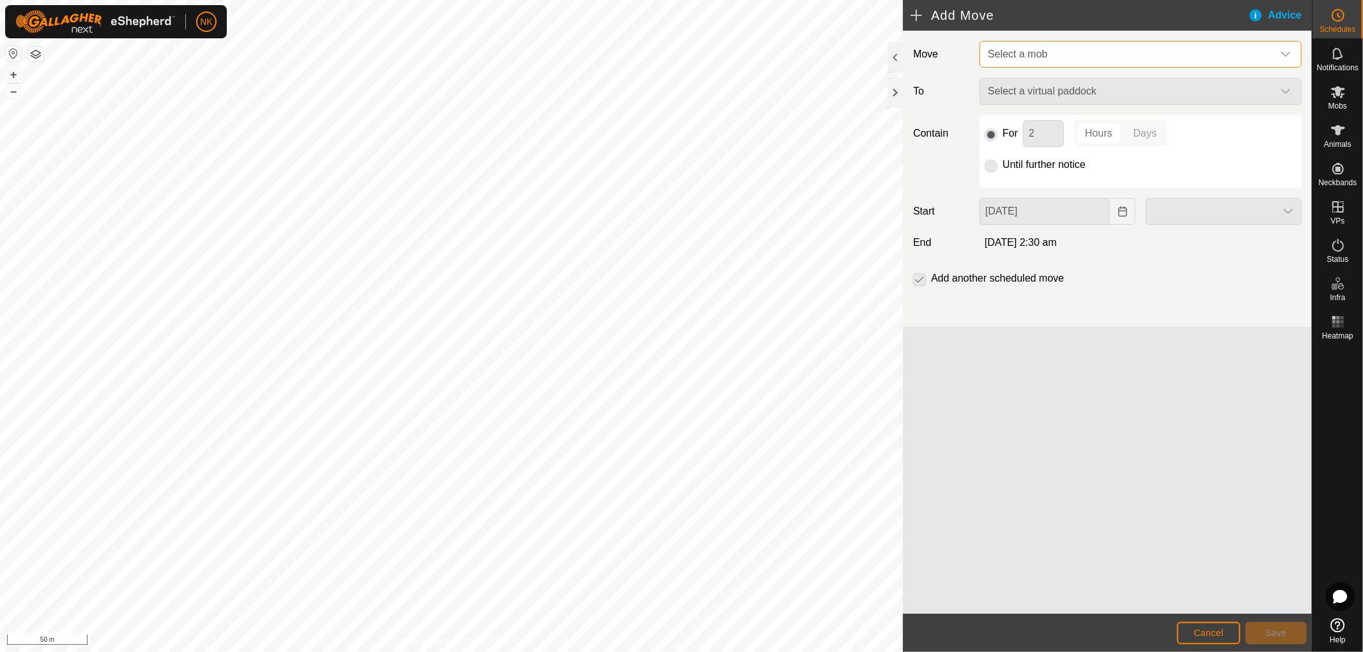
click at [1116, 56] on span "Select a mob" at bounding box center [1128, 55] width 290 height 26
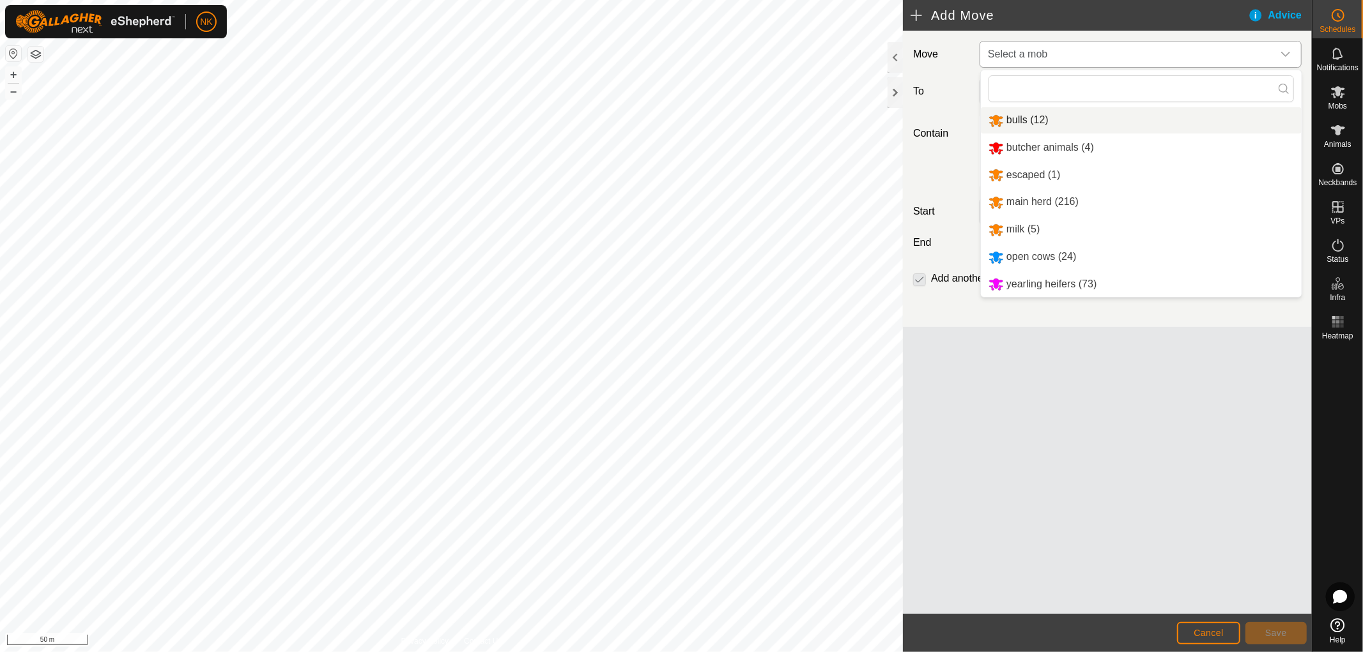
click at [1059, 123] on li "bulls (12)" at bounding box center [1141, 120] width 321 height 26
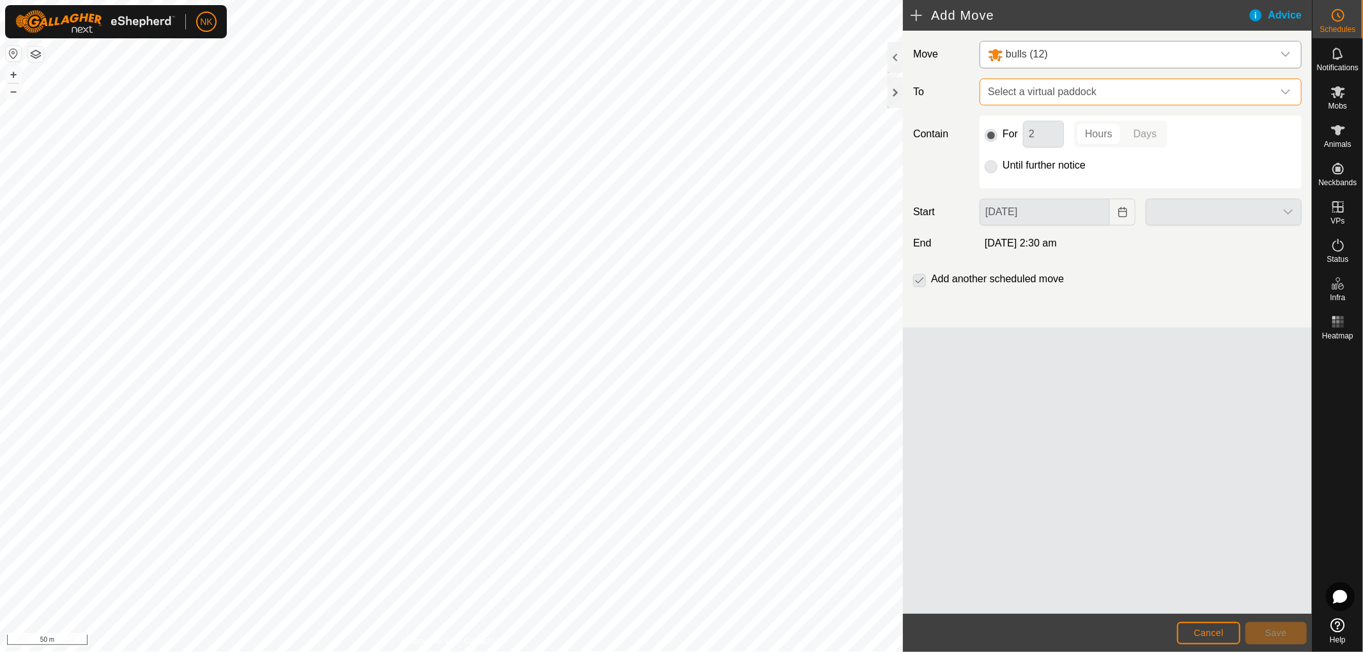
click at [1140, 96] on span "Select a virtual paddock" at bounding box center [1128, 92] width 290 height 26
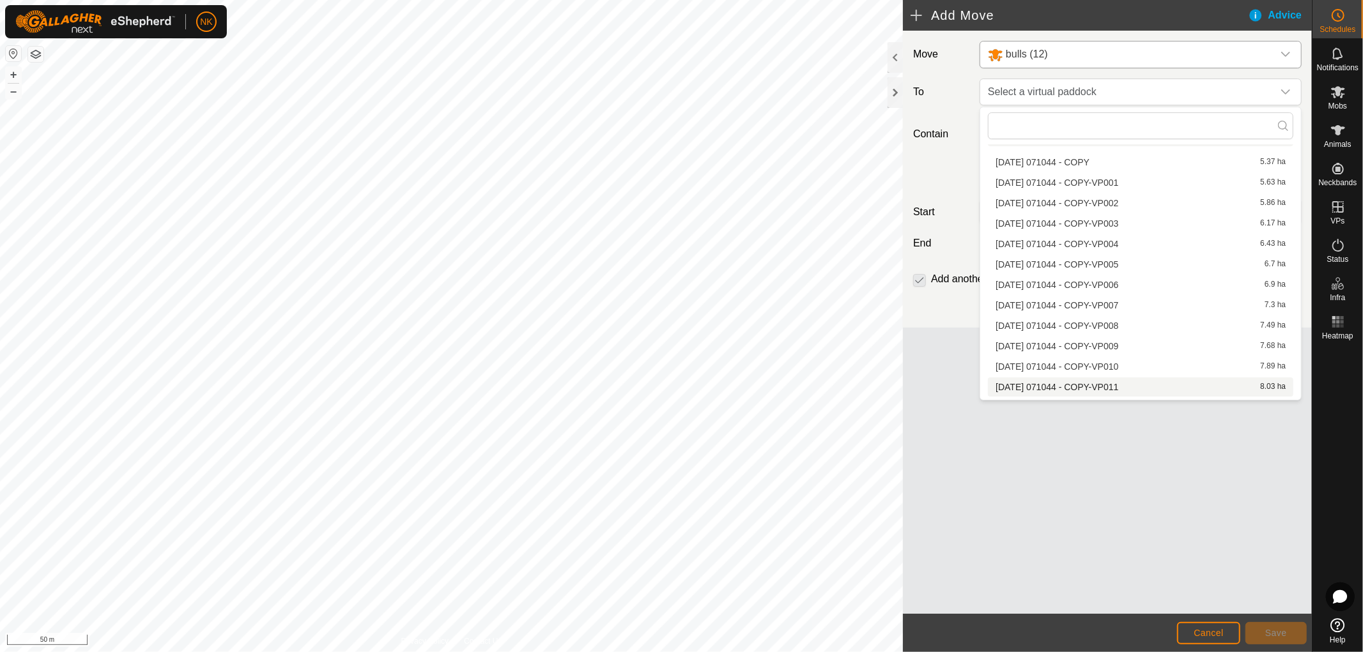
scroll to position [142, 0]
click at [1098, 335] on li "2025-08-13 071044 - COPY-VP012 8.19 ha" at bounding box center [1140, 336] width 305 height 19
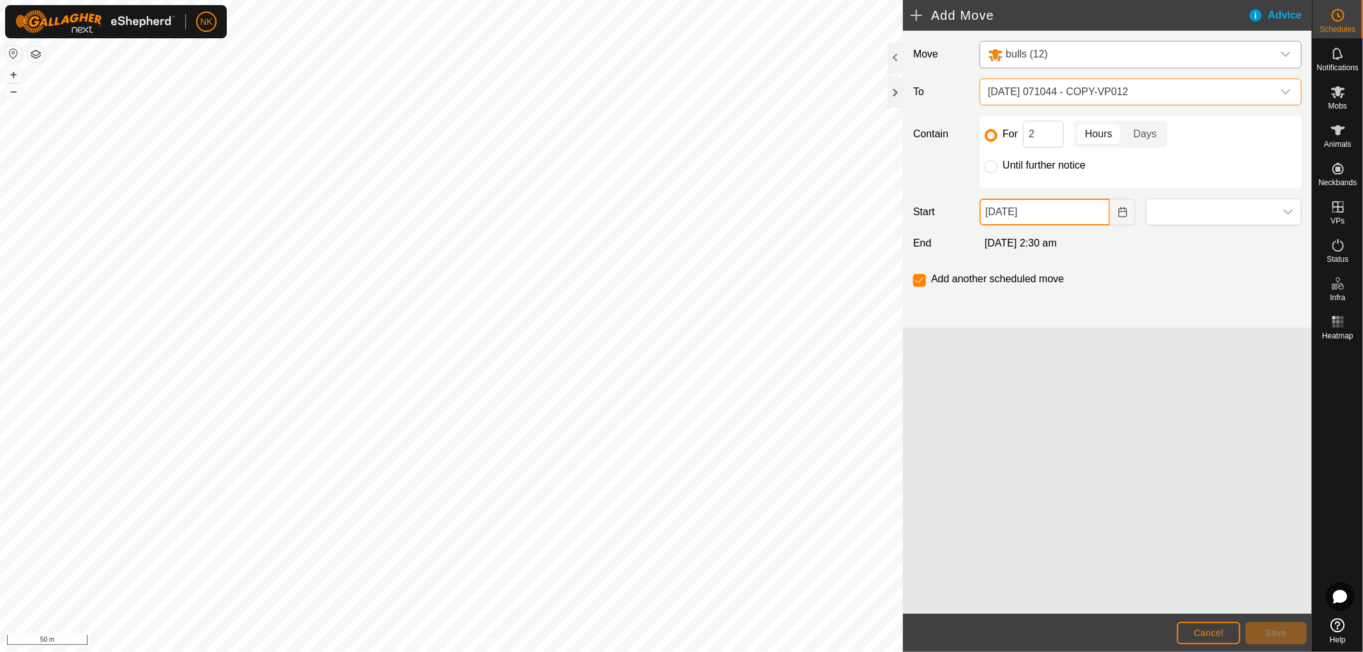
click at [1010, 209] on input "15 Aug, 2025" at bounding box center [1044, 212] width 130 height 27
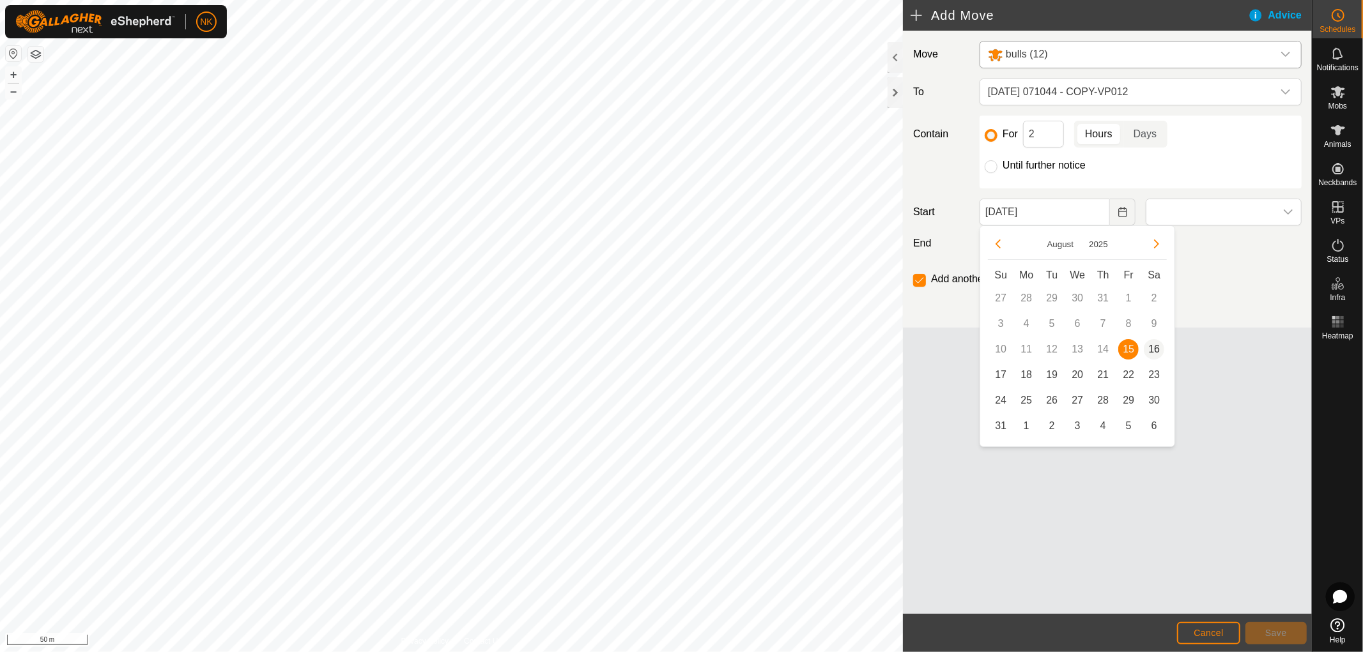
click at [1151, 353] on span "16" at bounding box center [1154, 349] width 20 height 20
type input "16 Aug, 2025"
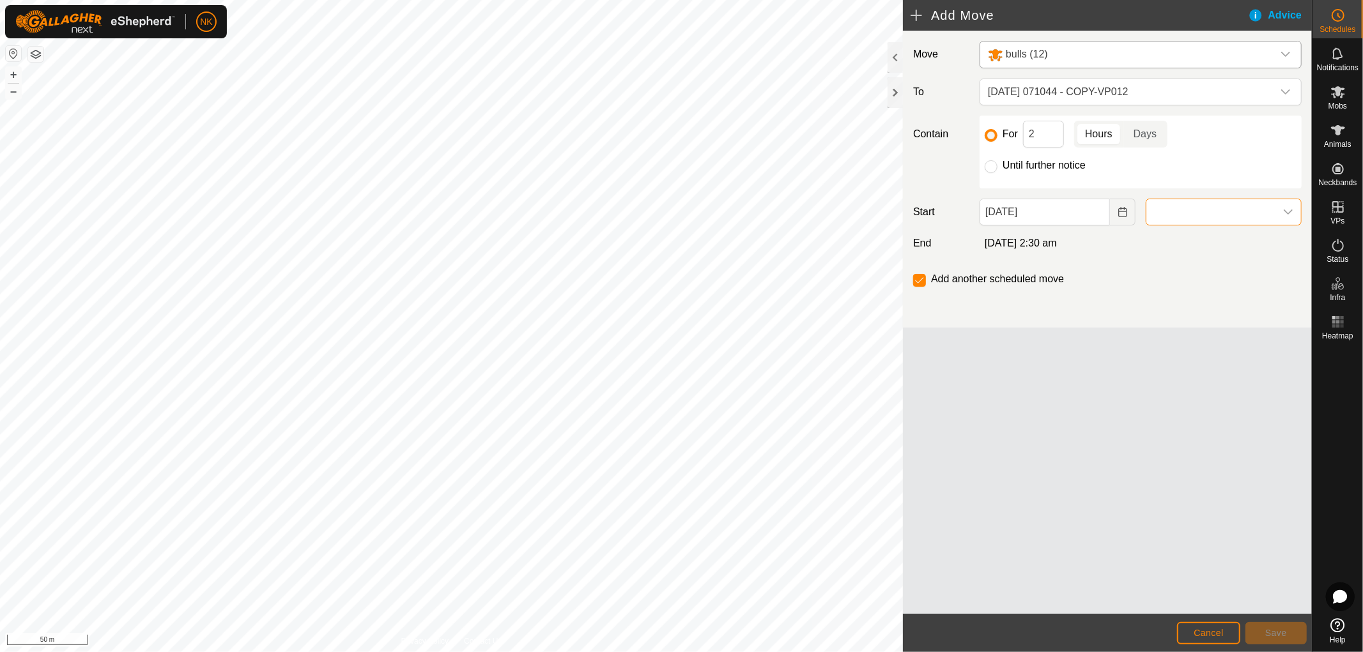
click at [1189, 218] on span at bounding box center [1210, 212] width 129 height 26
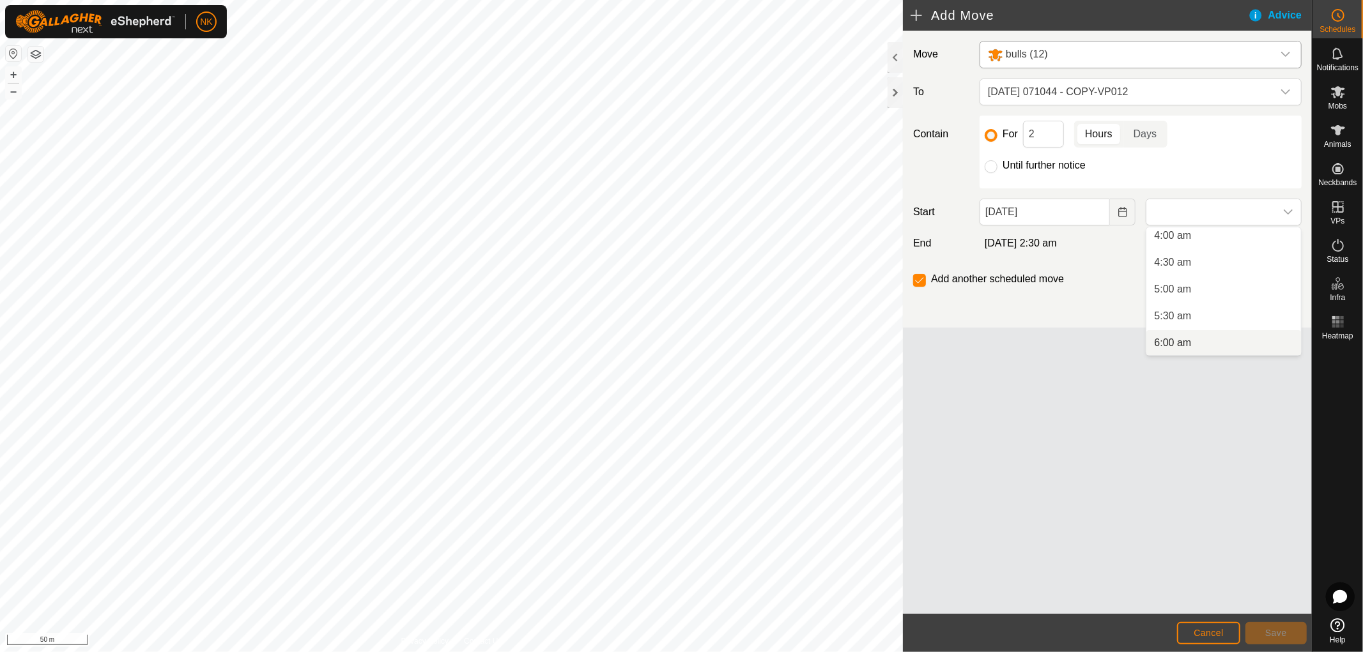
click at [1170, 344] on li "6:00 am" at bounding box center [1223, 343] width 155 height 26
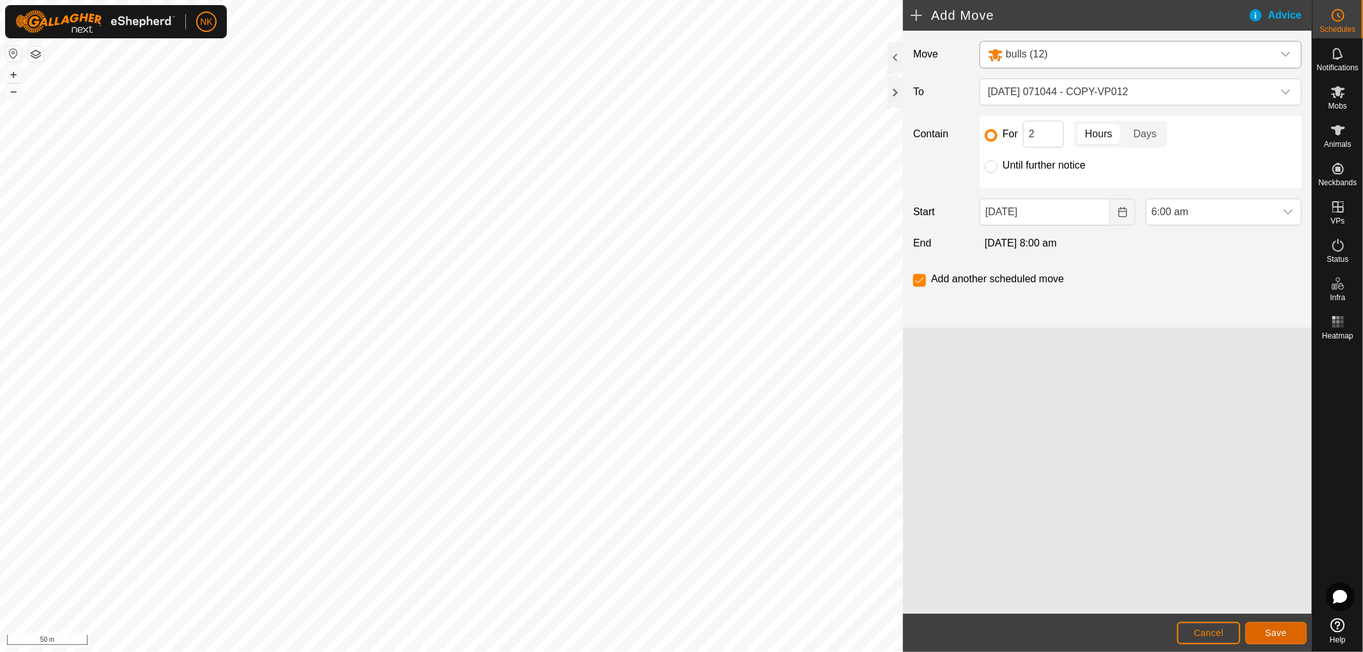
click at [1281, 634] on span "Save" at bounding box center [1276, 633] width 22 height 10
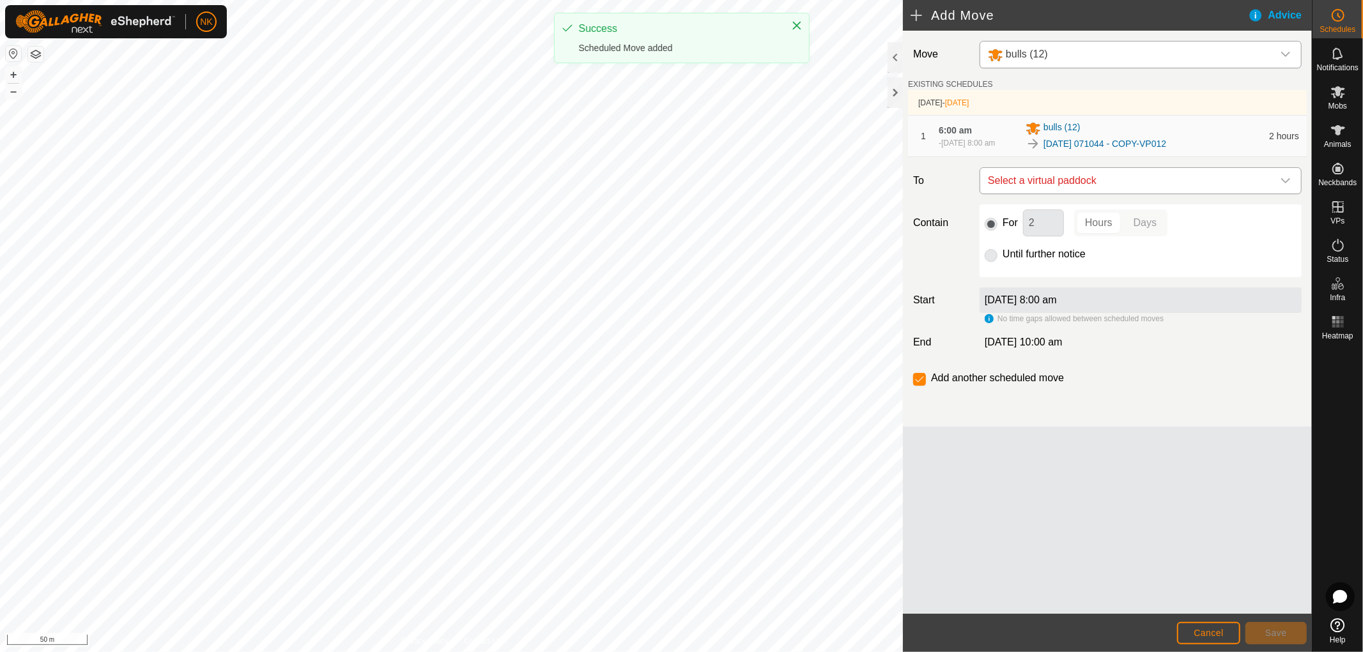
click at [1126, 181] on span "Select a virtual paddock" at bounding box center [1128, 181] width 290 height 26
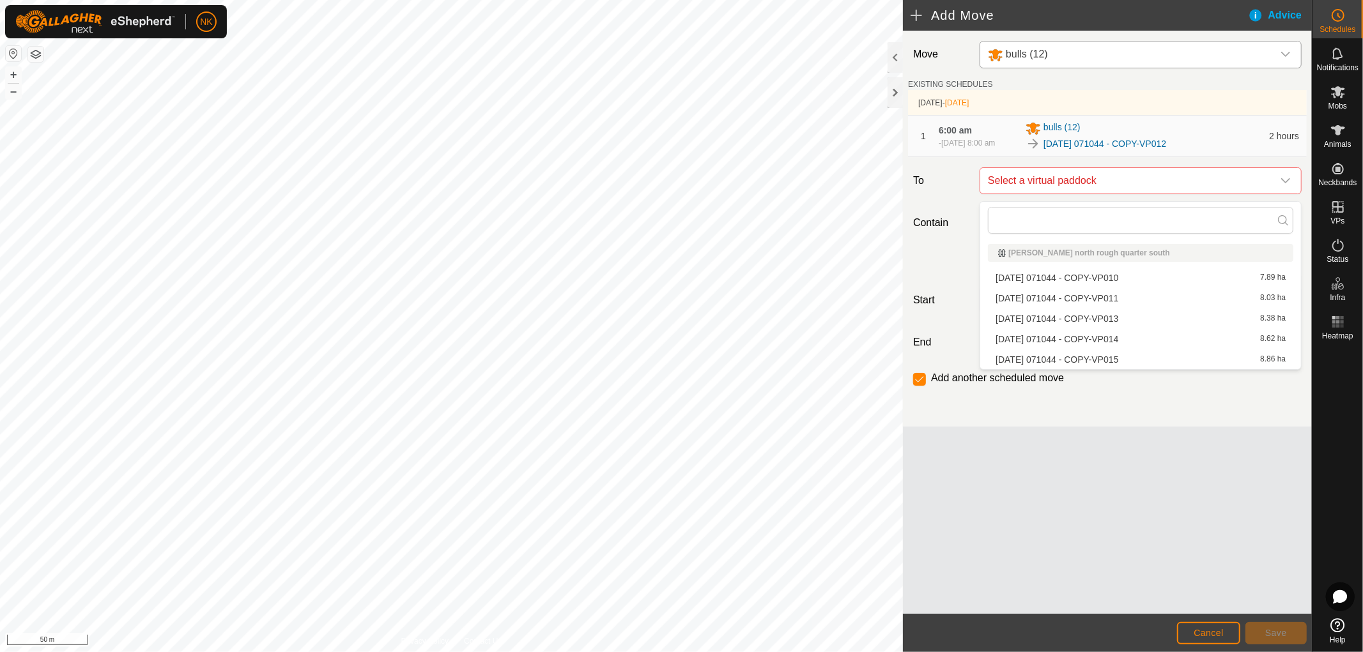
click at [1084, 316] on li "2025-08-13 071044 - COPY-VP013 8.38 ha" at bounding box center [1140, 318] width 305 height 19
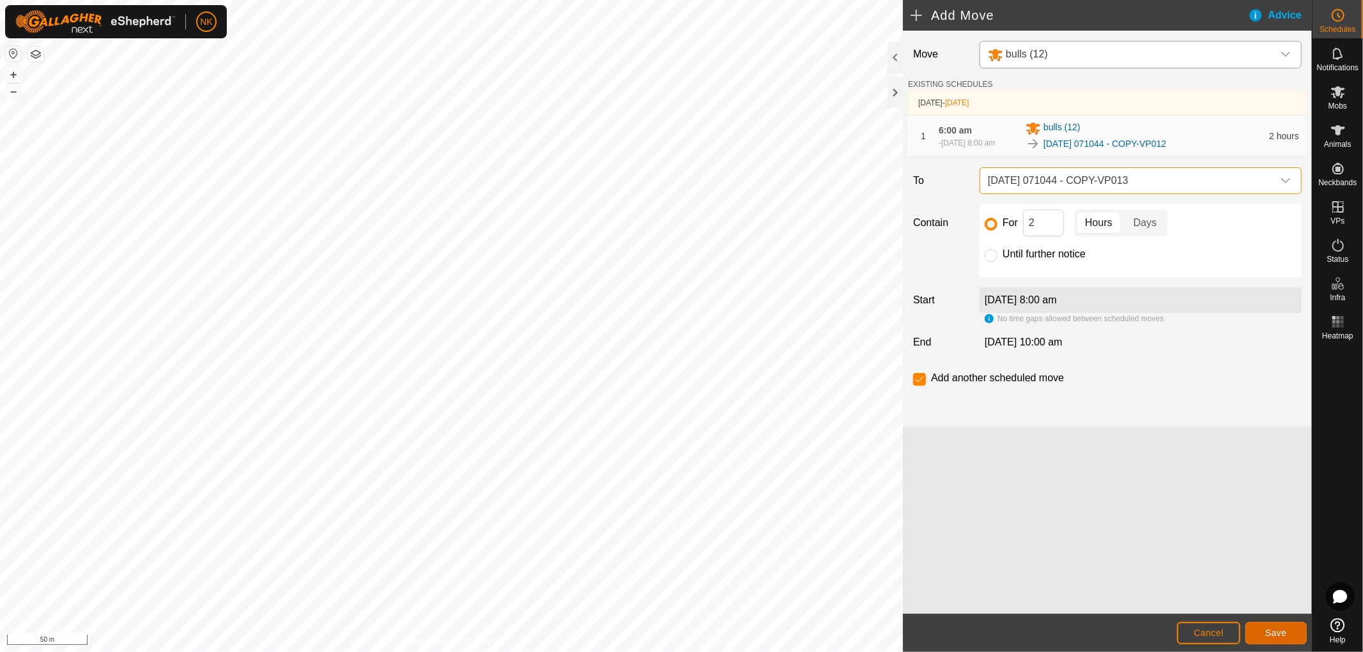
click at [1291, 641] on button "Save" at bounding box center [1275, 633] width 61 height 22
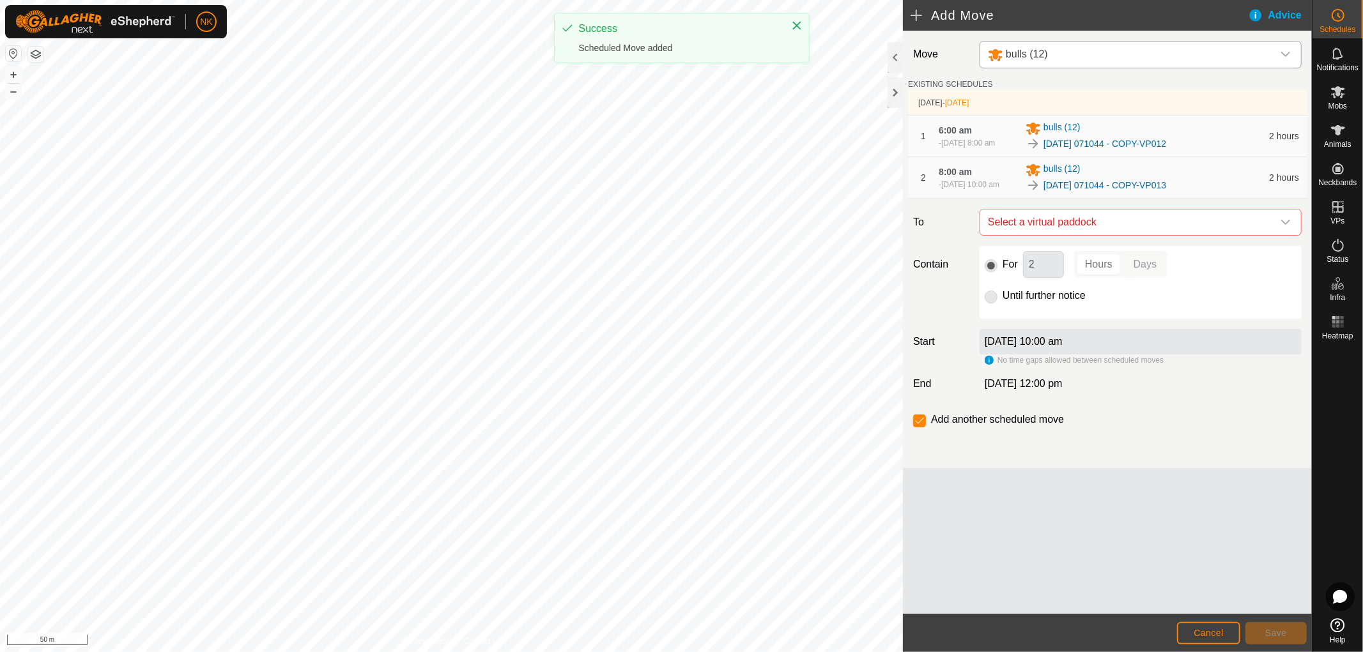
click at [1126, 235] on span "Select a virtual paddock" at bounding box center [1128, 223] width 290 height 26
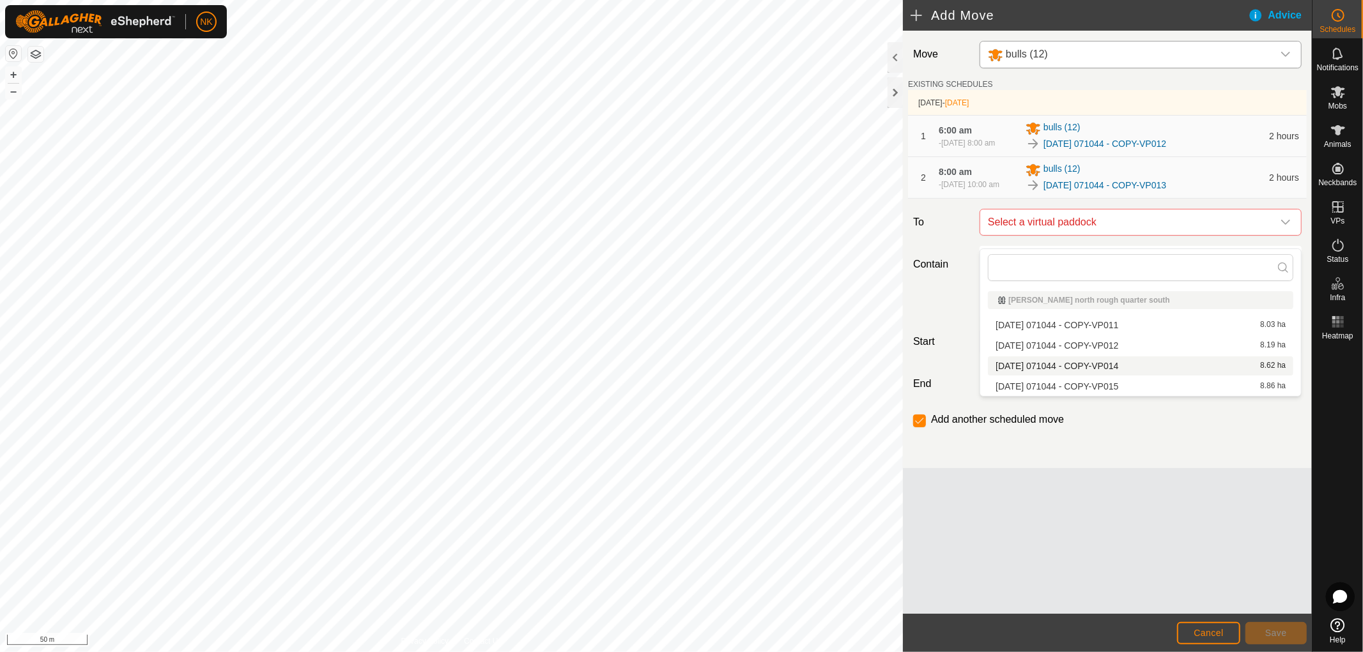
click at [1114, 361] on li "2025-08-13 071044 - COPY-VP014 8.62 ha" at bounding box center [1140, 366] width 305 height 19
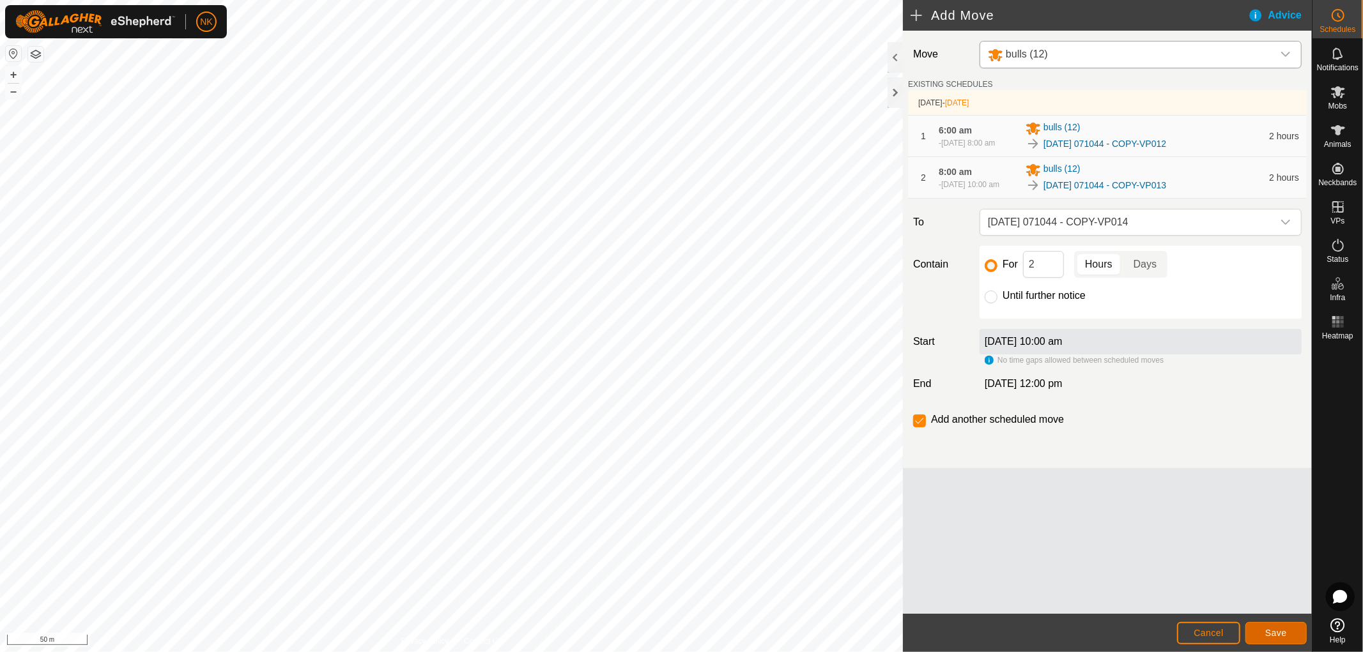
click at [1273, 631] on span "Save" at bounding box center [1276, 633] width 22 height 10
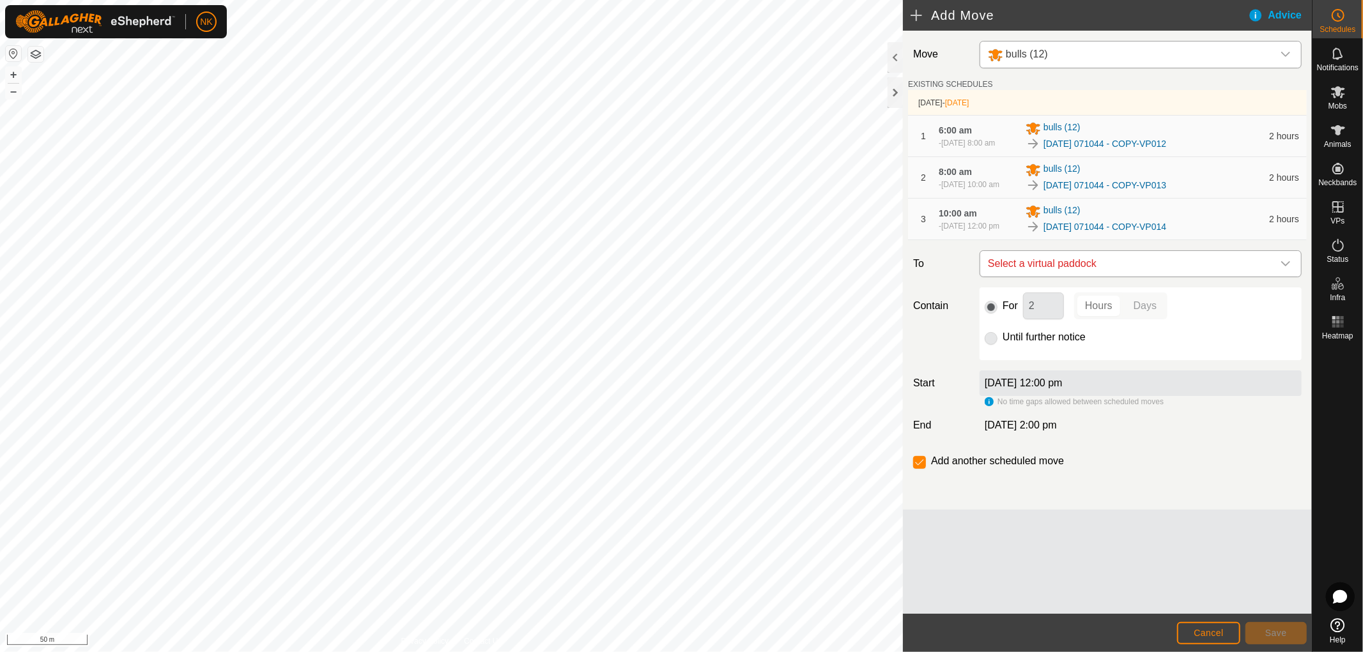
click at [1149, 277] on span "Select a virtual paddock" at bounding box center [1128, 264] width 290 height 26
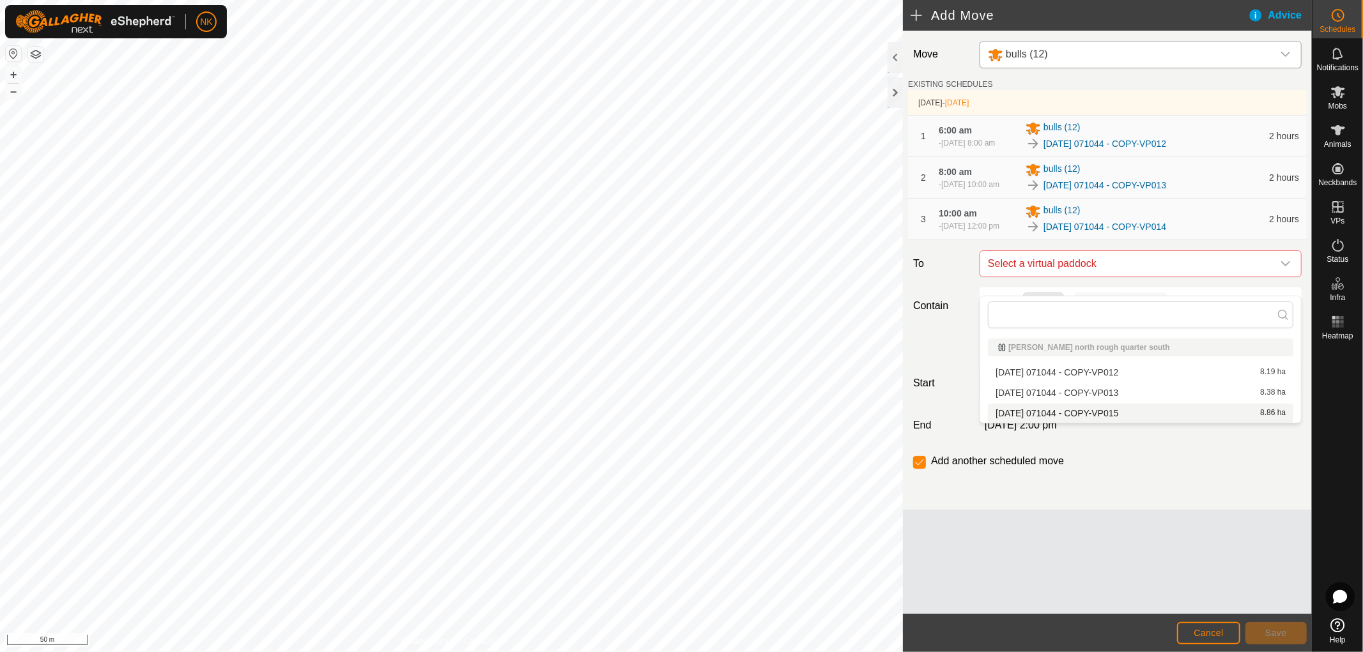
click at [1087, 411] on li "2025-08-13 071044 - COPY-VP015 8.86 ha" at bounding box center [1140, 413] width 305 height 19
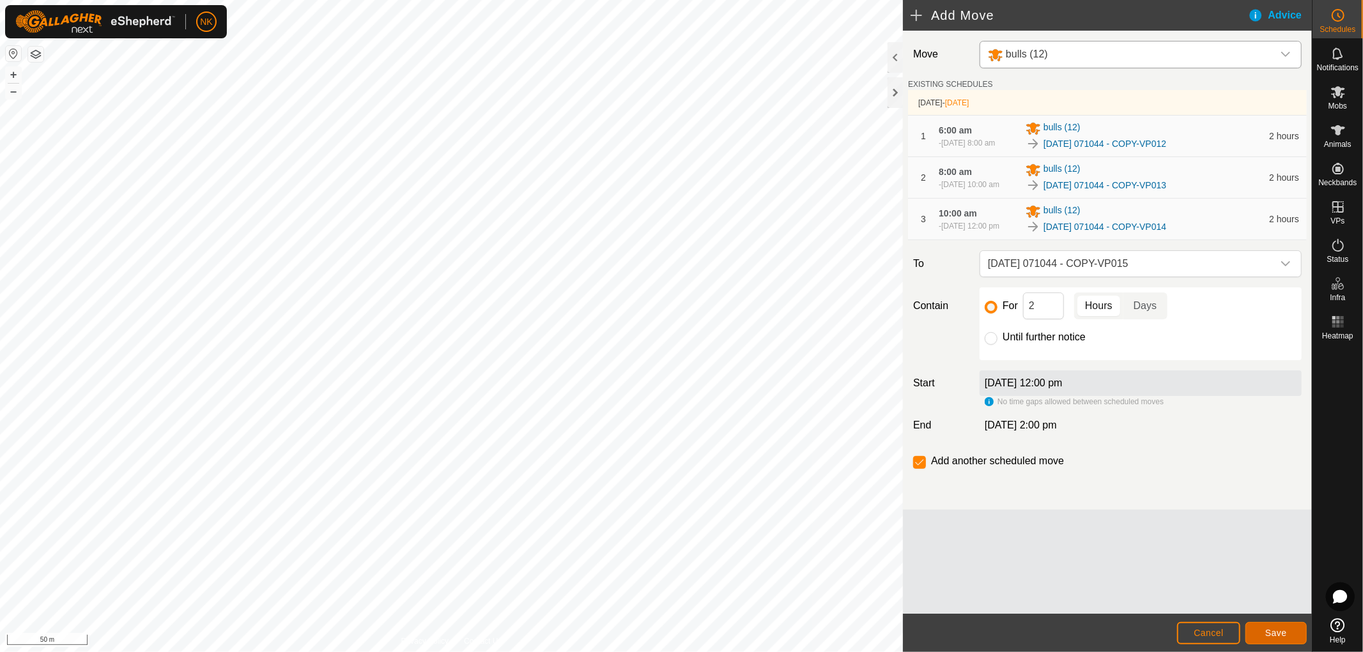
click at [1279, 630] on span "Save" at bounding box center [1276, 633] width 22 height 10
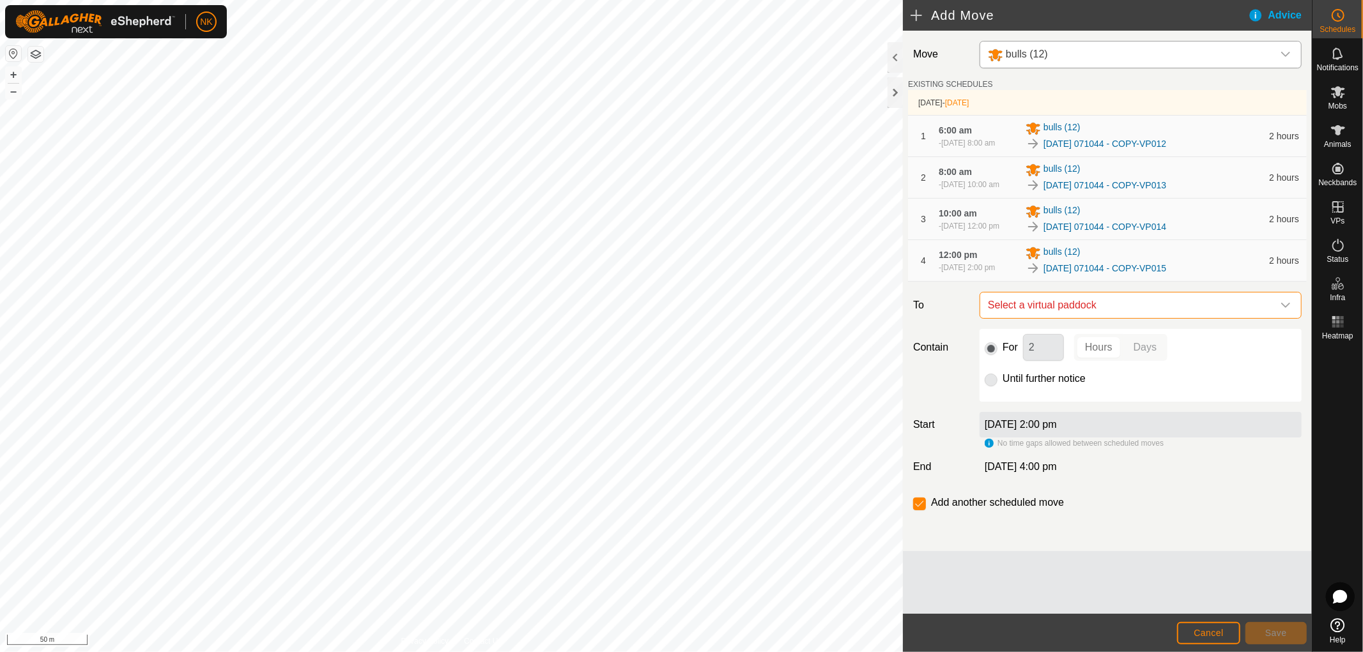
click at [1109, 318] on span "Select a virtual paddock" at bounding box center [1128, 306] width 290 height 26
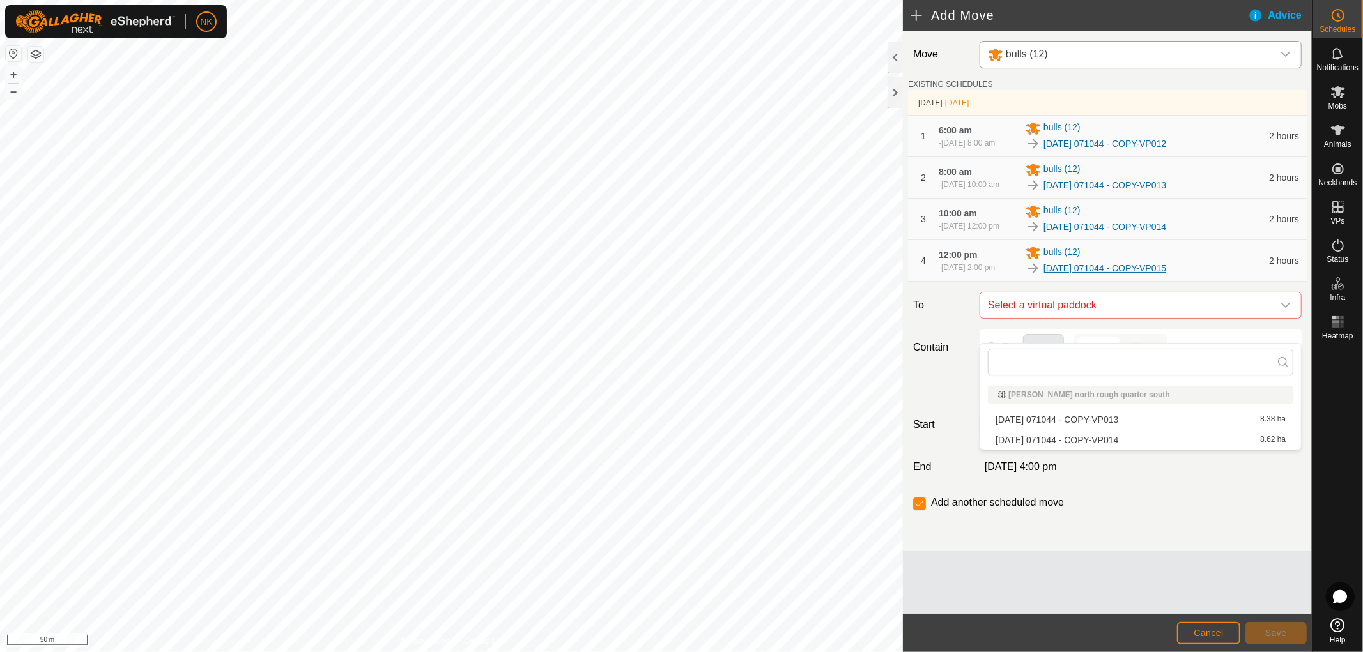
click at [1166, 275] on link "2025-08-13 071044 - COPY-VP015" at bounding box center [1104, 268] width 123 height 13
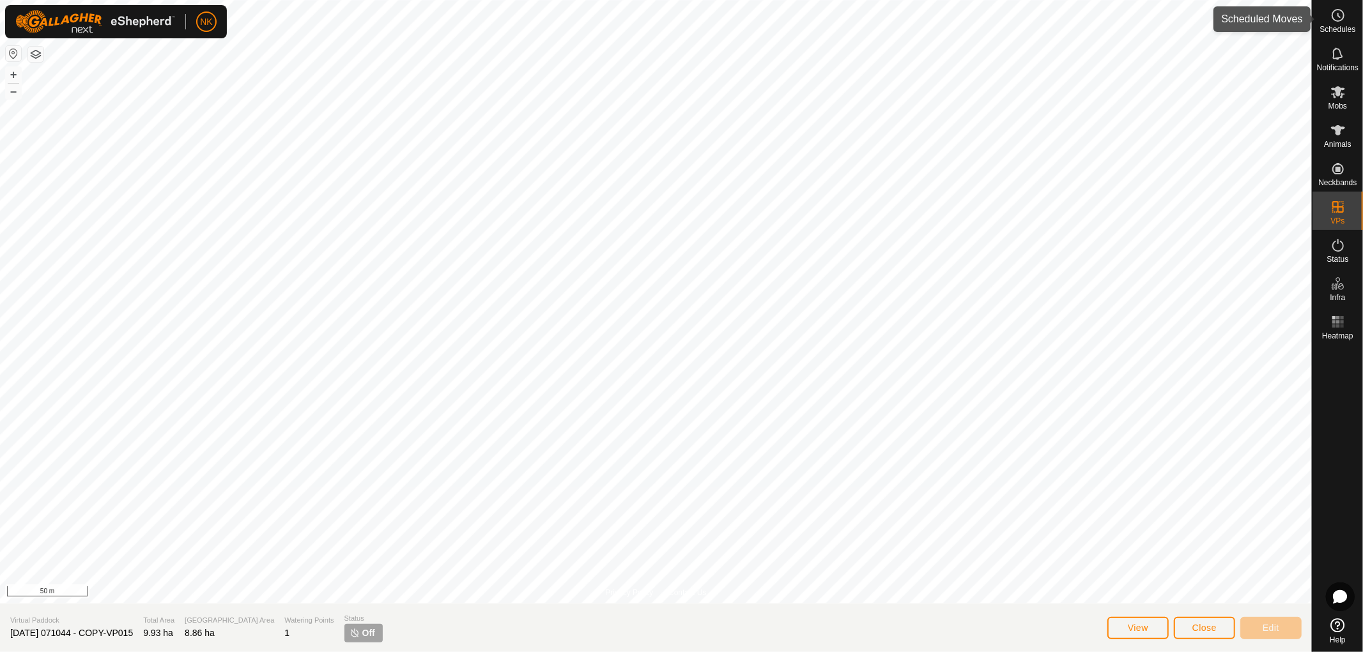
click at [1339, 33] on span "Schedules" at bounding box center [1337, 30] width 36 height 8
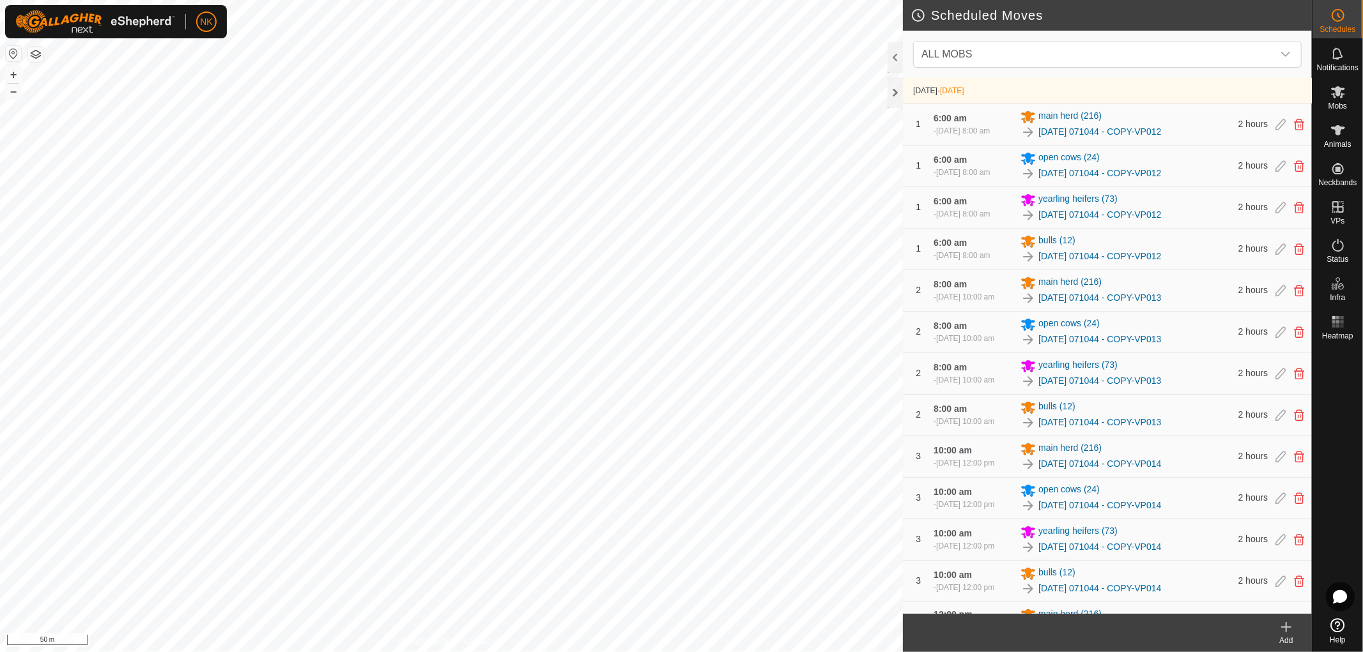
scroll to position [229, 0]
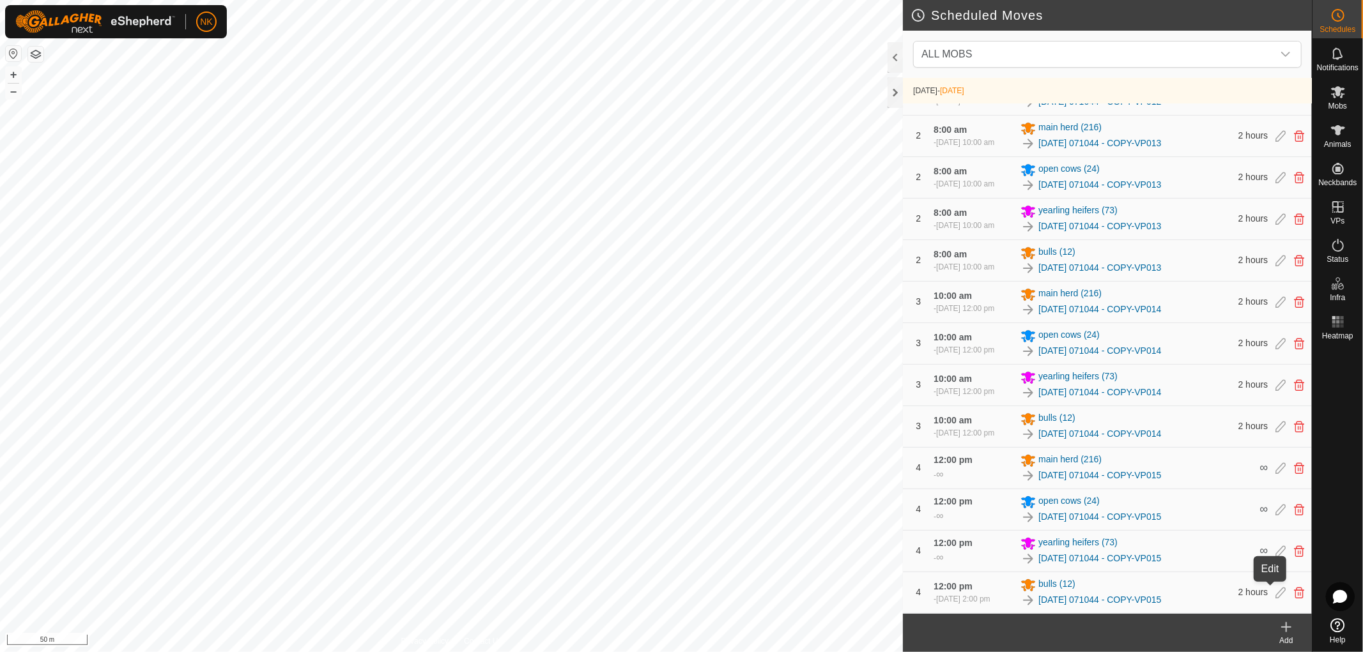
click at [1275, 595] on icon at bounding box center [1280, 593] width 10 height 12
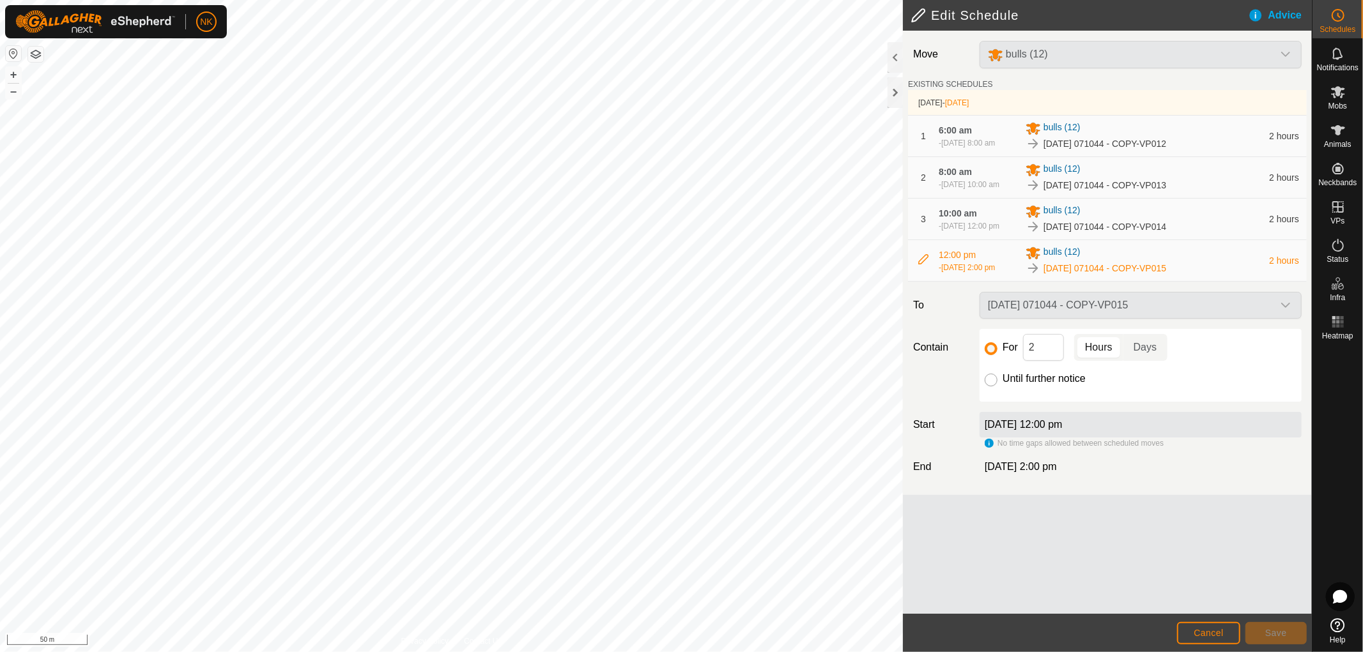
click at [992, 387] on input "Until further notice" at bounding box center [991, 380] width 13 height 13
radio input "true"
click at [1273, 643] on button "Save" at bounding box center [1275, 633] width 61 height 22
